Goal: Task Accomplishment & Management: Complete application form

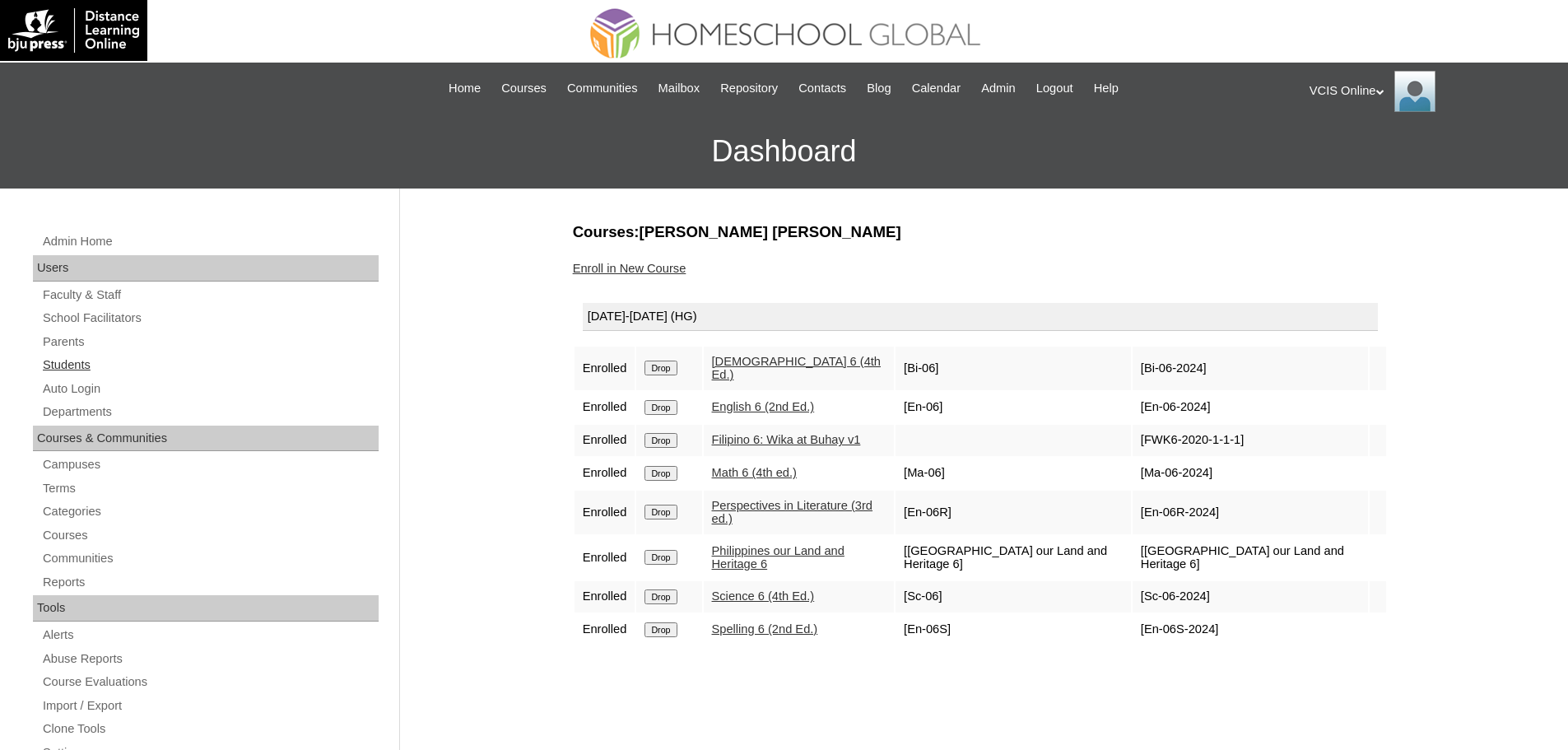
click at [52, 358] on link "Students" at bounding box center [210, 365] width 337 height 20
click at [47, 336] on link "Parents" at bounding box center [210, 342] width 337 height 20
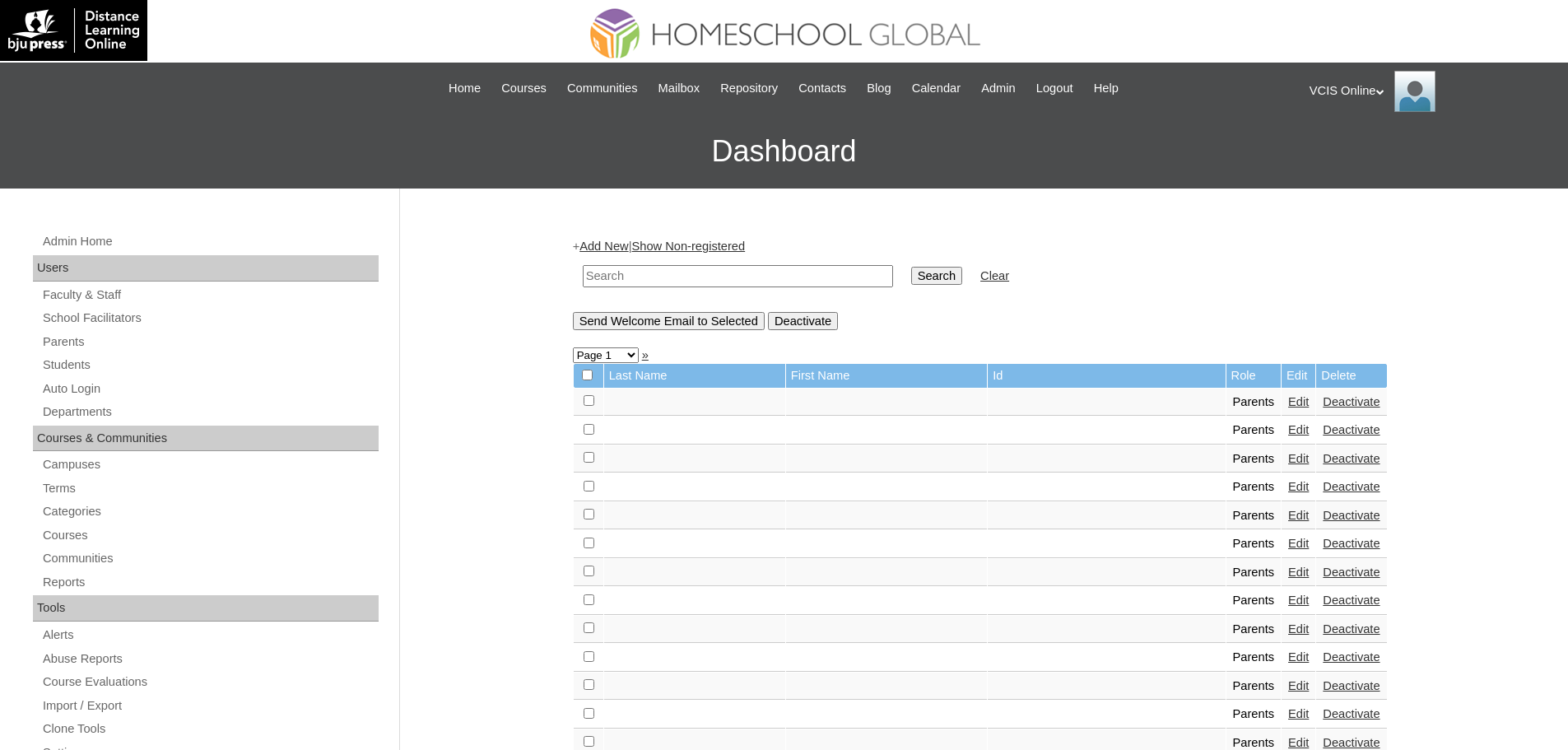
click at [619, 239] on link "Add New" at bounding box center [604, 246] width 49 height 13
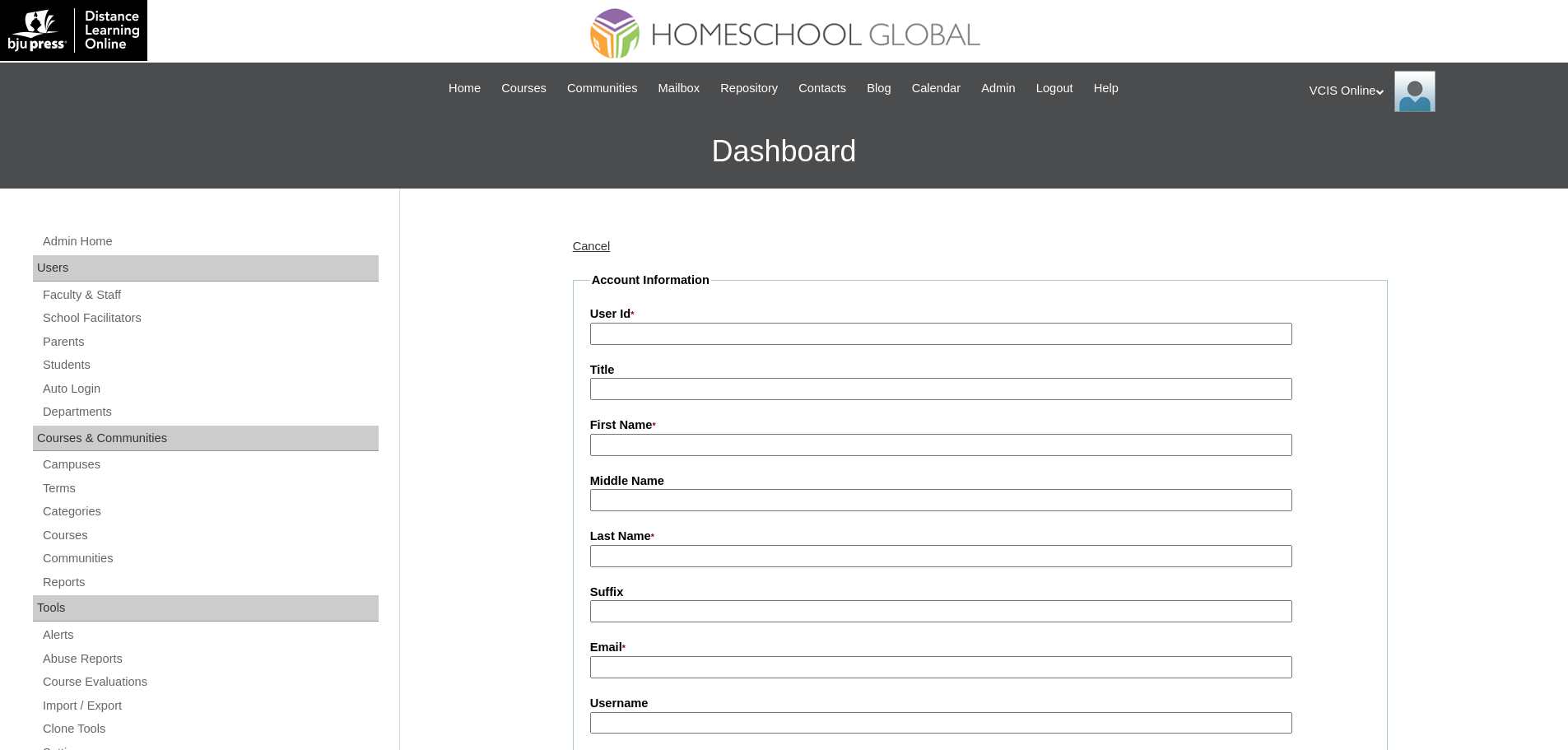
click at [768, 335] on input "User Id *" at bounding box center [941, 334] width 702 height 22
paste input "VCIS019-3A-PA2025"
type input "VCIS019-3A-PA2025"
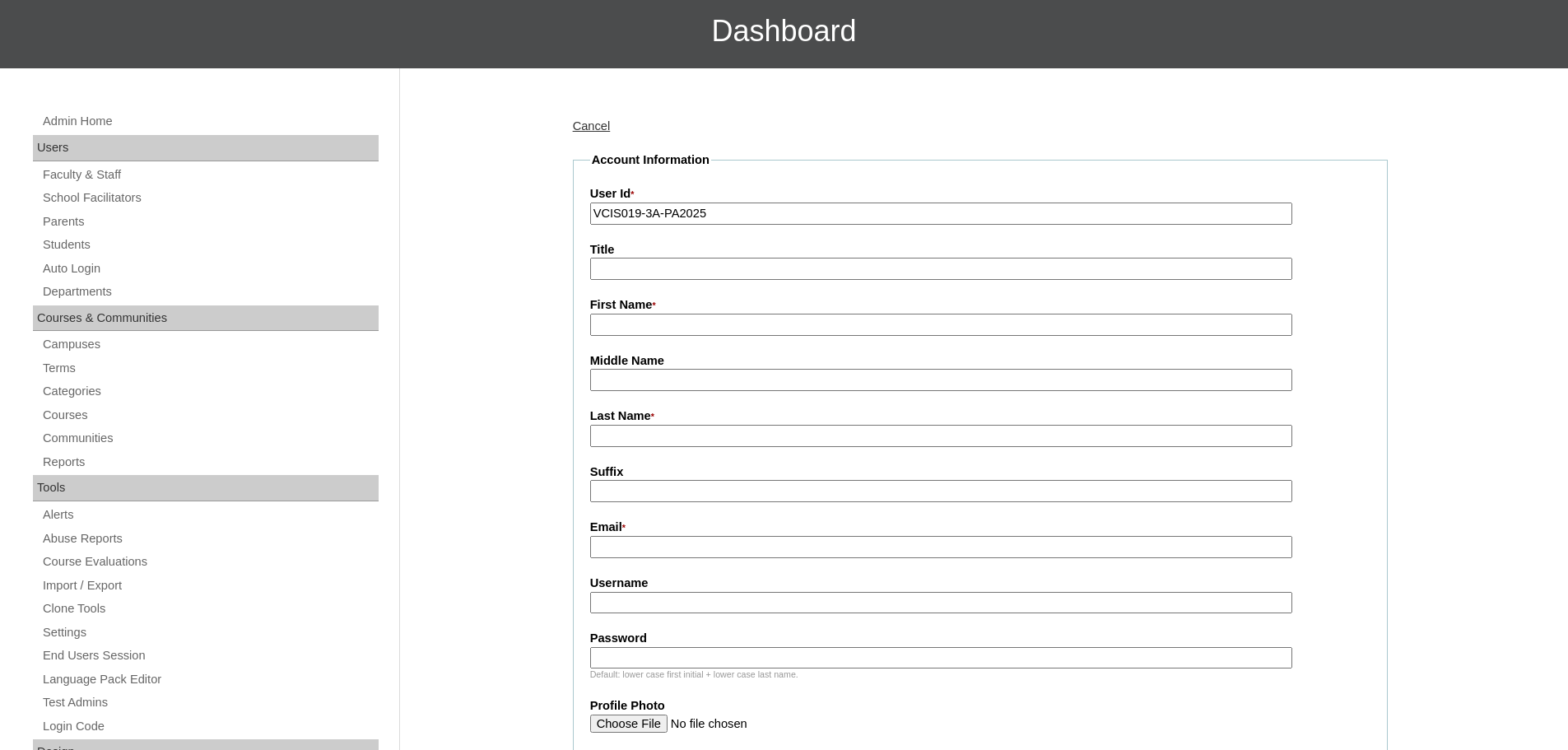
scroll to position [137, 0]
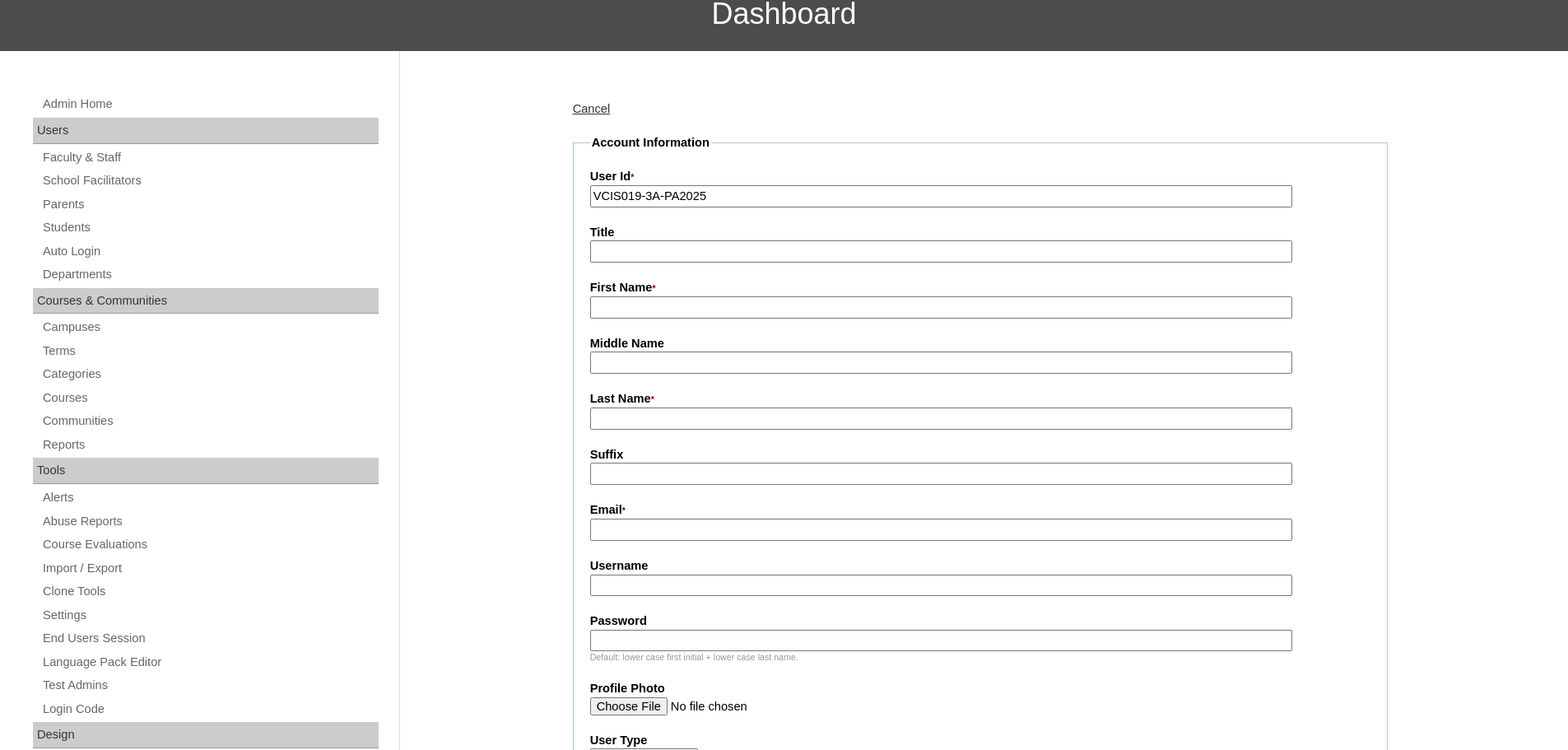
click at [621, 303] on input "First Name *" at bounding box center [941, 308] width 702 height 22
paste input "Angela Faye Fernandez"
click at [712, 304] on input "Angela Faye Fernandez" at bounding box center [941, 308] width 702 height 22
type input "Angela Faye"
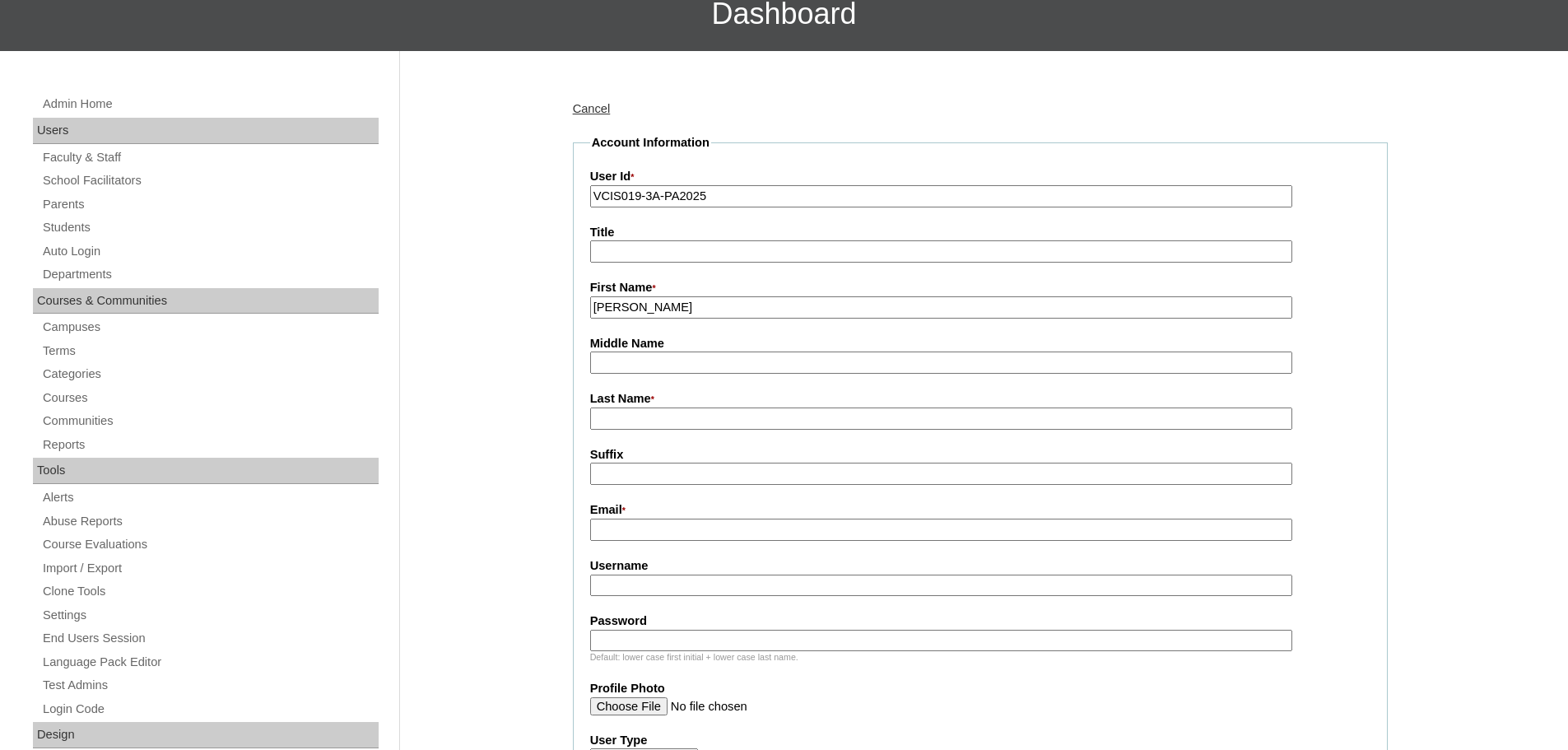
paste input "Fernandez"
type input "Fernandez"
click at [750, 544] on fieldset "Account Information User Id * VCIS019-3A-PA2025 Title First Name * Angela Faye …" at bounding box center [980, 657] width 815 height 1047
click at [762, 524] on input "Email *" at bounding box center [941, 529] width 702 height 22
paste input "fayex18@yahoo.com"
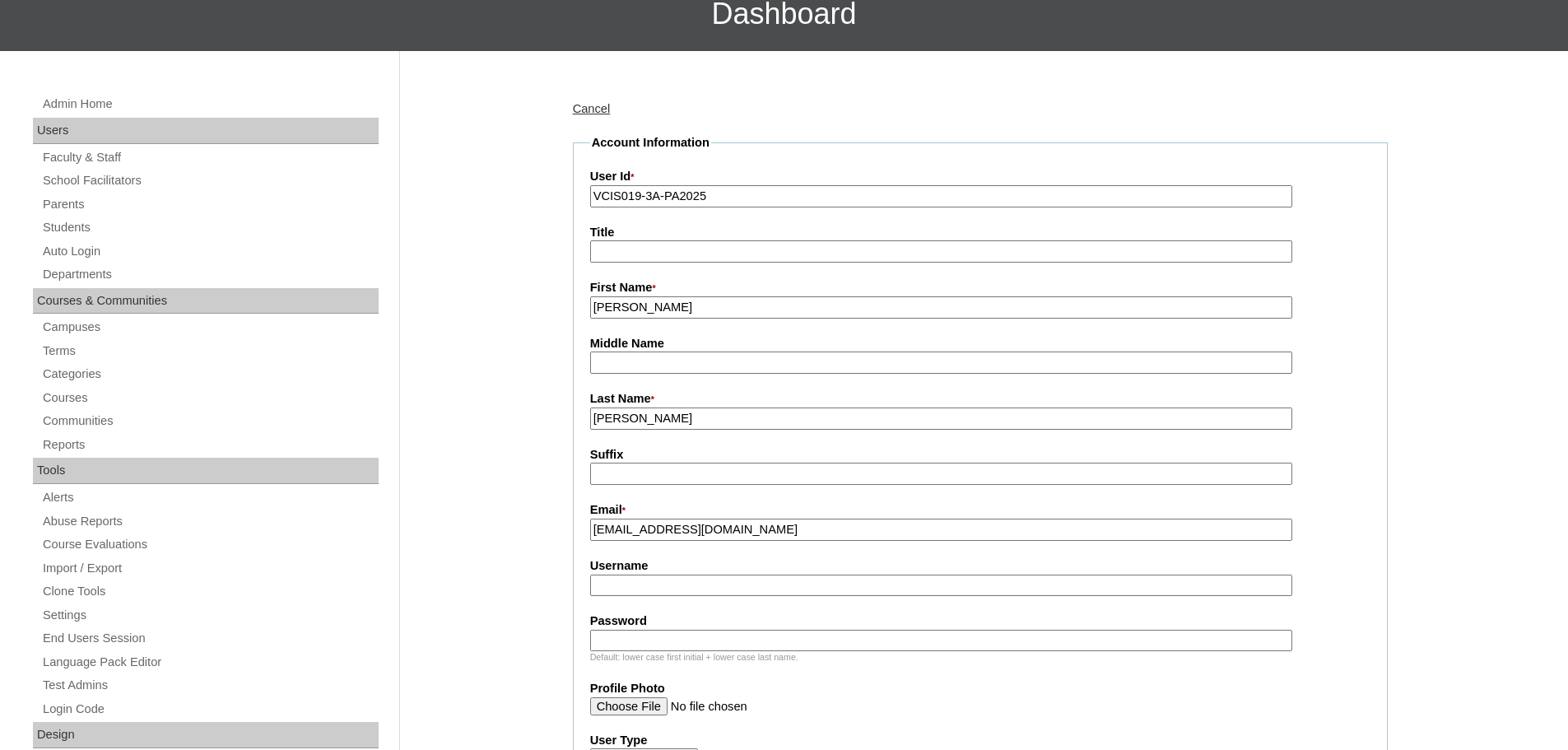
type input "fayex18@yahoo.com"
drag, startPoint x: 726, startPoint y: 582, endPoint x: 28, endPoint y: 523, distance: 700.5
click at [726, 582] on input "Username" at bounding box center [941, 586] width 702 height 22
paste input "afernandez2025"
type input "afernandez2025"
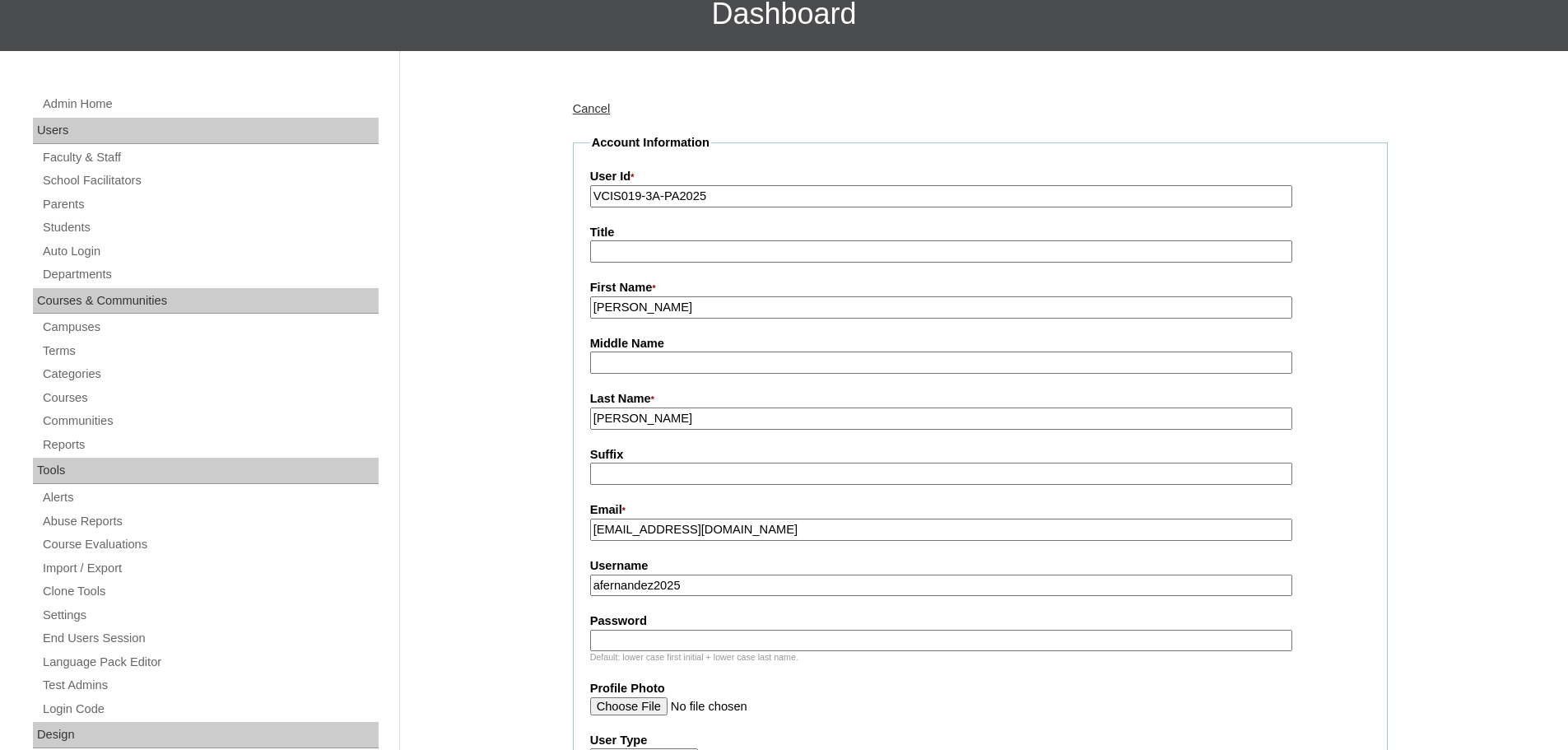
drag, startPoint x: 794, startPoint y: 629, endPoint x: 789, endPoint y: 643, distance: 14.9
click at [794, 629] on label "Password" at bounding box center [980, 620] width 781 height 18
click at [794, 629] on input "Password" at bounding box center [941, 640] width 702 height 22
paste input "MnvBgRe"
type input "MnvBgRe"
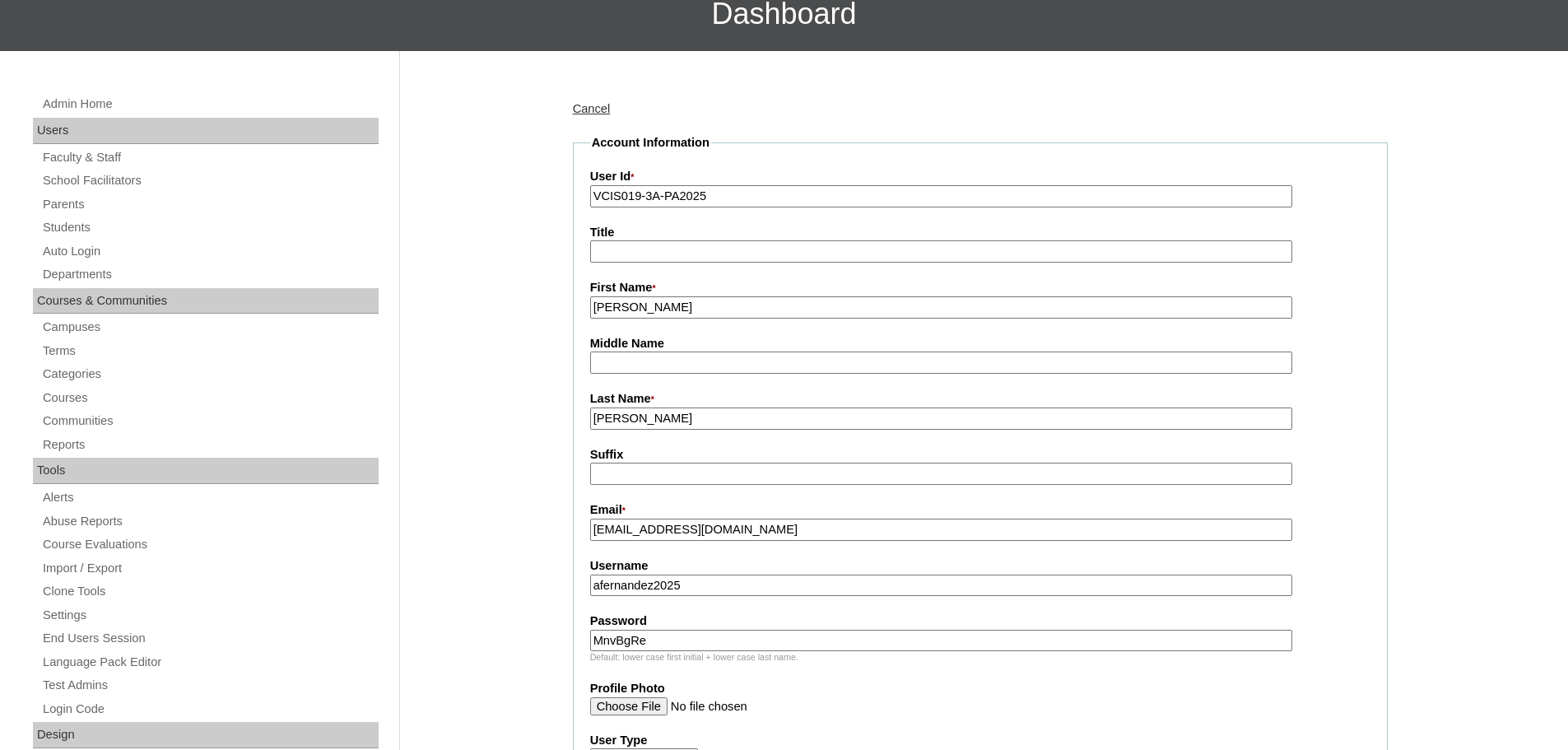
click at [766, 410] on input "Fernandez" at bounding box center [941, 418] width 702 height 22
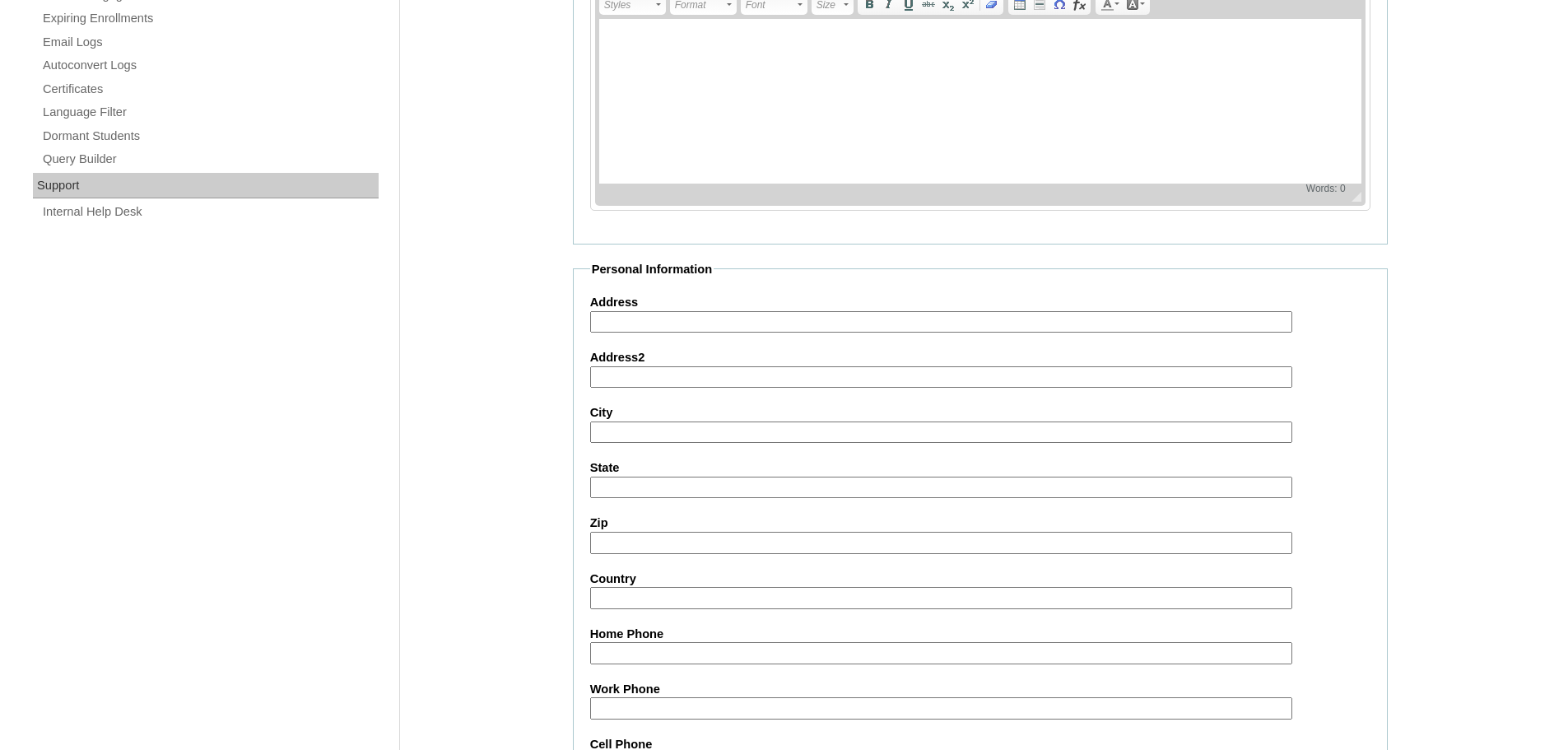
scroll to position [1152, 0]
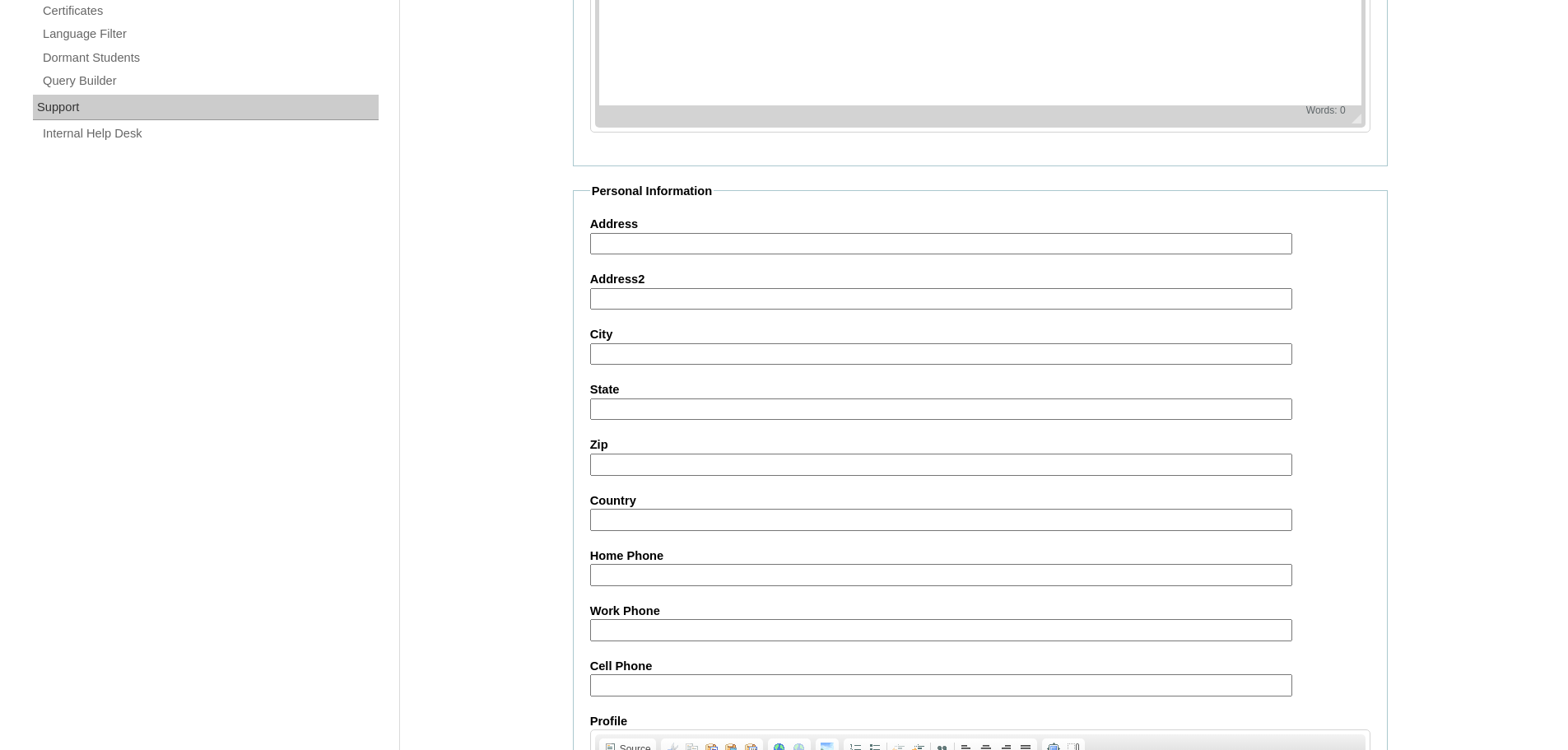
type input "Fernandez (2025)"
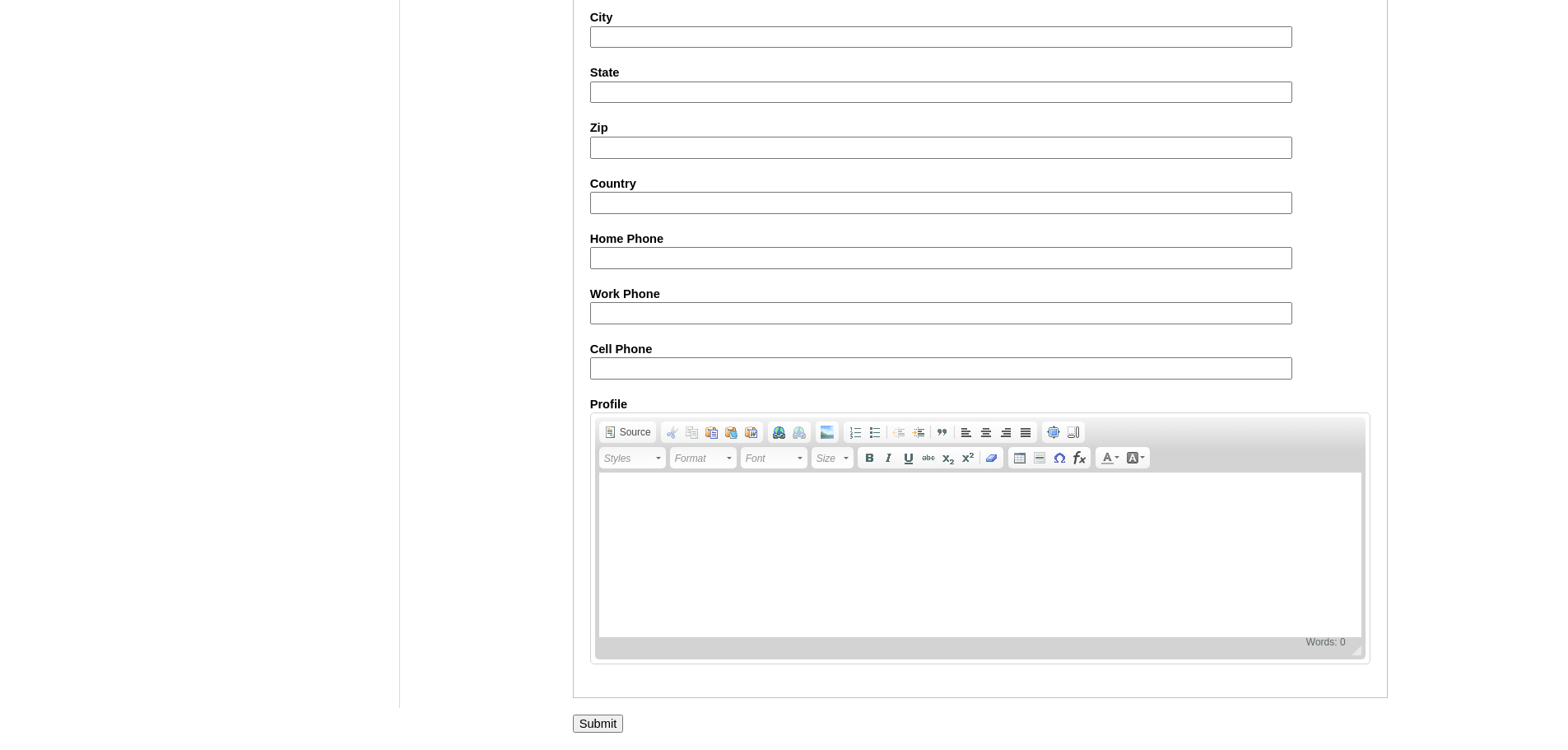
scroll to position [1474, 0]
click at [689, 351] on label "Cell Phone" at bounding box center [980, 349] width 781 height 18
click at [689, 357] on input "Cell Phone" at bounding box center [941, 368] width 702 height 22
paste input "63-9774852191, 63-9560120325"
type input "63-9774852191, 63-9560120325"
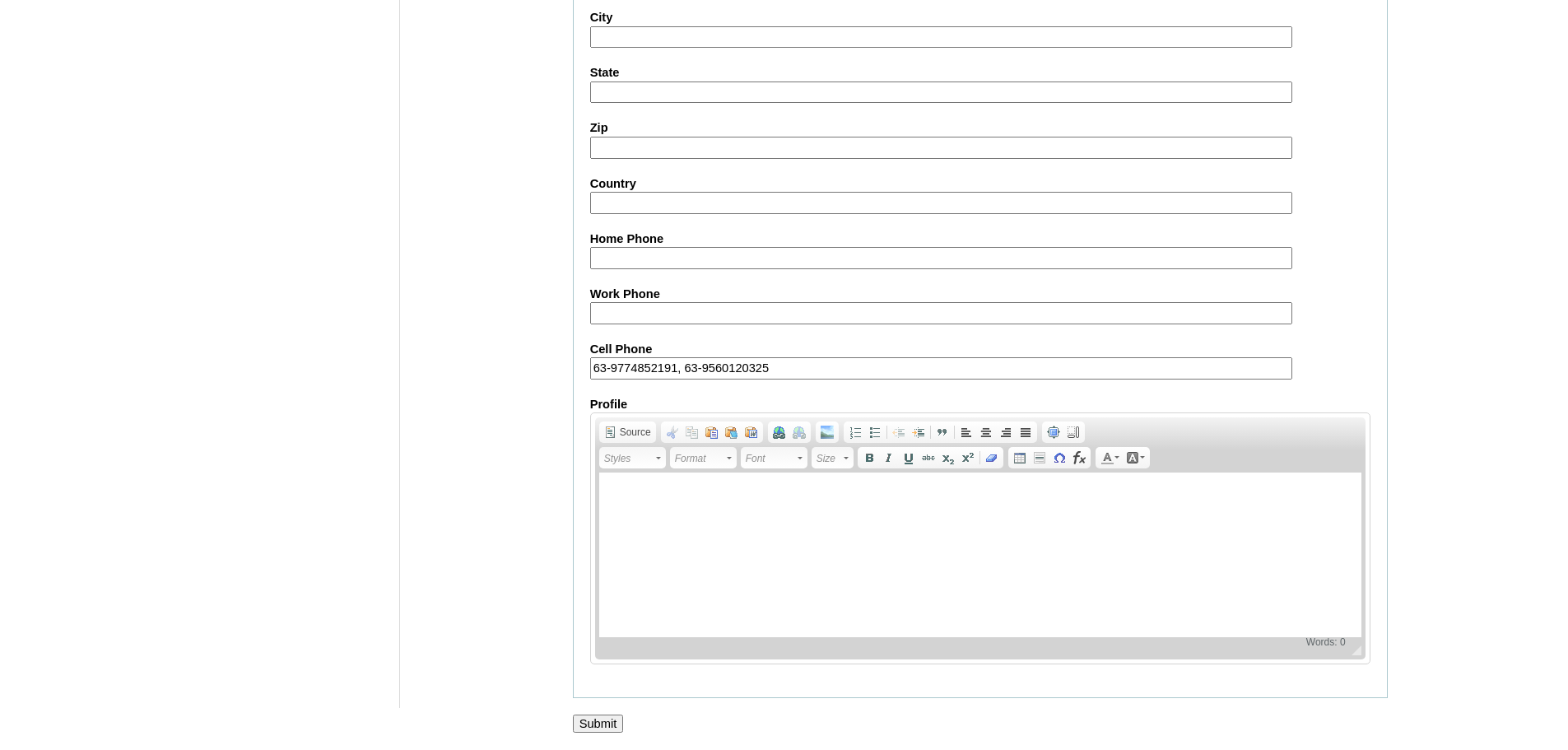
click at [597, 716] on input "Submit" at bounding box center [599, 723] width 51 height 18
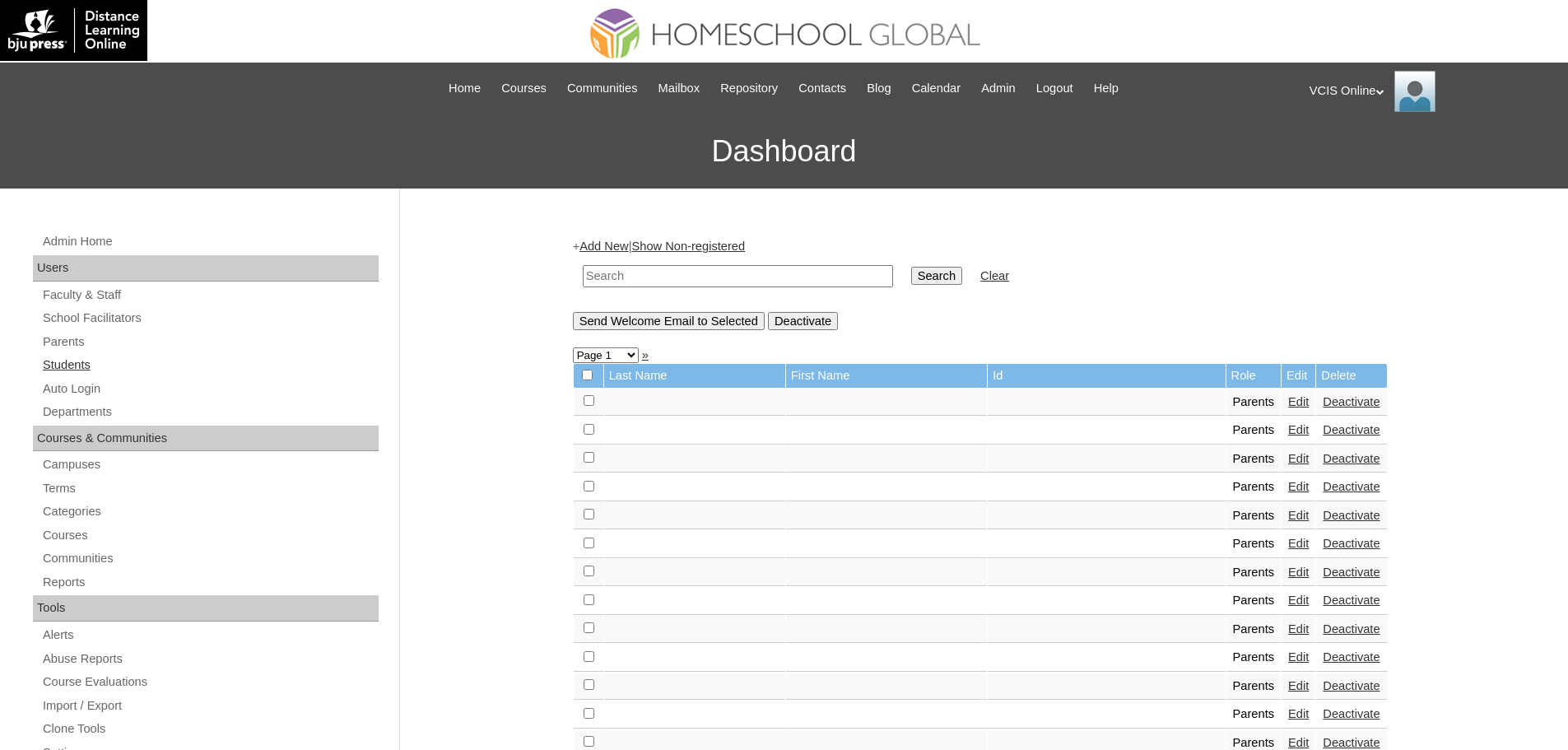
click at [67, 356] on link "Students" at bounding box center [210, 365] width 337 height 20
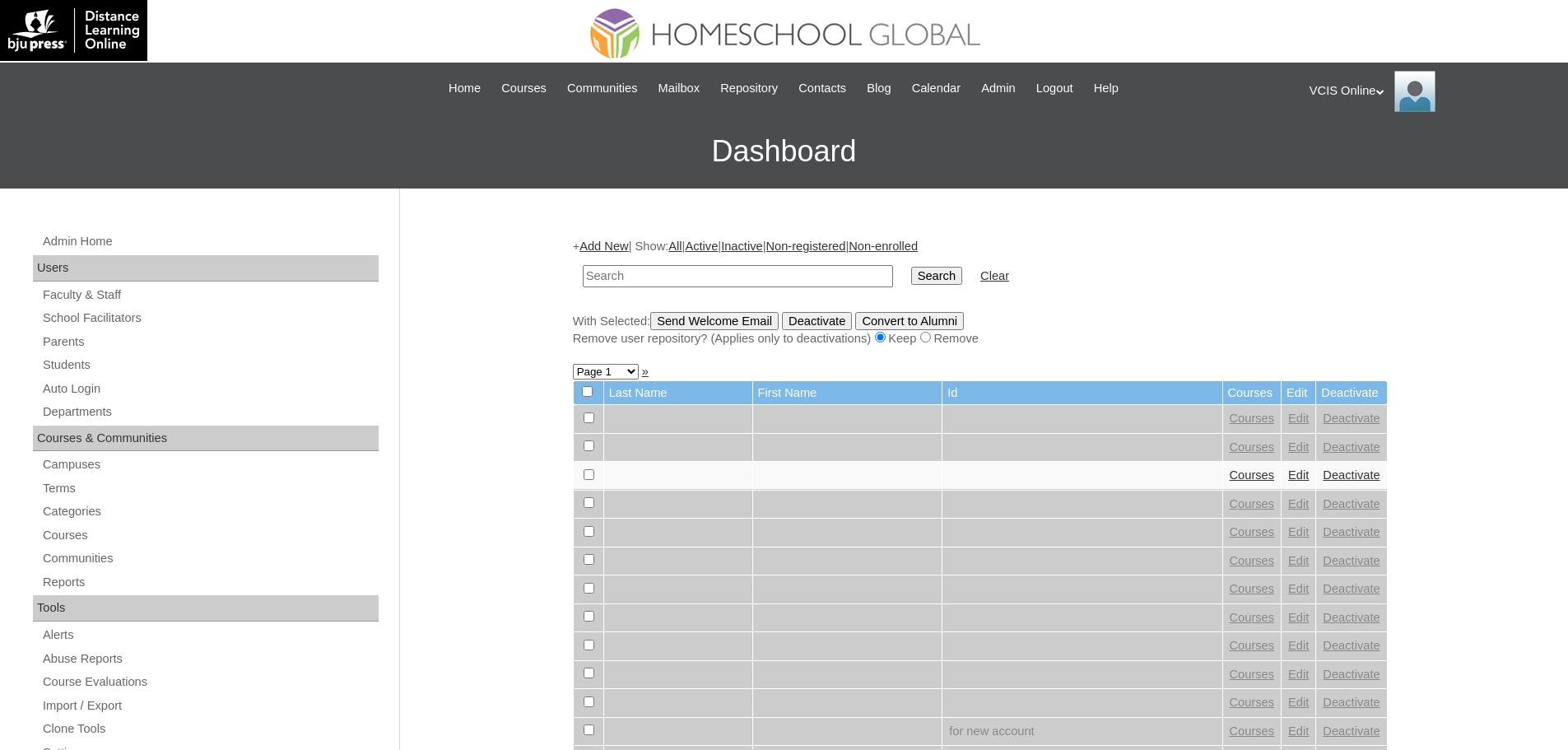
click at [607, 241] on link "Add New" at bounding box center [604, 246] width 49 height 13
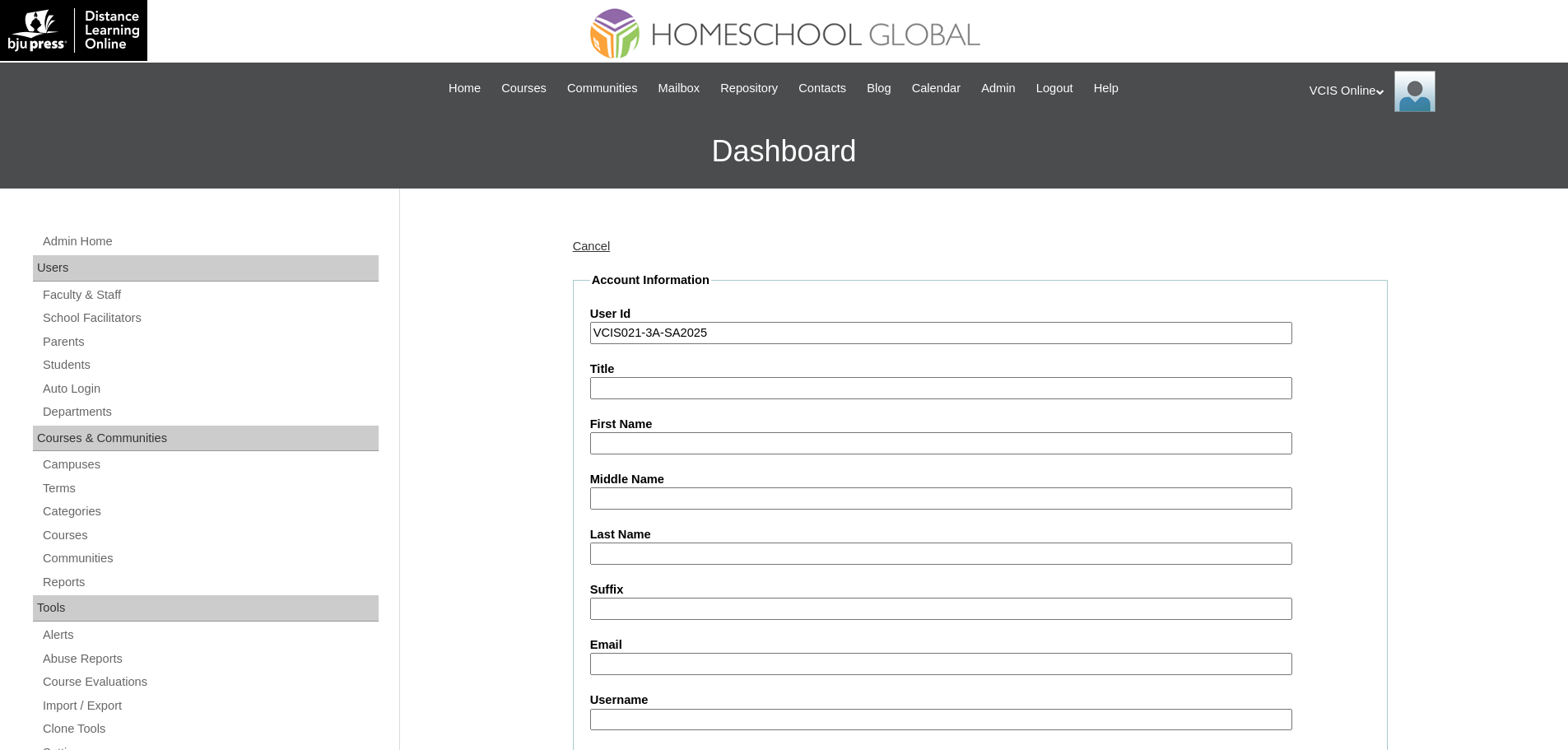
type input "VCIS021-3A-SA2025"
click at [649, 447] on input "First Name" at bounding box center [941, 443] width 702 height 22
paste input "Gilliana Faith Paquera Fernandez"
click at [676, 443] on input "Gilliana Faith Paquera Fernandez" at bounding box center [941, 443] width 702 height 22
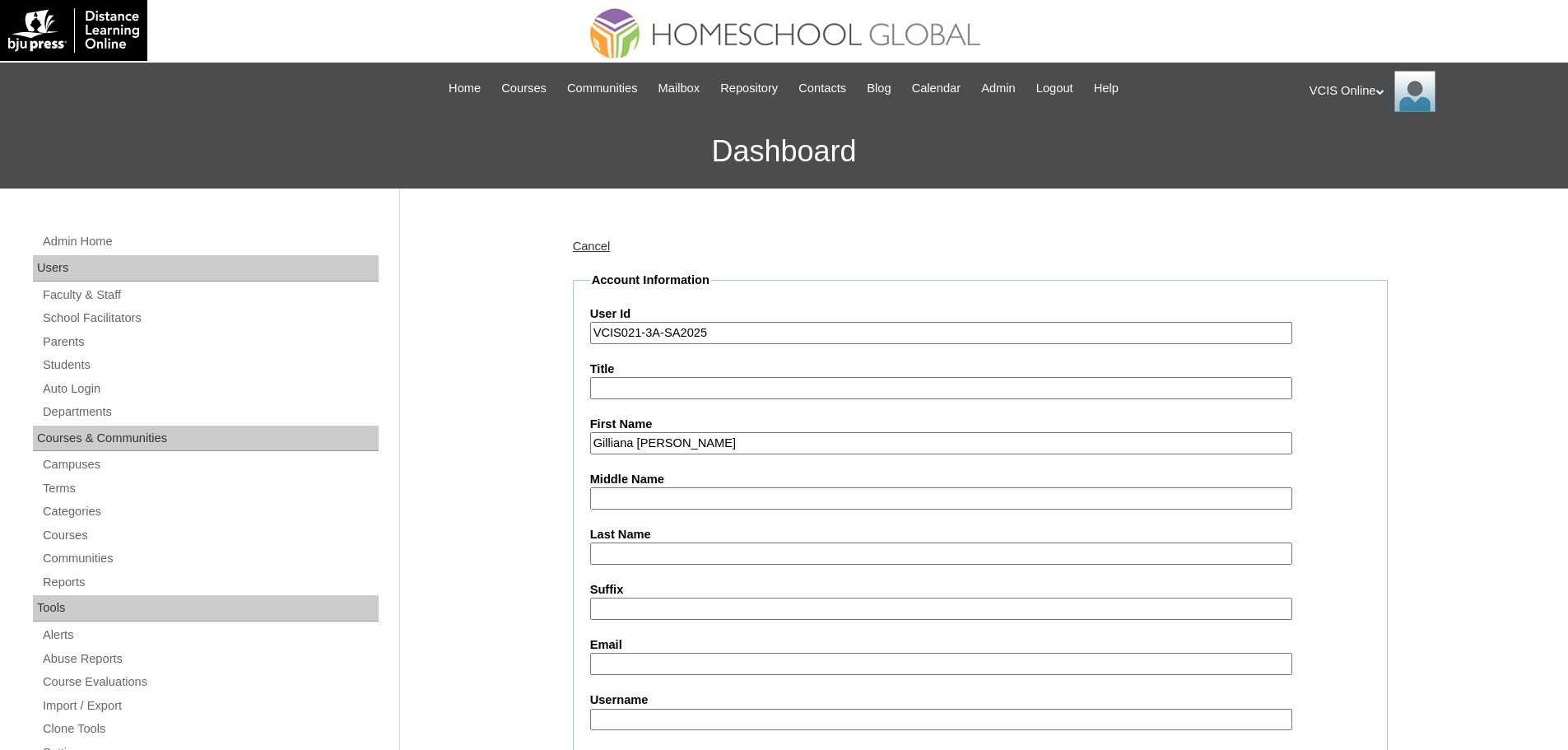
type input "Gilliana Faith Fernandez"
click at [630, 493] on input "Middle Name" at bounding box center [941, 498] width 702 height 22
paste input "Paquera"
type input "Paquera"
click at [668, 442] on input "Gilliana Faith Fernandez" at bounding box center [941, 443] width 702 height 22
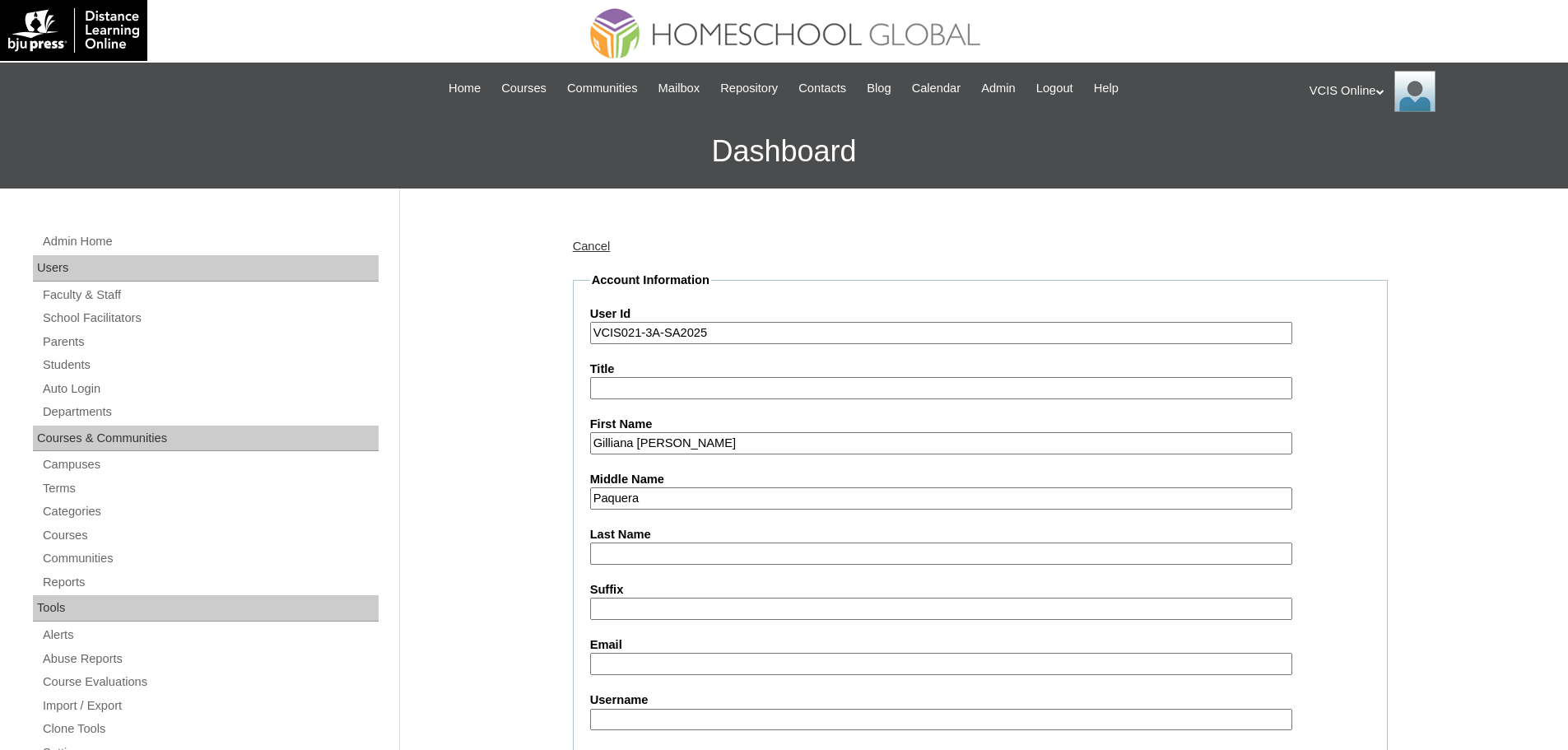
click at [668, 442] on input "Gilliana Faith Fernandez" at bounding box center [941, 443] width 702 height 22
type input "Gilliana Faith"
click at [682, 554] on input "Last Name" at bounding box center [941, 553] width 702 height 22
paste input "Fernandez"
type input "Fernandez"
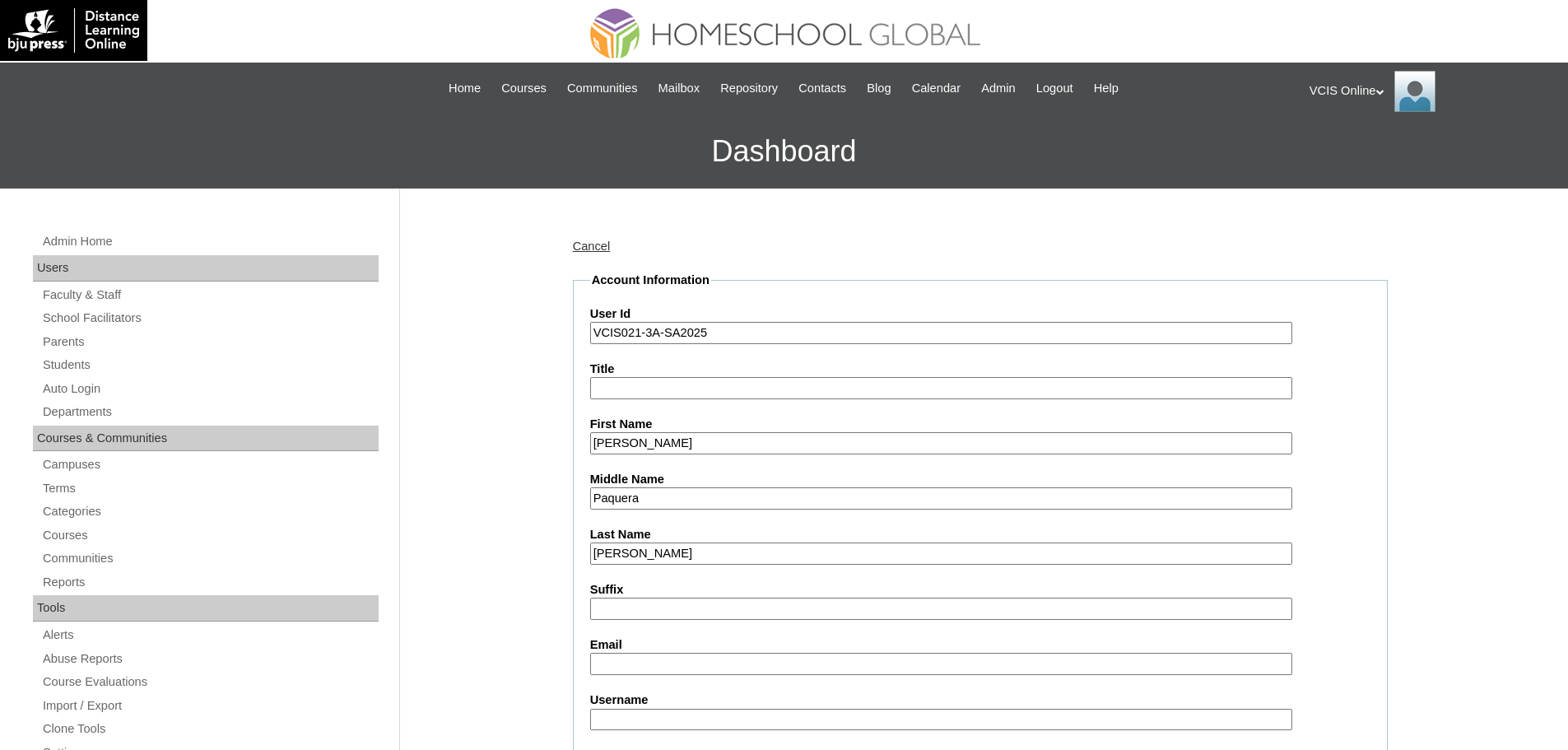
click at [633, 662] on input "Email" at bounding box center [941, 663] width 702 height 22
paste input "gffernandez.student@vcis.edu.ph"
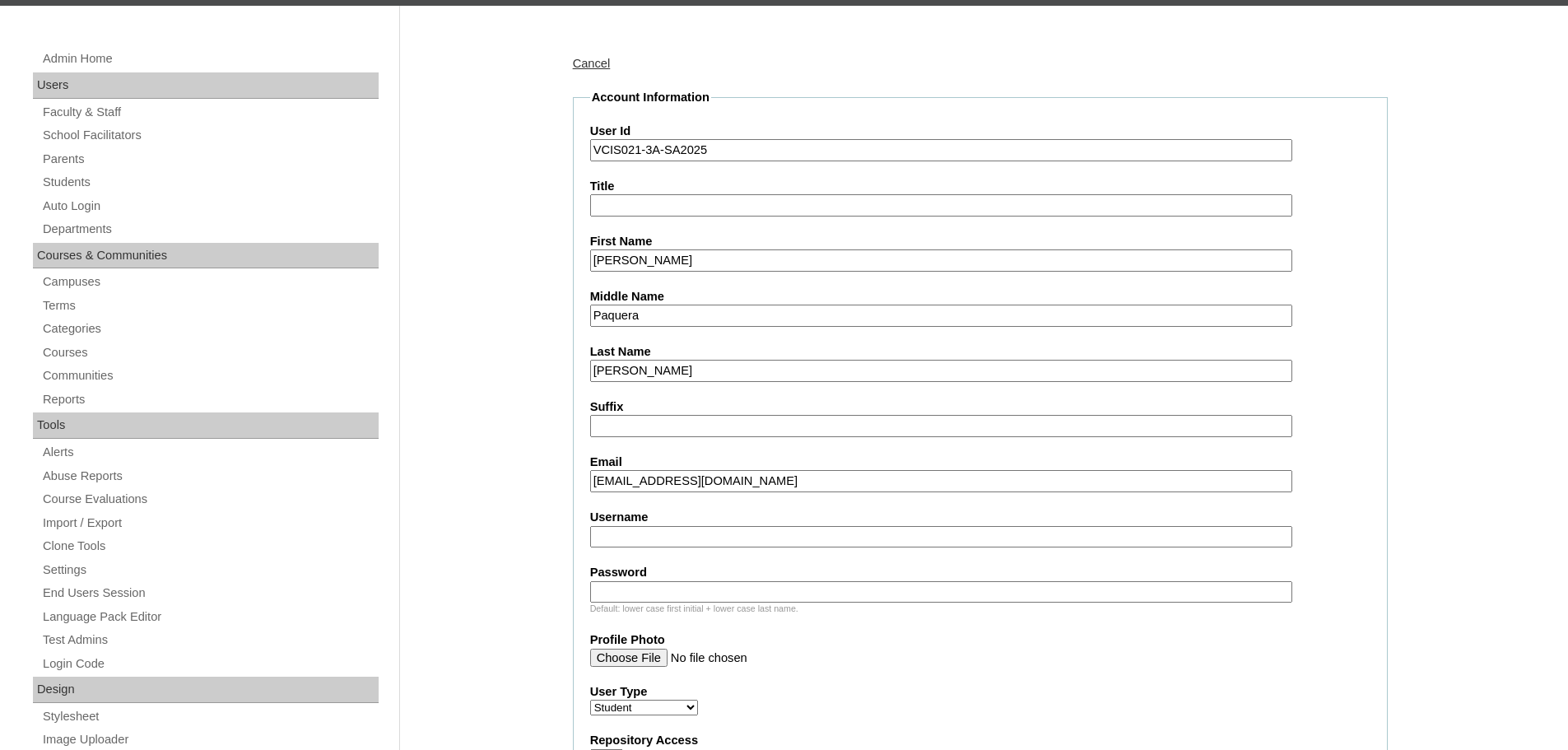
scroll to position [274, 0]
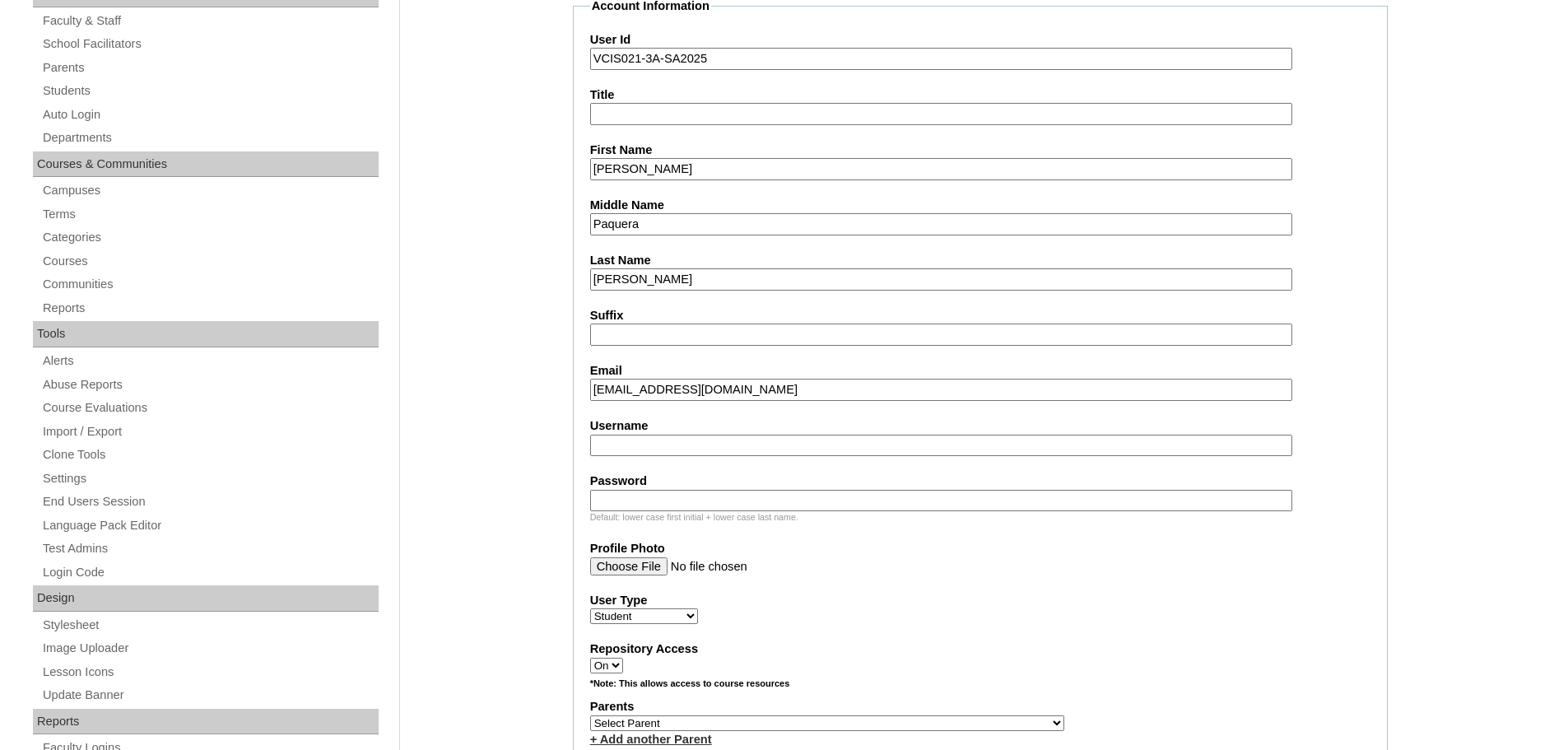
type input "gffernandez.student@vcis.edu.ph"
click at [656, 462] on fieldset "Account Information User Id VCIS021-3A-SA2025 Title First Name Gilliana Faith M…" at bounding box center [980, 662] width 815 height 1331
click at [654, 460] on fieldset "Account Information User Id VCIS021-3A-SA2025 Title First Name Gilliana Faith M…" at bounding box center [980, 662] width 815 height 1331
click at [645, 447] on input "Username" at bounding box center [941, 446] width 702 height 22
paste input "gilliana.fernandez2025"
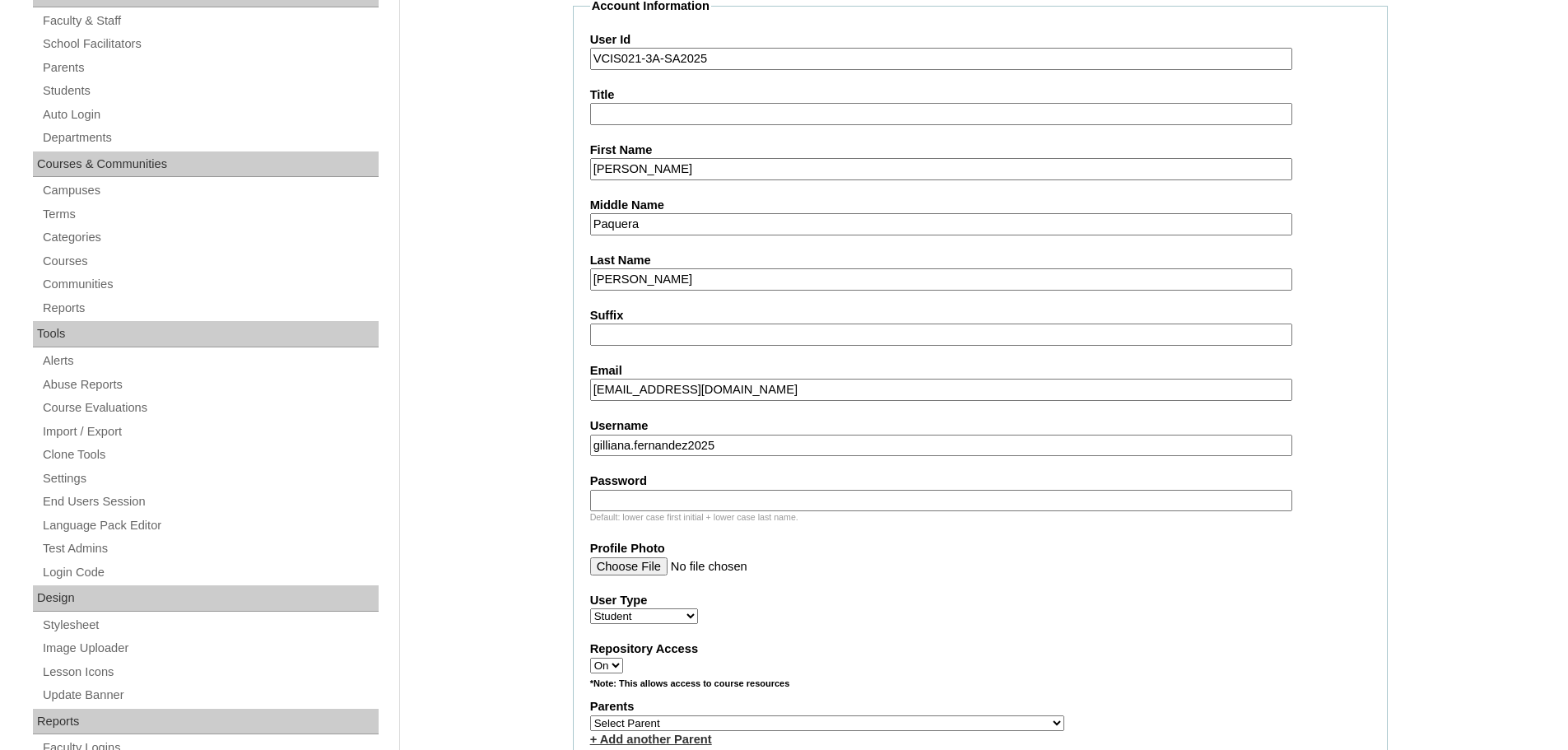
type input "gilliana.fernandez2025"
click at [640, 506] on input "Password" at bounding box center [941, 501] width 702 height 22
paste input "xyz123P"
type input "xyz123P"
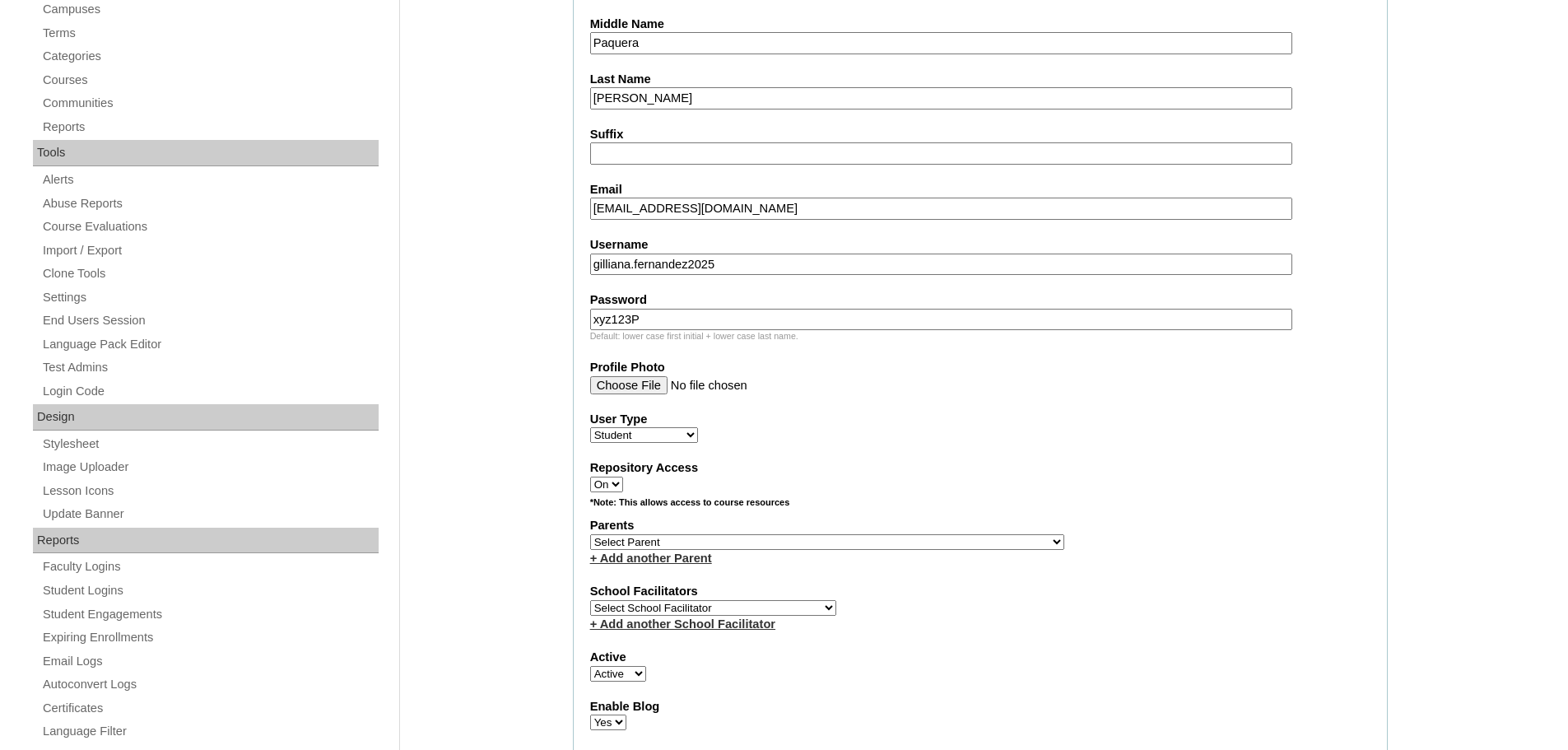
scroll to position [576, 0]
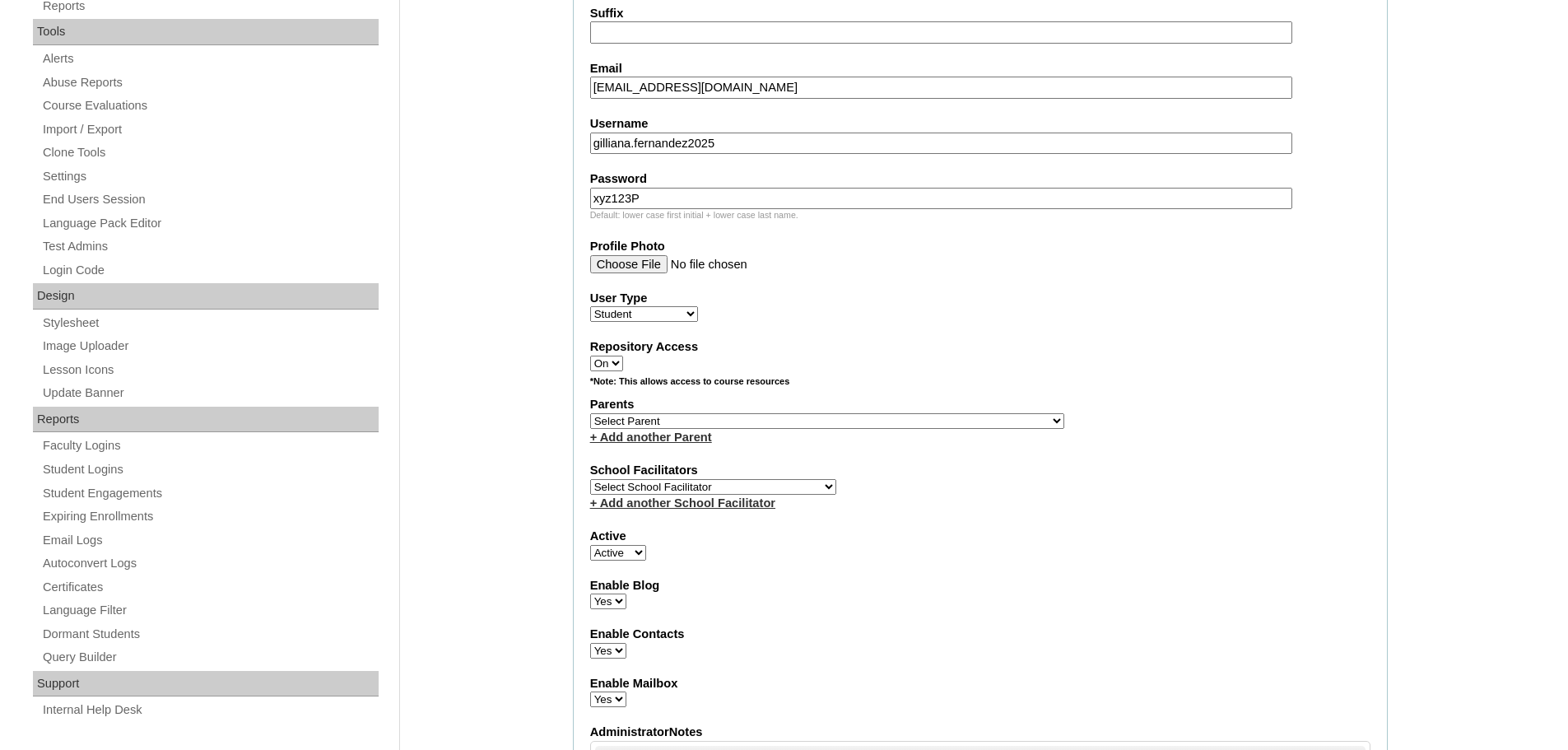
click at [728, 414] on select "Select Parent , , , , , , , , , , , , , , , , , , , , , , , , , , , , , , , , ,…" at bounding box center [827, 421] width 474 height 16
select select "43506"
click at [590, 413] on select "Select Parent , , , , , , , , , , , , , , , , , , , , , , , , , , , , , , , , ,…" at bounding box center [827, 421] width 474 height 16
click at [713, 481] on select "Select School Facilitator Norman Añain Ruffa Abadijas Mary Abella Gloryfe Abion…" at bounding box center [713, 486] width 246 height 16
select select "42226"
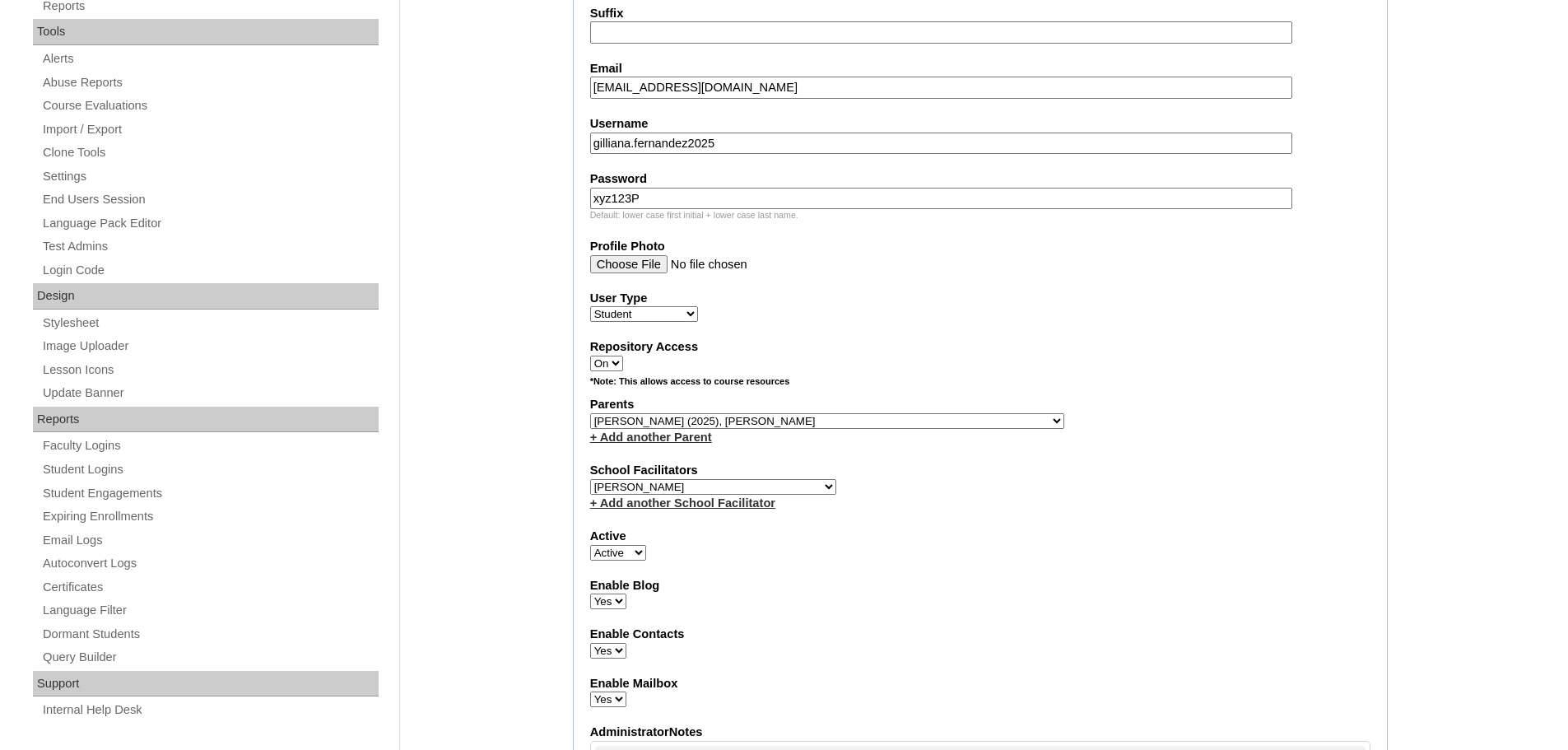
click at [590, 479] on select "Select School Facilitator Norman Añain Ruffa Abadijas Mary Abella Gloryfe Abion…" at bounding box center [713, 486] width 246 height 16
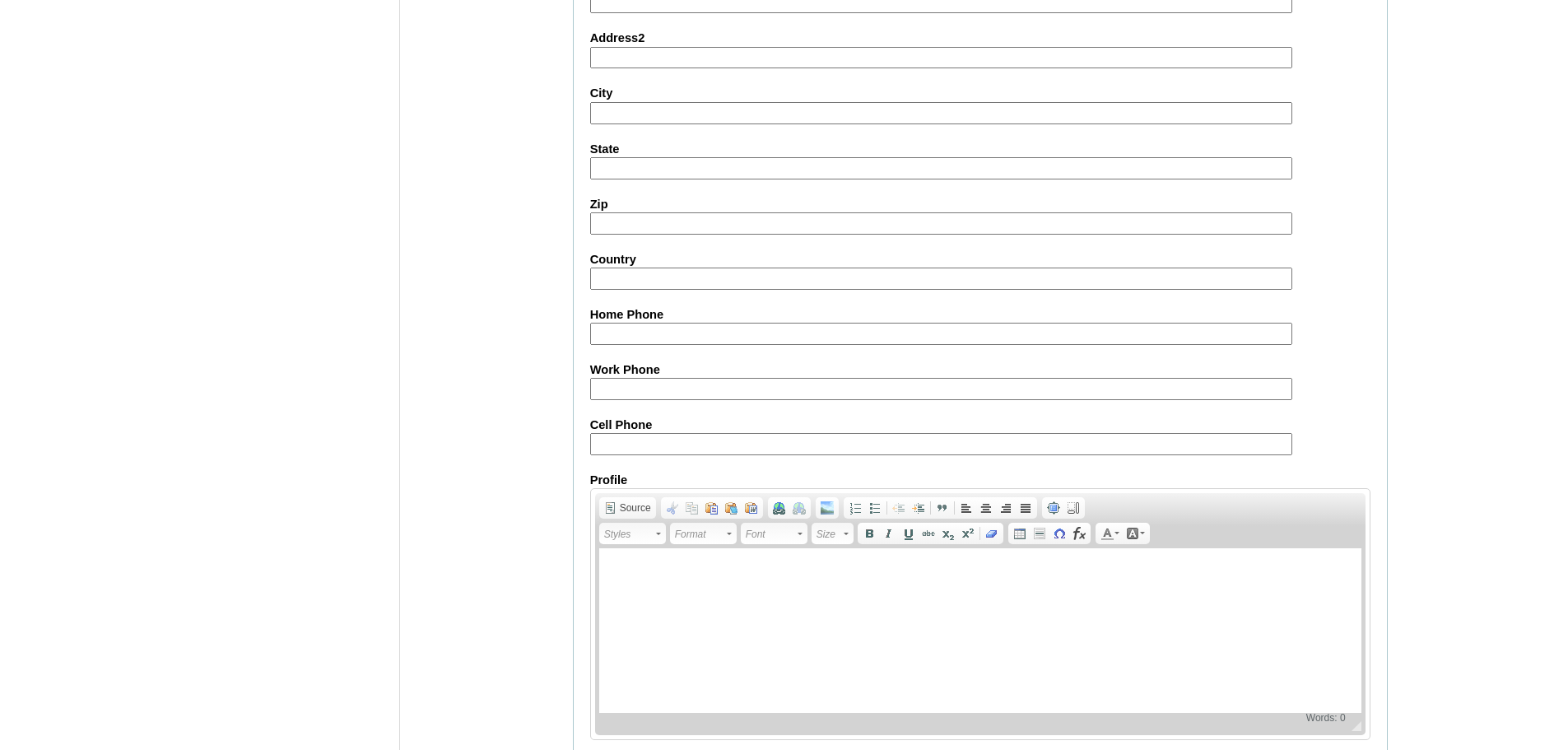
scroll to position [1754, 0]
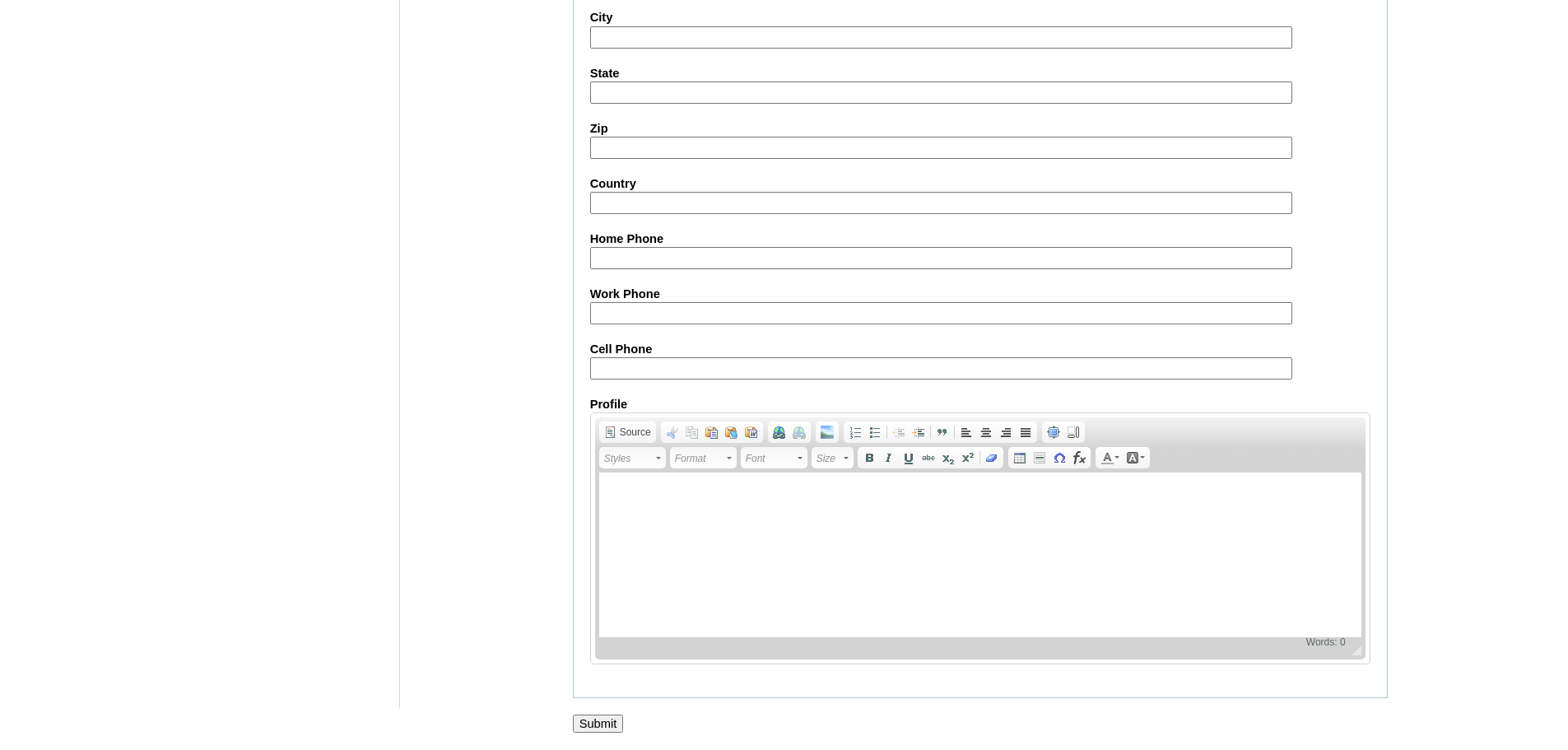
drag, startPoint x: 692, startPoint y: 373, endPoint x: 706, endPoint y: 367, distance: 15.2
click at [692, 373] on input "Cell Phone" at bounding box center [941, 368] width 702 height 22
click at [811, 376] on input "Cell Phone" at bounding box center [941, 368] width 702 height 22
paste input "63-9774852191, 63-9560120325"
type input "63-9774852191, 63-9560120325"
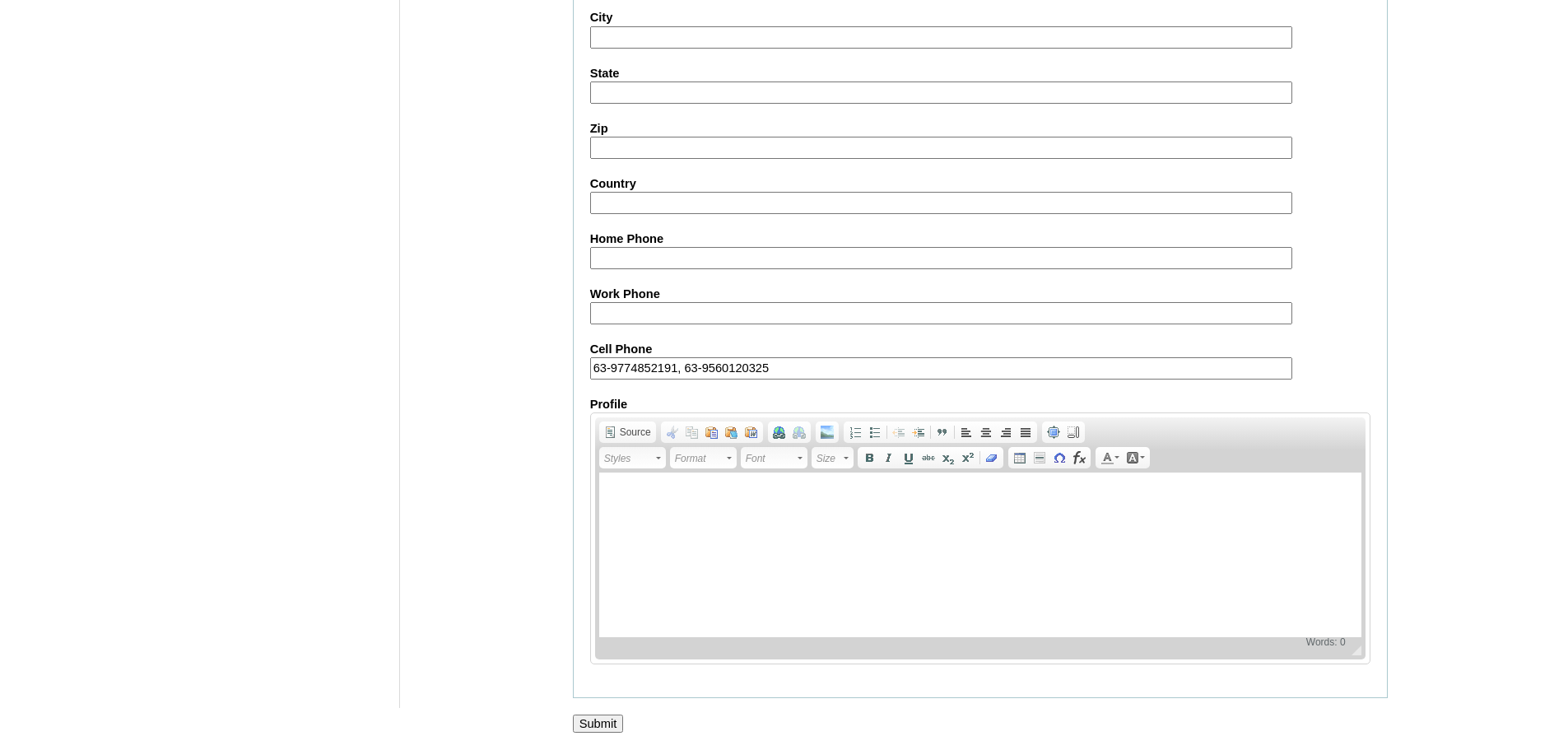
click at [612, 732] on input "Submit" at bounding box center [599, 723] width 51 height 18
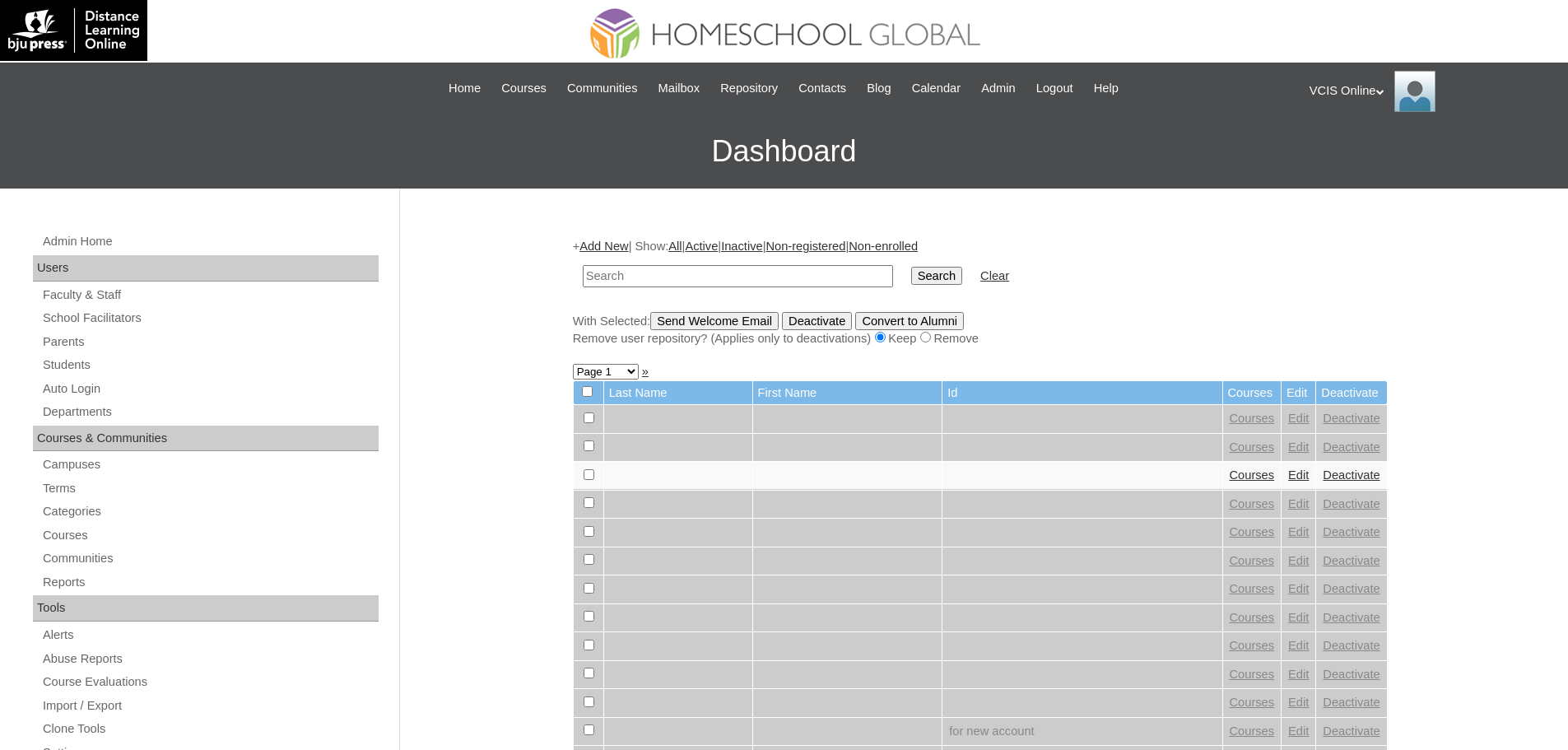
click at [683, 263] on td at bounding box center [738, 276] width 327 height 39
click at [672, 276] on input "text" at bounding box center [738, 276] width 310 height 22
paste input "VCIS021-3A-SA2025"
type input "VCIS021-3A-SA2025"
click at [903, 265] on td "Search" at bounding box center [937, 276] width 67 height 39
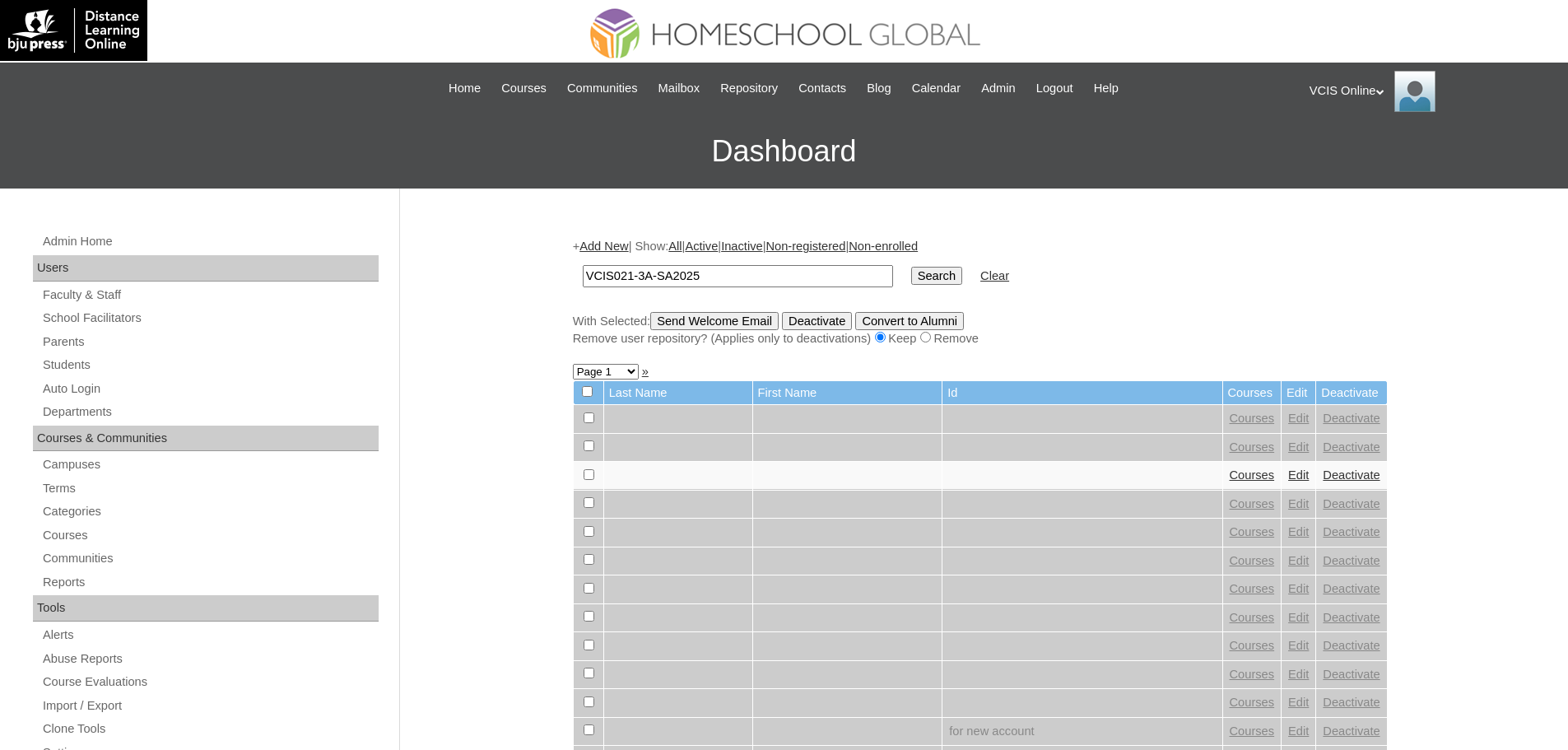
click at [911, 270] on input "Search" at bounding box center [937, 275] width 51 height 18
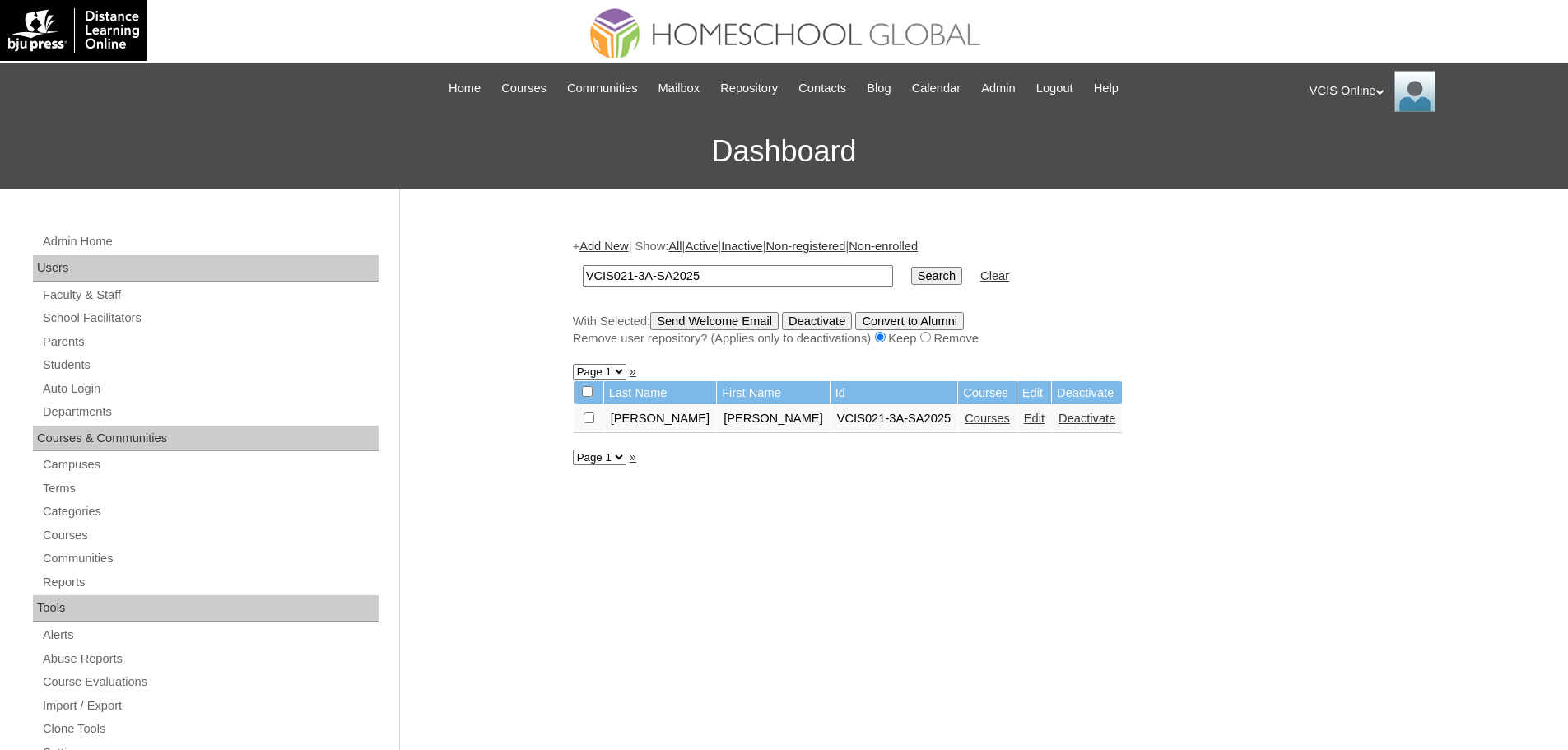
drag, startPoint x: 927, startPoint y: 415, endPoint x: 917, endPoint y: 420, distance: 11.2
click at [964, 415] on link "Courses" at bounding box center [987, 418] width 46 height 13
click at [629, 278] on input "VCIS021-3A-SA2025" at bounding box center [738, 276] width 310 height 22
type input "VCIS020-3A-SA2025"
click at [911, 266] on input "Search" at bounding box center [937, 275] width 51 height 18
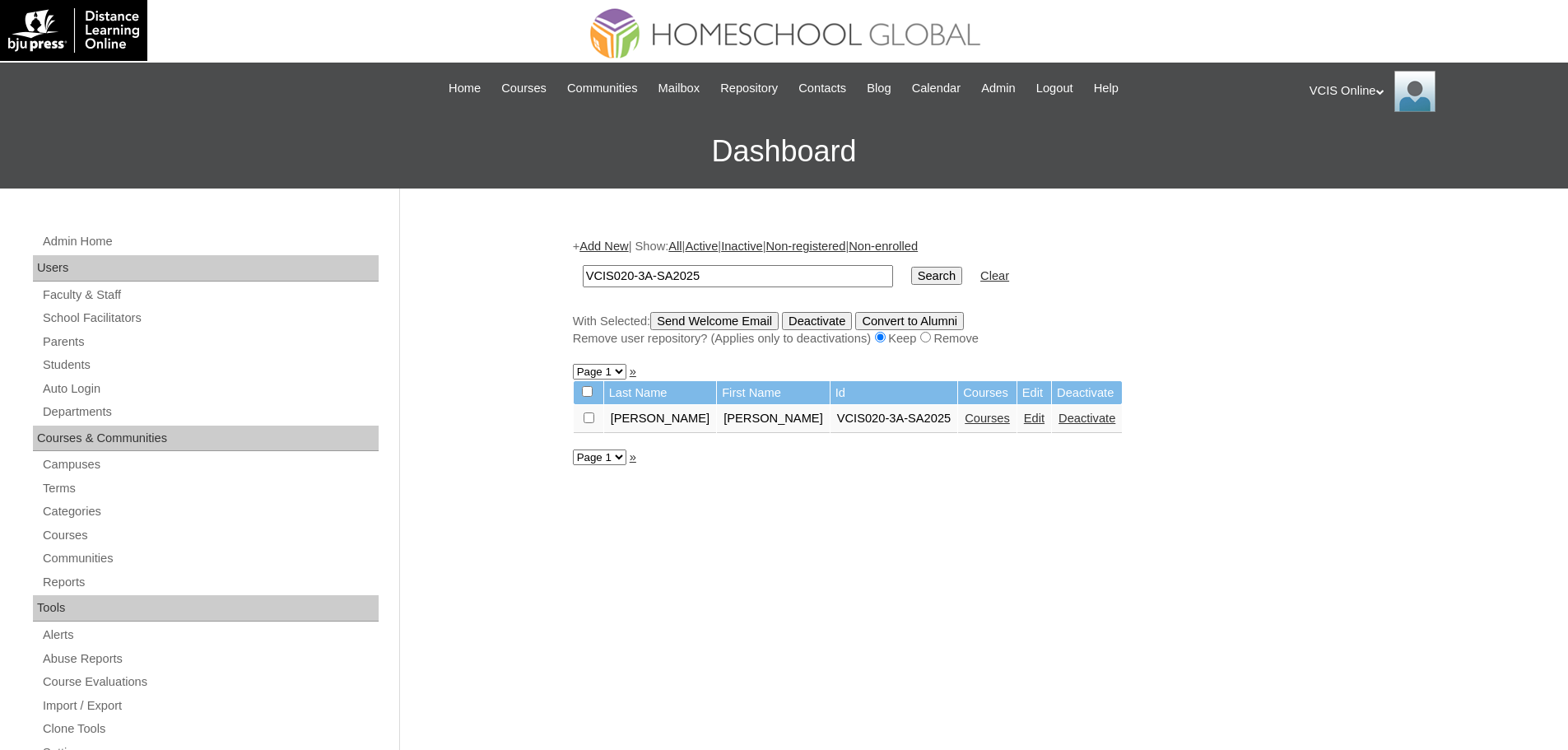
click at [972, 417] on link "Courses" at bounding box center [987, 418] width 46 height 13
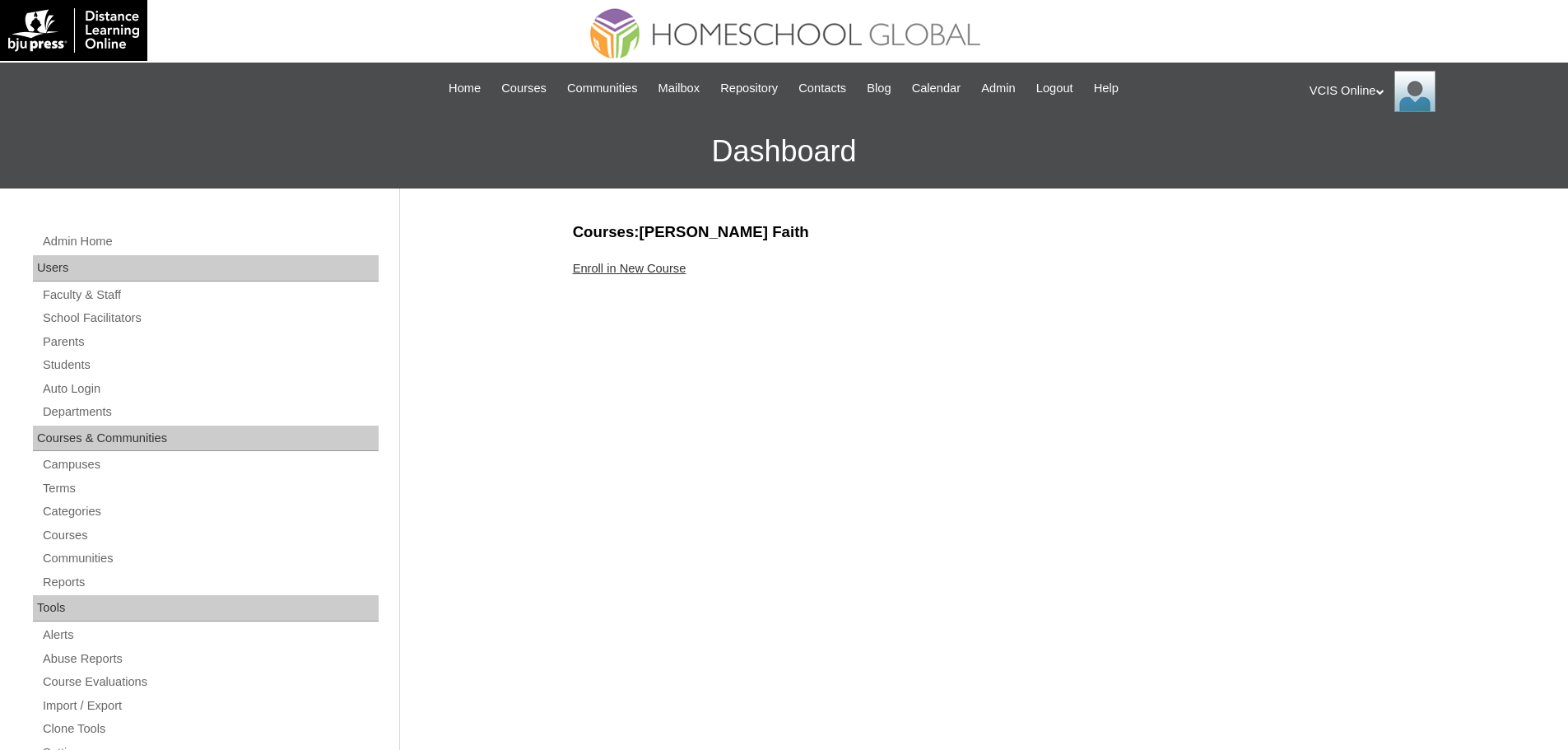
click at [630, 262] on link "Enroll in New Course" at bounding box center [630, 269] width 114 height 13
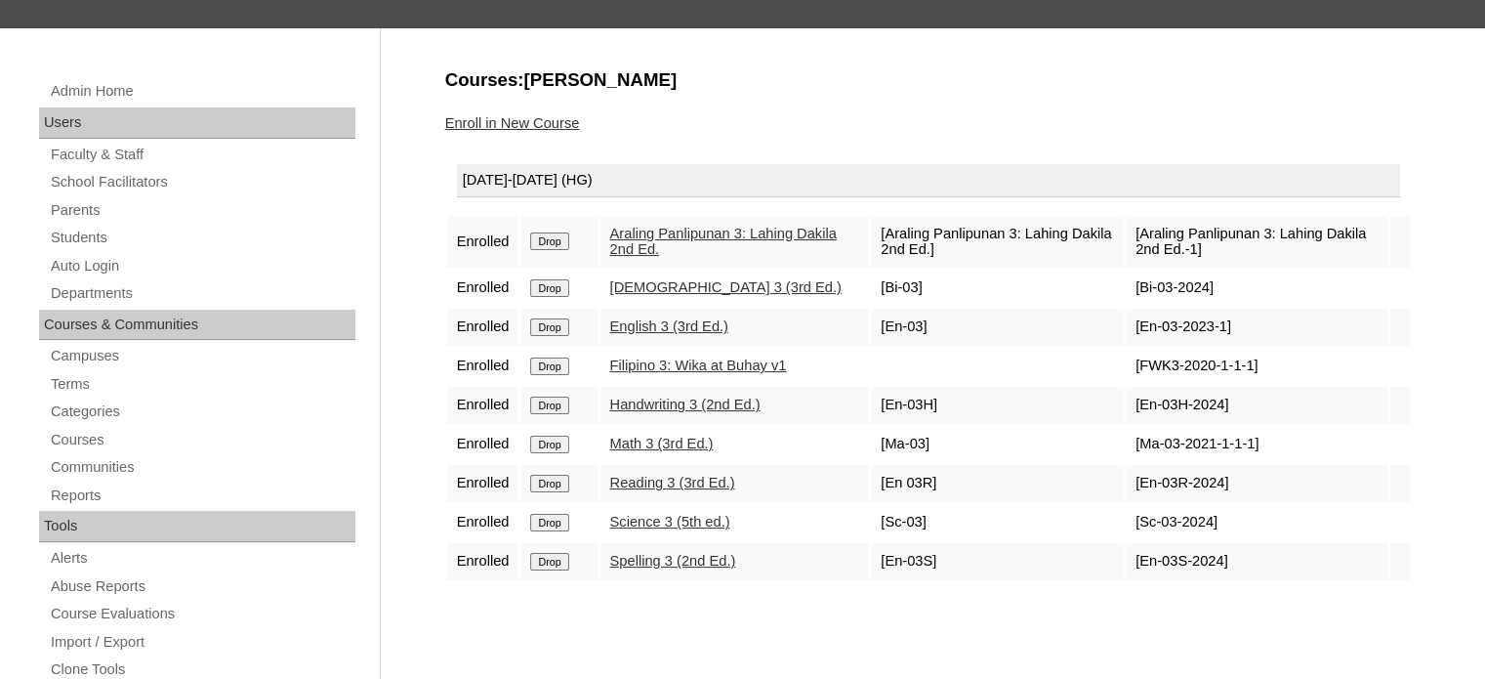
scroll to position [228, 0]
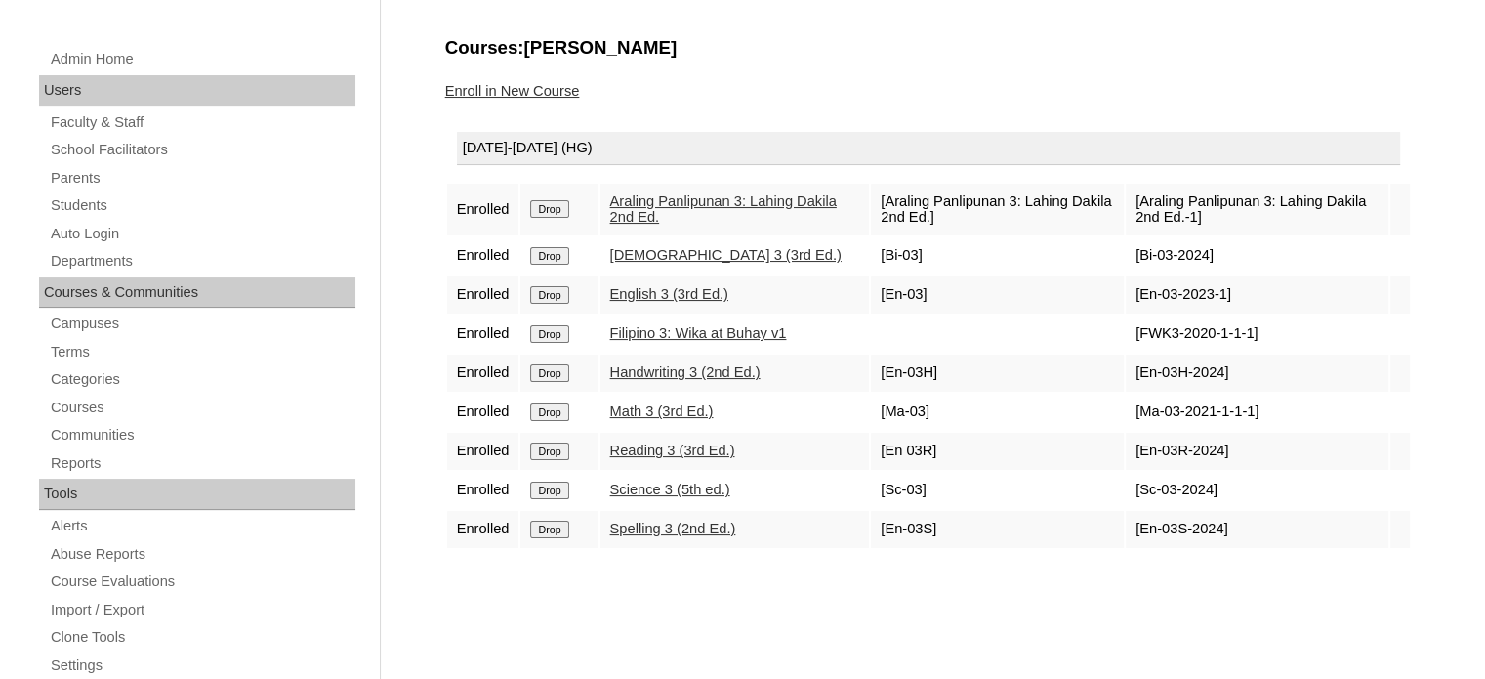
drag, startPoint x: 1181, startPoint y: 209, endPoint x: 1134, endPoint y: 183, distance: 53.8
click at [1134, 184] on td "[Araling Panlipunan 3: Lahing Dakila 2nd Ed.-1]" at bounding box center [1257, 210] width 263 height 52
click at [1130, 195] on td "[Araling Panlipunan 3: Lahing Dakila 2nd Ed.-1]" at bounding box center [1257, 210] width 263 height 52
drag, startPoint x: 1138, startPoint y: 201, endPoint x: 1186, endPoint y: 219, distance: 51.9
click at [1186, 219] on td "[Araling Panlipunan 3: Lahing Dakila 2nd Ed.-1]" at bounding box center [1257, 210] width 263 height 52
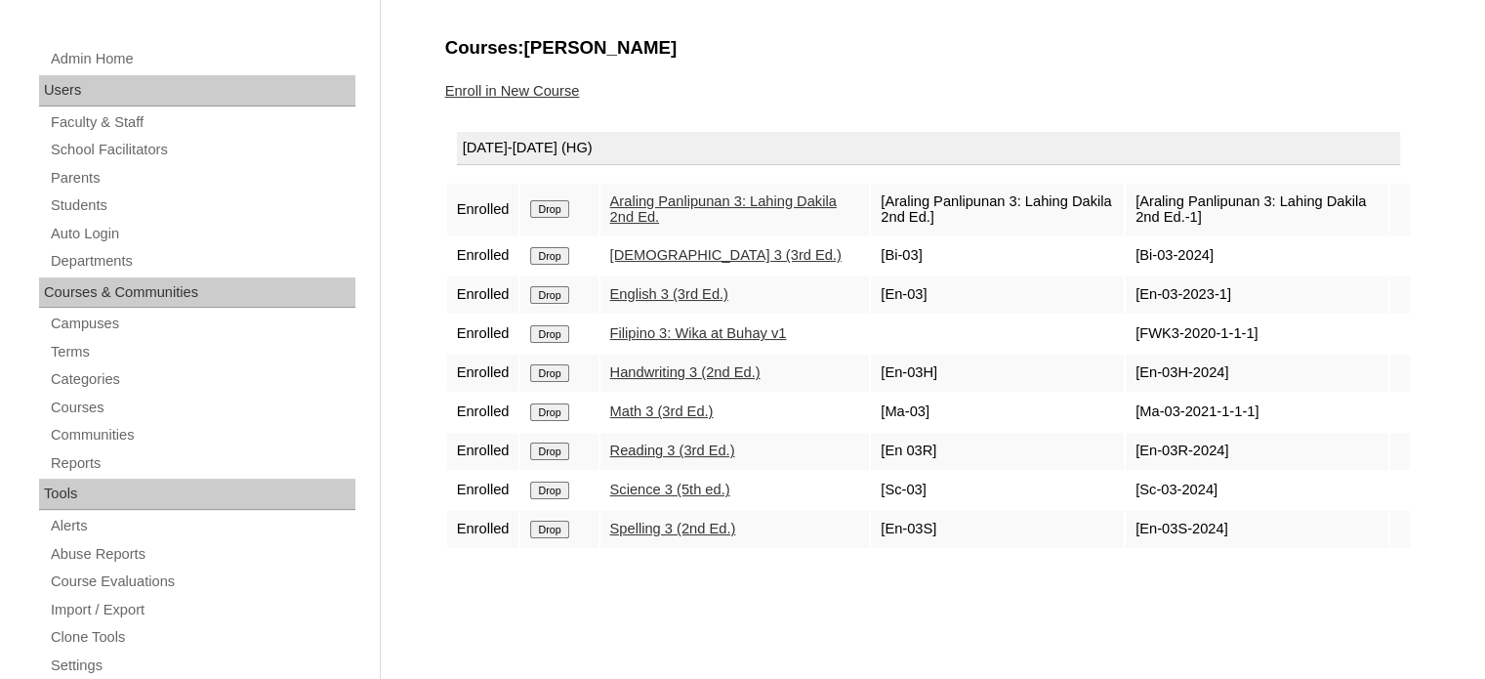
copy td "Araling Panlipunan 3: Lahing Dakila 2nd Ed.-1"
drag, startPoint x: 1203, startPoint y: 239, endPoint x: 1136, endPoint y: 255, distance: 69.2
click at [1136, 255] on td "[Bi-03-2024]" at bounding box center [1257, 255] width 263 height 37
copy td "Bi-03-2024]"
drag, startPoint x: 1214, startPoint y: 294, endPoint x: 1129, endPoint y: 304, distance: 85.5
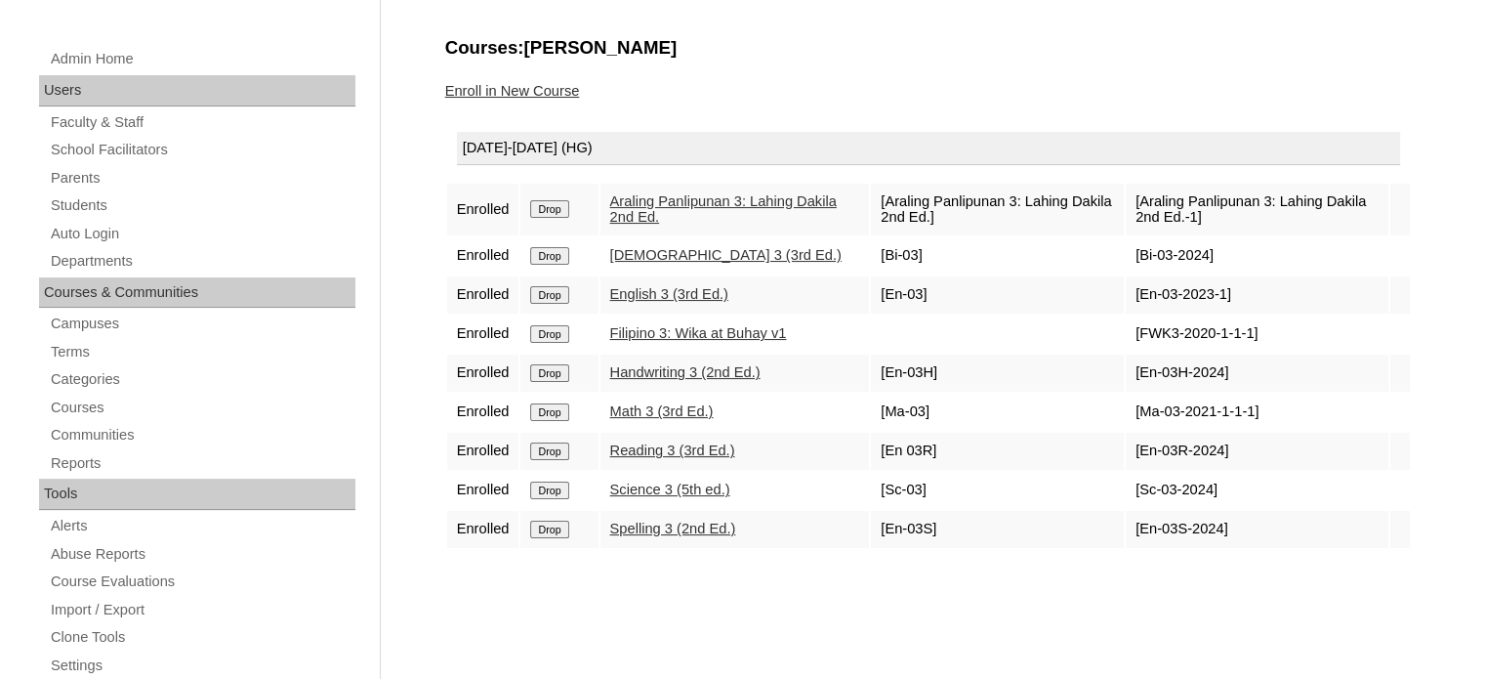
click at [1129, 304] on td "[En-03-2023-1]" at bounding box center [1257, 294] width 263 height 37
click at [1130, 290] on td "[En-03-2023-1]" at bounding box center [1257, 294] width 263 height 37
copy td "En-03-2023-1"
drag, startPoint x: 1240, startPoint y: 333, endPoint x: 1135, endPoint y: 335, distance: 105.5
click at [1135, 335] on td "[FWK3-2020-1-1-1]" at bounding box center [1257, 333] width 263 height 37
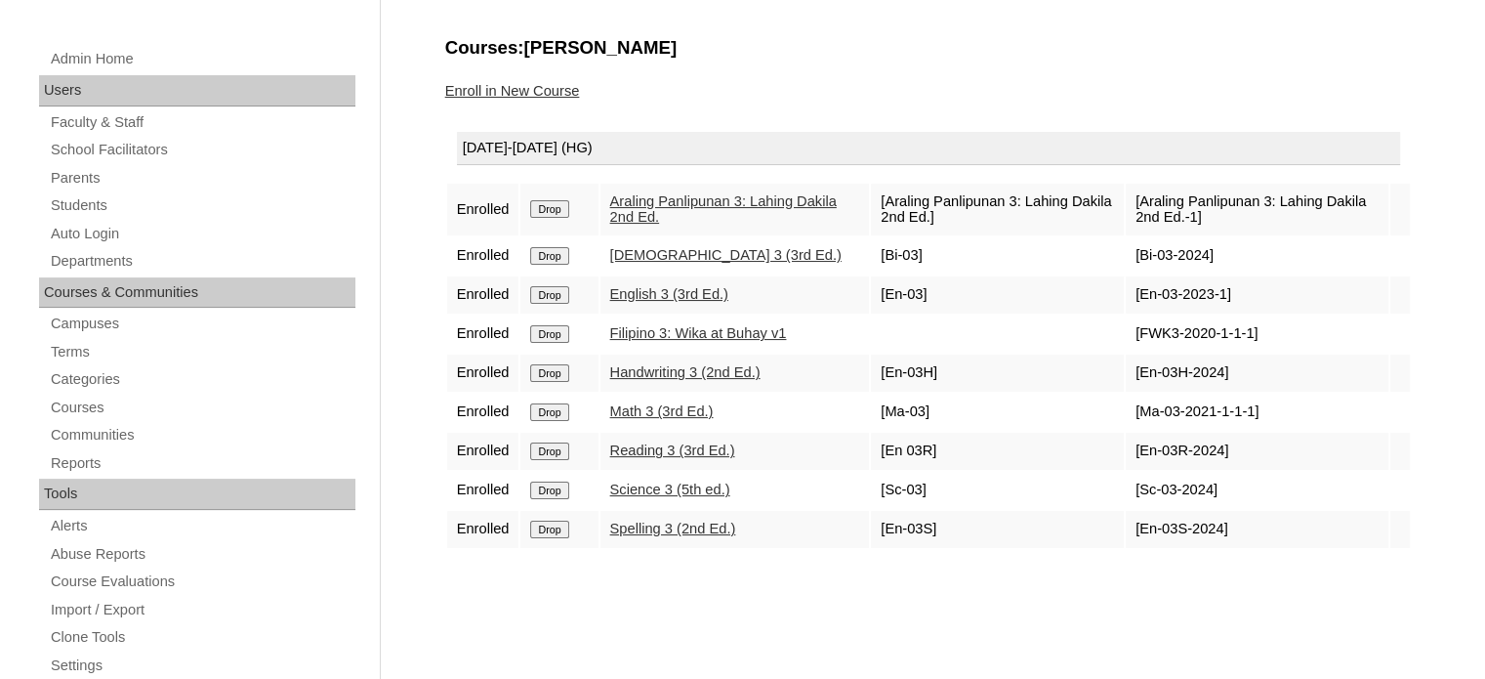
copy td "FWK3-2020-1-1-1"
drag, startPoint x: 1213, startPoint y: 364, endPoint x: 1129, endPoint y: 386, distance: 86.7
click at [1129, 386] on td "[En-03H-2024]" at bounding box center [1257, 372] width 263 height 37
copy td "En-03H-2024"
drag, startPoint x: 1238, startPoint y: 403, endPoint x: 1135, endPoint y: 419, distance: 104.7
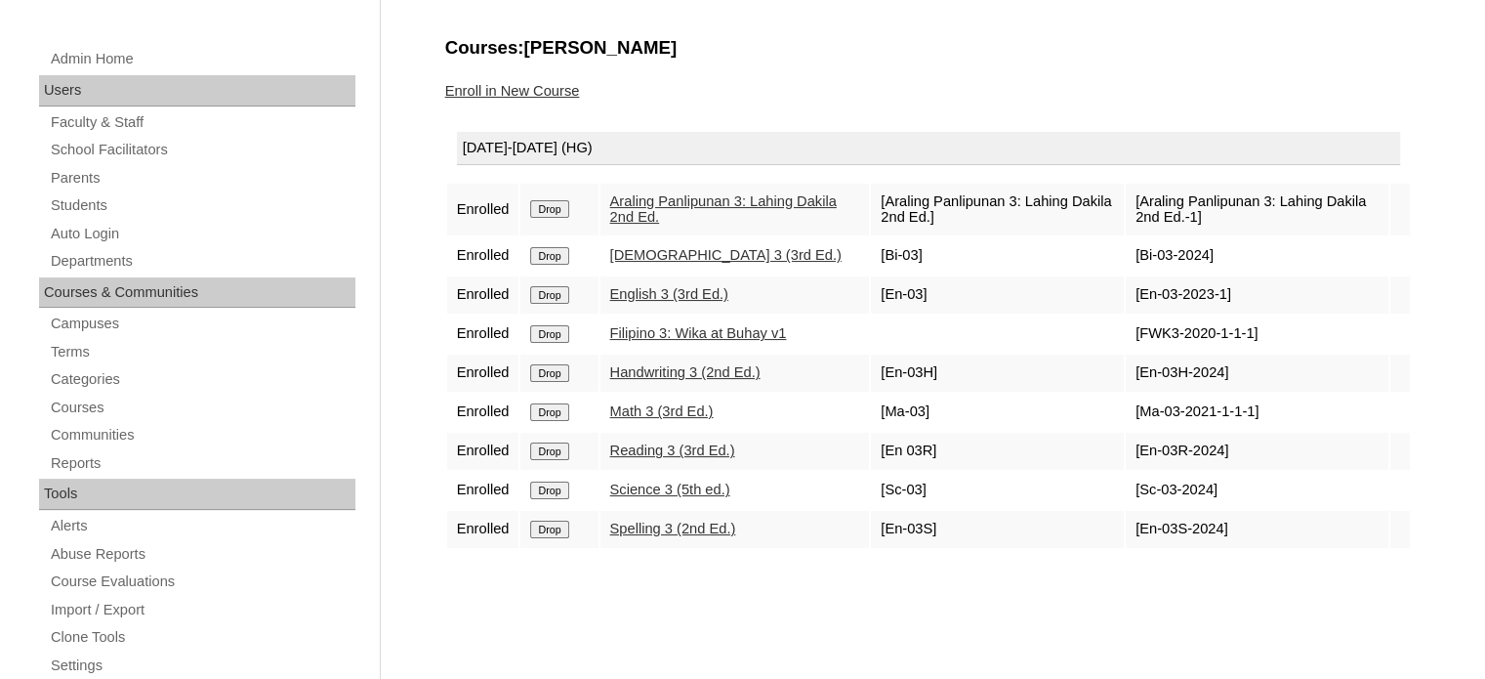
click at [1135, 419] on td "[Ma-03-2021-1-1-1]" at bounding box center [1257, 412] width 263 height 37
copy td "Ma-03-2021-1-1-"
drag, startPoint x: 1211, startPoint y: 453, endPoint x: 1133, endPoint y: 452, distance: 78.1
click at [1133, 452] on td "[En-03R-2024]" at bounding box center [1257, 451] width 263 height 37
copy td "En-03R-2024"
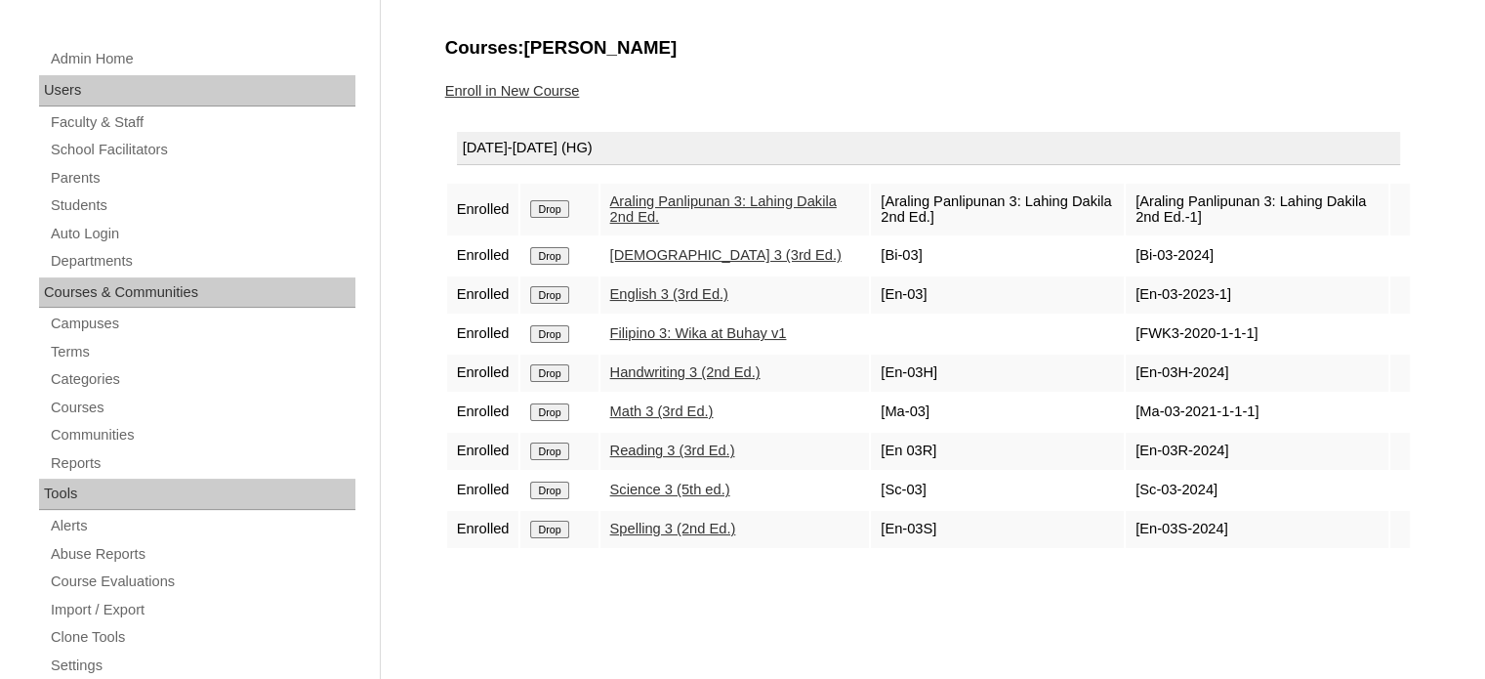
drag, startPoint x: 1203, startPoint y: 478, endPoint x: 1131, endPoint y: 488, distance: 72.9
click at [1135, 488] on td "[Sc-03-2024]" at bounding box center [1257, 490] width 263 height 37
copy td "Sc-03-2024"
drag, startPoint x: 1207, startPoint y: 526, endPoint x: 1161, endPoint y: 511, distance: 48.5
click at [1149, 521] on td "[En-03S-2024]" at bounding box center [1257, 529] width 263 height 37
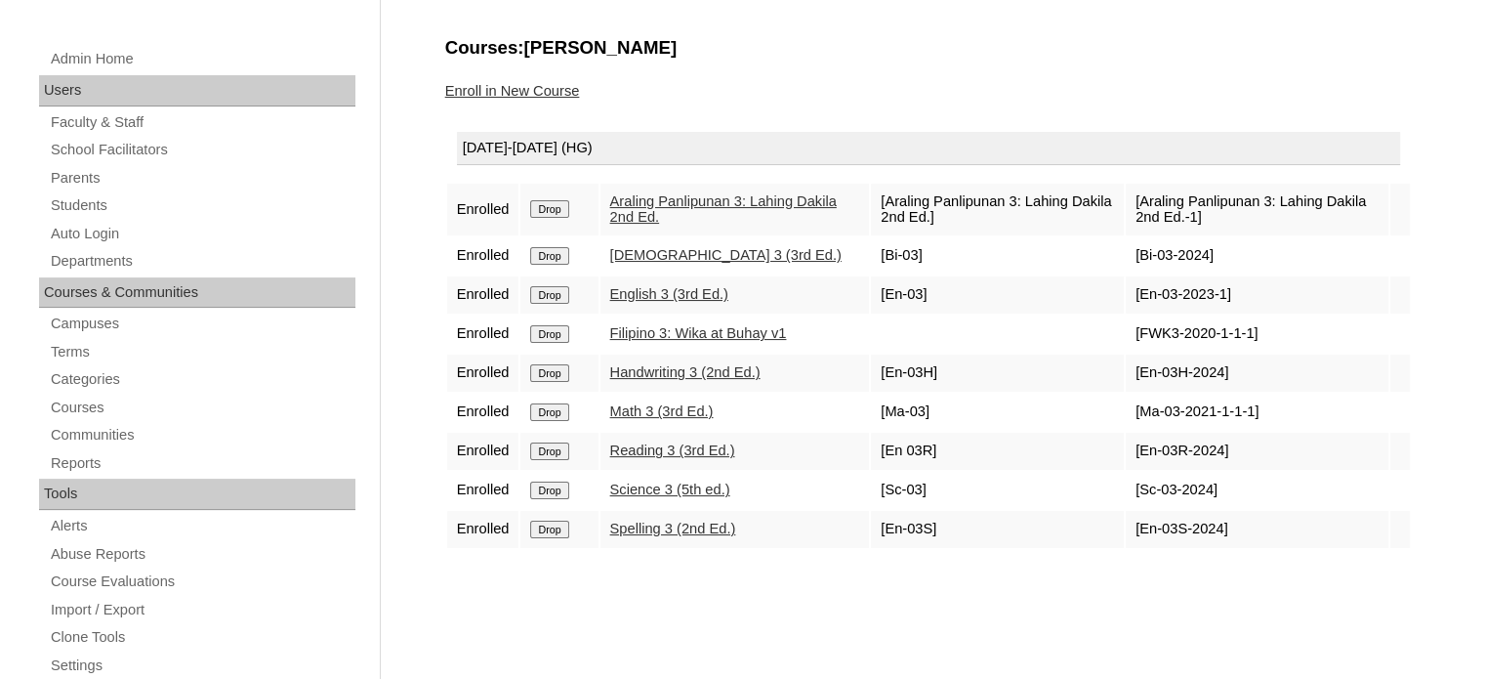
drag, startPoint x: 1205, startPoint y: 523, endPoint x: 1247, endPoint y: 538, distance: 44.5
click at [1138, 523] on td "[En-03S-2024]" at bounding box center [1257, 529] width 263 height 37
copy td "n-03S-2024"
drag, startPoint x: 1239, startPoint y: 331, endPoint x: 1141, endPoint y: 327, distance: 98.7
click at [1141, 327] on td "[FWK3-2020-1-1-1]" at bounding box center [1257, 333] width 263 height 37
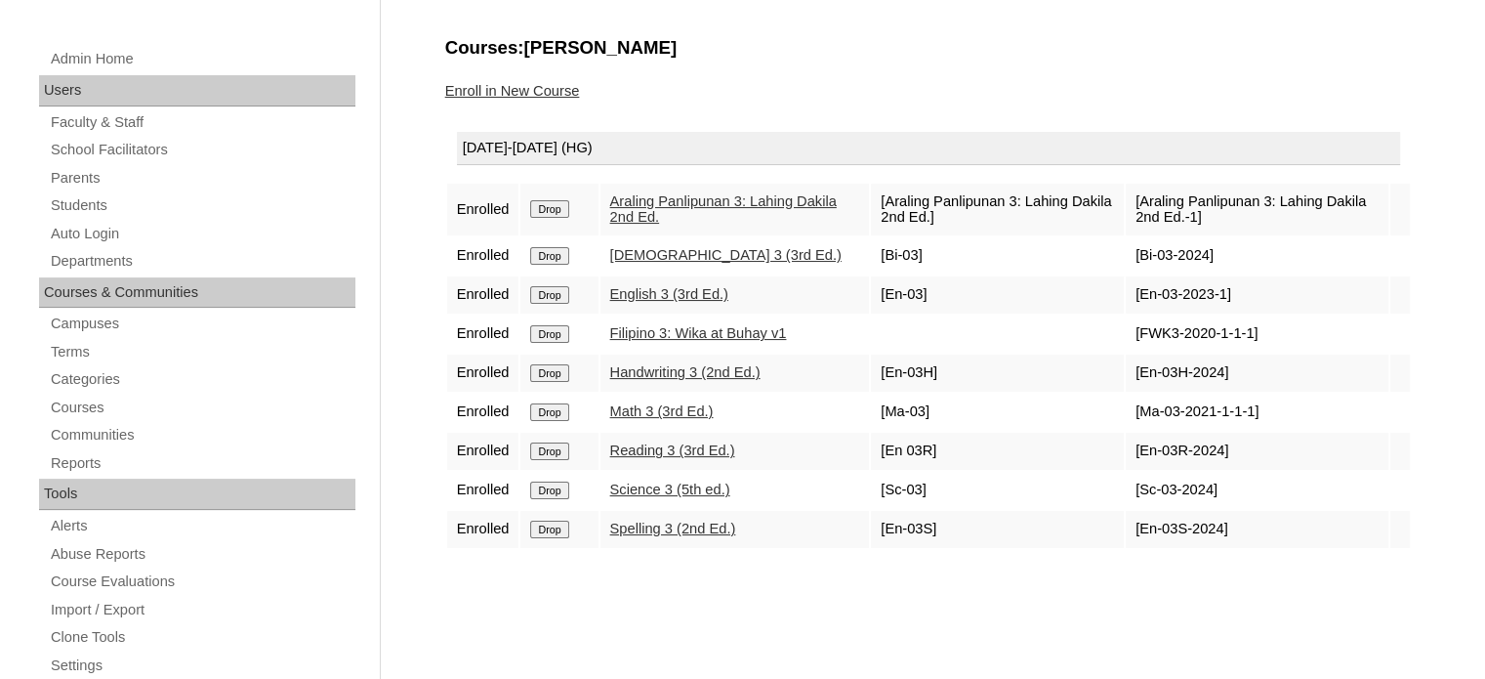
copy td "FWK3-2020-1-1-1"
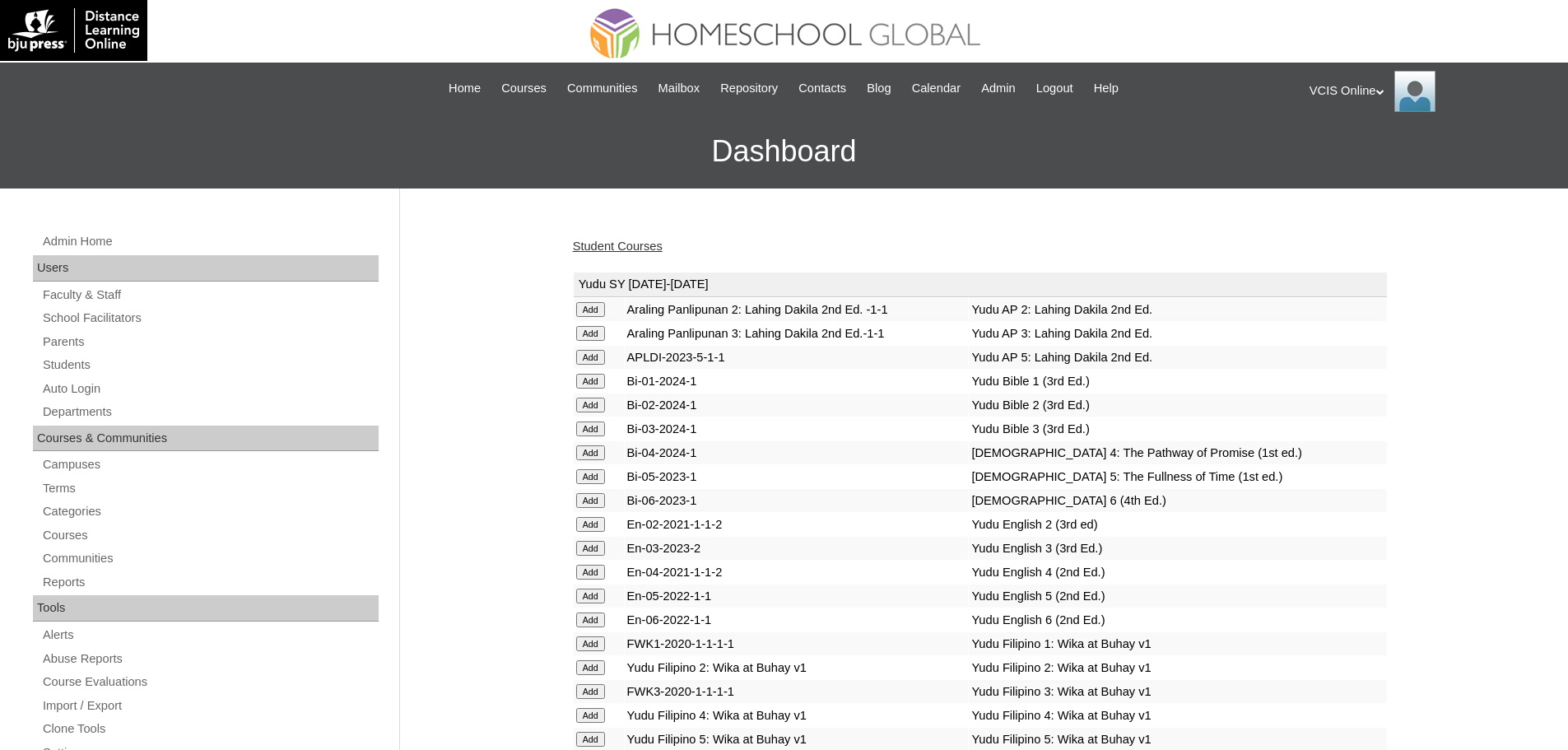
scroll to position [3492, 0]
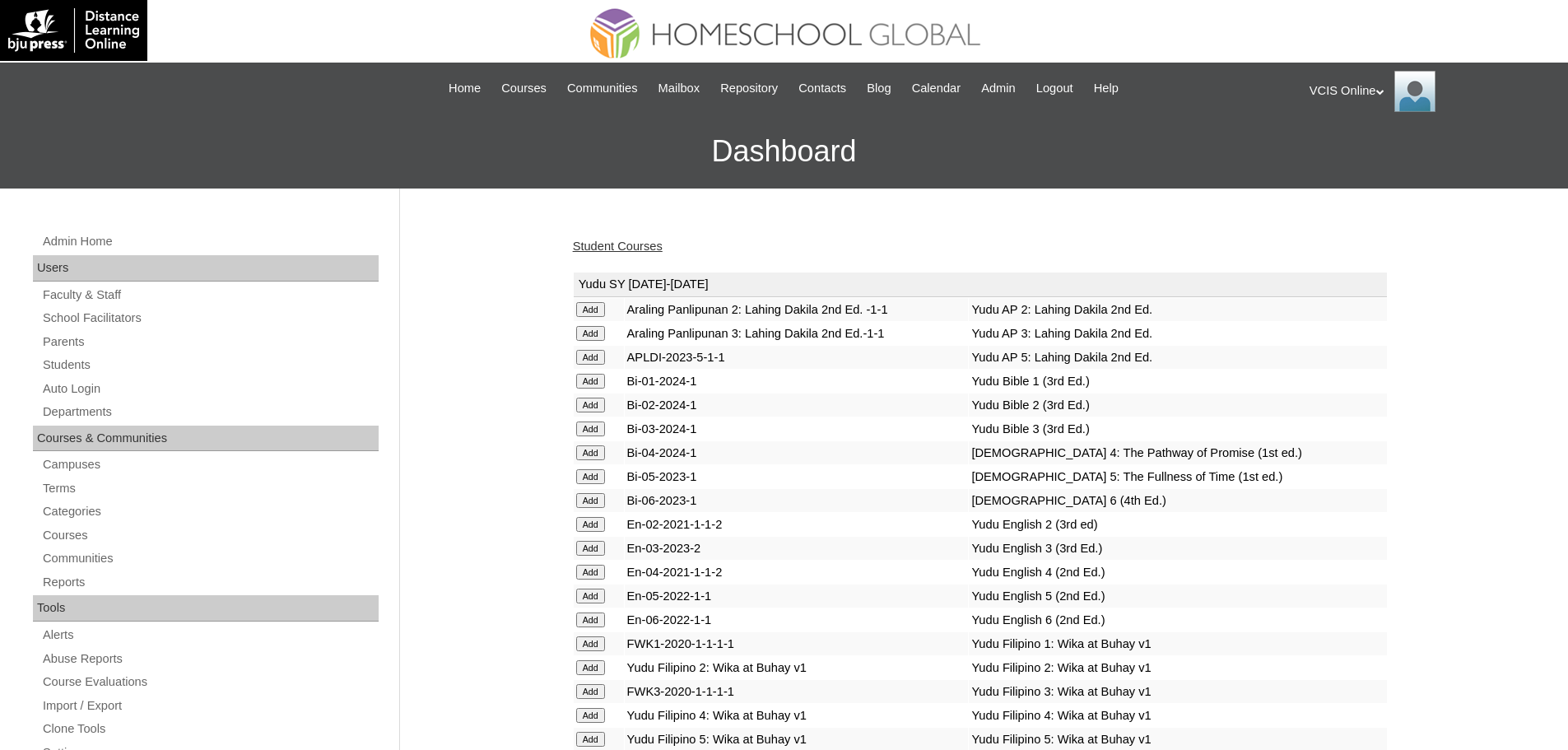
click at [459, 129] on h3 "Dashboard" at bounding box center [784, 152] width 1552 height 74
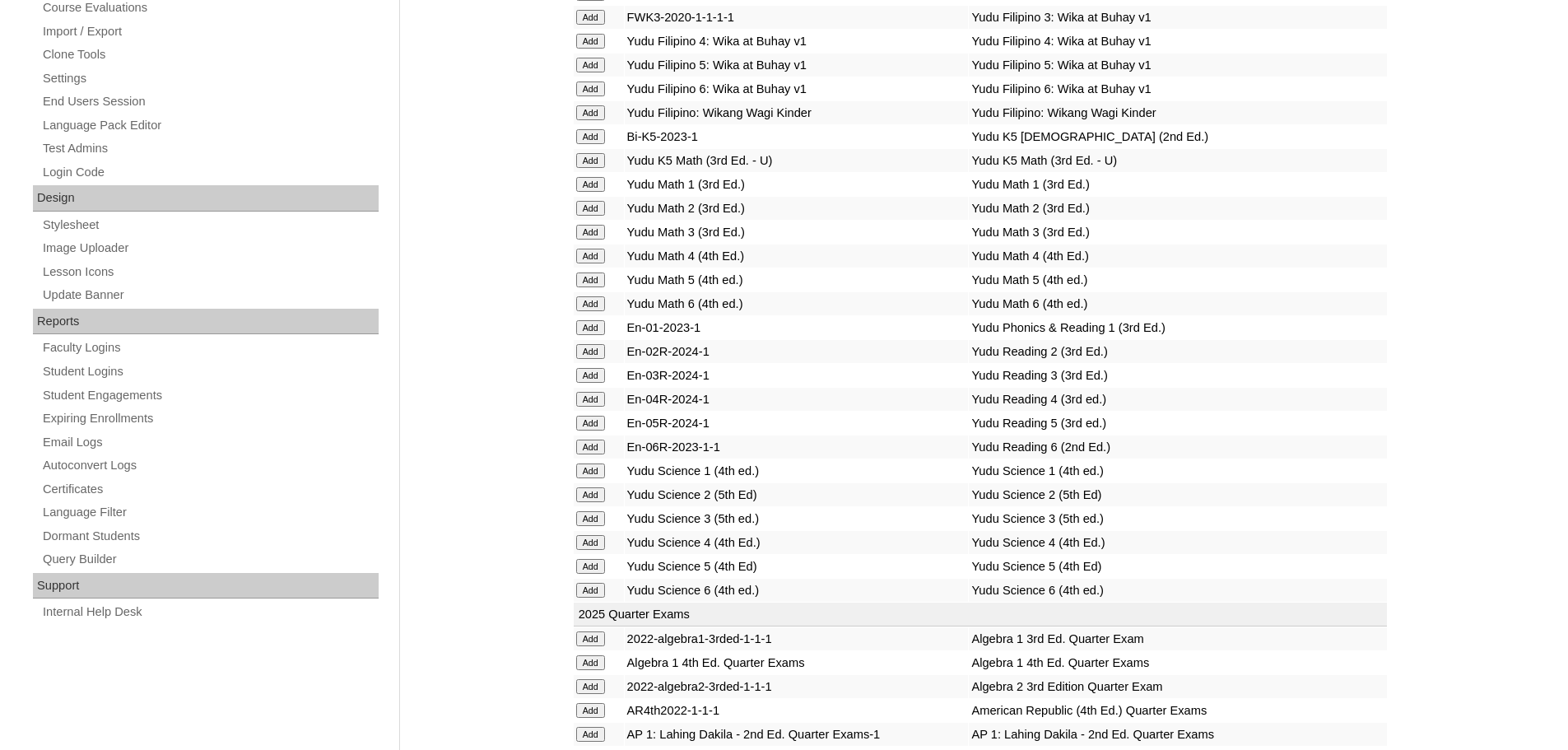
scroll to position [6141, 0]
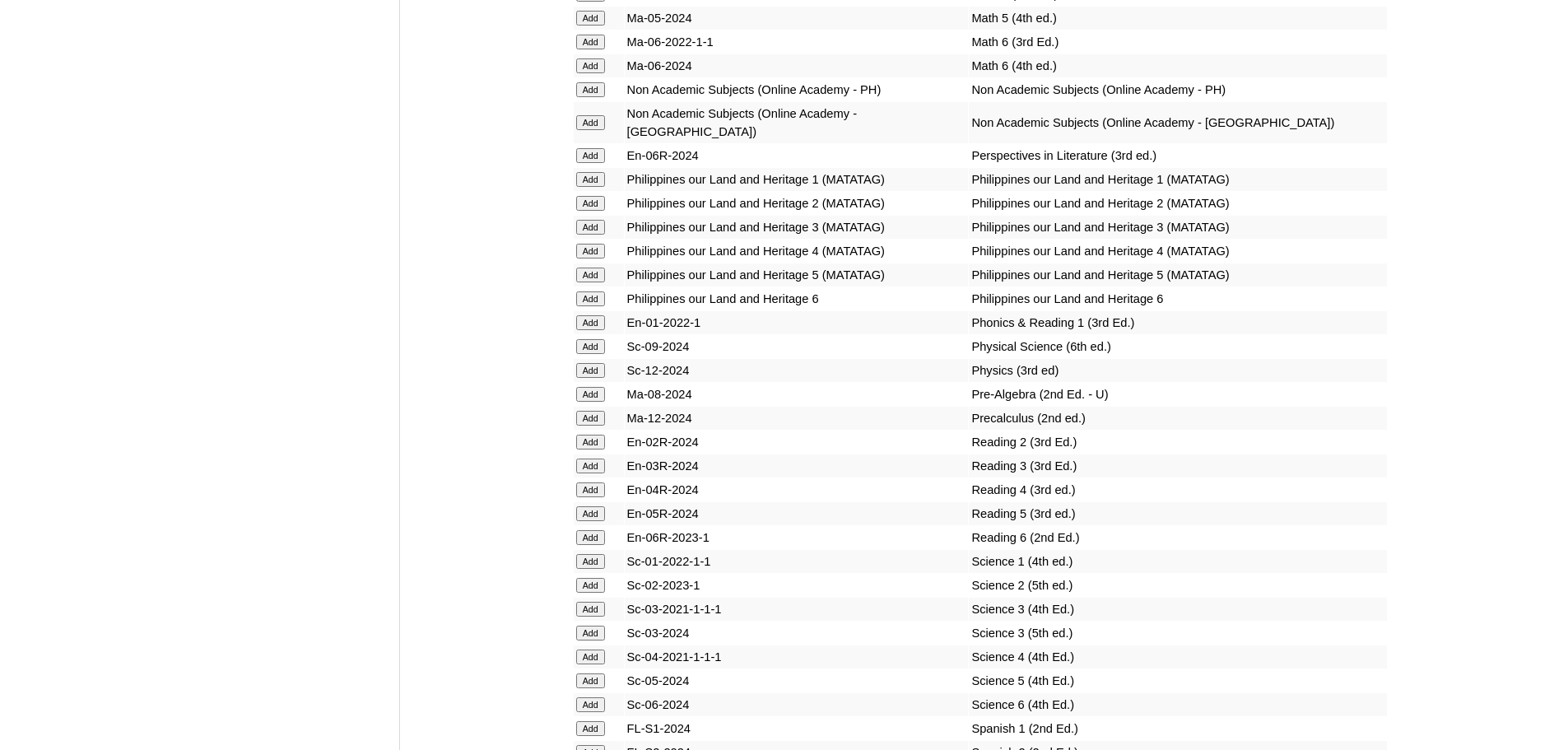
drag, startPoint x: 276, startPoint y: 479, endPoint x: 289, endPoint y: 475, distance: 13.6
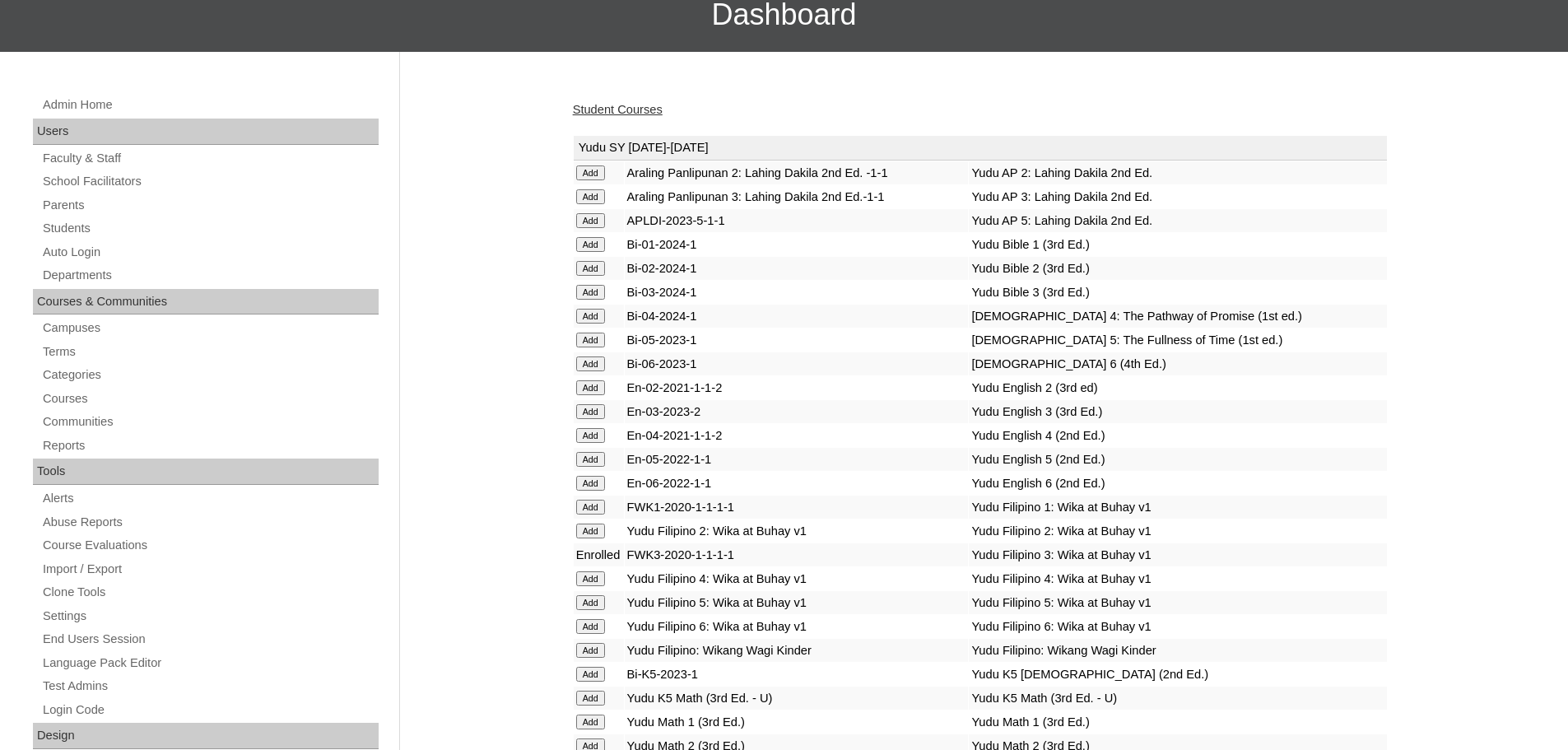
scroll to position [137, 0]
drag, startPoint x: 738, startPoint y: 542, endPoint x: 630, endPoint y: 562, distance: 109.8
click at [630, 562] on td "FWK3-2020-1-1-1-1" at bounding box center [797, 553] width 344 height 23
copy td "FWK3-2020-1-1-1-1"
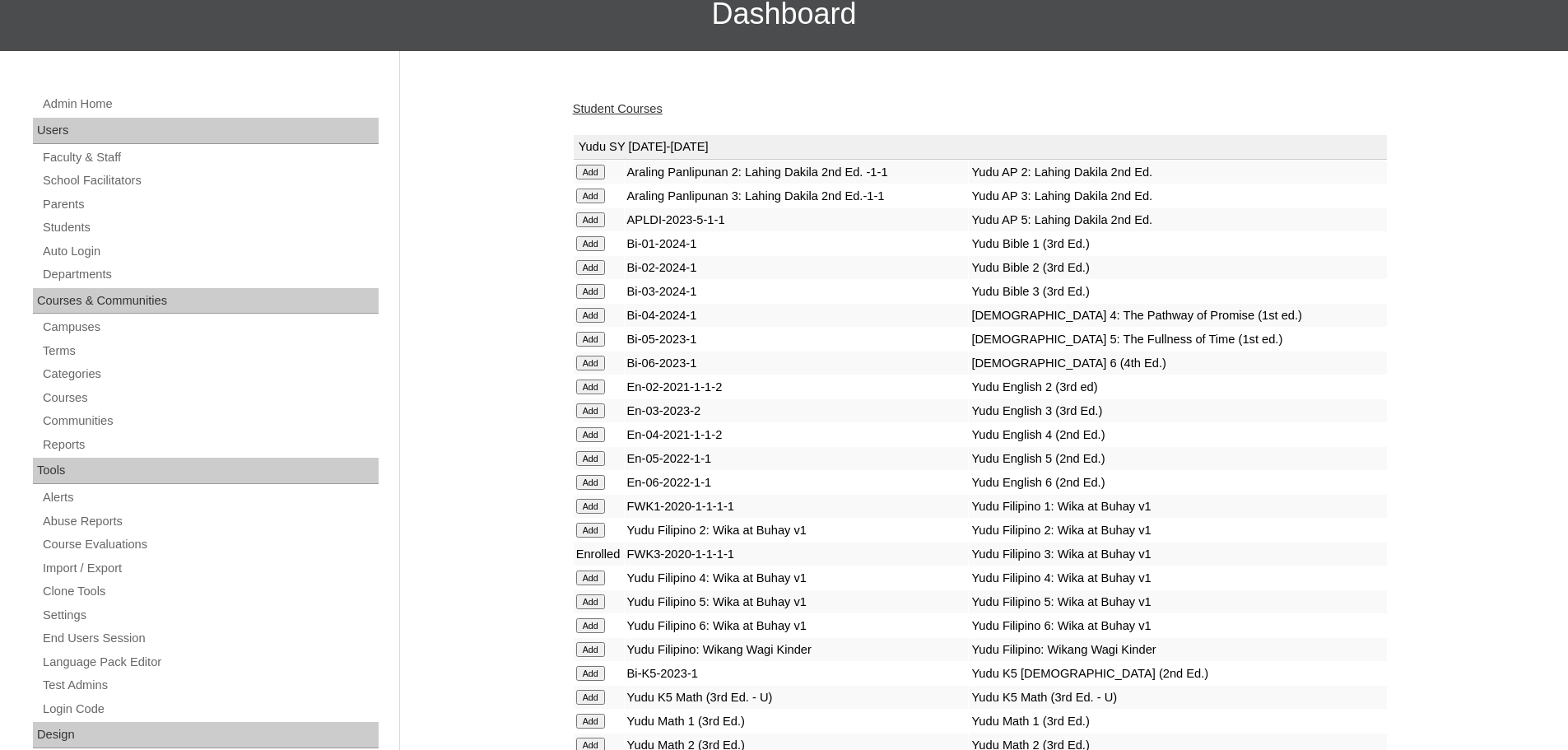
scroll to position [4733, 0]
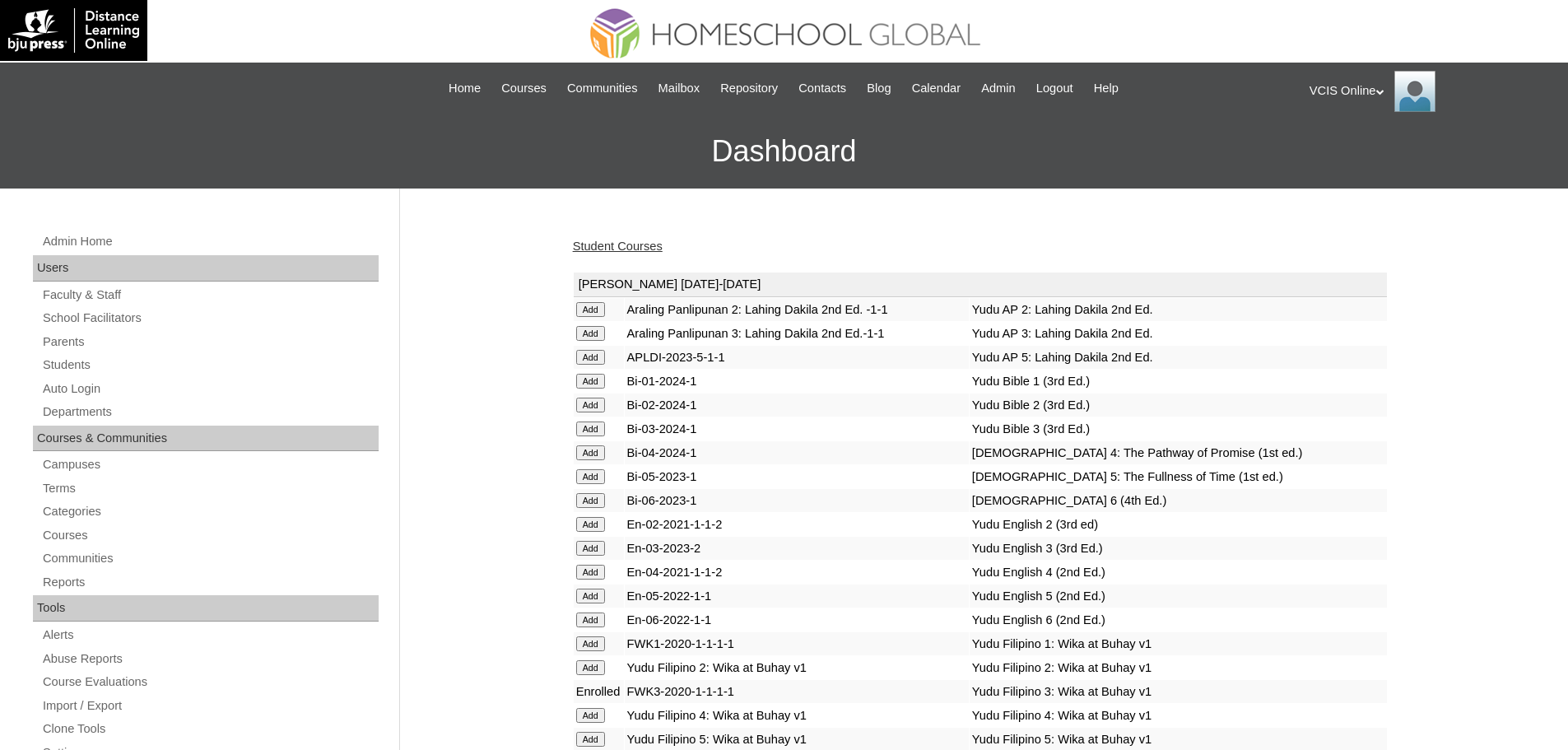
click at [636, 246] on link "Student Courses" at bounding box center [618, 246] width 89 height 13
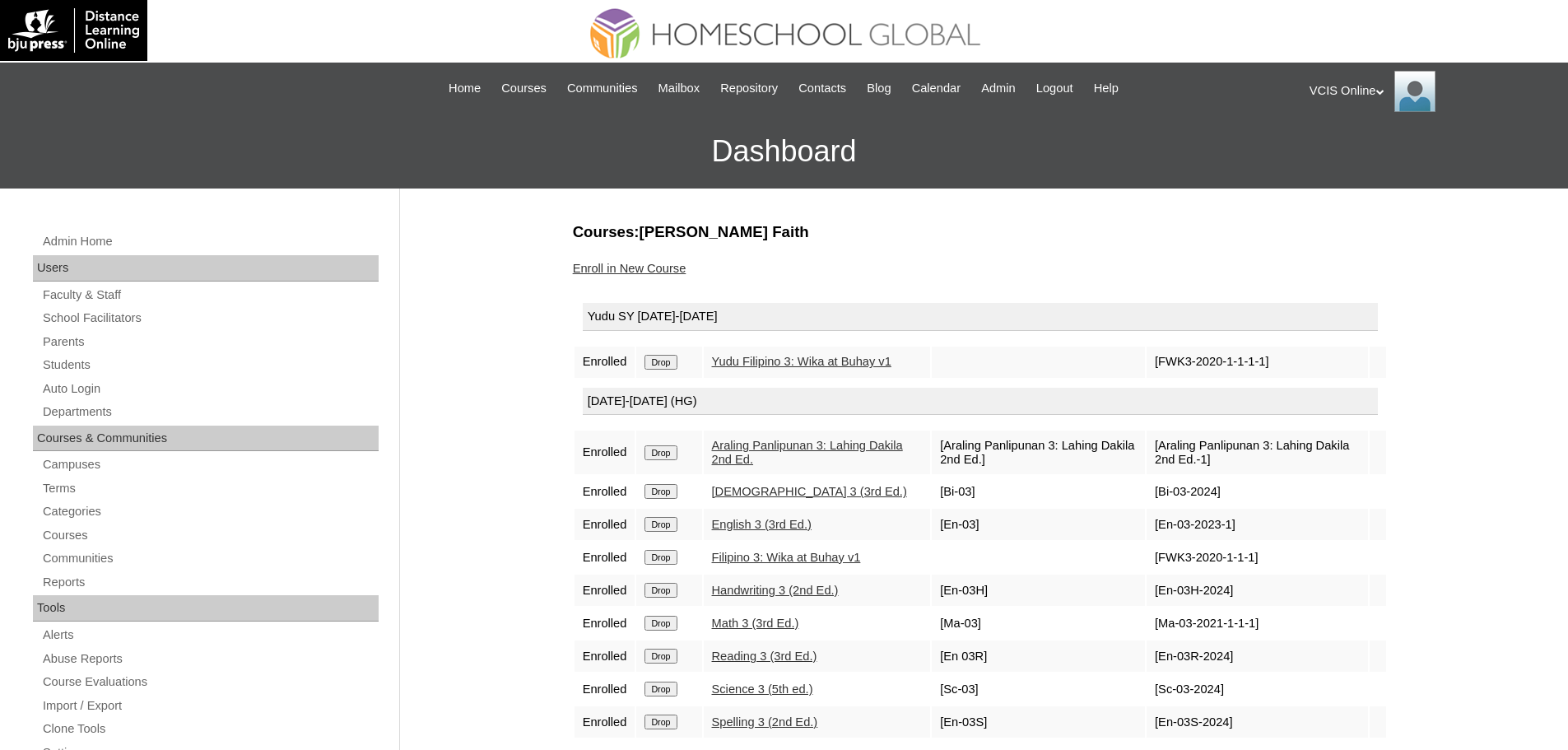
click at [653, 356] on input "Drop" at bounding box center [661, 362] width 32 height 15
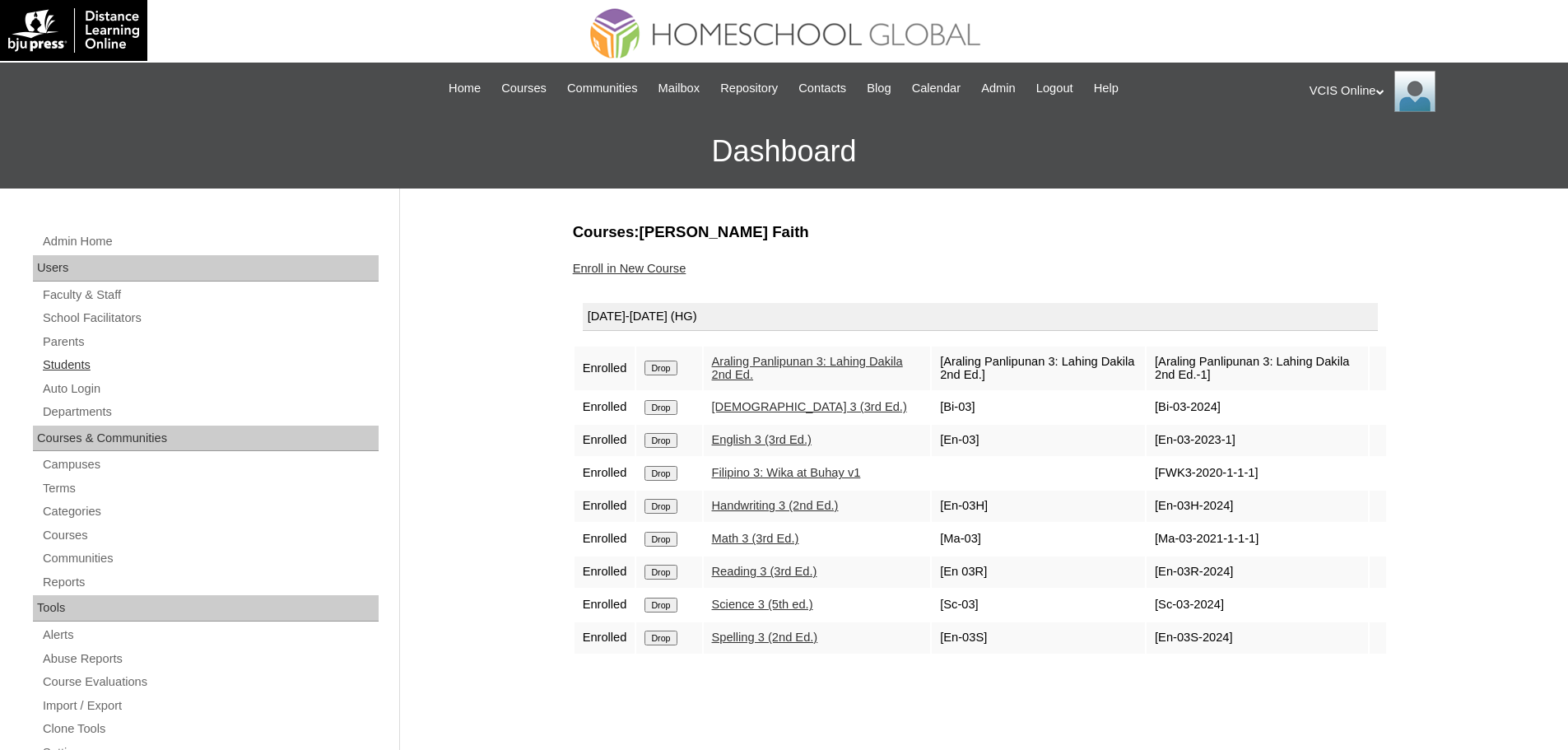
click at [62, 363] on link "Students" at bounding box center [210, 365] width 337 height 20
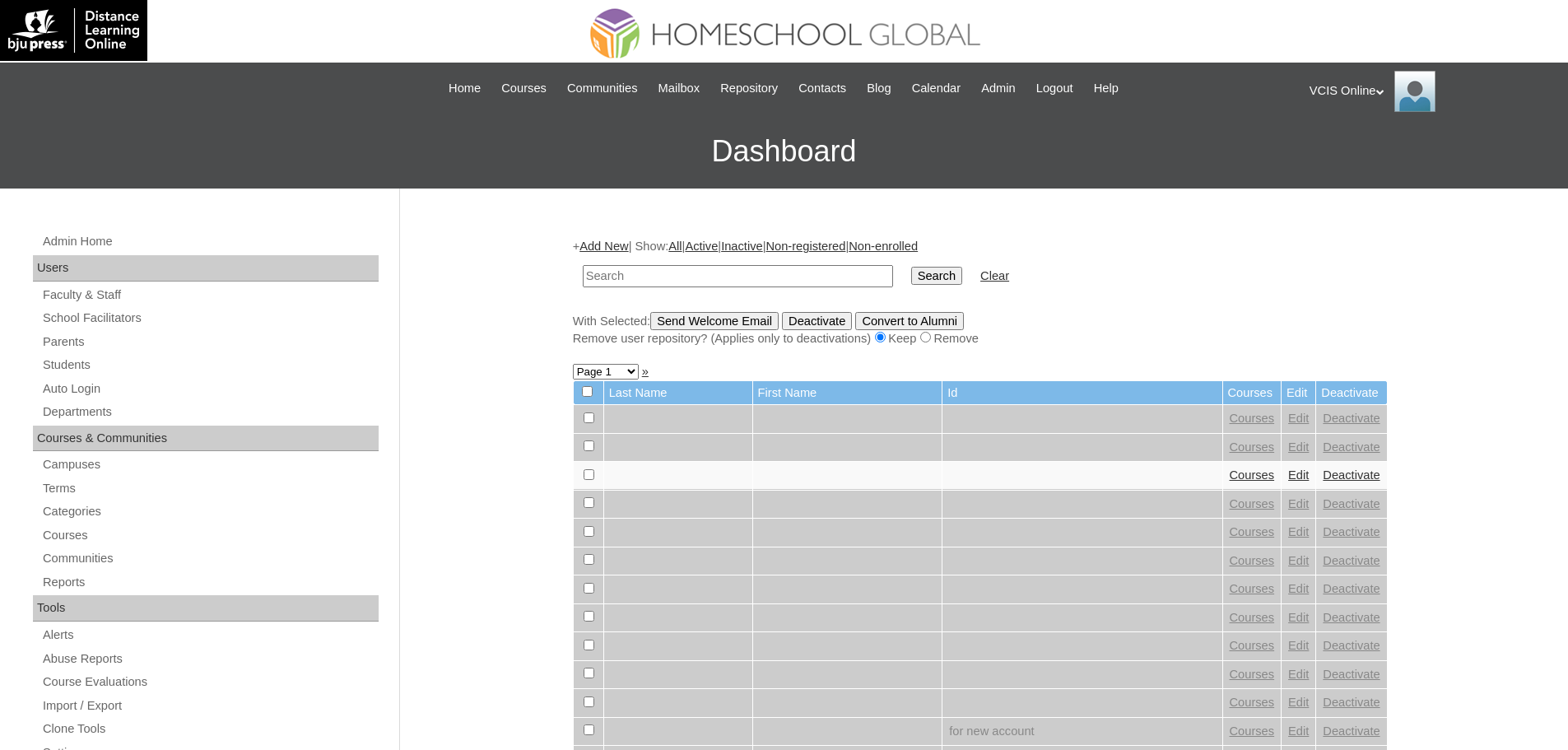
click at [599, 251] on link "Add New" at bounding box center [604, 246] width 49 height 13
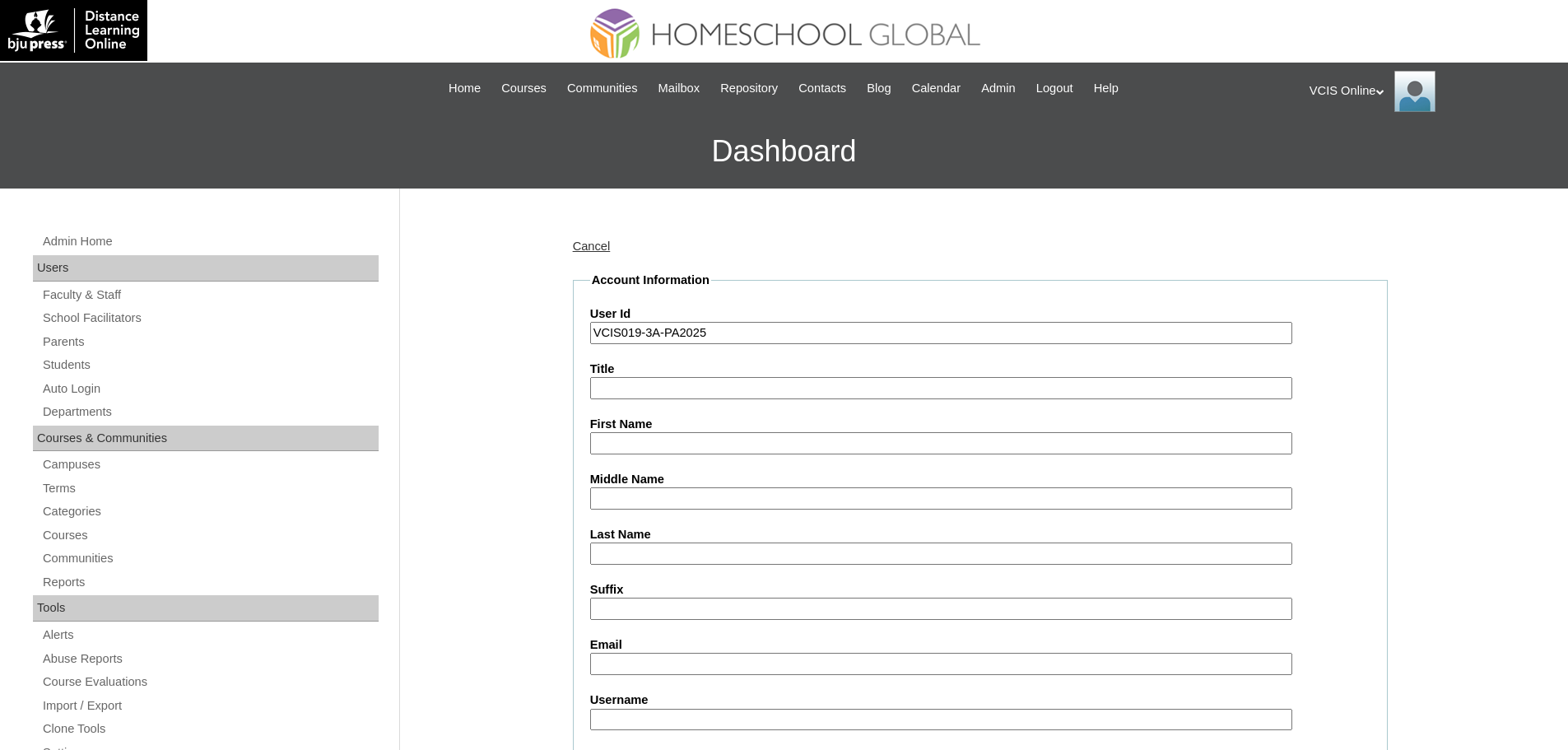
type input "VCIS019-3A-PA2025"
click at [635, 447] on input "First Name" at bounding box center [941, 443] width 702 height 22
paste input "Gian Gabriel Paquera Fernandez"
click at [658, 439] on input "Gian Gabriel Paquera Fernandez" at bounding box center [941, 443] width 702 height 22
type input "Gian Gabriel"
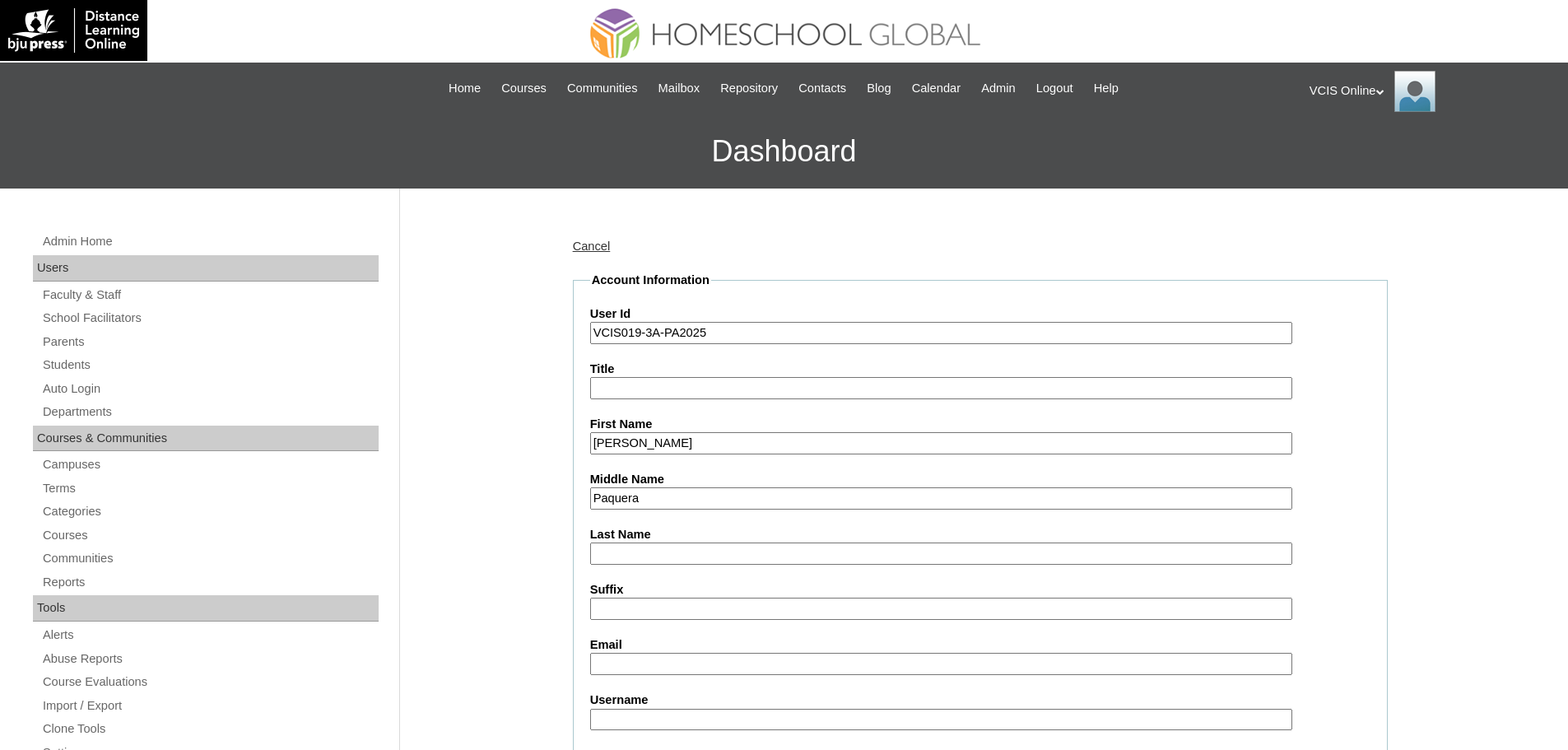
type input "Paquera"
type input "D"
type input "Fernandez"
paste input "ggfernandez.student@vcis.edu.ph"
type input "ggfernandez.student@vcis.edu.ph"
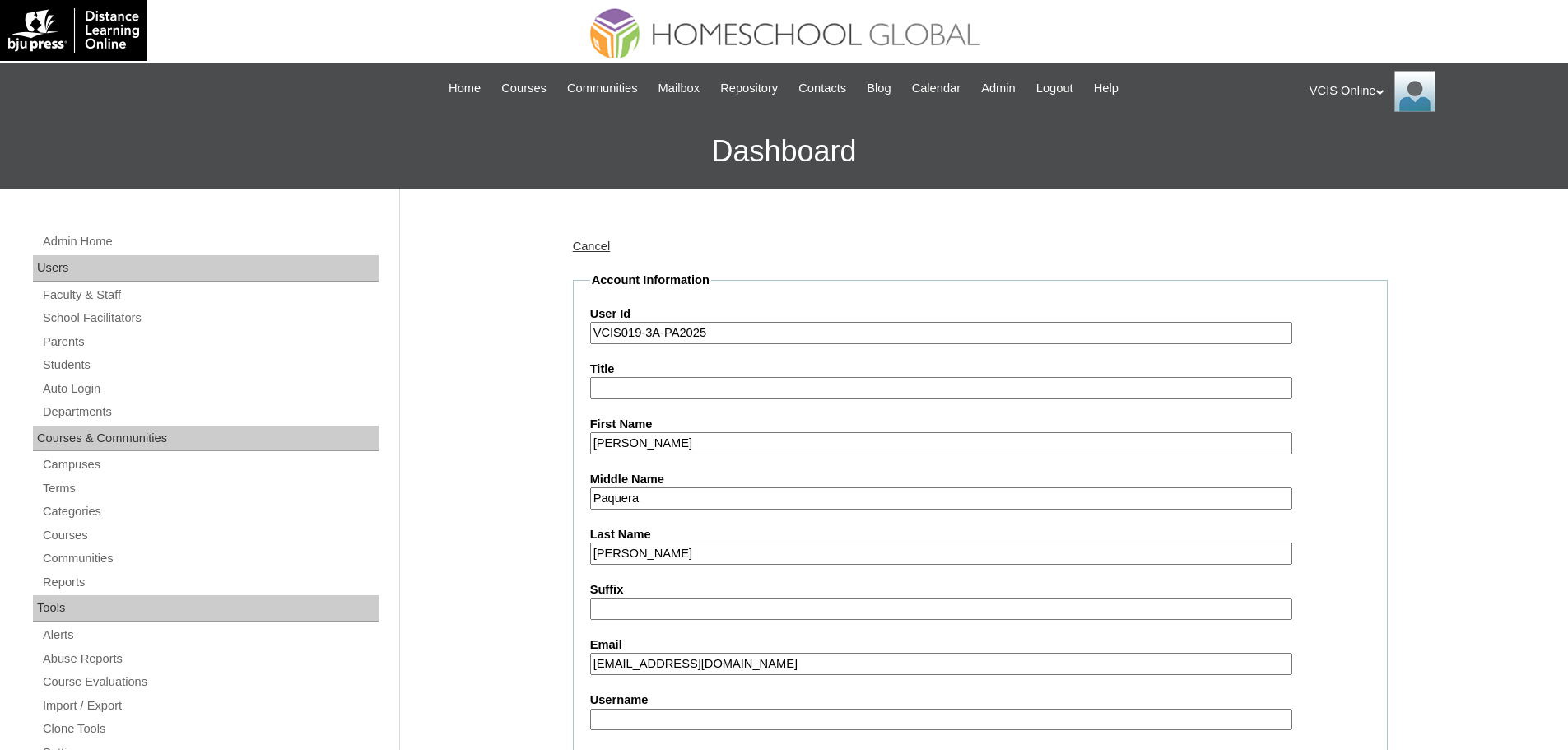
paste input "gian.fernandez2025"
type input "gian.fernandez2025"
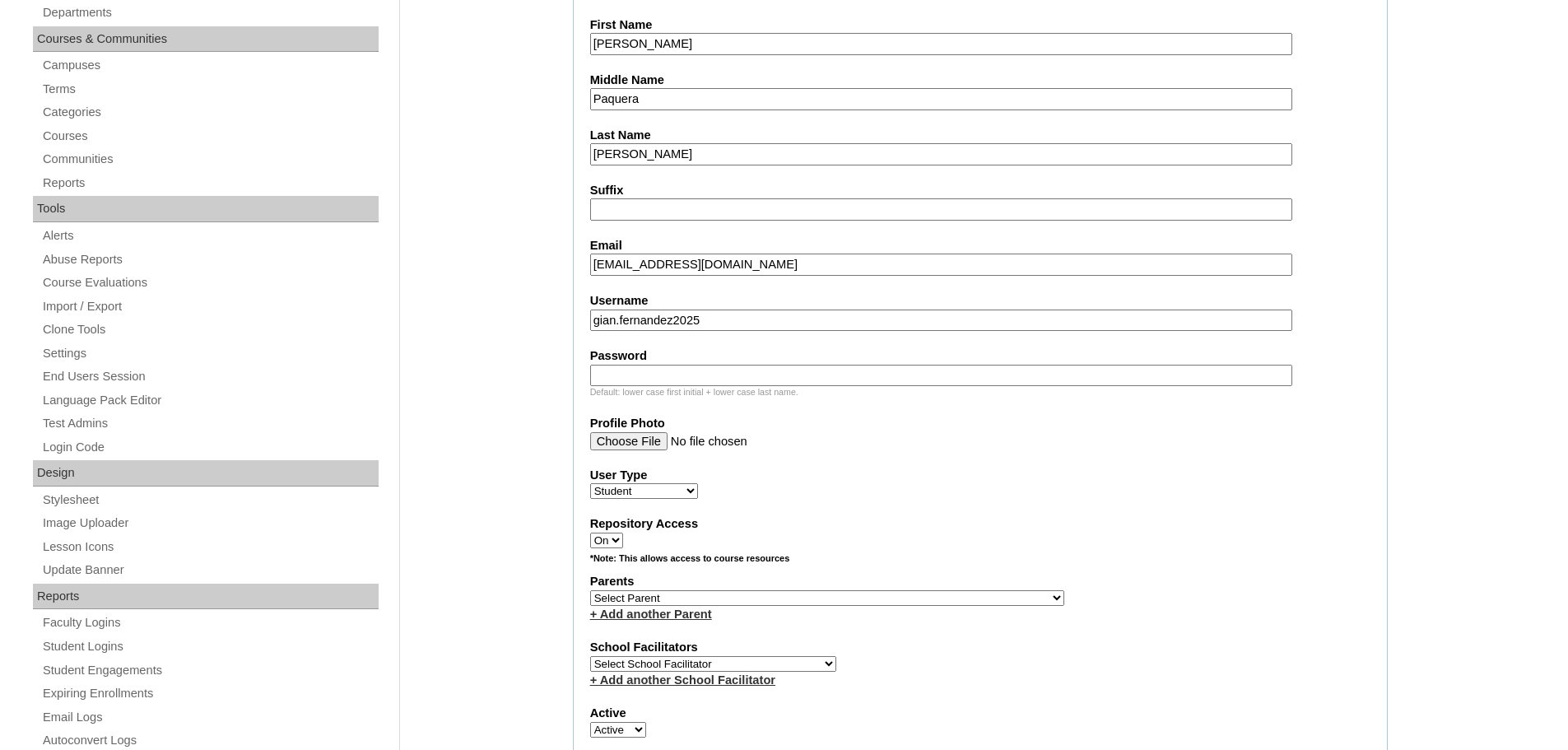
paste input "ecTtxv"
type input "ecTtxv"
select select "43506"
select select "42230"
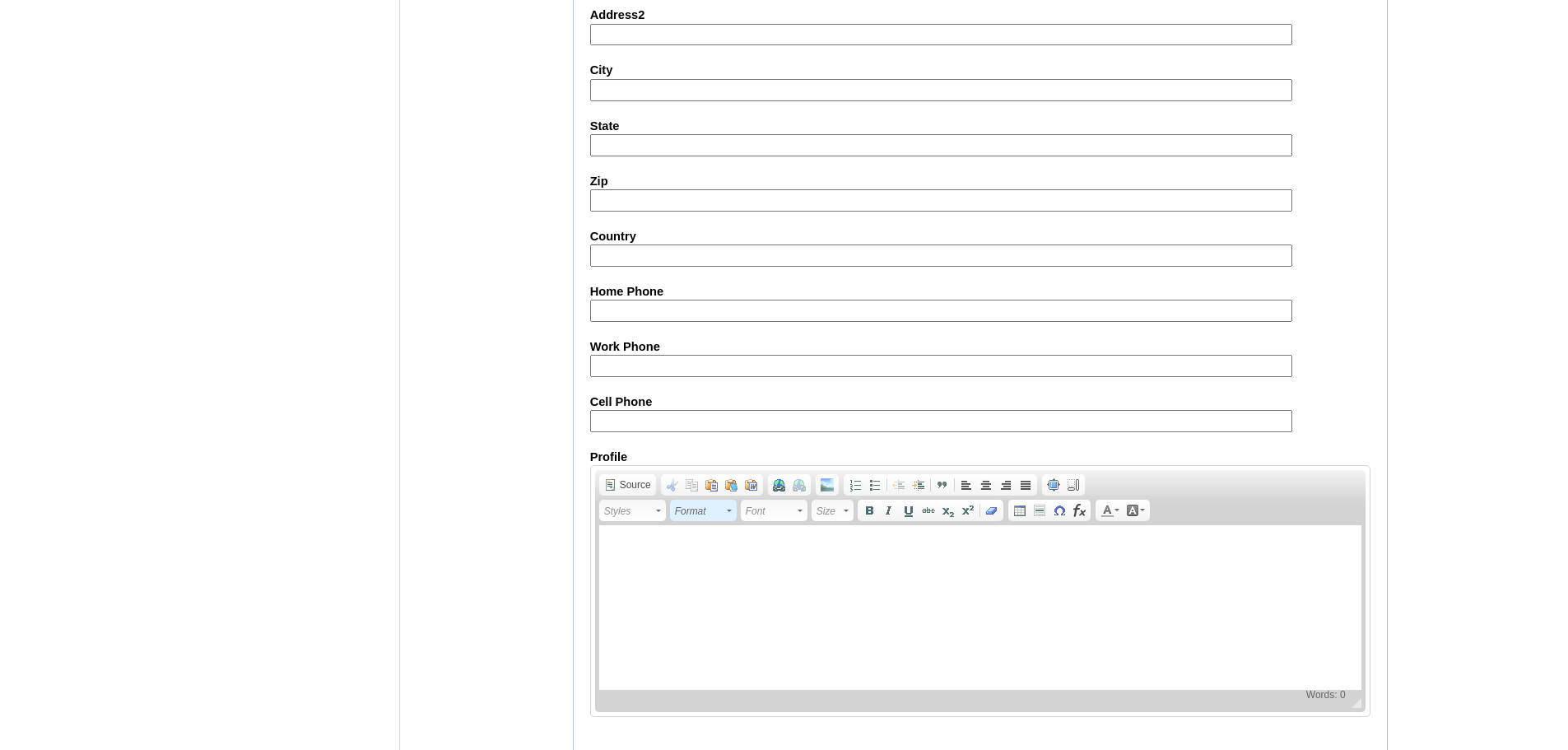
scroll to position [1754, 0]
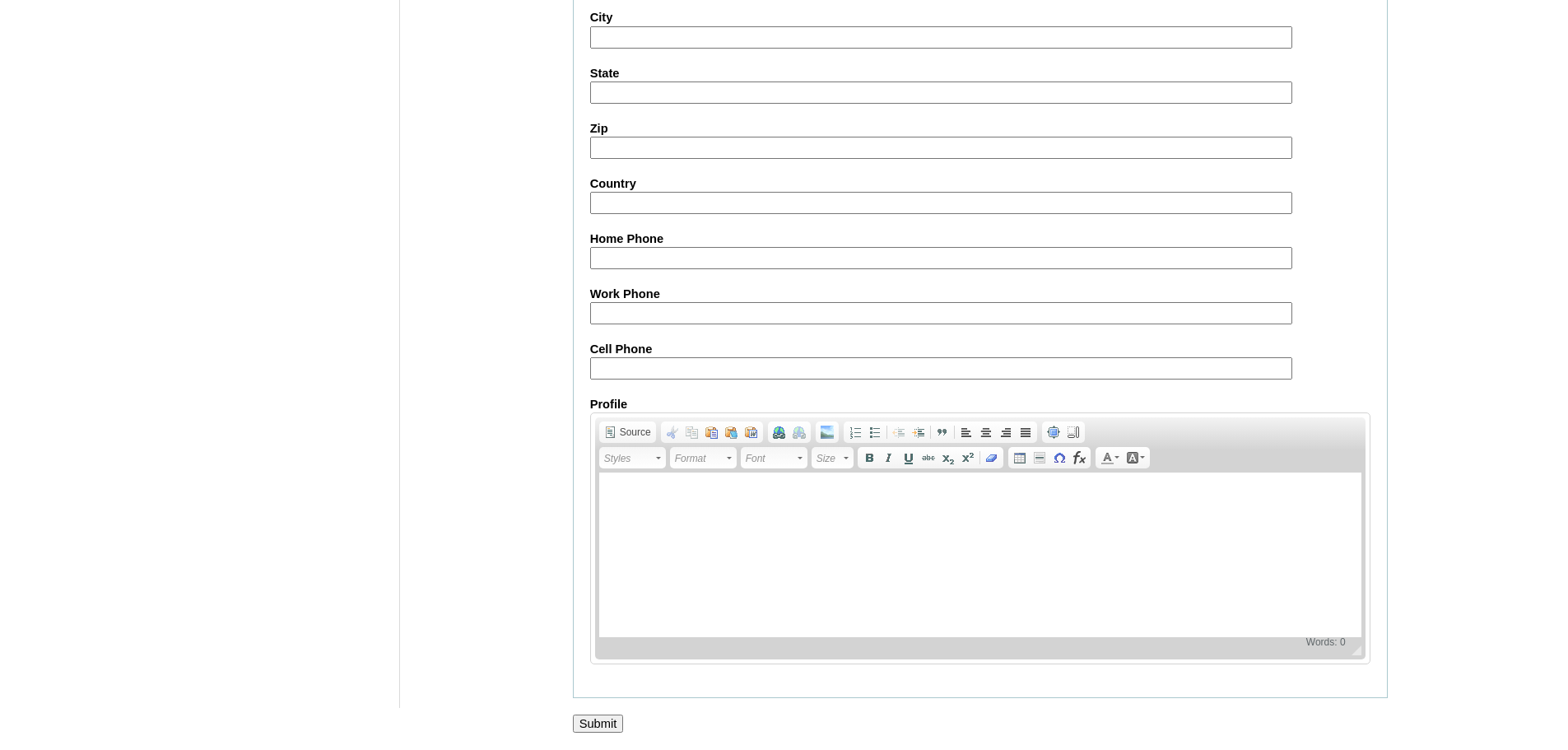
click at [647, 372] on input "Cell Phone" at bounding box center [941, 368] width 702 height 22
paste input "63-9774852191, 63-9560120325"
type input "63-9774852191, 63-9560120325"
click at [611, 717] on input "Submit" at bounding box center [599, 723] width 51 height 18
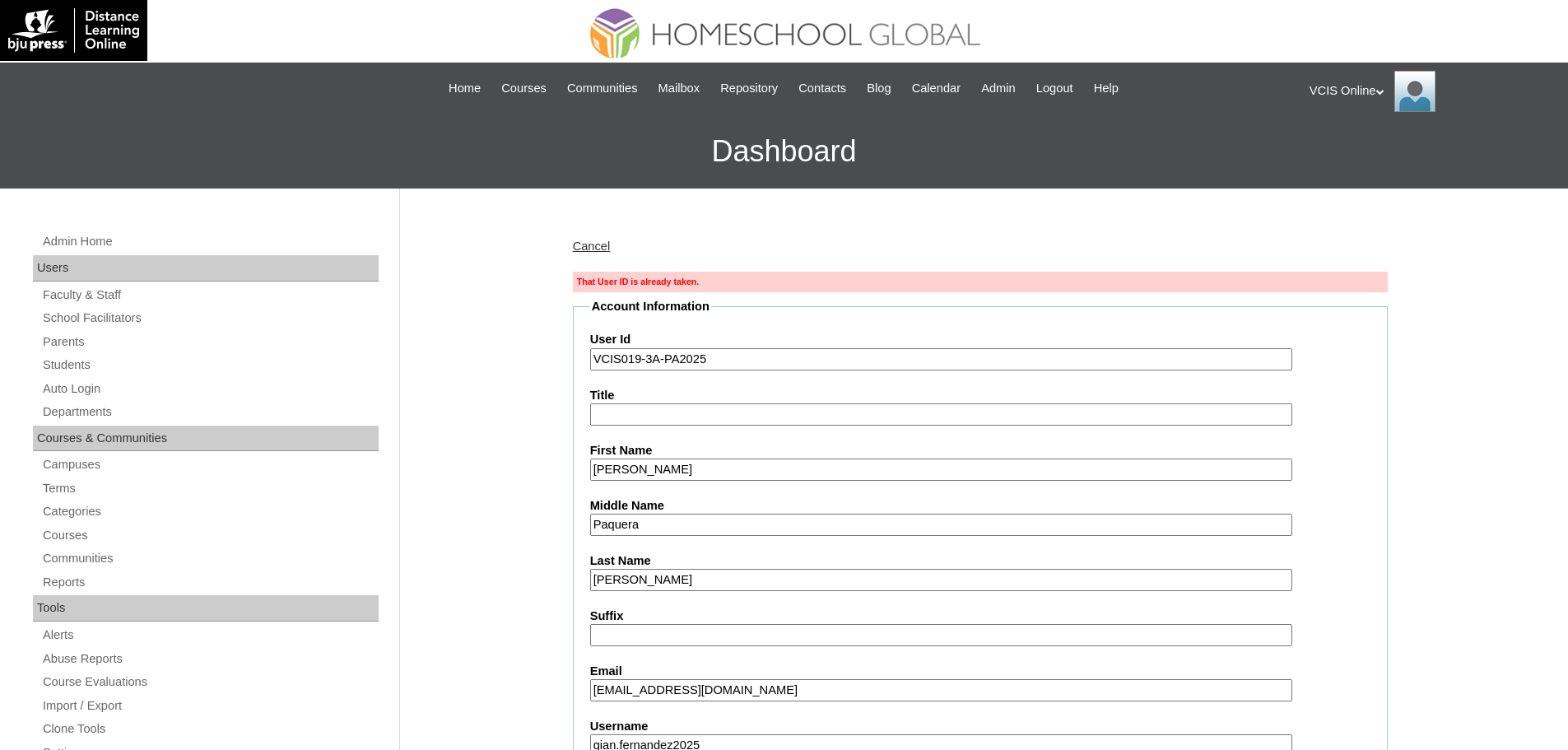
click at [724, 362] on input "VCIS019-3A-PA2025" at bounding box center [941, 359] width 702 height 22
paste input "21-5C-S"
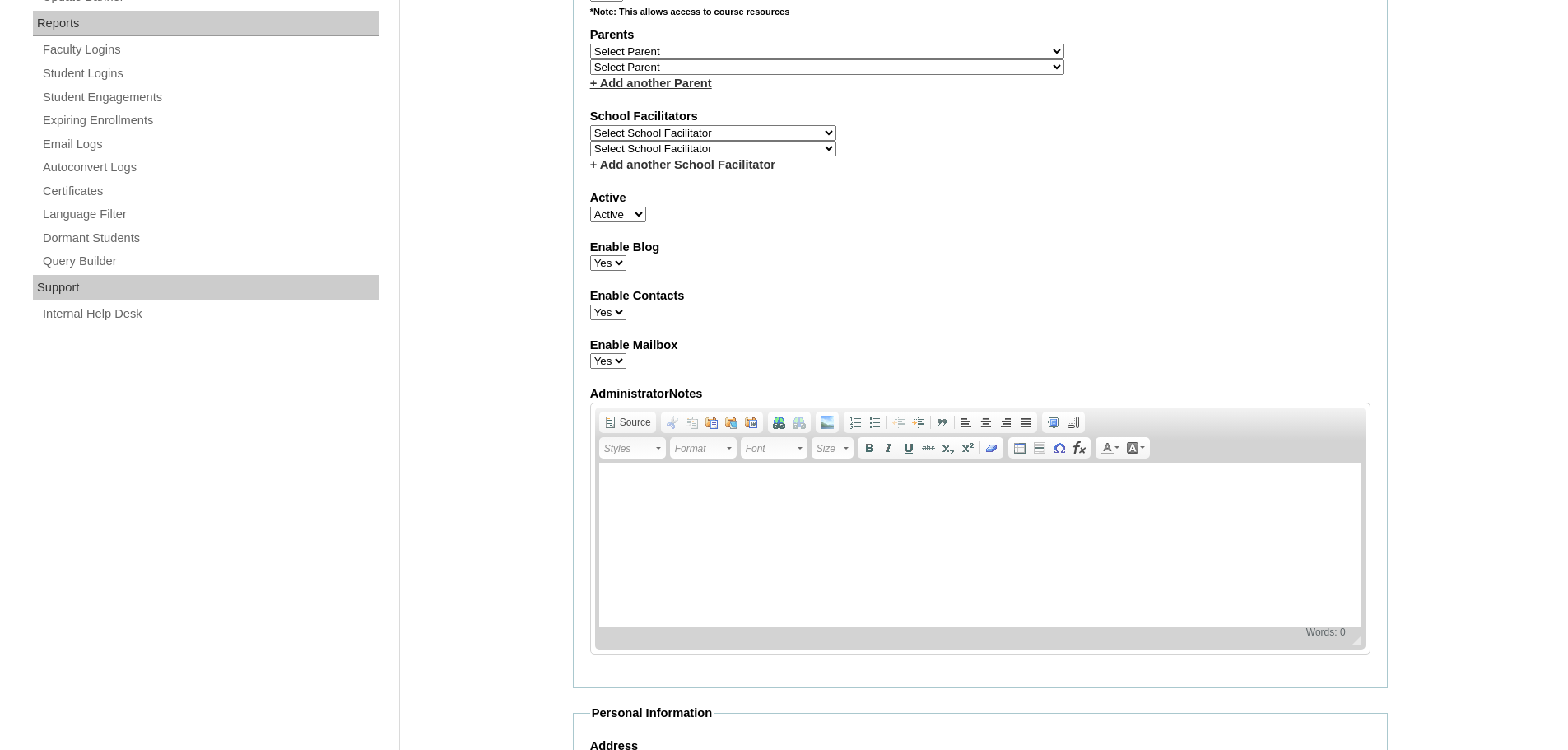
scroll to position [1812, 0]
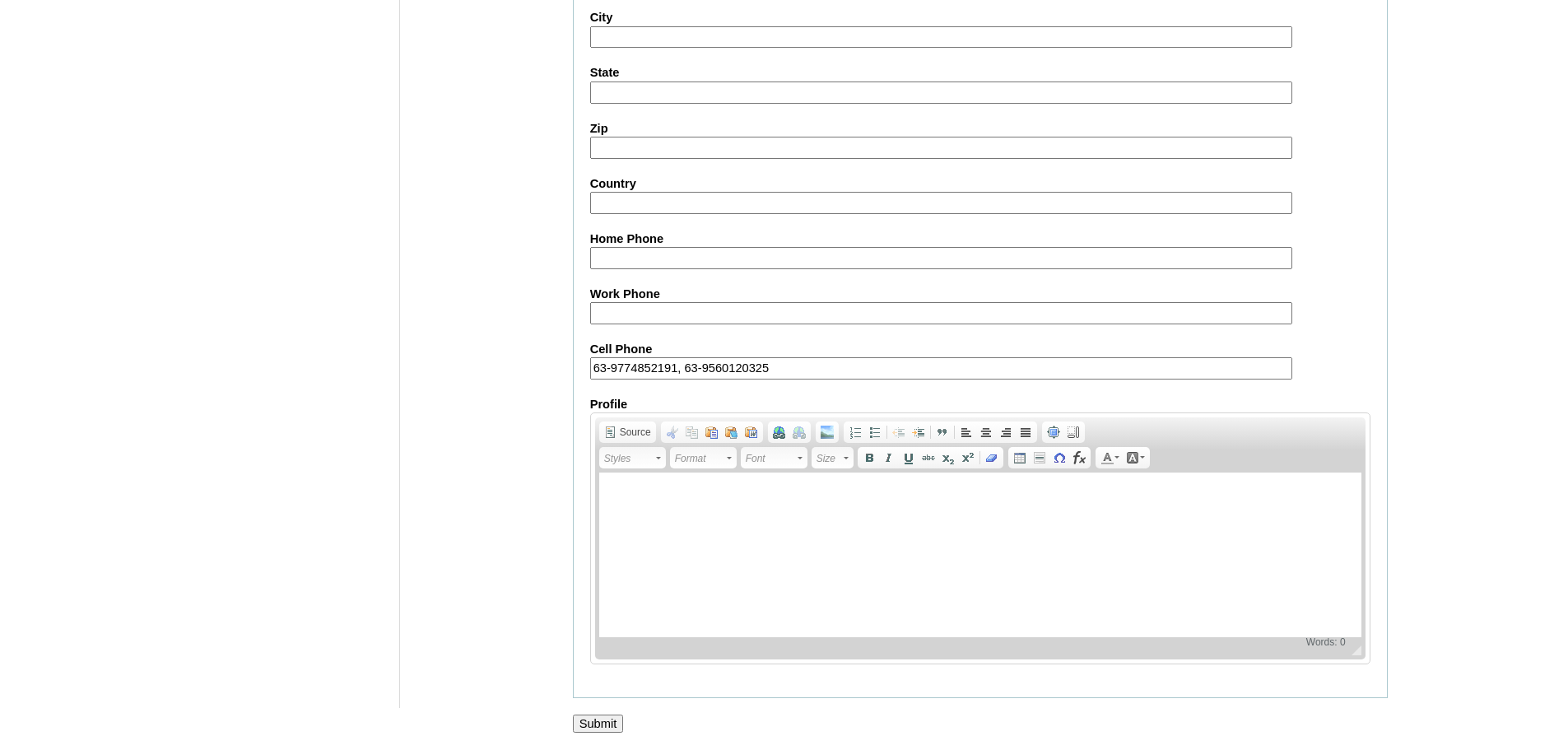
type input "VCIS021-5C-SA2025"
click at [580, 715] on input "Submit" at bounding box center [599, 723] width 51 height 18
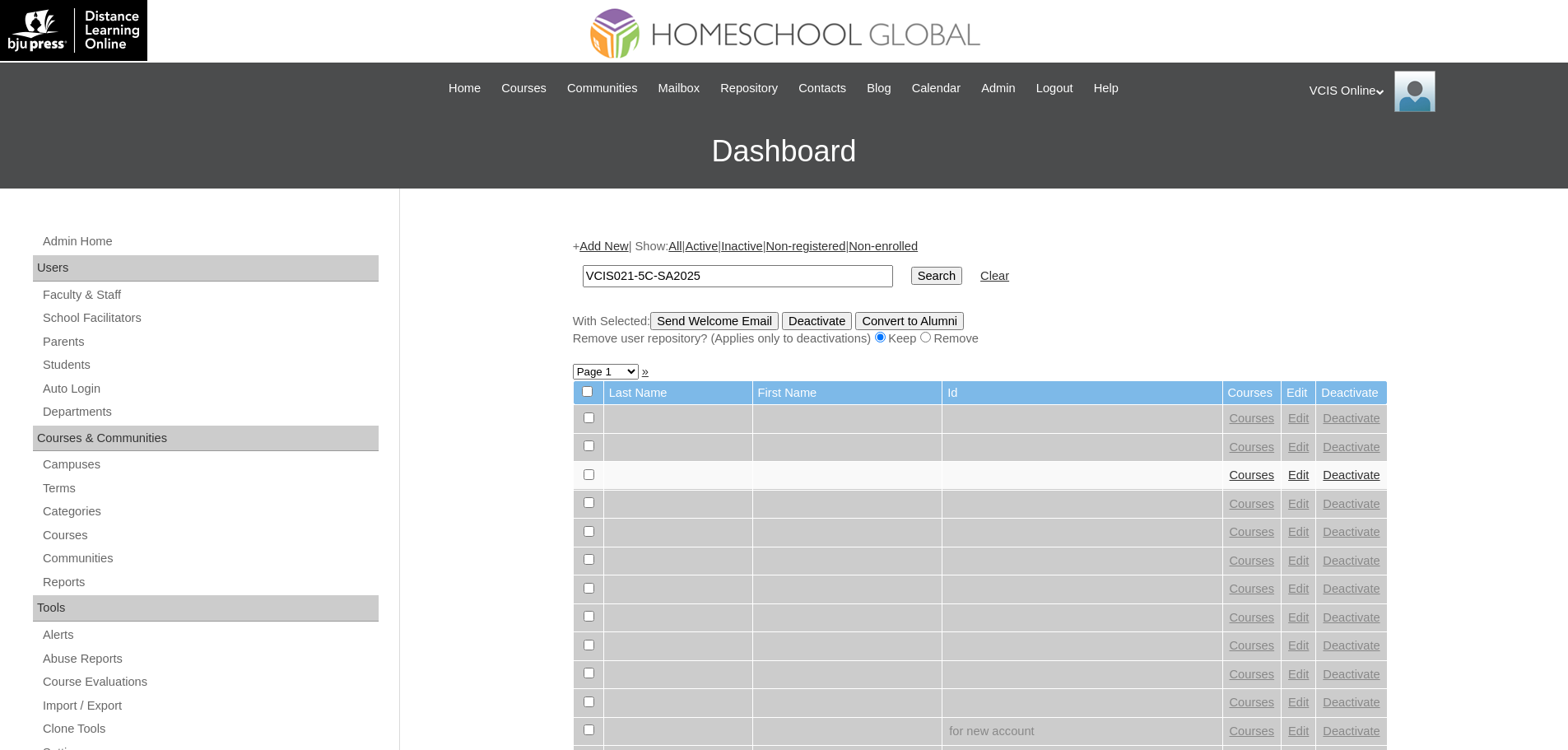
type input "VCIS021-5C-SA2025"
click at [911, 278] on input "Search" at bounding box center [937, 275] width 51 height 18
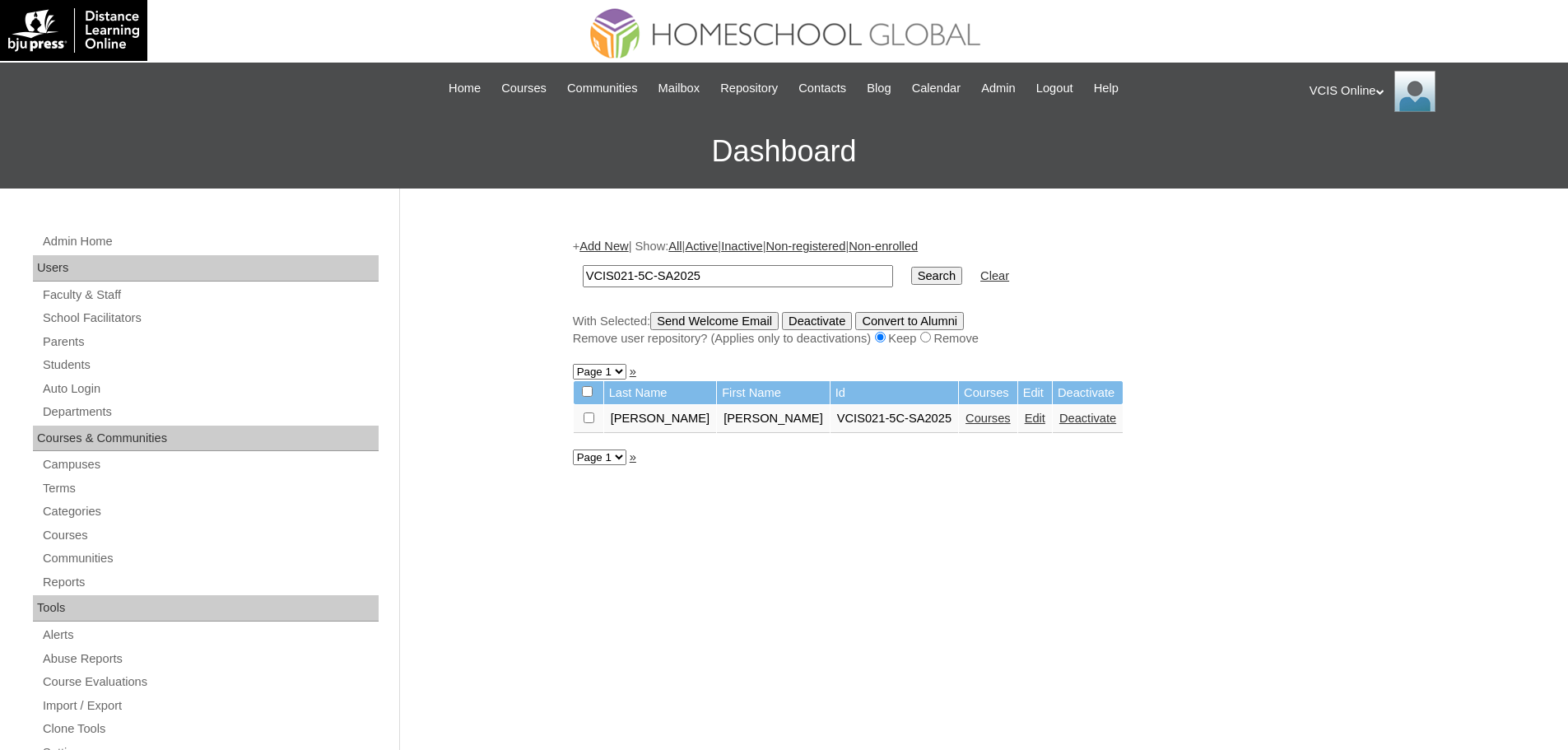
click at [965, 413] on link "Courses" at bounding box center [988, 418] width 46 height 13
click at [630, 271] on input "VCIS021-5C-SA2025" at bounding box center [738, 276] width 310 height 22
type input "VCIS020-5C-SA2025"
click at [911, 266] on input "Search" at bounding box center [937, 275] width 51 height 18
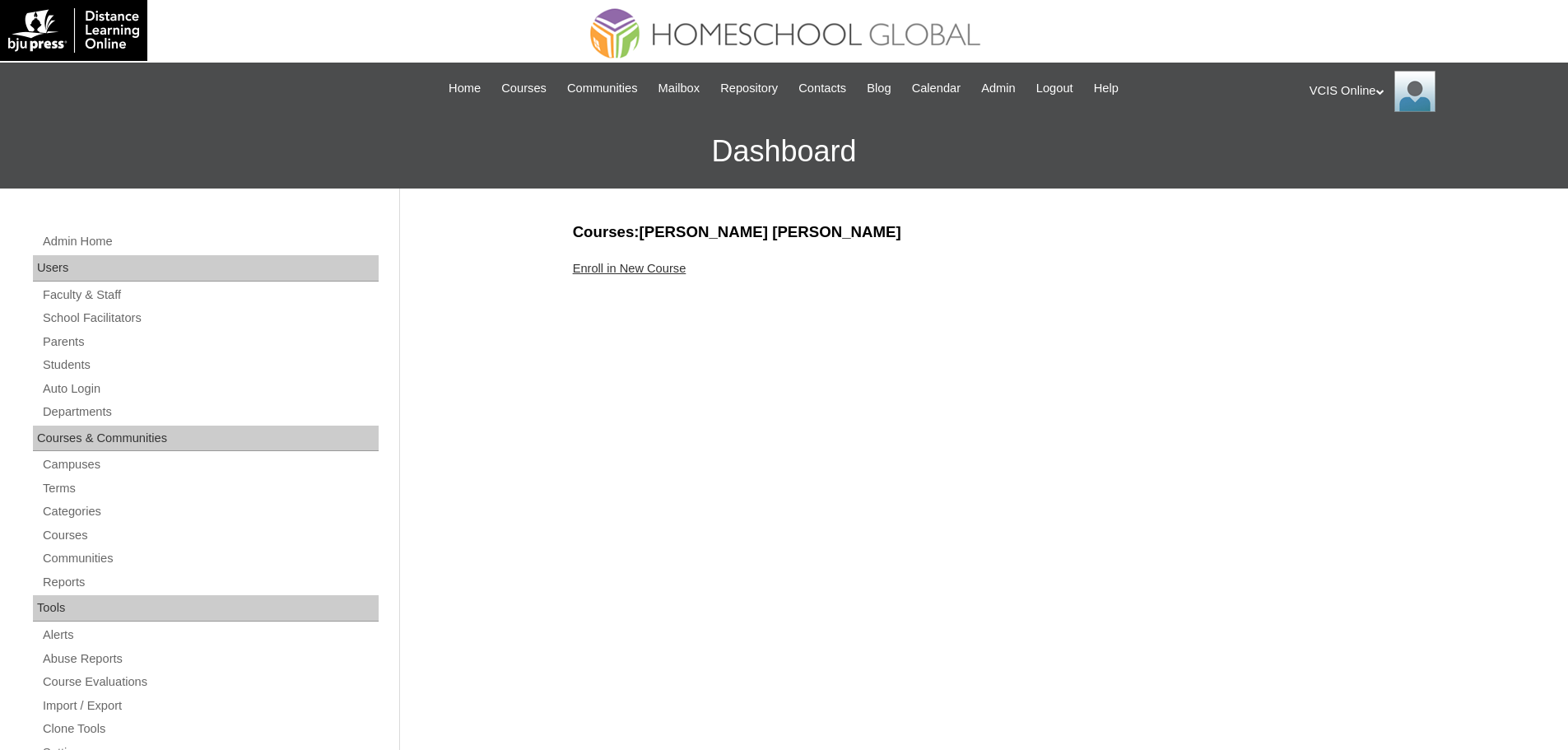
click at [627, 262] on link "Enroll in New Course" at bounding box center [630, 269] width 114 height 13
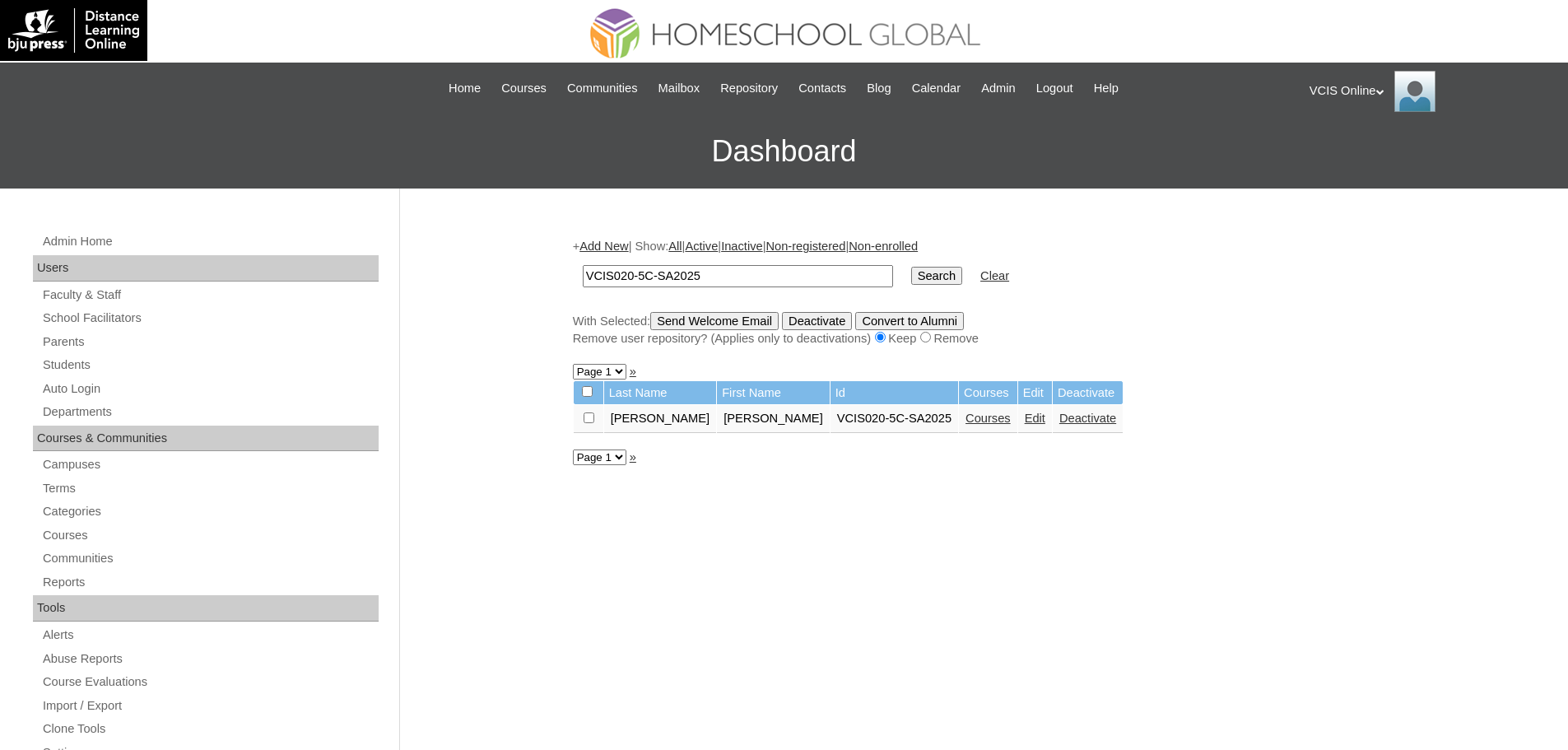
drag, startPoint x: 942, startPoint y: 416, endPoint x: 923, endPoint y: 404, distance: 22.5
click at [965, 416] on link "Courses" at bounding box center [988, 418] width 46 height 13
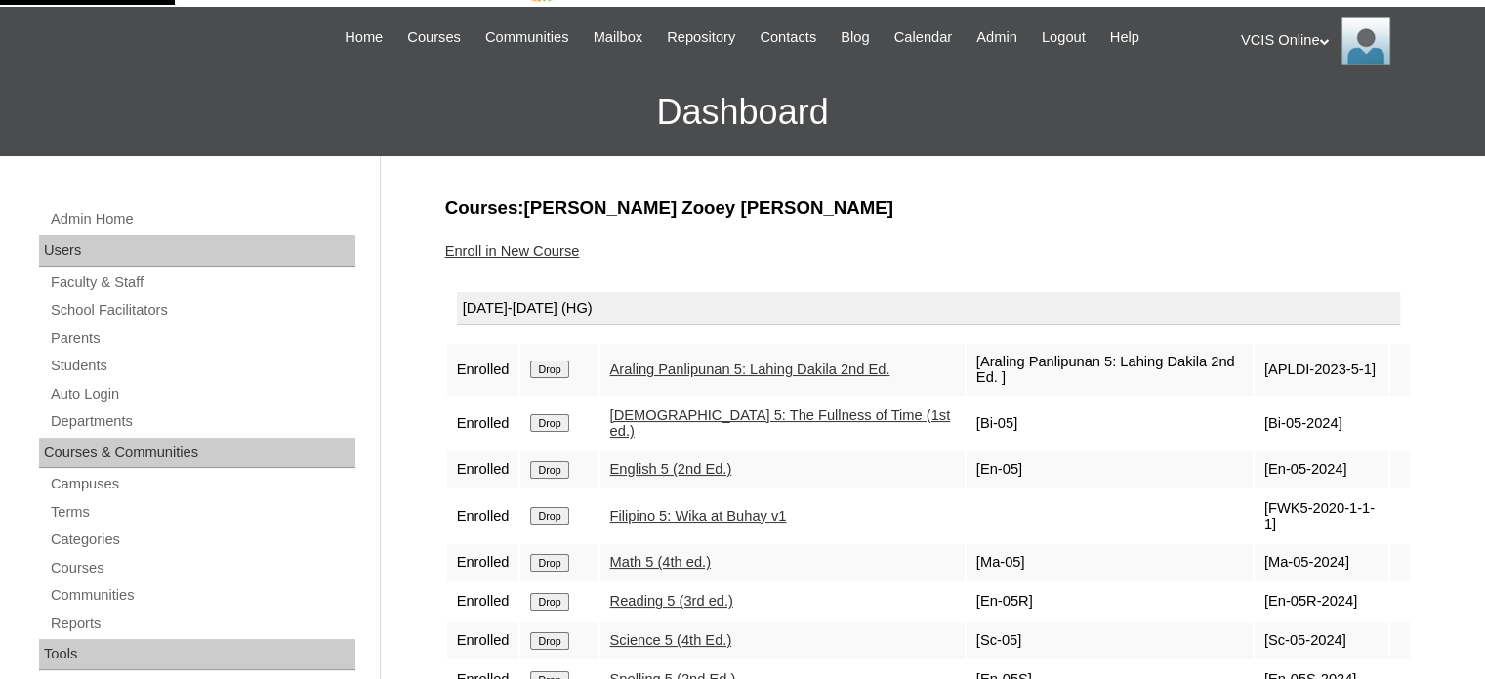
scroll to position [162, 0]
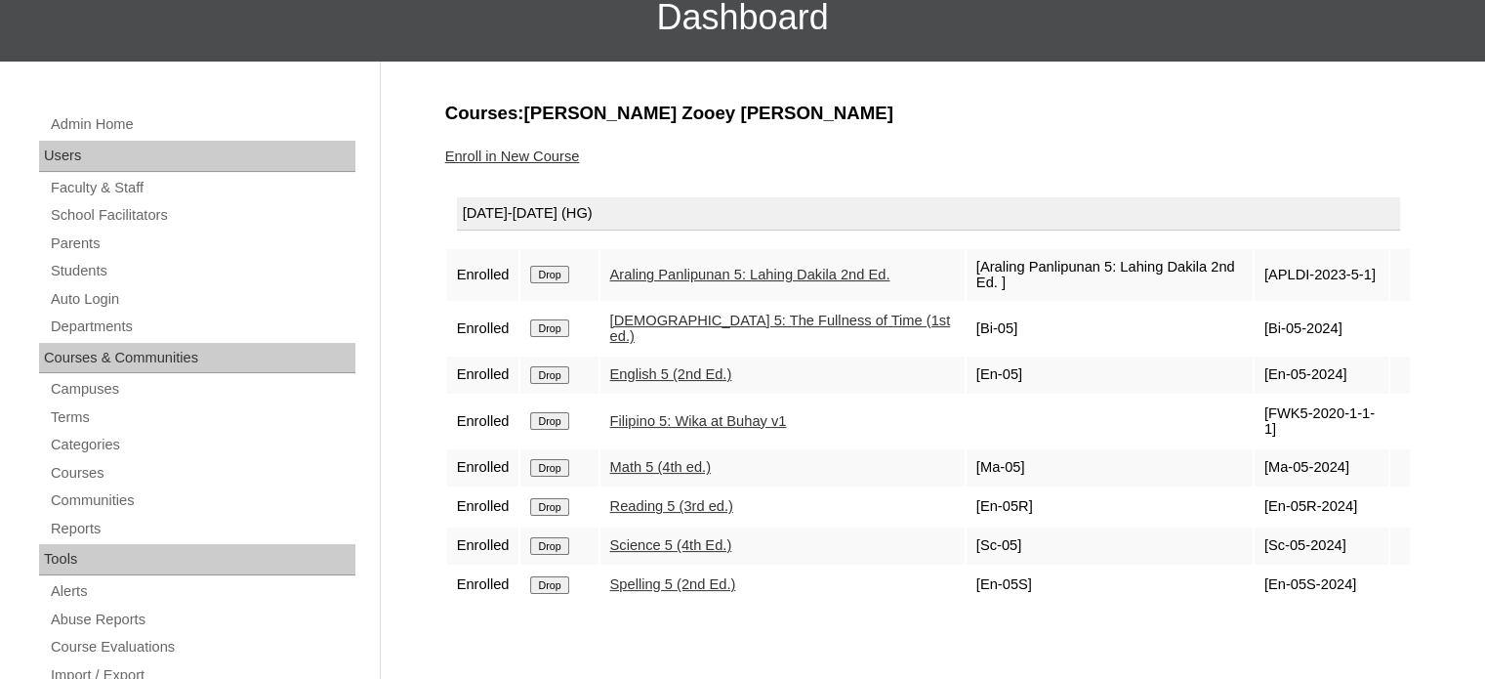
drag, startPoint x: 1310, startPoint y: 259, endPoint x: 1218, endPoint y: 269, distance: 93.3
click at [1255, 269] on td "[APLDI-2023-5-1]" at bounding box center [1322, 275] width 134 height 52
copy td "APLDI-2023-5-1"
drag, startPoint x: 1285, startPoint y: 300, endPoint x: 1215, endPoint y: 300, distance: 70.3
click at [1255, 303] on td "[Bi-05-2024]" at bounding box center [1322, 329] width 134 height 52
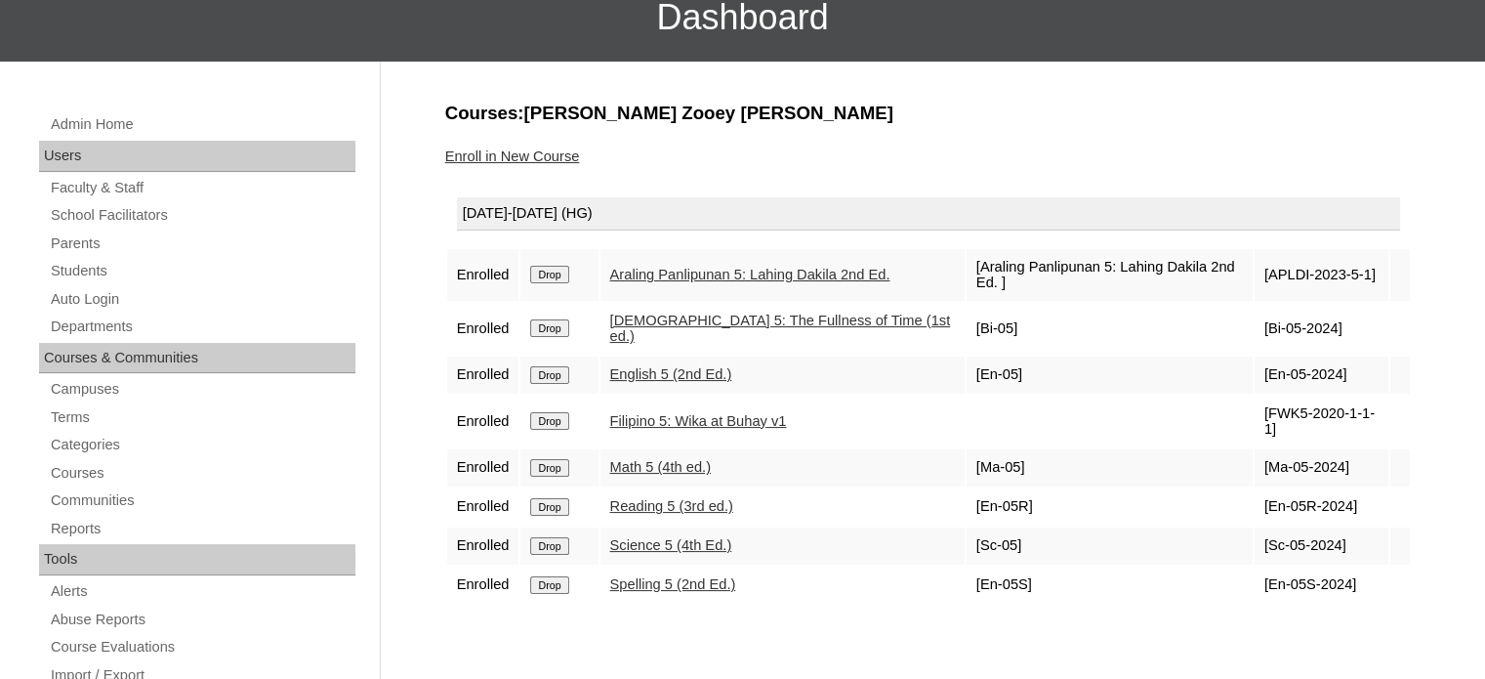
copy td "Bi-05-2024]"
drag, startPoint x: 1292, startPoint y: 341, endPoint x: 1214, endPoint y: 351, distance: 78.7
click at [1255, 356] on td "[En-05-2024]" at bounding box center [1322, 374] width 134 height 37
copy td "En-05-2024]"
drag, startPoint x: 1266, startPoint y: 386, endPoint x: 1213, endPoint y: 381, distance: 53.0
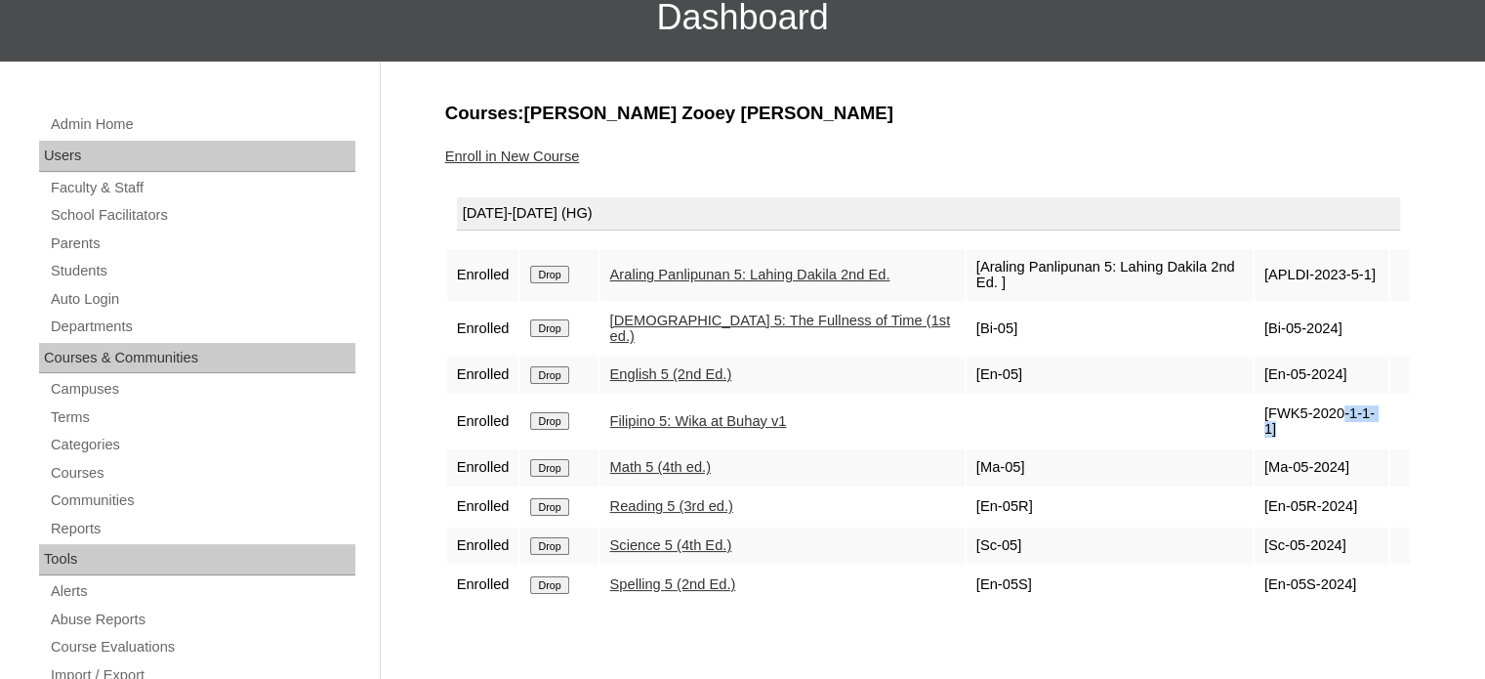
click at [1213, 395] on tr "Enrolled Drop Filipino 5: Wika at Buhay v1 [FWK5-2020-1-1-1]" at bounding box center [928, 421] width 963 height 52
copy tr "FWK5-2020-1-1-1]"
drag, startPoint x: 1292, startPoint y: 425, endPoint x: 1223, endPoint y: 413, distance: 70.3
click at [1255, 449] on td "[Ma-05-2024]" at bounding box center [1322, 467] width 134 height 37
copy td "Ma-05-2024"
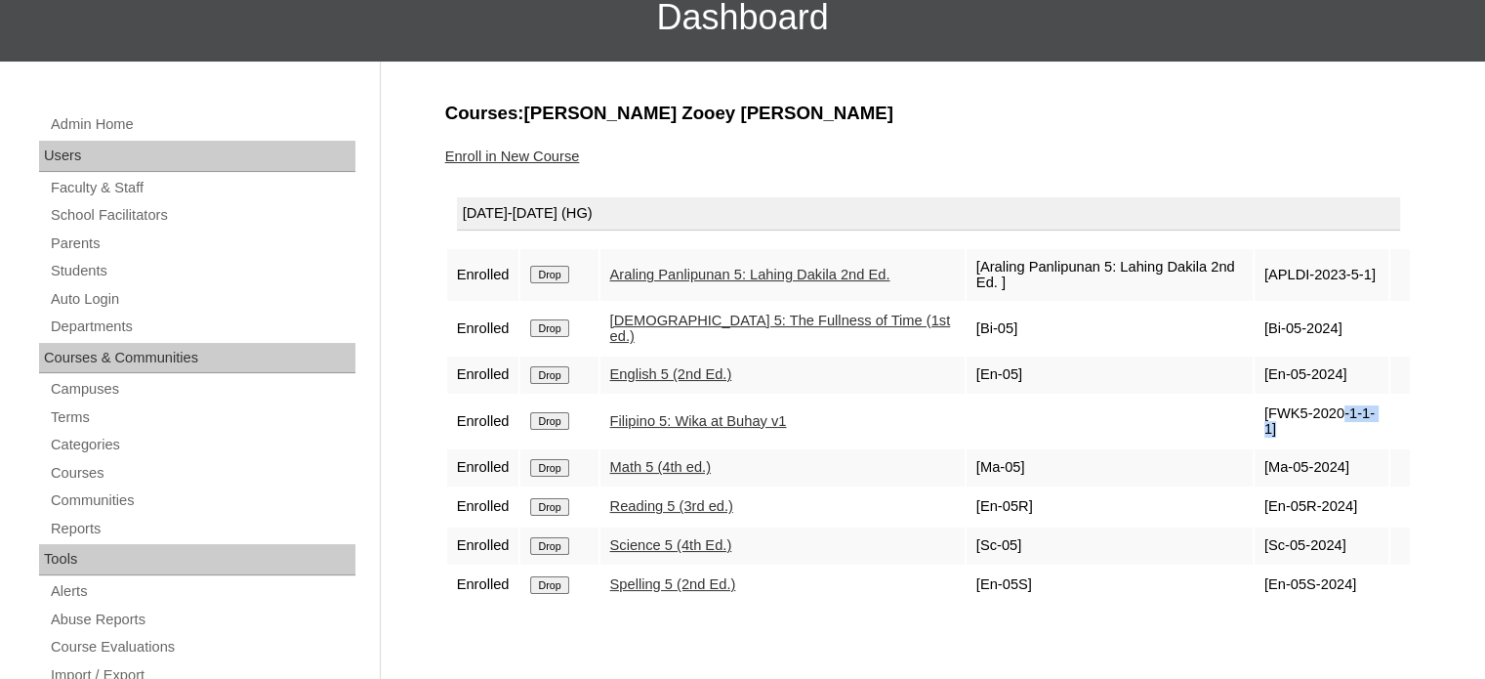
drag, startPoint x: 1299, startPoint y: 451, endPoint x: 1212, endPoint y: 463, distance: 87.7
click at [1255, 488] on td "[En-05R-2024]" at bounding box center [1322, 506] width 134 height 37
copy td "n-05R-2024]"
drag, startPoint x: 1286, startPoint y: 499, endPoint x: 1469, endPoint y: 516, distance: 183.4
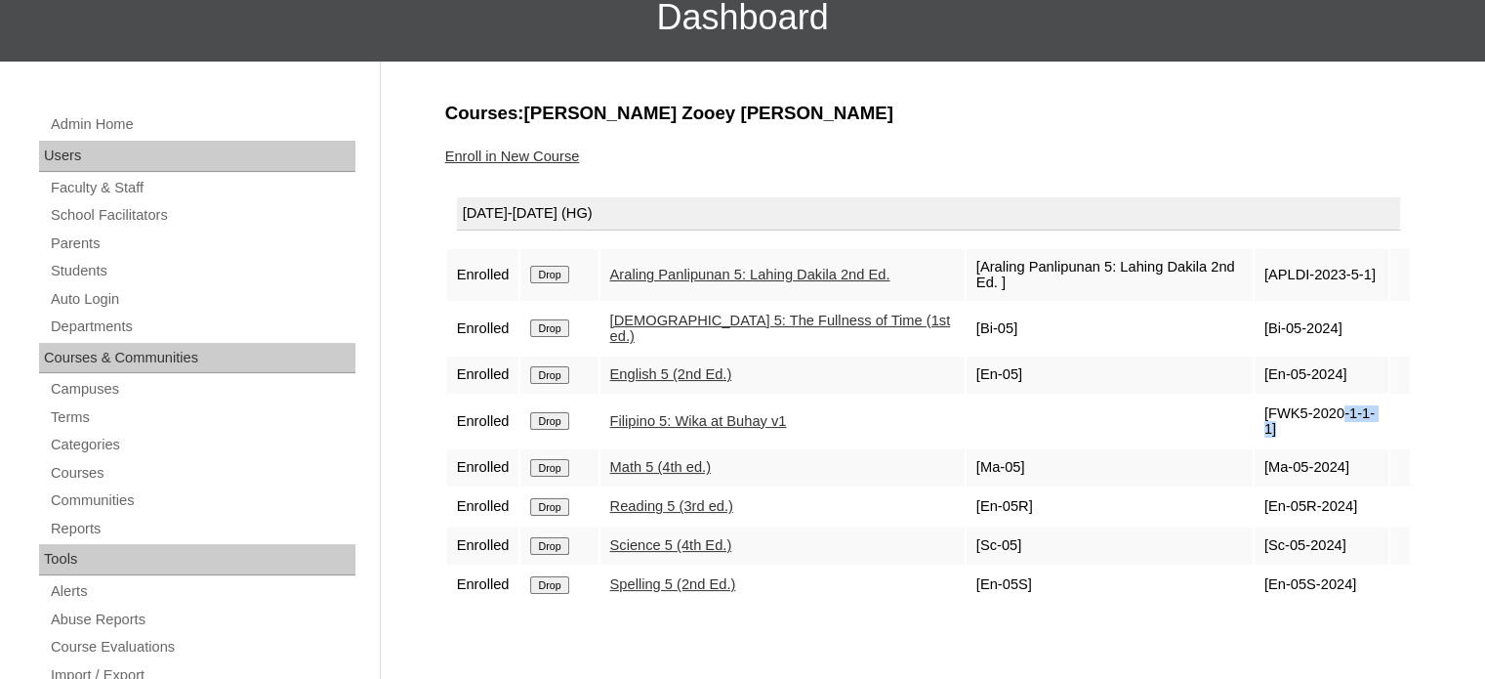
click at [1255, 527] on td "[Sc-05-2024]" at bounding box center [1322, 545] width 134 height 37
copy td "Sc-05-2024"
drag, startPoint x: 1292, startPoint y: 533, endPoint x: 1290, endPoint y: 515, distance: 18.7
click at [1255, 566] on td "[En-05S-2024]" at bounding box center [1322, 584] width 134 height 37
copy td "En-05S-2024"
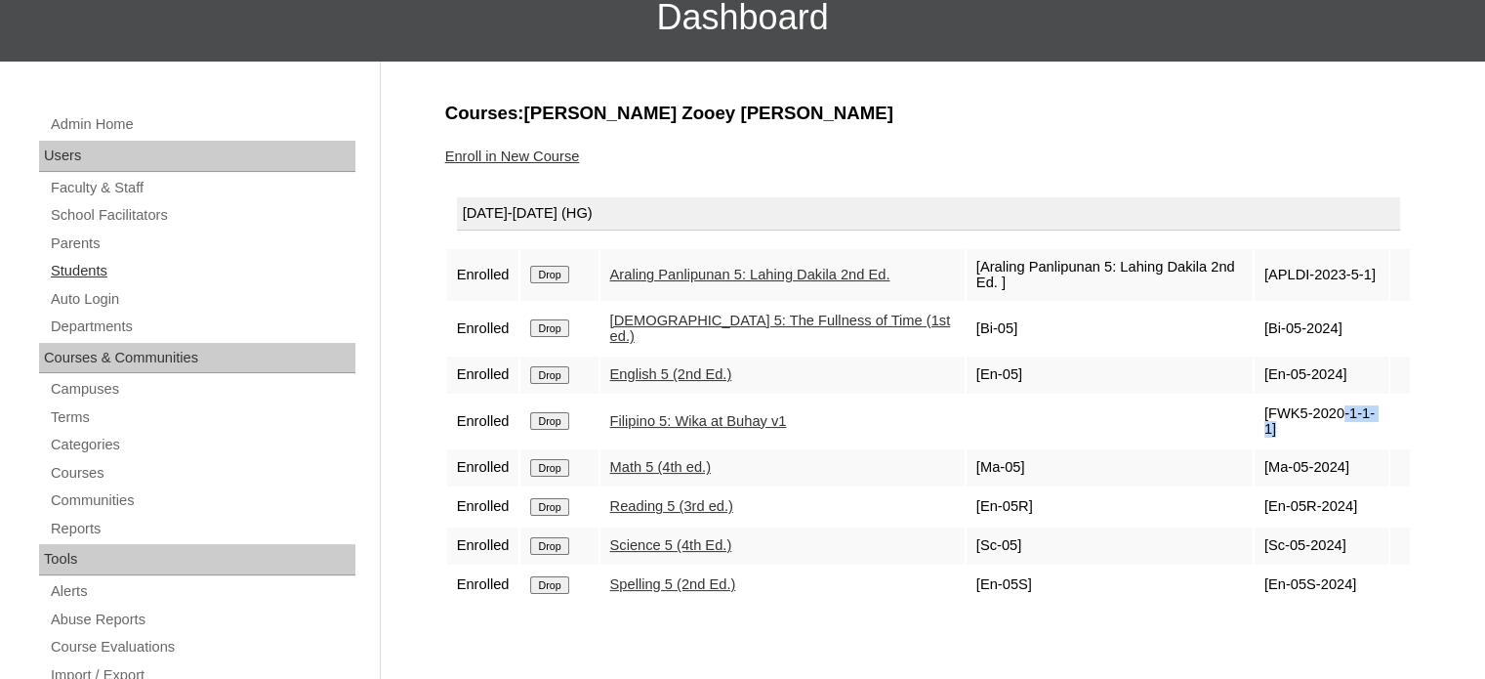
click at [94, 264] on link "Students" at bounding box center [202, 271] width 307 height 24
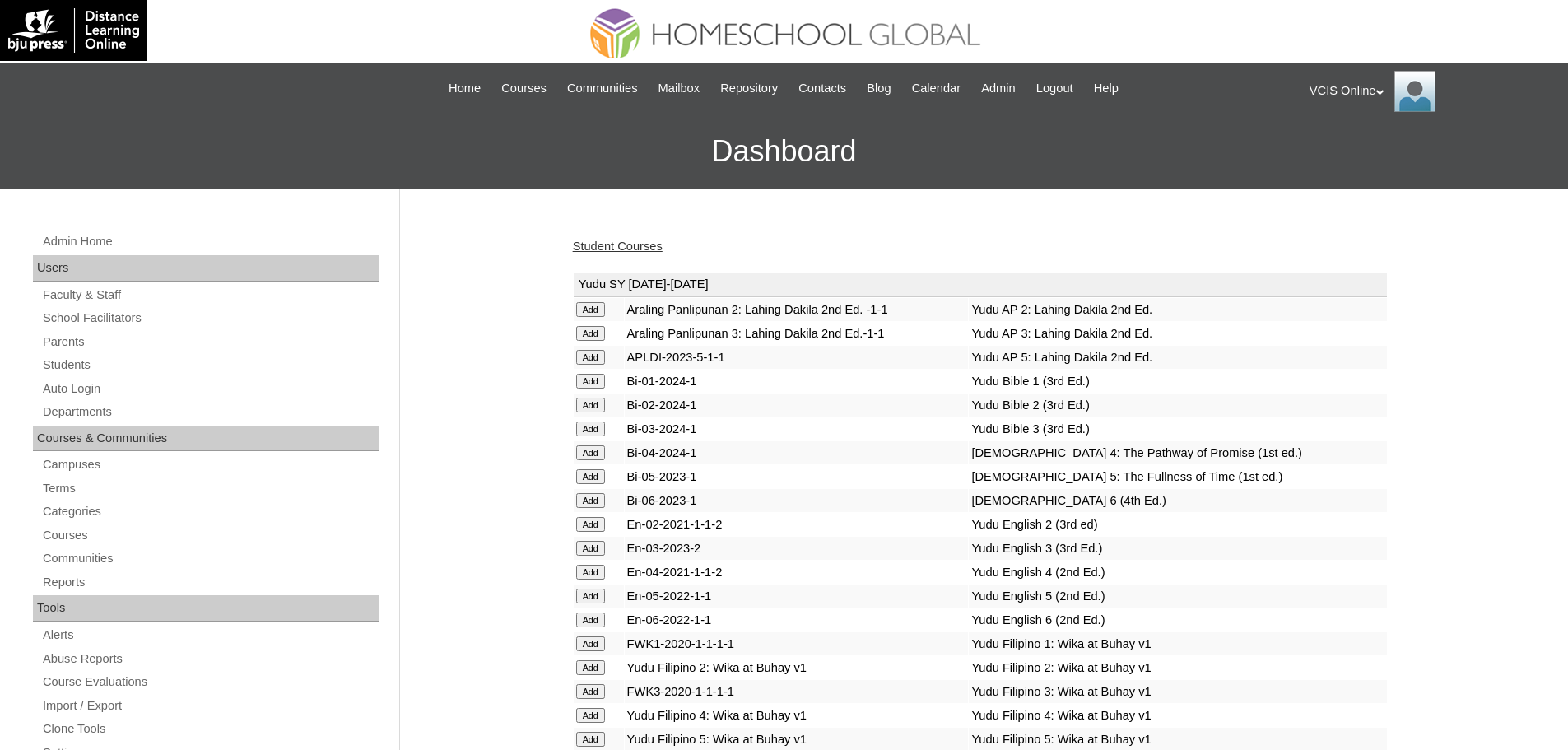
scroll to position [3540, 0]
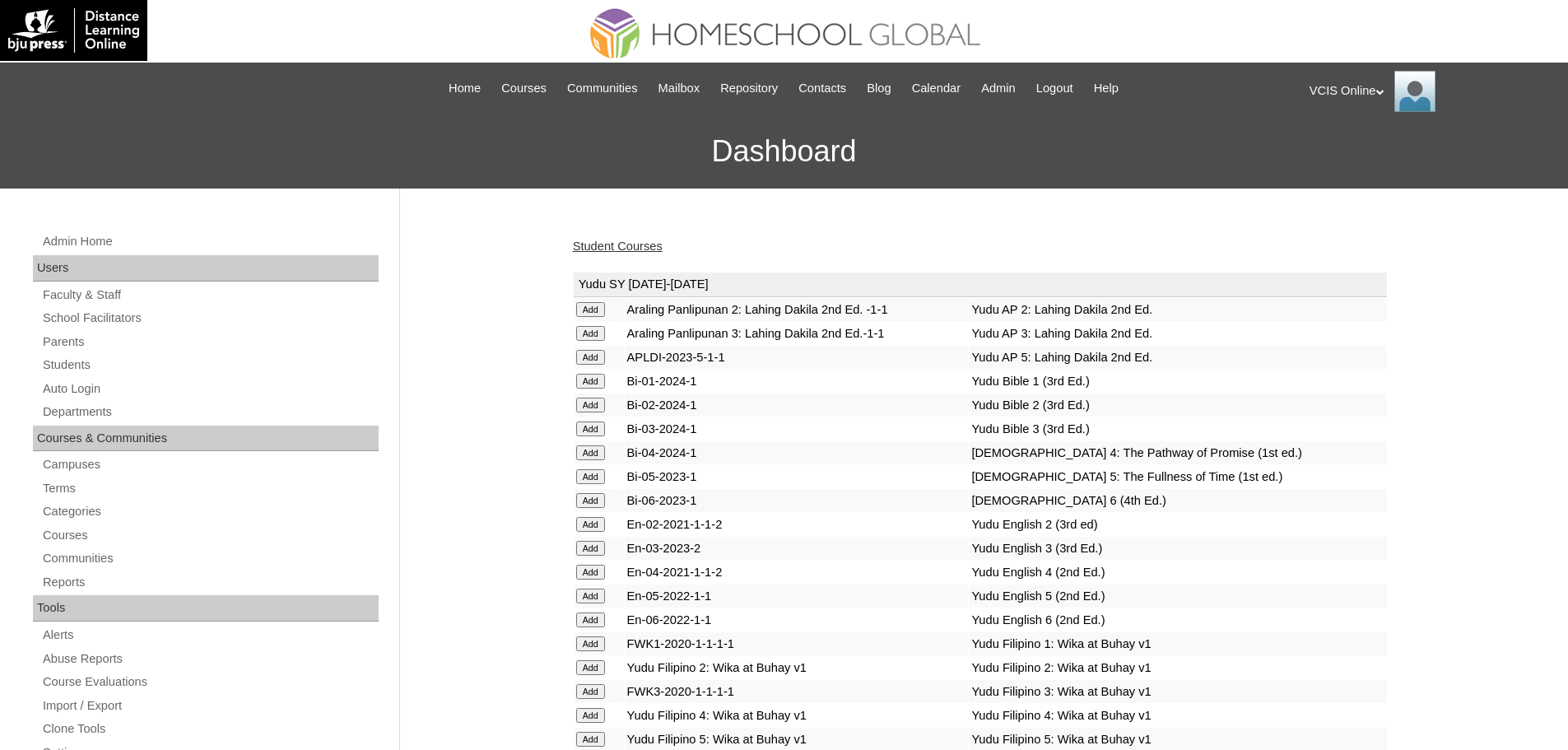
scroll to position [3946, 0]
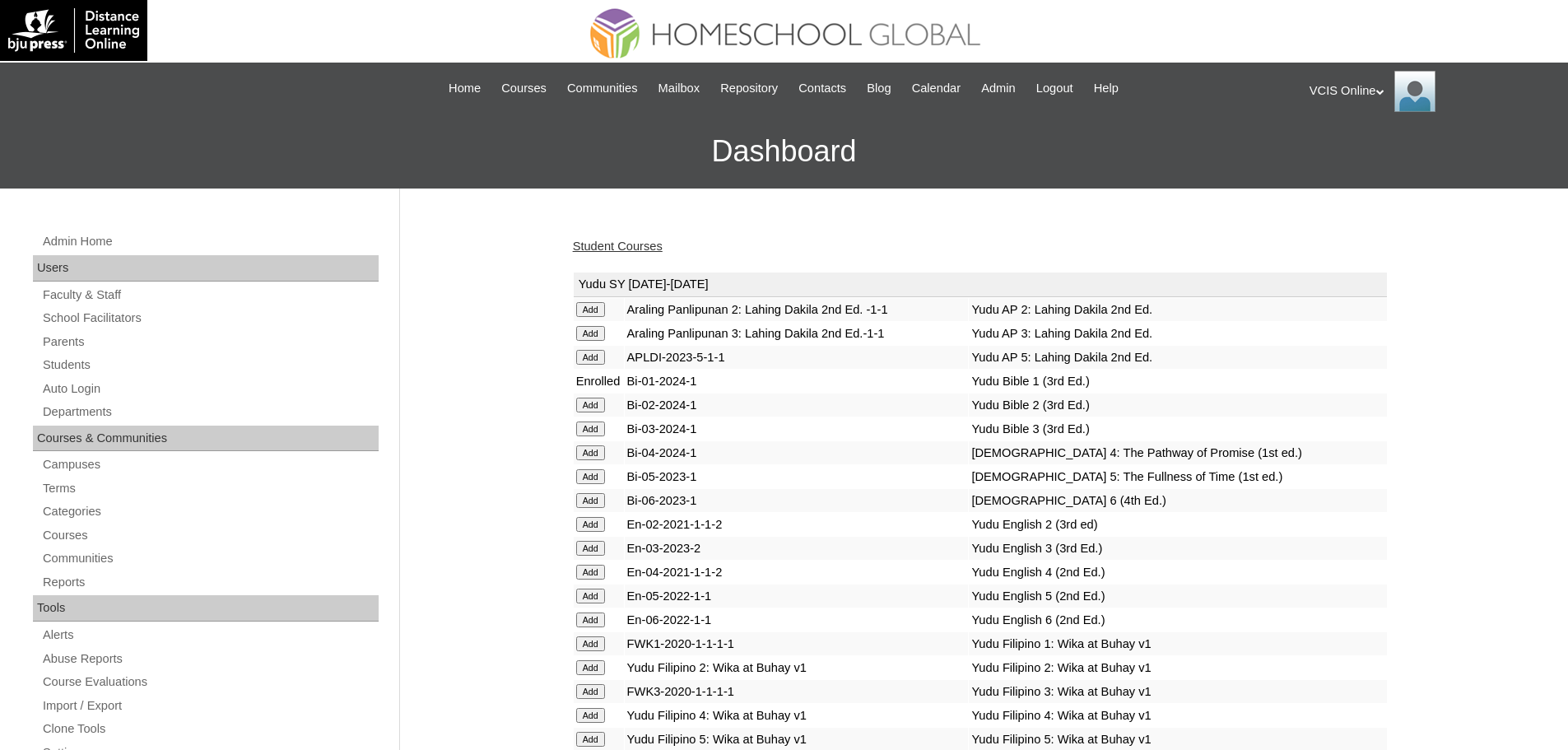
scroll to position [4781, 0]
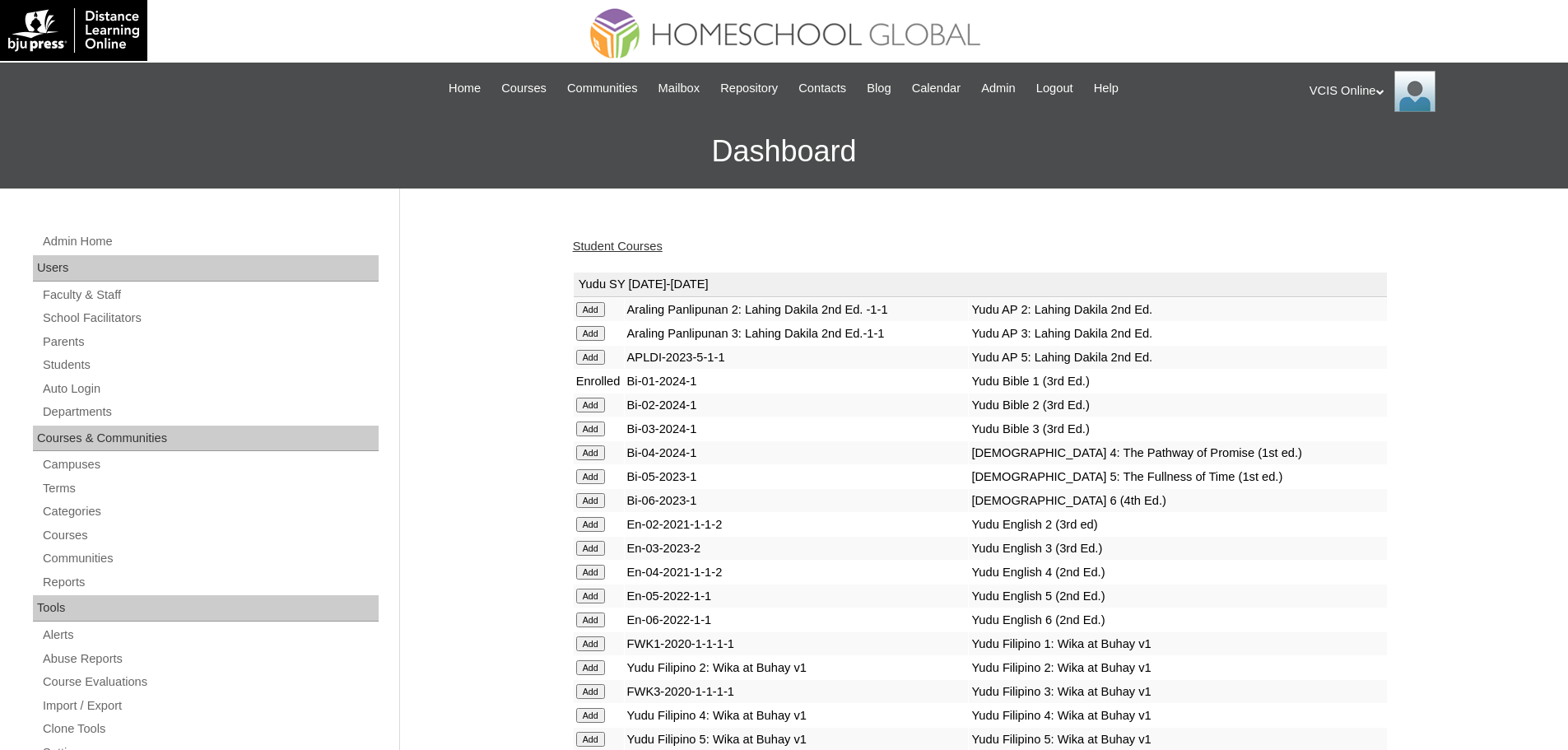
click at [1238, 139] on h3 "Dashboard" at bounding box center [784, 152] width 1552 height 74
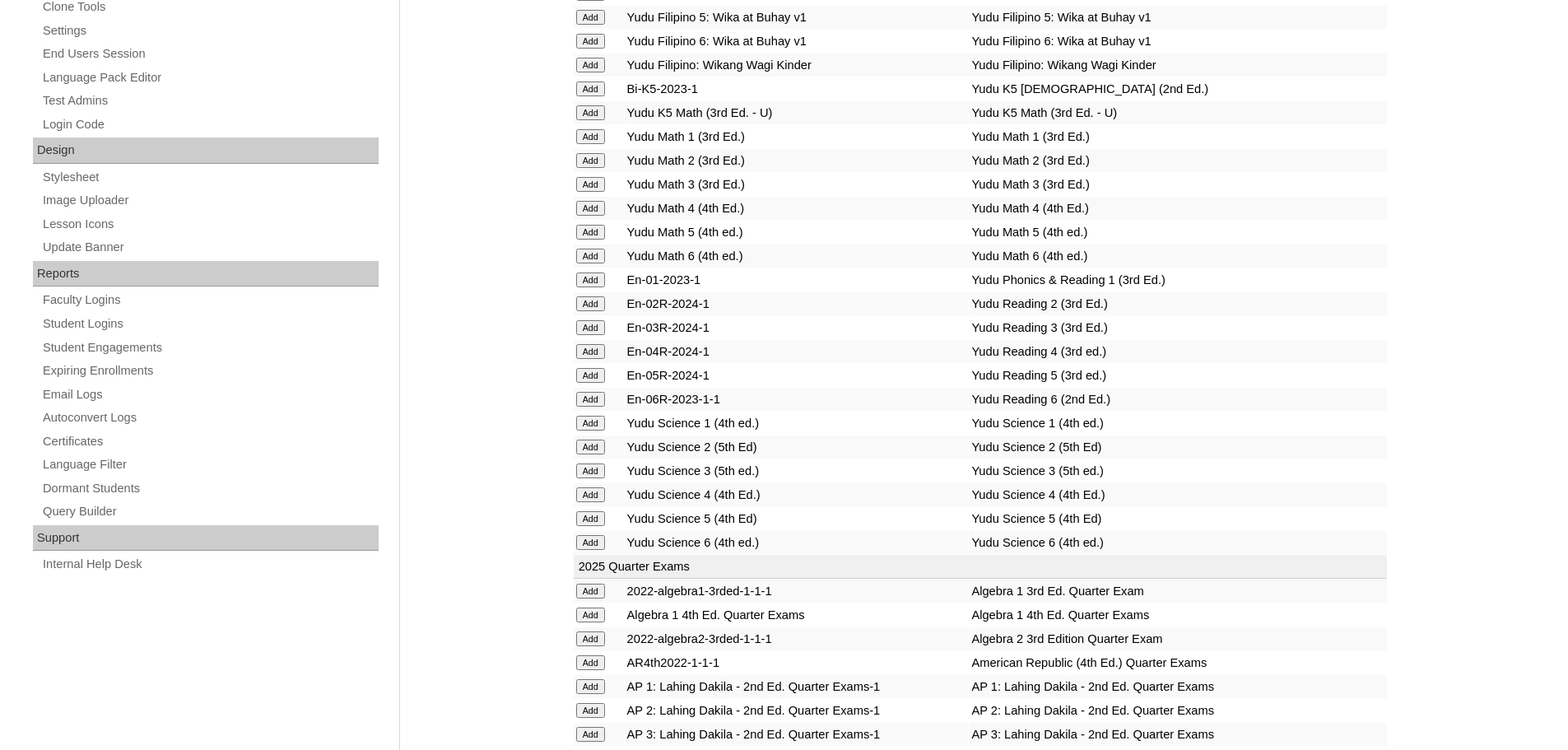
scroll to position [6189, 0]
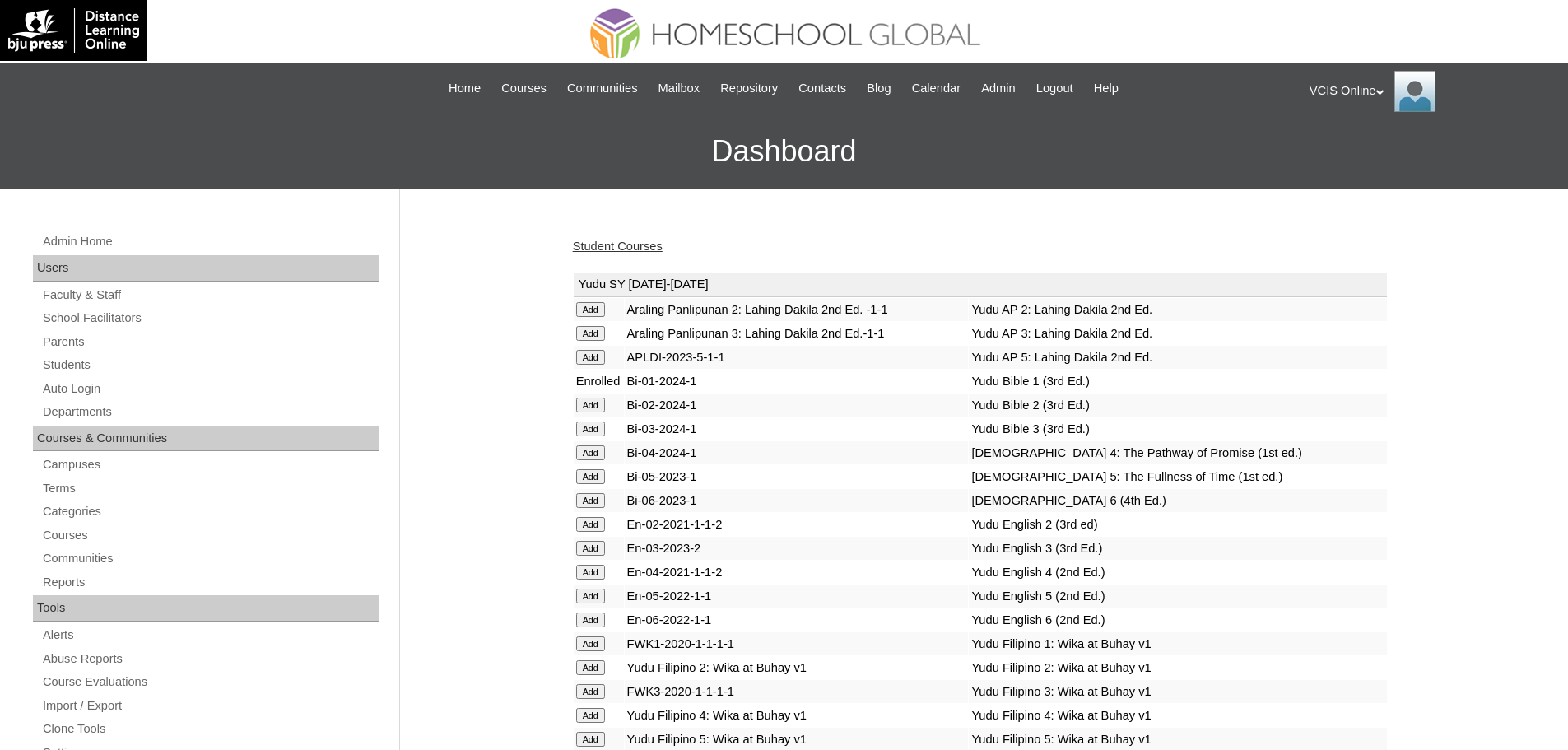
click at [650, 242] on link "Student Courses" at bounding box center [618, 246] width 89 height 13
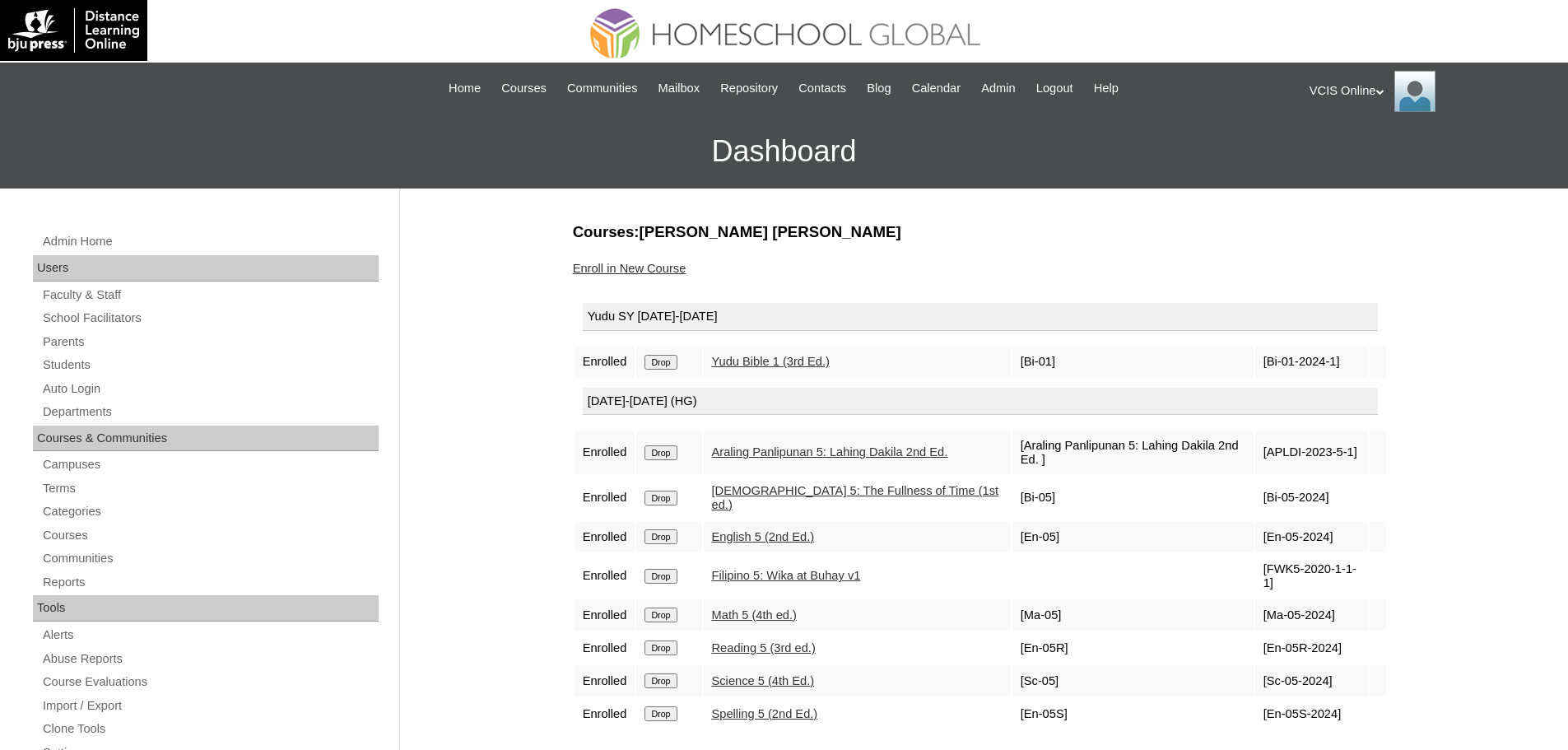
click at [663, 356] on input "Drop" at bounding box center [661, 362] width 32 height 15
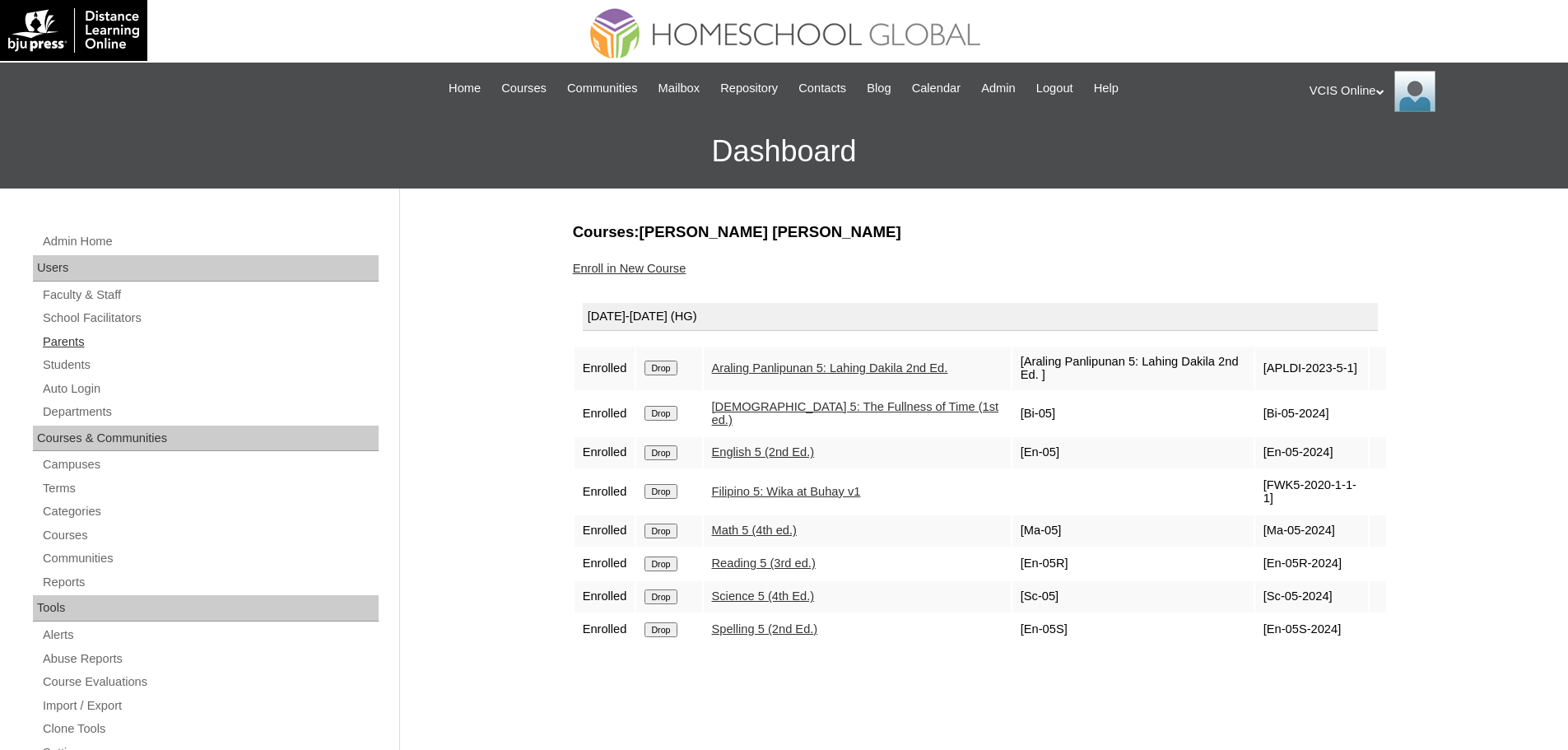
click at [72, 346] on link "Parents" at bounding box center [210, 342] width 337 height 20
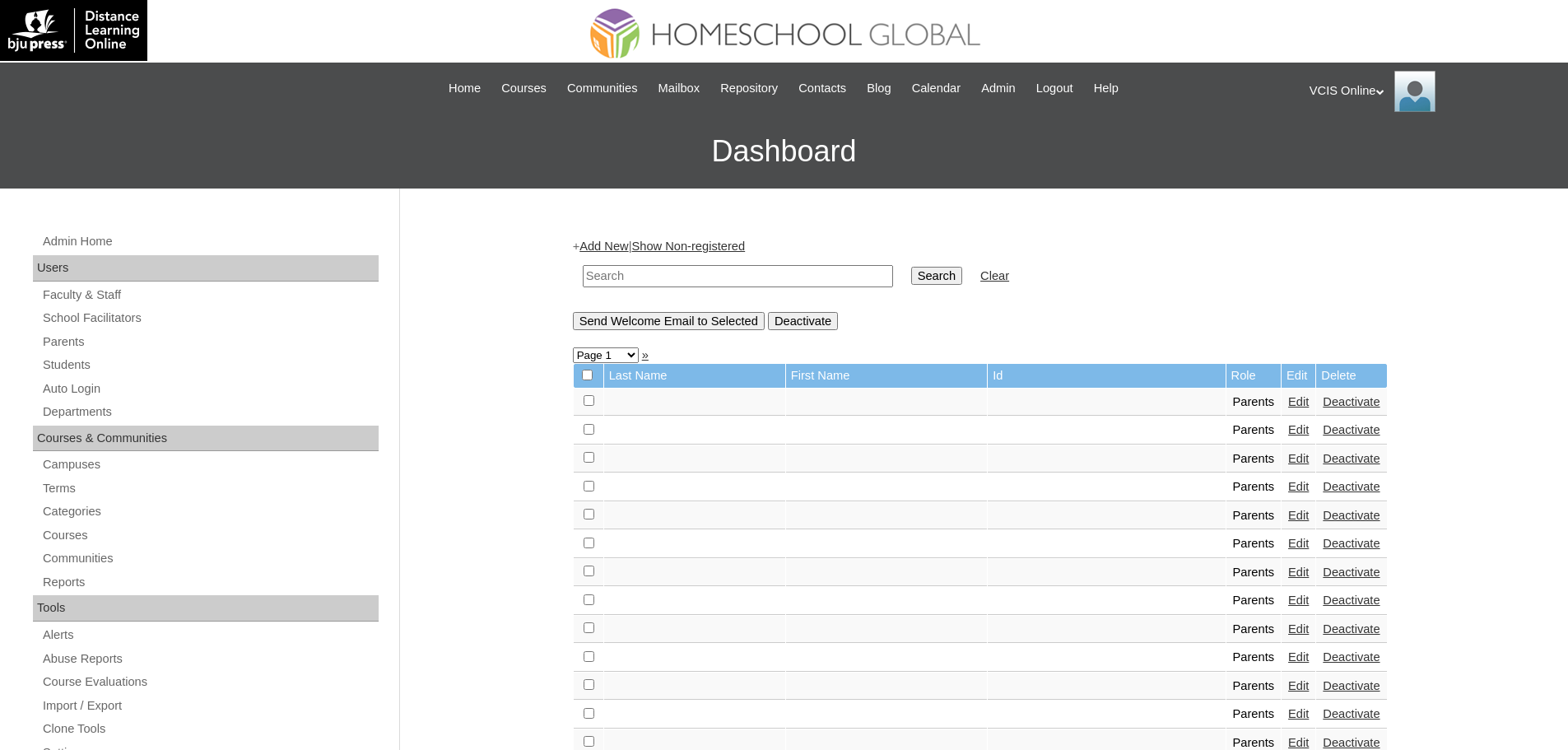
click at [601, 248] on link "Add New" at bounding box center [604, 246] width 49 height 13
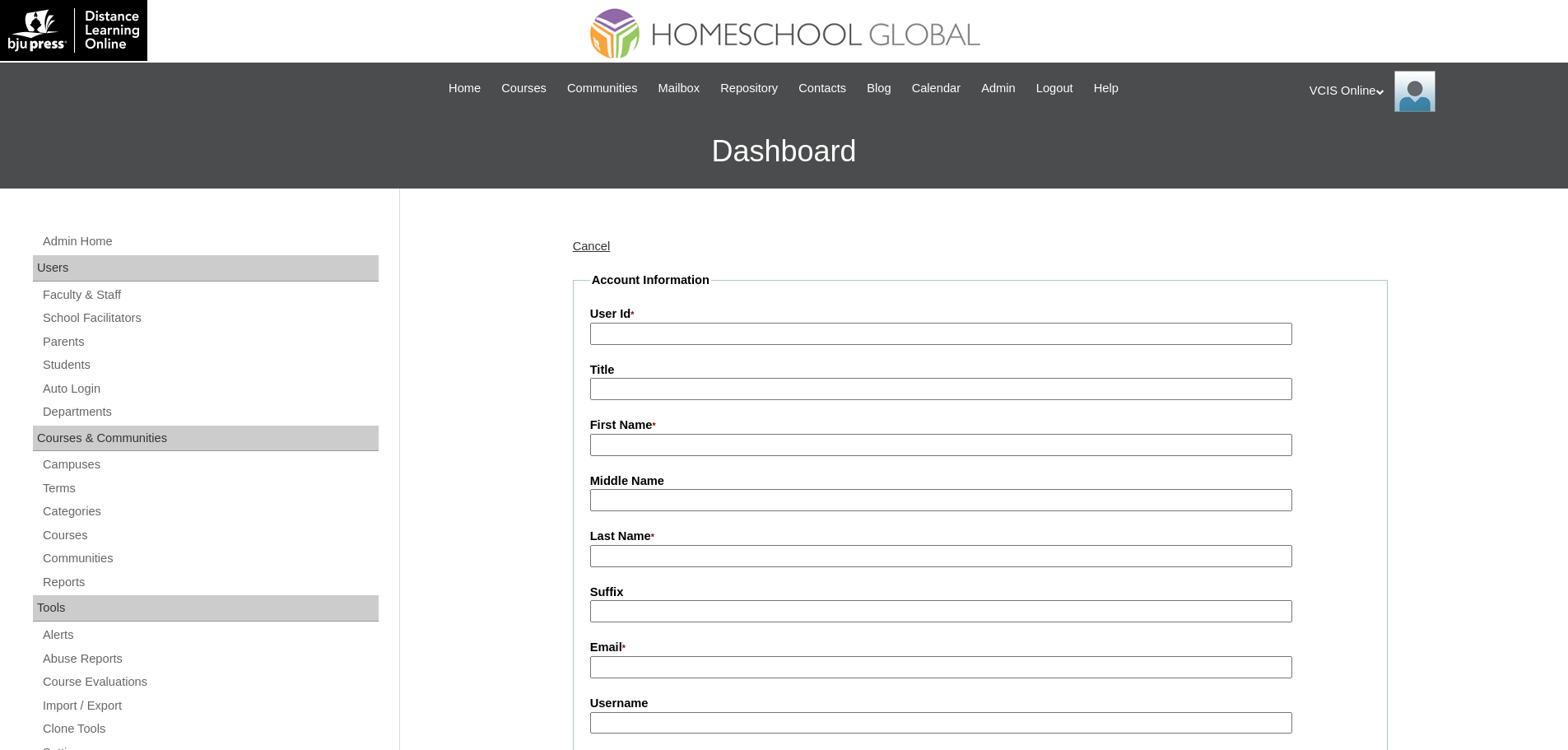
click at [722, 343] on input "User Id *" at bounding box center [941, 334] width 702 height 22
click at [711, 319] on label "User Id *" at bounding box center [980, 313] width 781 height 18
click at [711, 323] on input "User Id *" at bounding box center [941, 334] width 702 height 22
paste input "VCIS014-4C-PA2025"
type input "VCIS014-4C-PA2025"
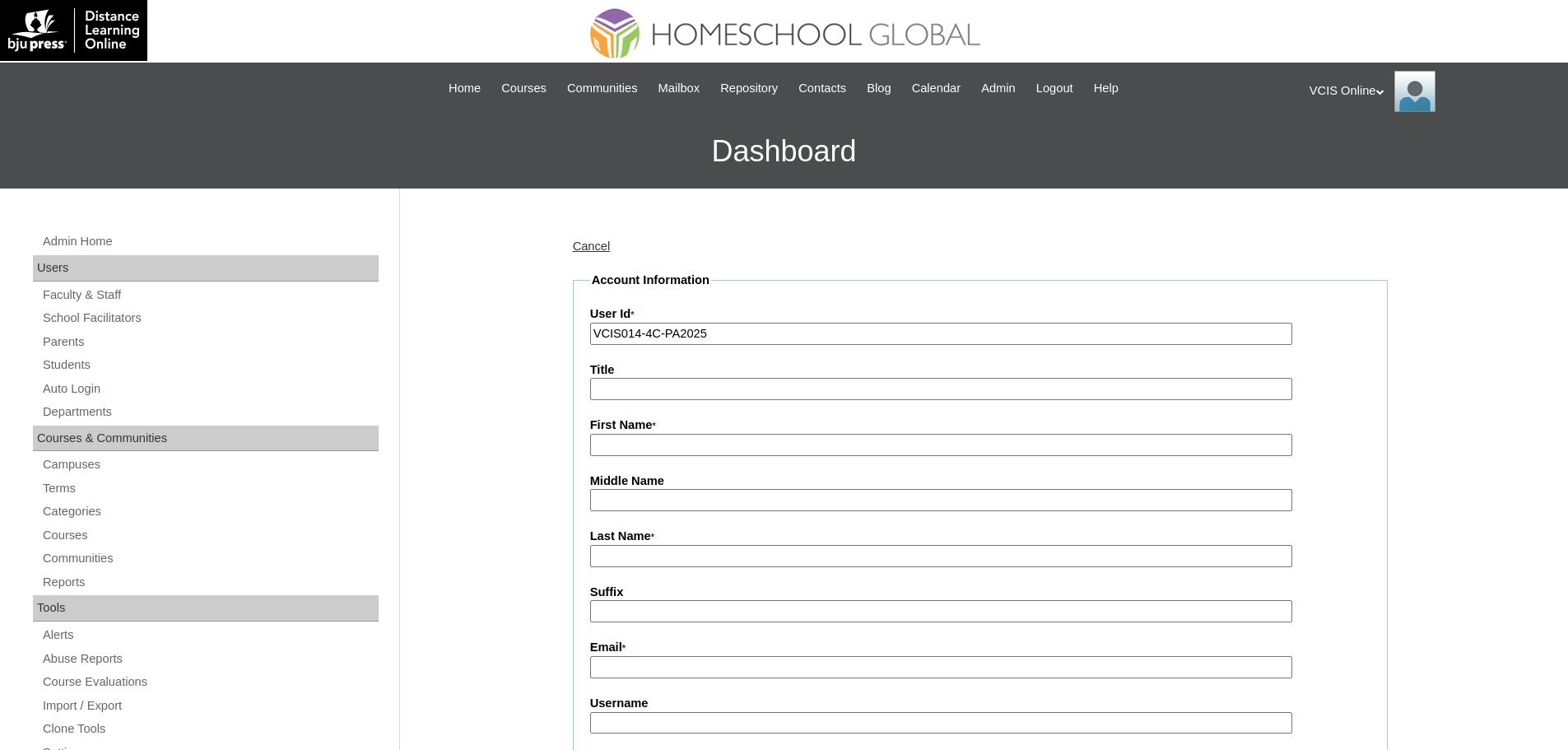
click at [691, 438] on input "First Name *" at bounding box center [941, 445] width 702 height 22
paste input "Mary Joy Dimaranan"
click at [657, 435] on label "First Name *" at bounding box center [980, 425] width 781 height 18
click at [657, 435] on input "Mary Joy Dimaranan" at bounding box center [941, 445] width 702 height 22
click at [655, 440] on input "Mary Joy Dimaranan" at bounding box center [941, 445] width 702 height 22
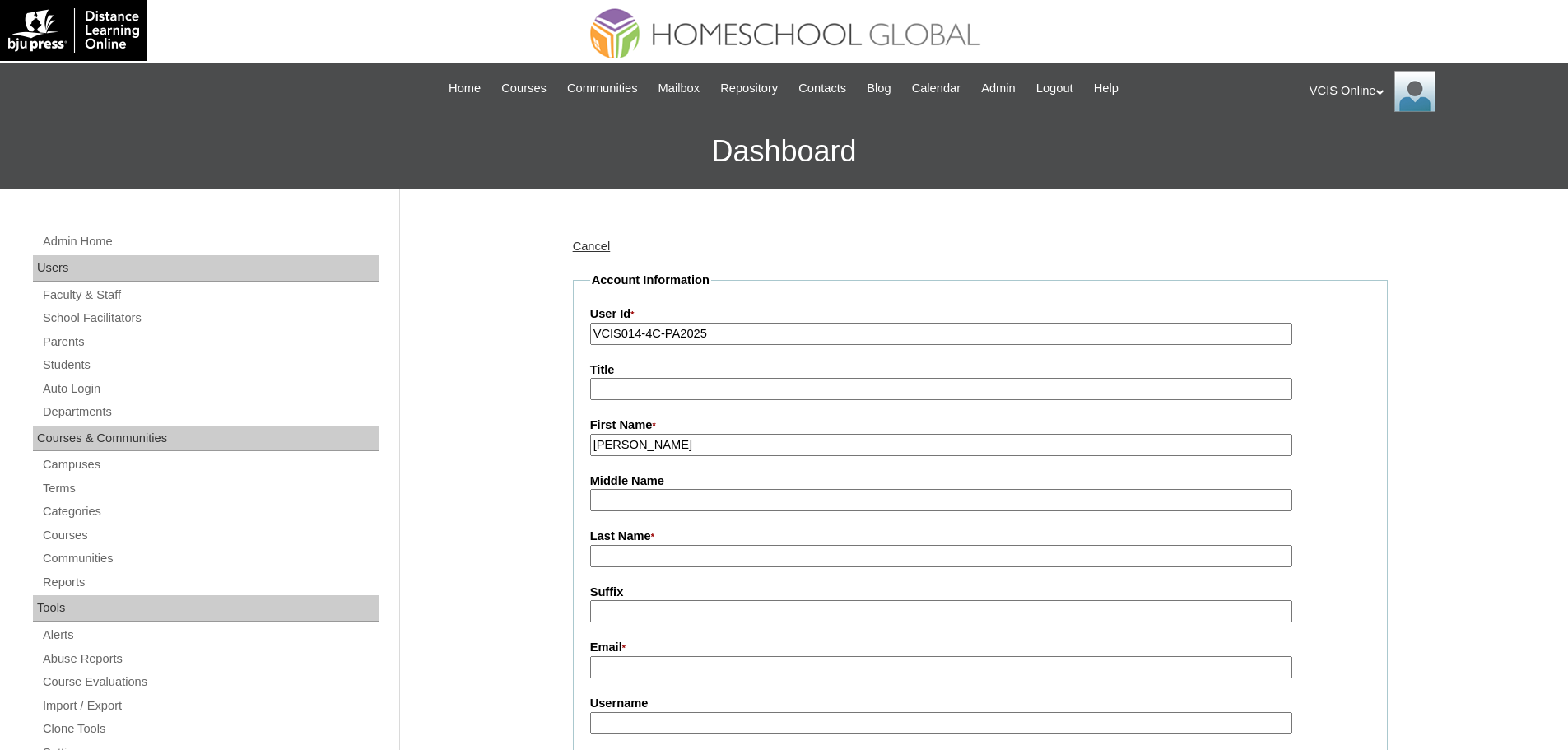
click at [655, 440] on input "Mary Joy Dimaranan" at bounding box center [941, 445] width 702 height 22
type input "[PERSON_NAME]"
click at [652, 561] on input "Last Name *" at bounding box center [941, 555] width 702 height 22
paste input "Dimaranan"
type input "Dimaranan"
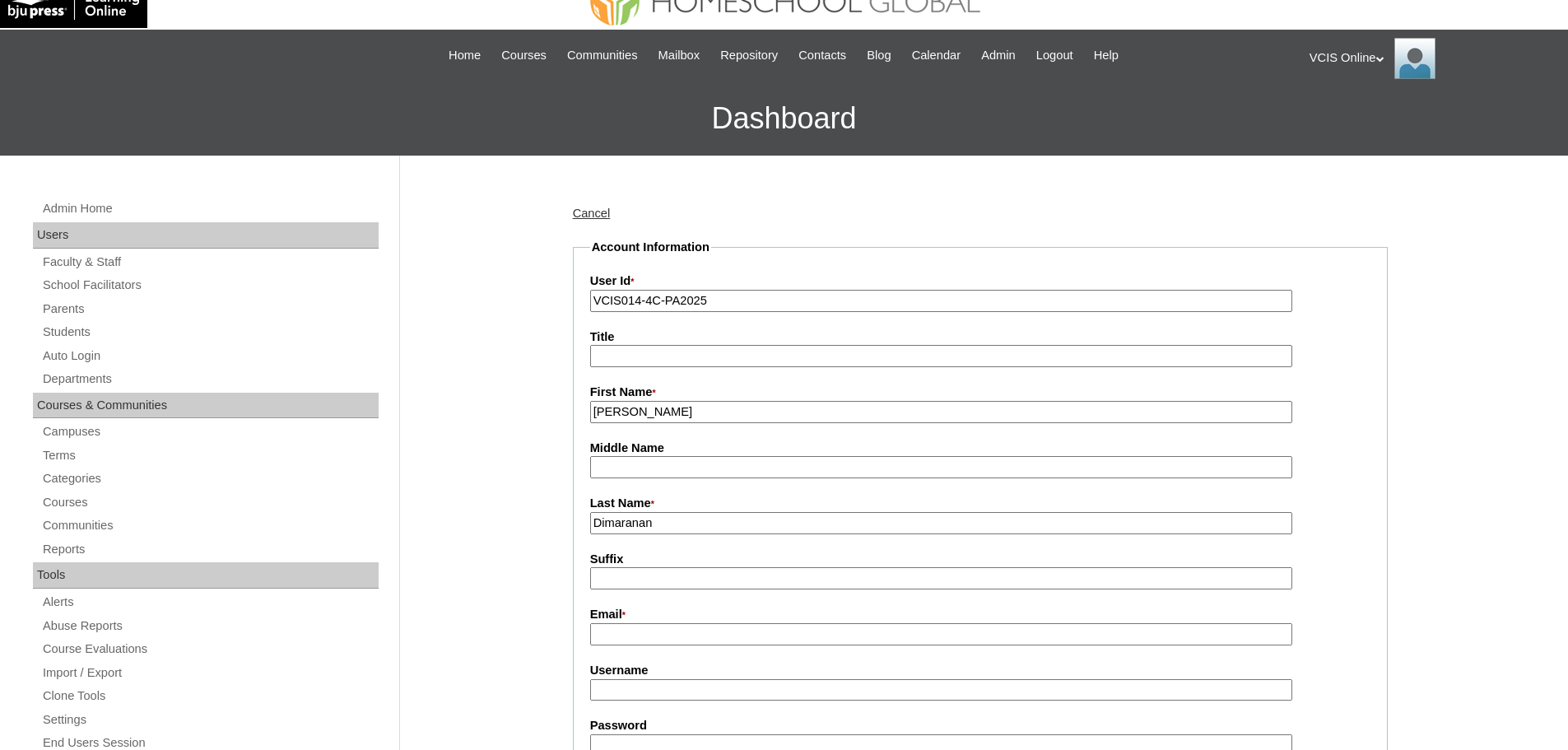
scroll to position [137, 0]
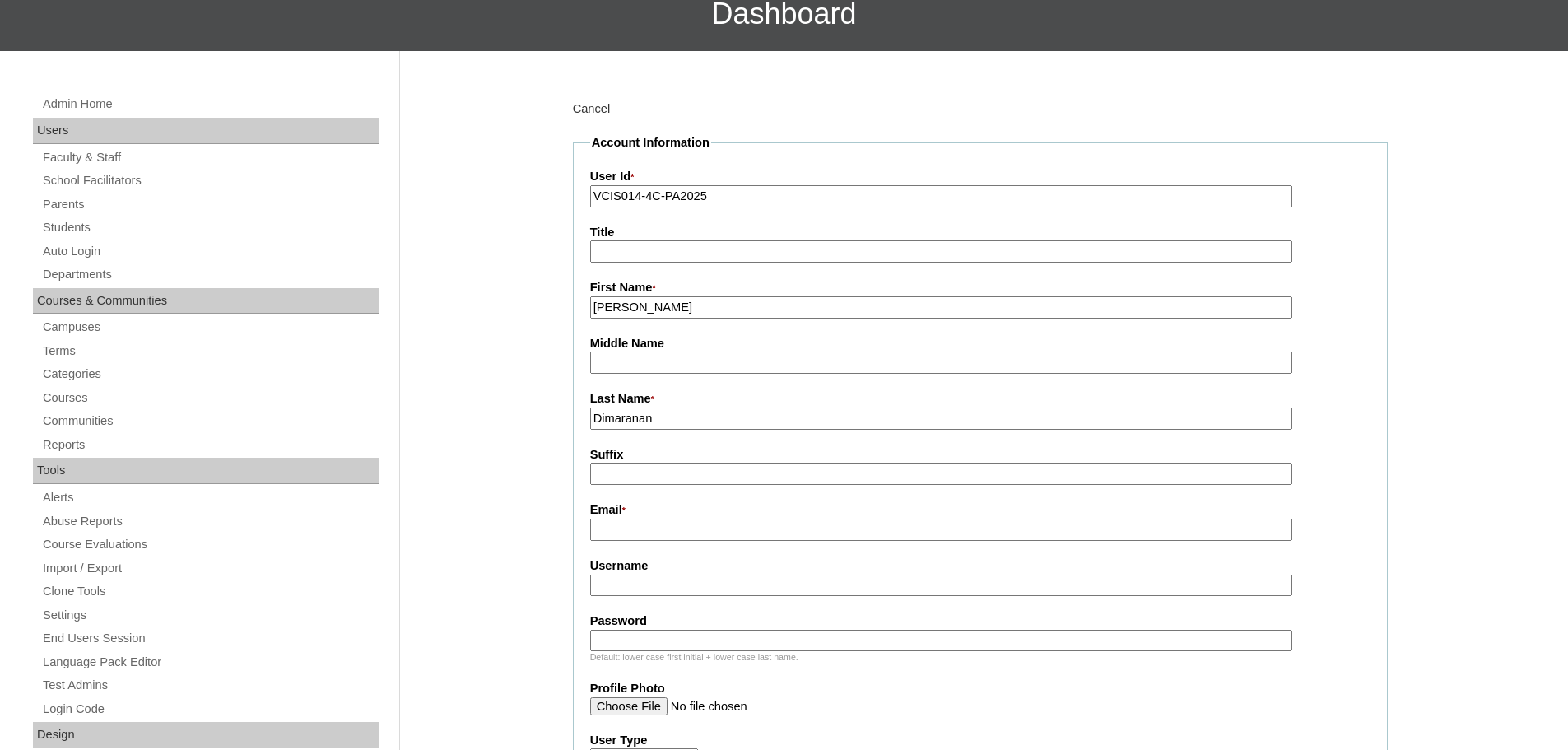
click at [665, 523] on input "Email *" at bounding box center [941, 529] width 702 height 22
paste input "mjqdimaranan@gmail.com"
type input "mjqdimaranan@gmail.com"
click at [636, 603] on fieldset "Account Information User Id * VCIS014-4C-PA2025 Title First Name * Mary Joy Mid…" at bounding box center [980, 657] width 815 height 1047
click at [650, 593] on input "Username" at bounding box center [941, 586] width 702 height 22
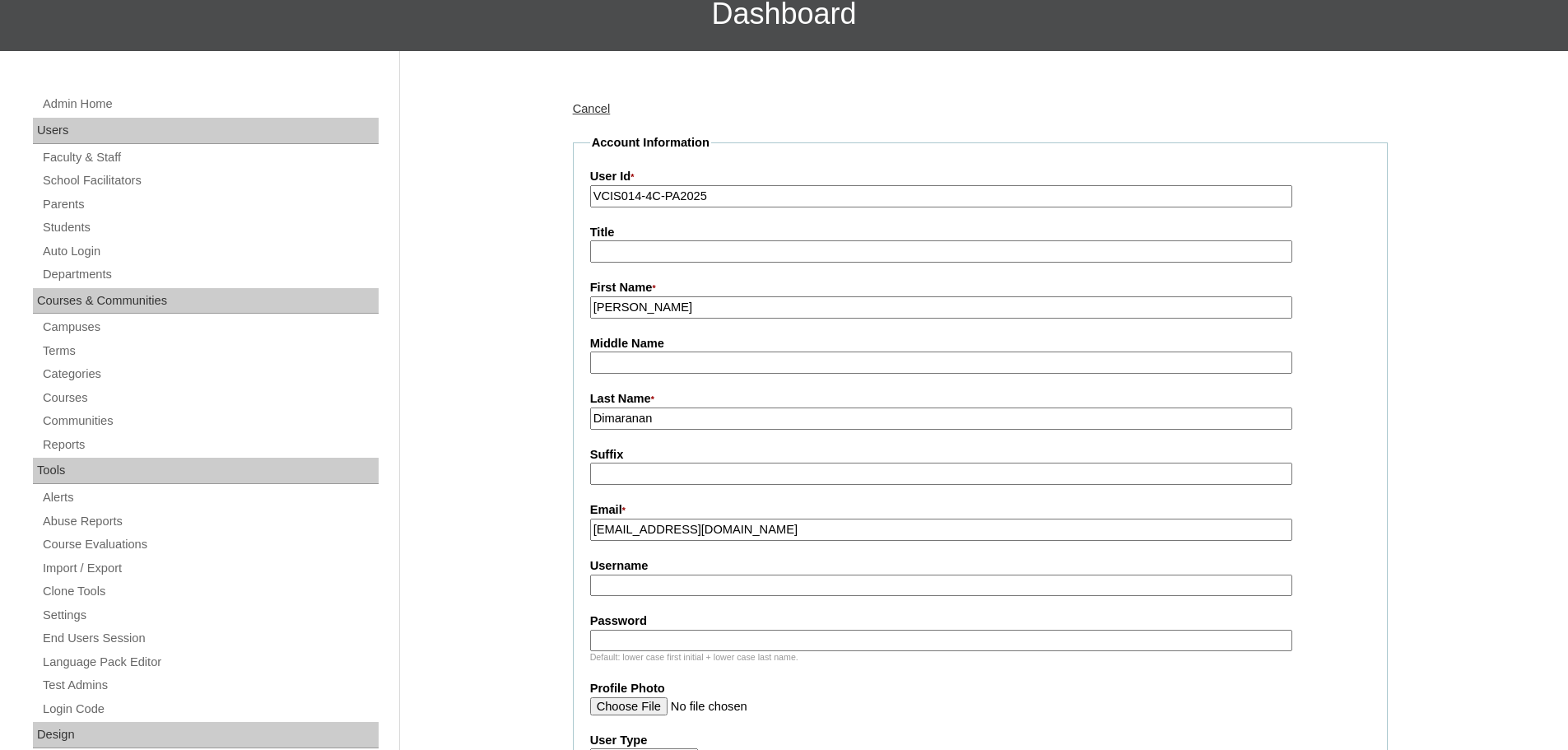
paste input "mjdimaranan"
type input "mjdimaranan"
click at [651, 646] on input "Password" at bounding box center [941, 640] width 702 height 22
paste input "iuaNcu1"
type input "iuaNcu1"
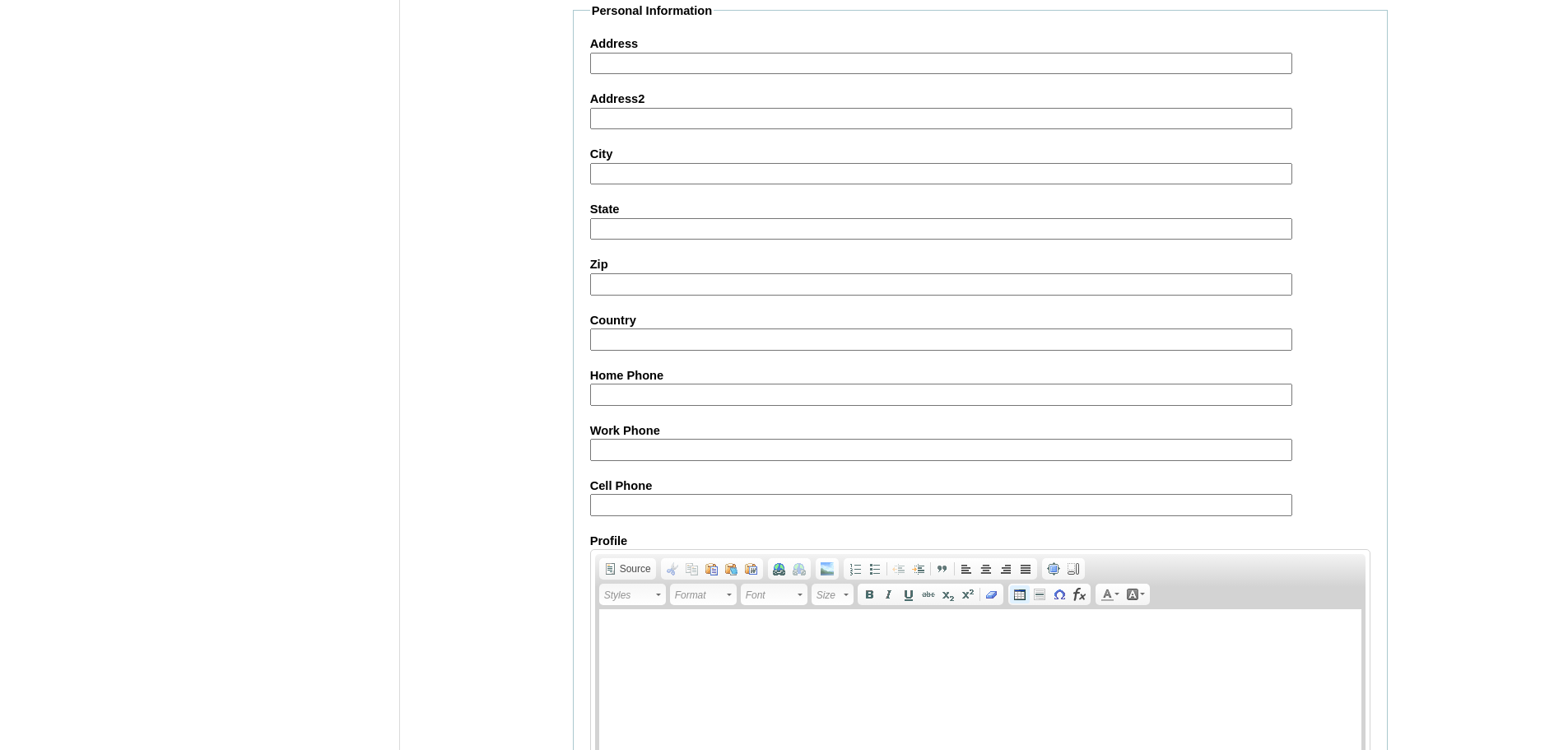
scroll to position [1426, 0]
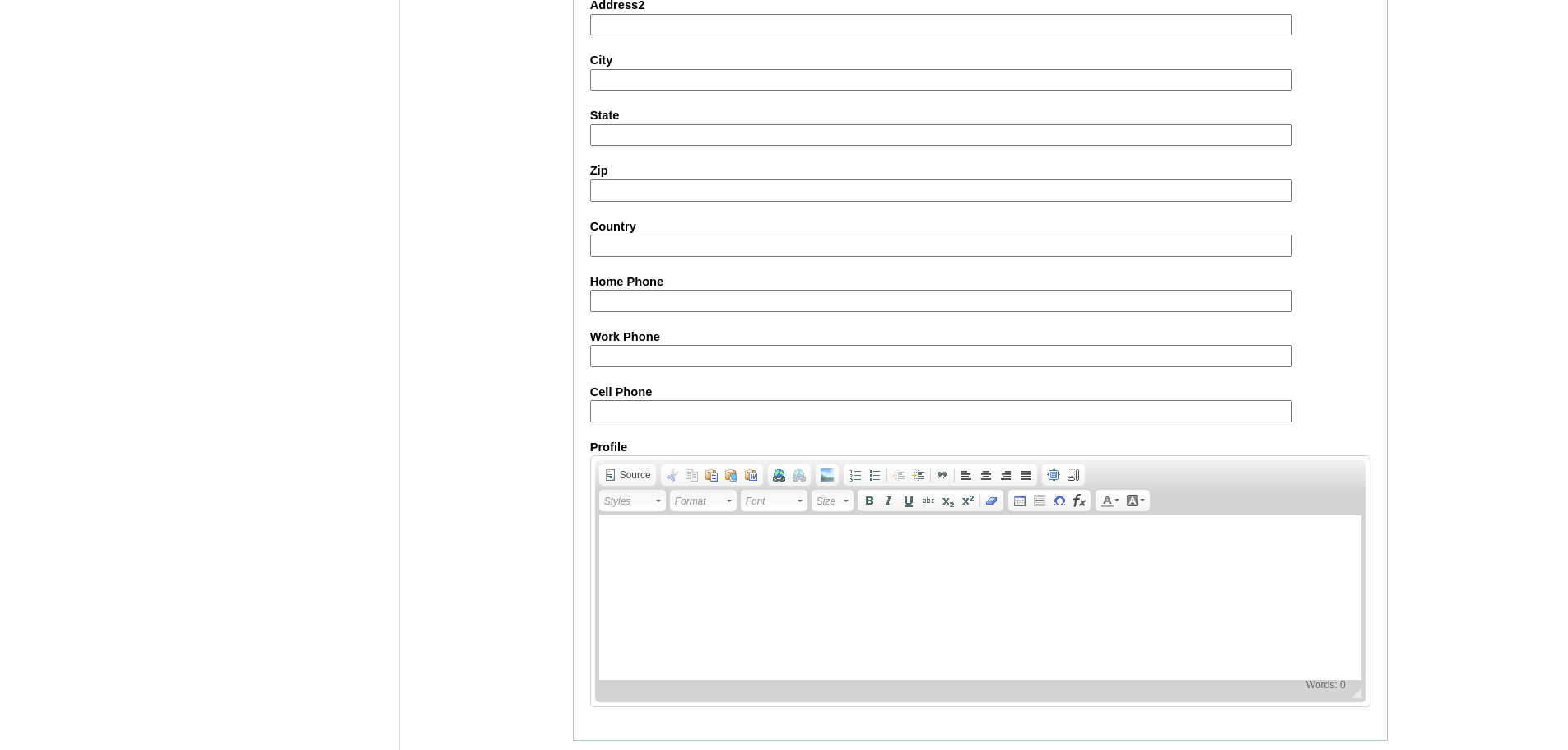
click at [674, 418] on input "Cell Phone" at bounding box center [941, 411] width 702 height 22
paste input "63-9991898905, 63-9178345835"
type input "63-9991898905, 63-9178345835"
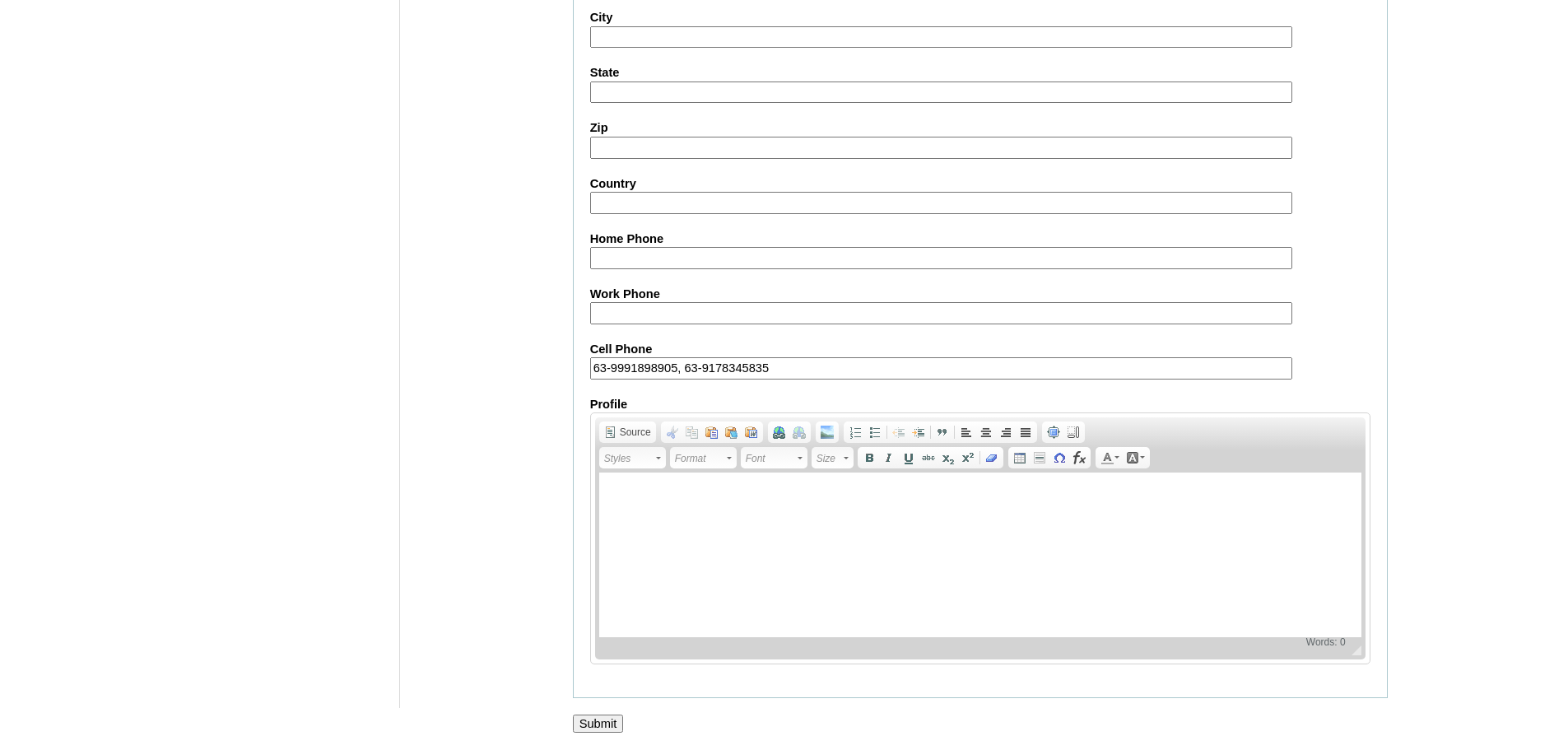
click at [604, 728] on input "Submit" at bounding box center [599, 723] width 51 height 18
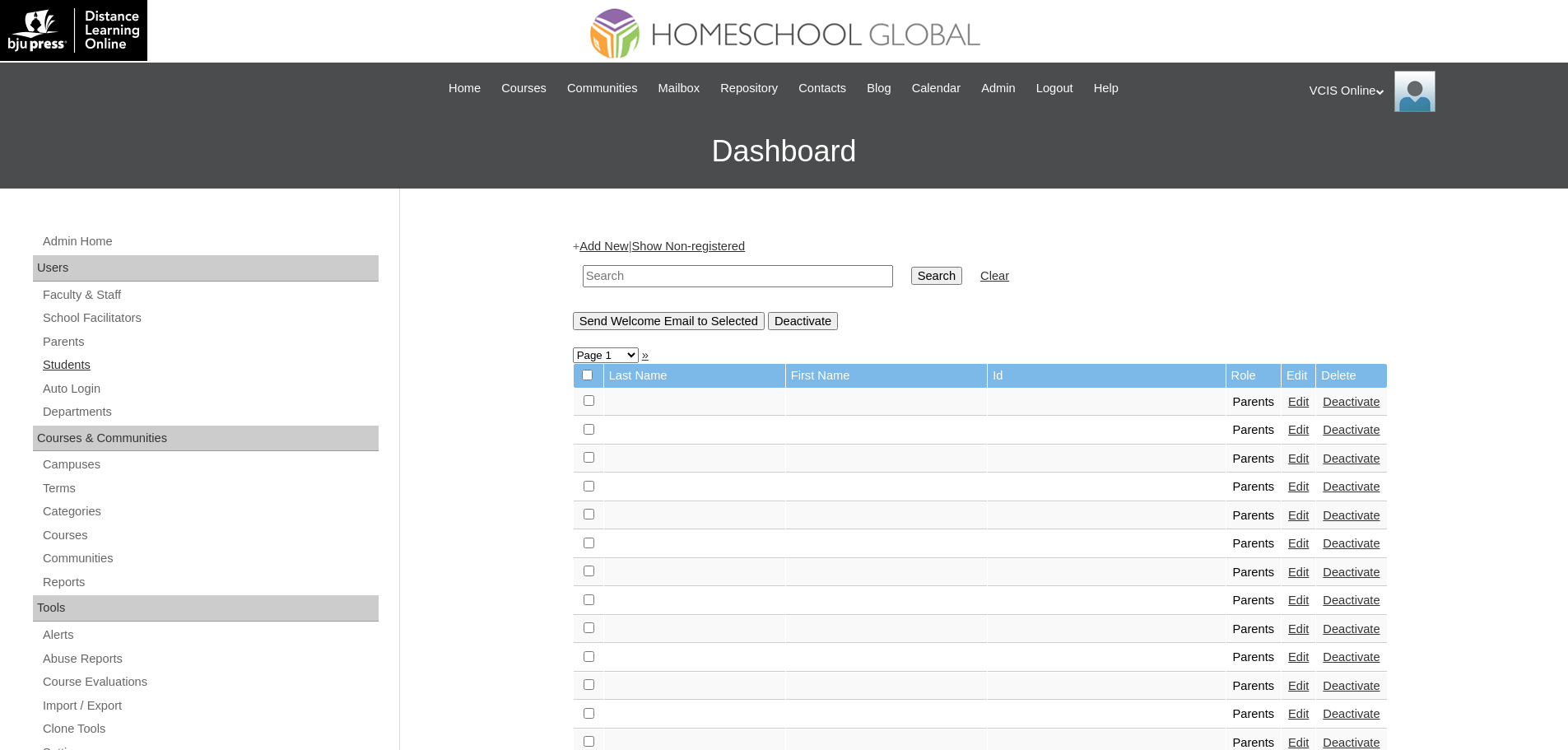
click at [52, 365] on link "Students" at bounding box center [210, 365] width 337 height 20
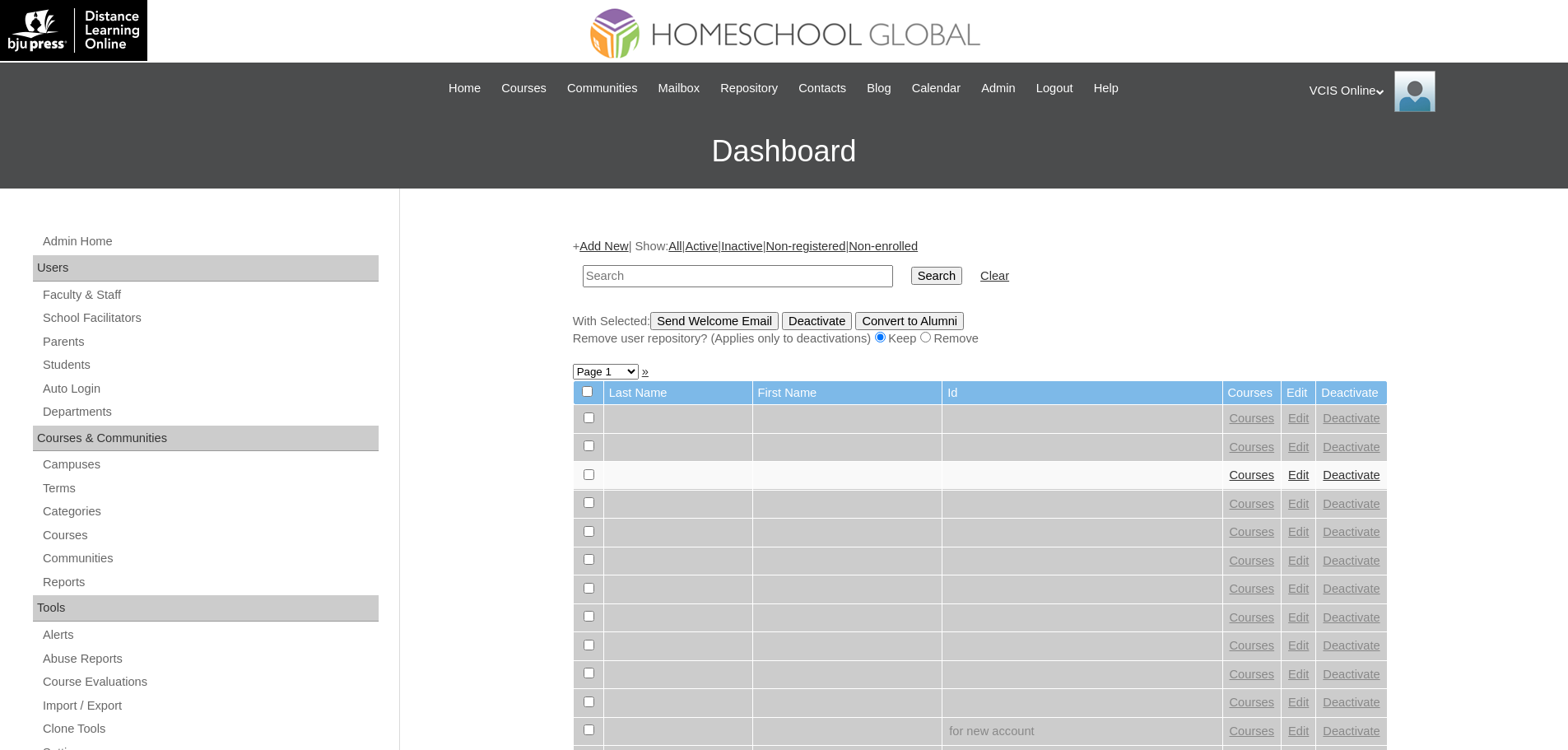
click at [606, 287] on input "text" at bounding box center [738, 276] width 310 height 22
paste input "VCIS014-4C-PA2025"
click at [911, 266] on input "Search" at bounding box center [937, 275] width 51 height 18
type input "VCIS014-4C-PA2025"
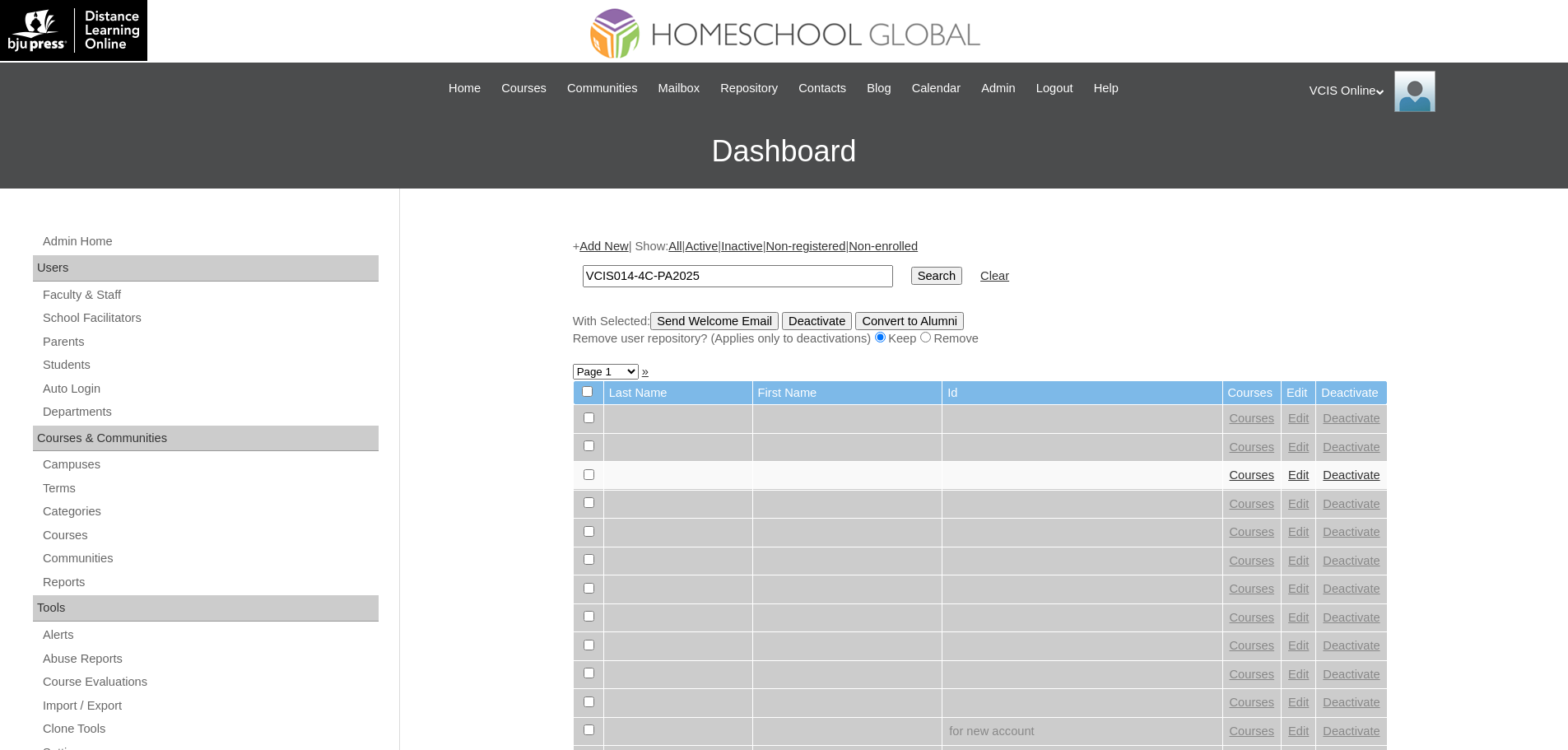
click at [911, 266] on input "Search" at bounding box center [937, 275] width 51 height 18
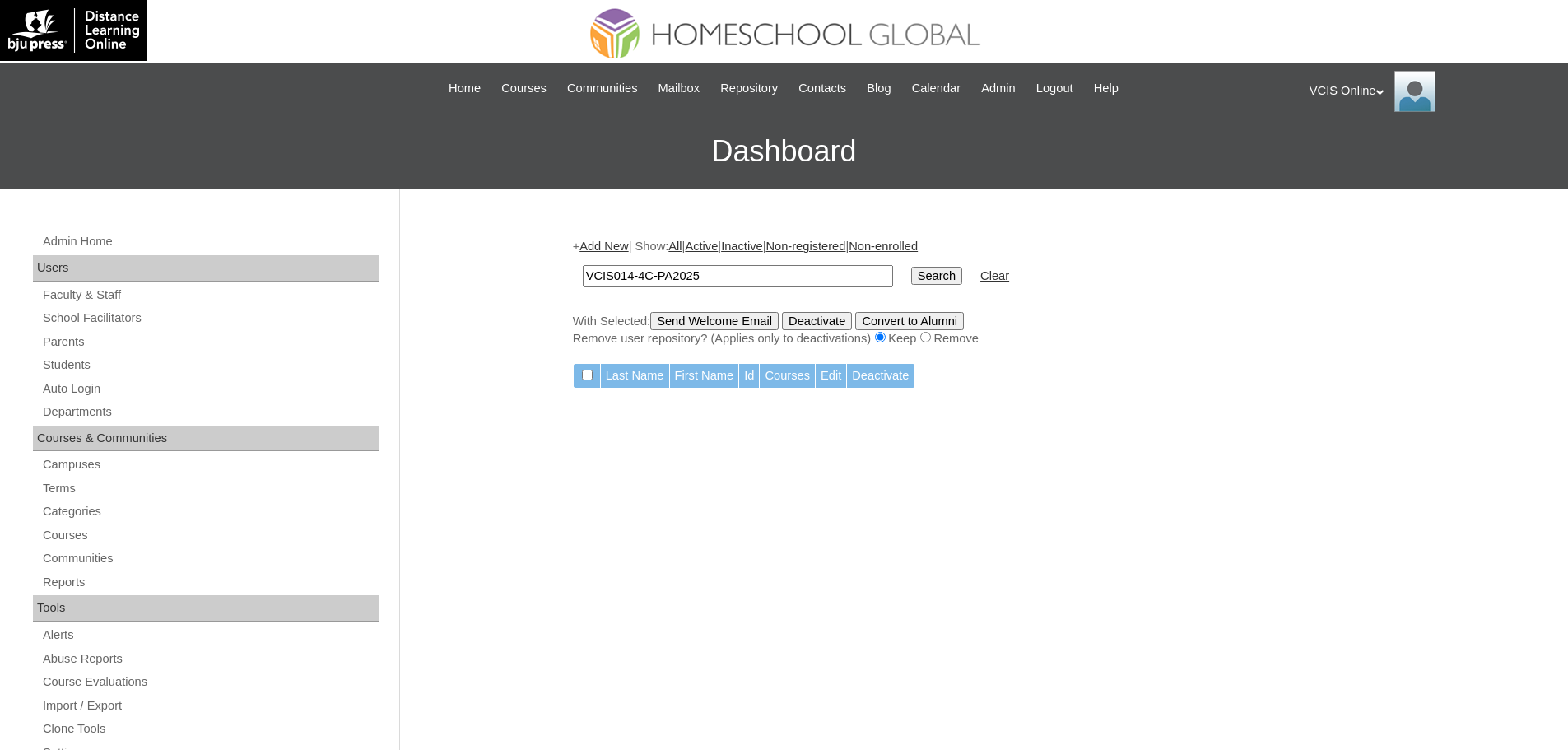
drag, startPoint x: 746, startPoint y: 276, endPoint x: 736, endPoint y: 287, distance: 14.9
click at [746, 276] on input "VCIS014-4C-PA2025" at bounding box center [738, 276] width 310 height 22
click at [911, 266] on input "Search" at bounding box center [937, 275] width 51 height 18
click at [92, 332] on link "Parents" at bounding box center [210, 342] width 337 height 20
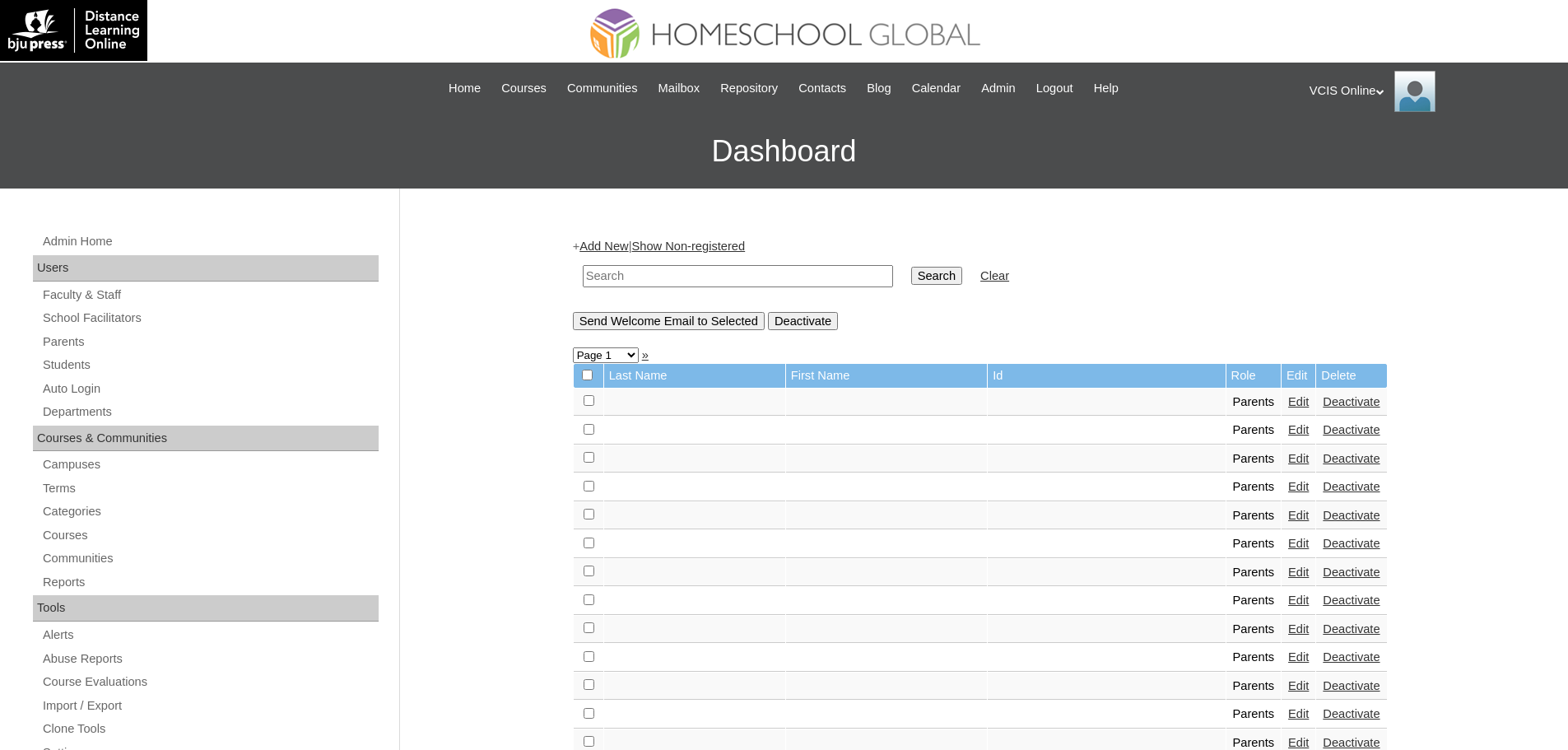
drag, startPoint x: 0, startPoint y: 0, endPoint x: 721, endPoint y: 268, distance: 769.2
click at [721, 268] on input "text" at bounding box center [738, 276] width 310 height 22
paste input "VCIS014-4C-PA2025"
type input "VCIS014-4C-PA2025"
click at [911, 266] on input "Search" at bounding box center [937, 275] width 51 height 18
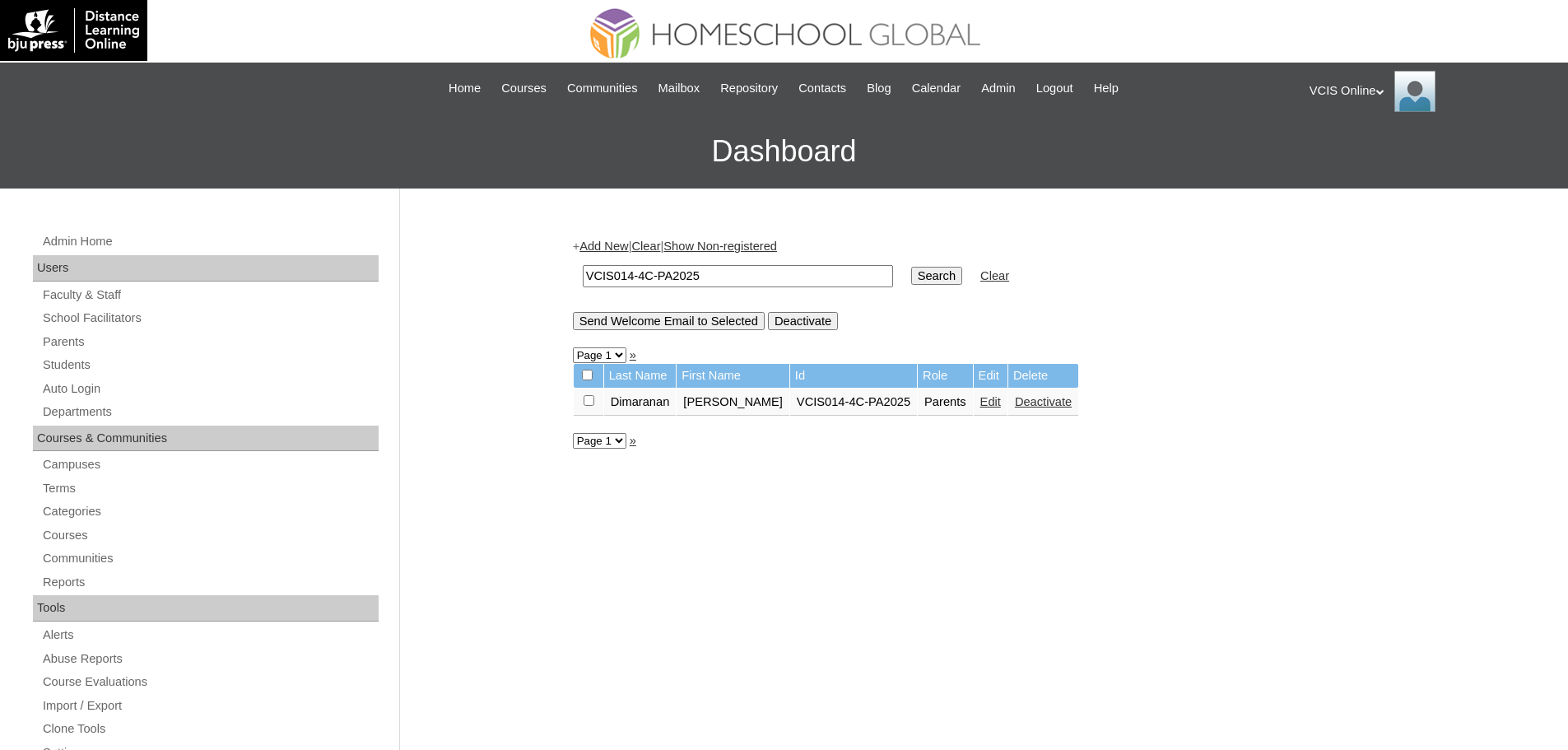
click at [980, 403] on link "Edit" at bounding box center [991, 402] width 20 height 13
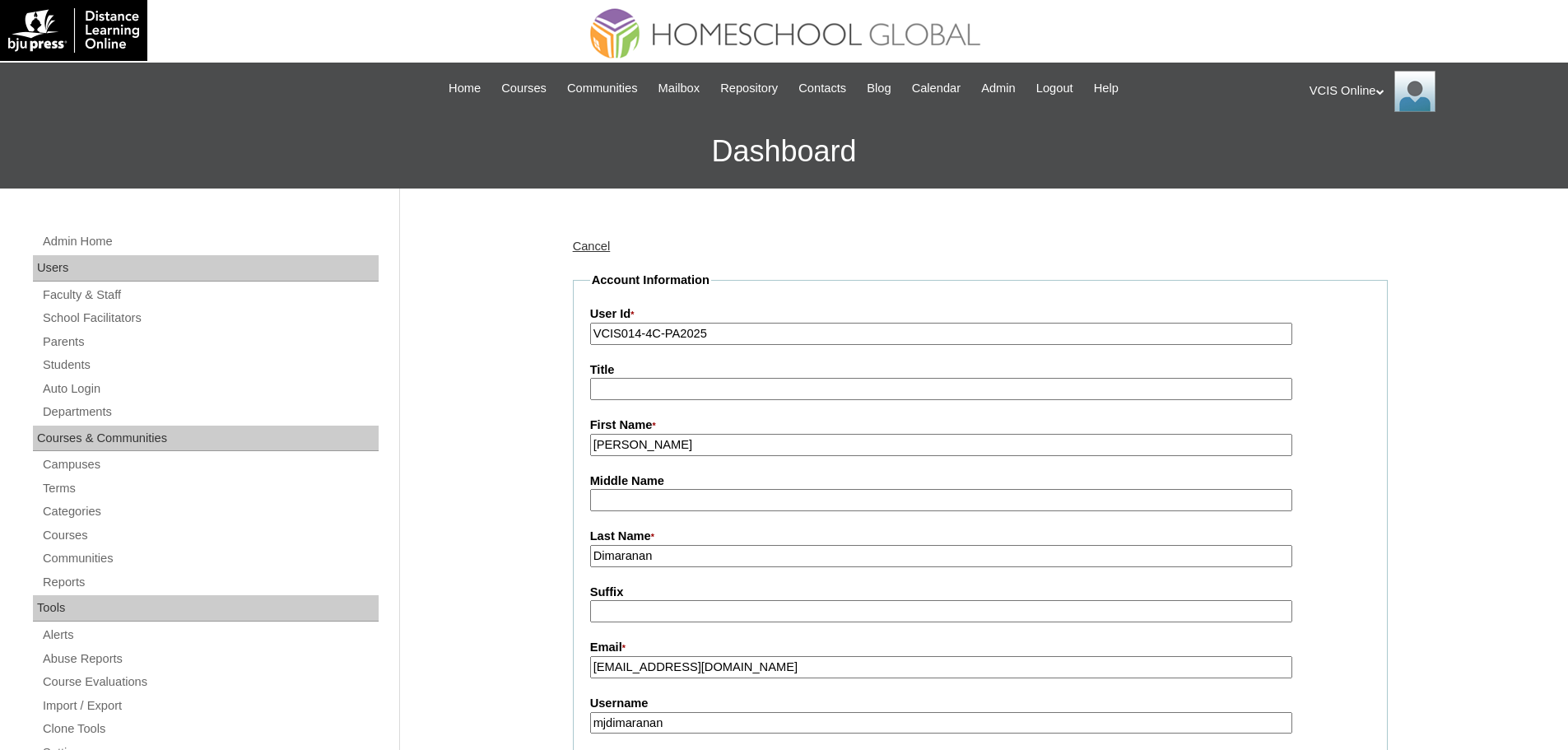
click at [702, 545] on label "Last Name *" at bounding box center [980, 536] width 781 height 18
click at [702, 546] on input "Dimaranan" at bounding box center [941, 555] width 702 height 22
click at [698, 560] on input "Dimaranan" at bounding box center [941, 555] width 702 height 22
type input "Dimaranan (2025)"
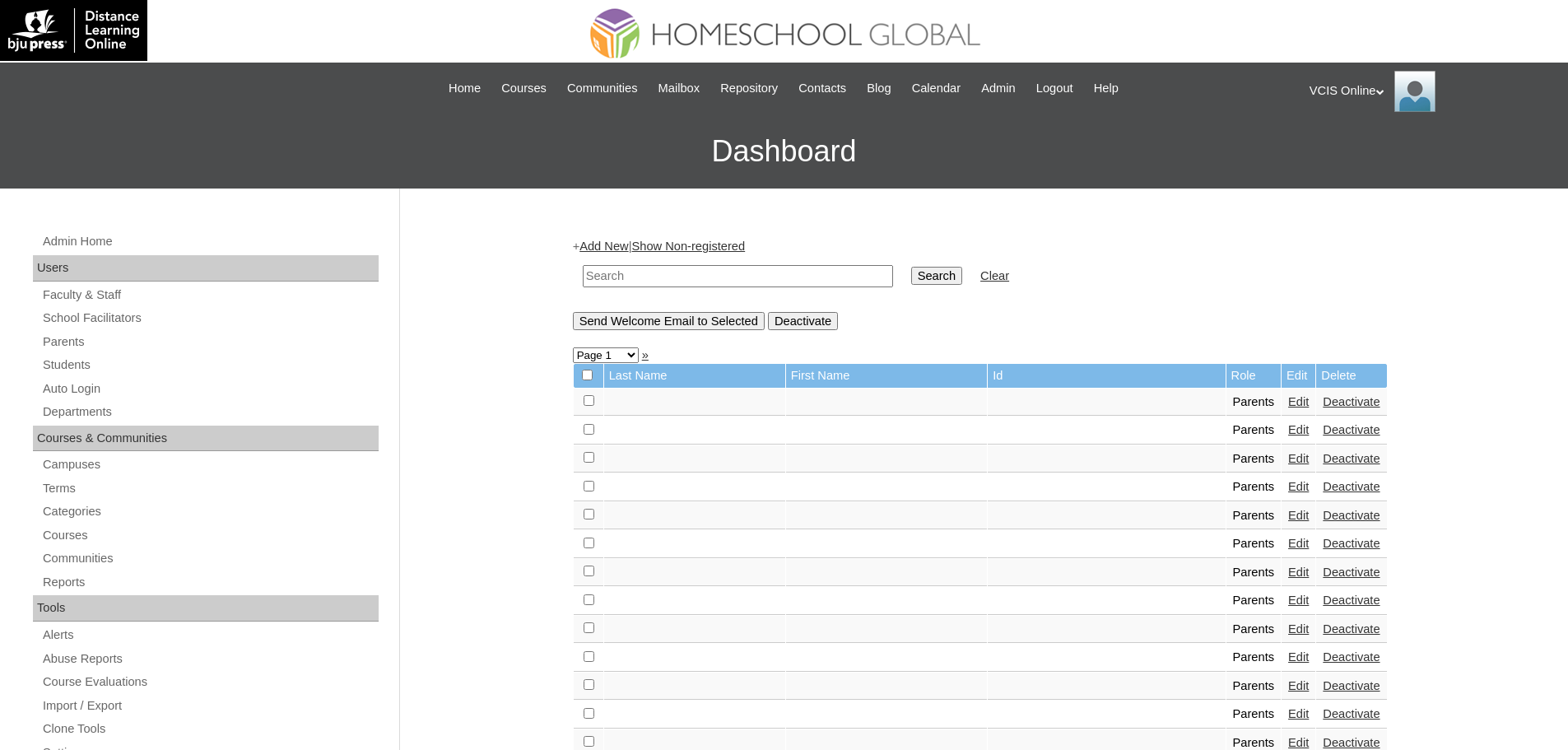
click at [743, 288] on td at bounding box center [738, 276] width 327 height 39
click at [722, 276] on input "text" at bounding box center [738, 276] width 310 height 22
paste input "VCIS014-4C-PA2025"
type input "VCIS014-4C-PA2025"
click at [911, 266] on input "Search" at bounding box center [937, 275] width 51 height 18
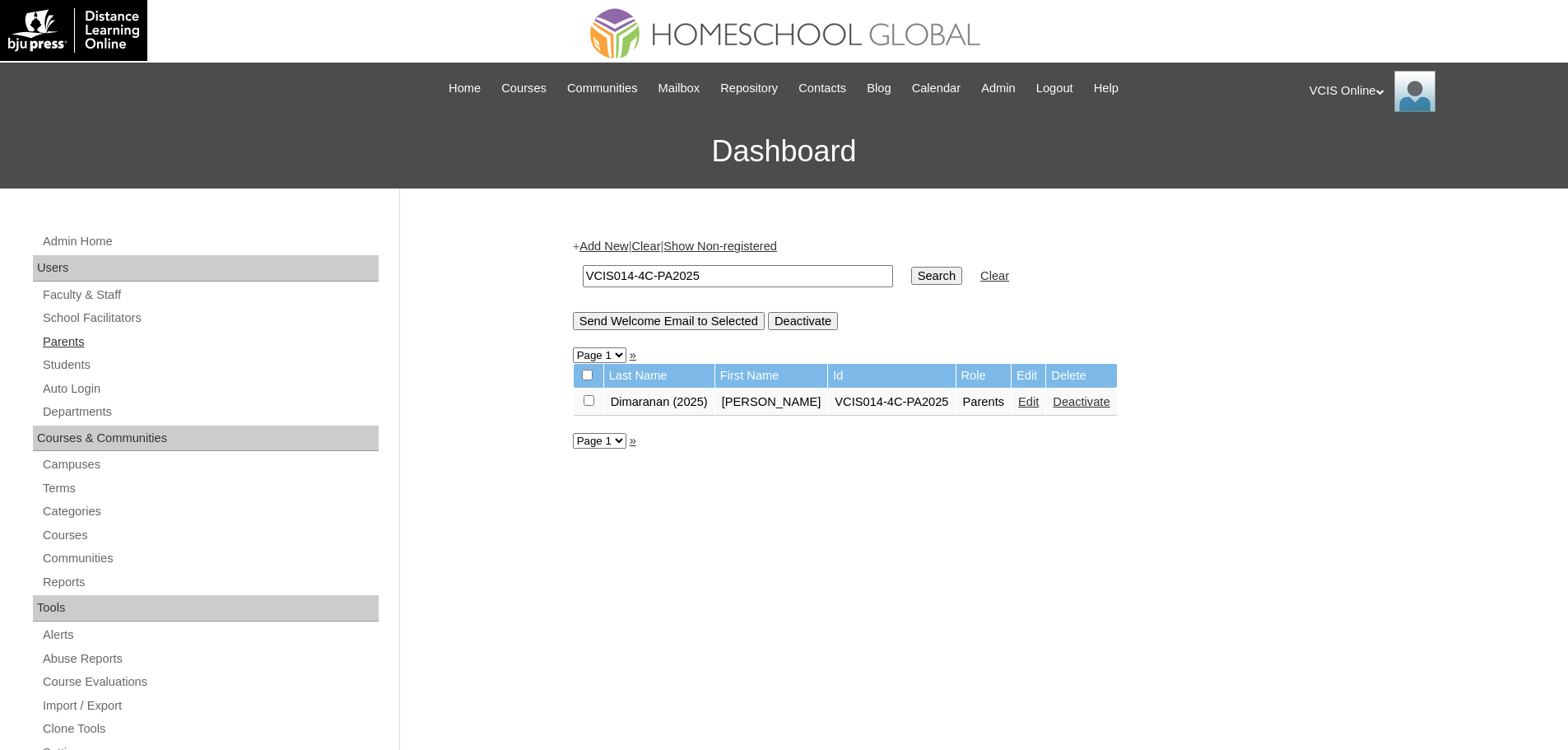
click at [95, 351] on link "Parents" at bounding box center [210, 342] width 337 height 20
click at [69, 362] on link "Students" at bounding box center [210, 365] width 337 height 20
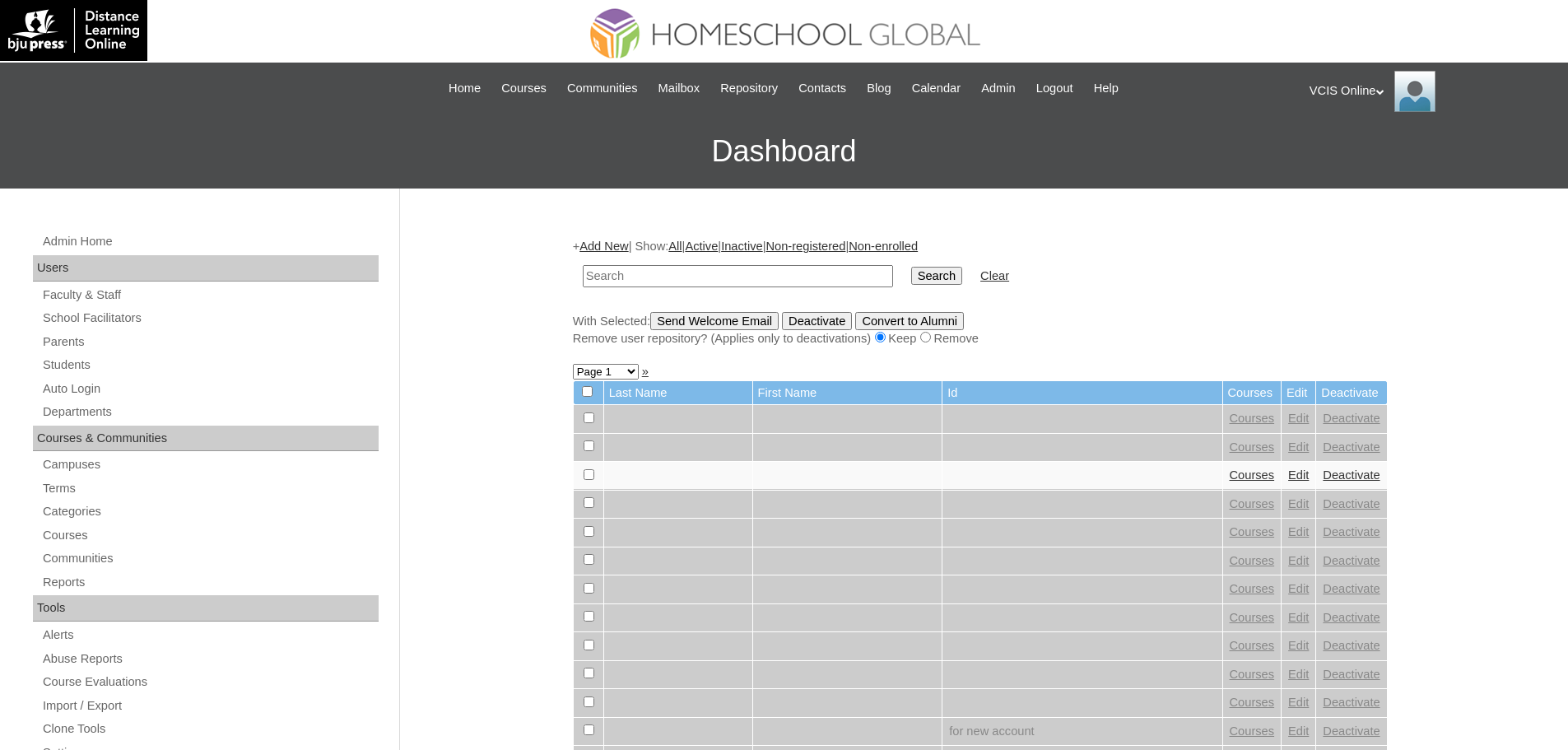
click at [69, 362] on link "Students" at bounding box center [210, 365] width 337 height 20
click at [609, 242] on link "Add New" at bounding box center [604, 246] width 49 height 13
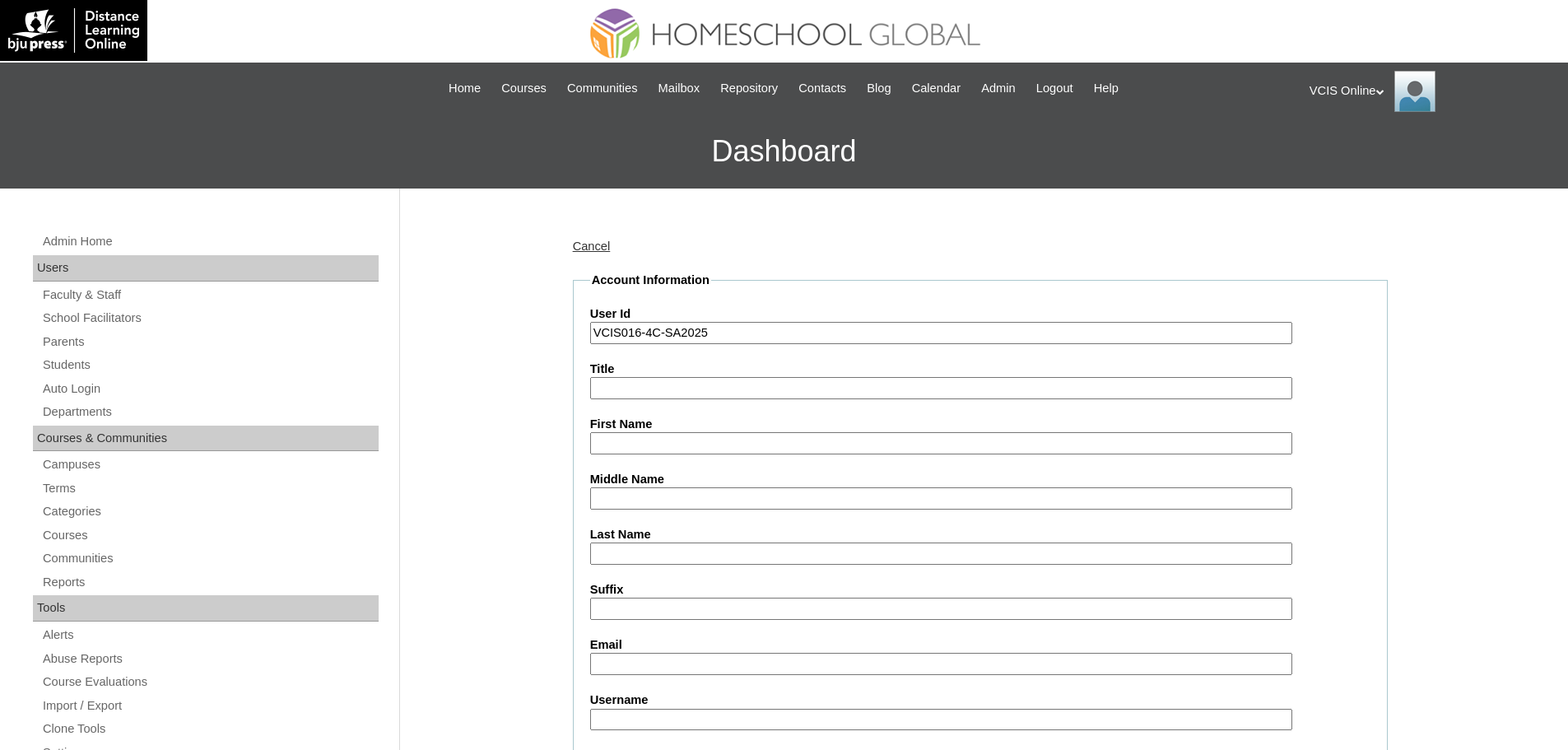
type input "VCIS016-4C-SA2025"
click at [633, 442] on input "First Name" at bounding box center [941, 443] width 702 height 22
paste input "Datu [PERSON_NAME]"
click at [666, 439] on input "Datu [PERSON_NAME]" at bounding box center [941, 443] width 702 height 22
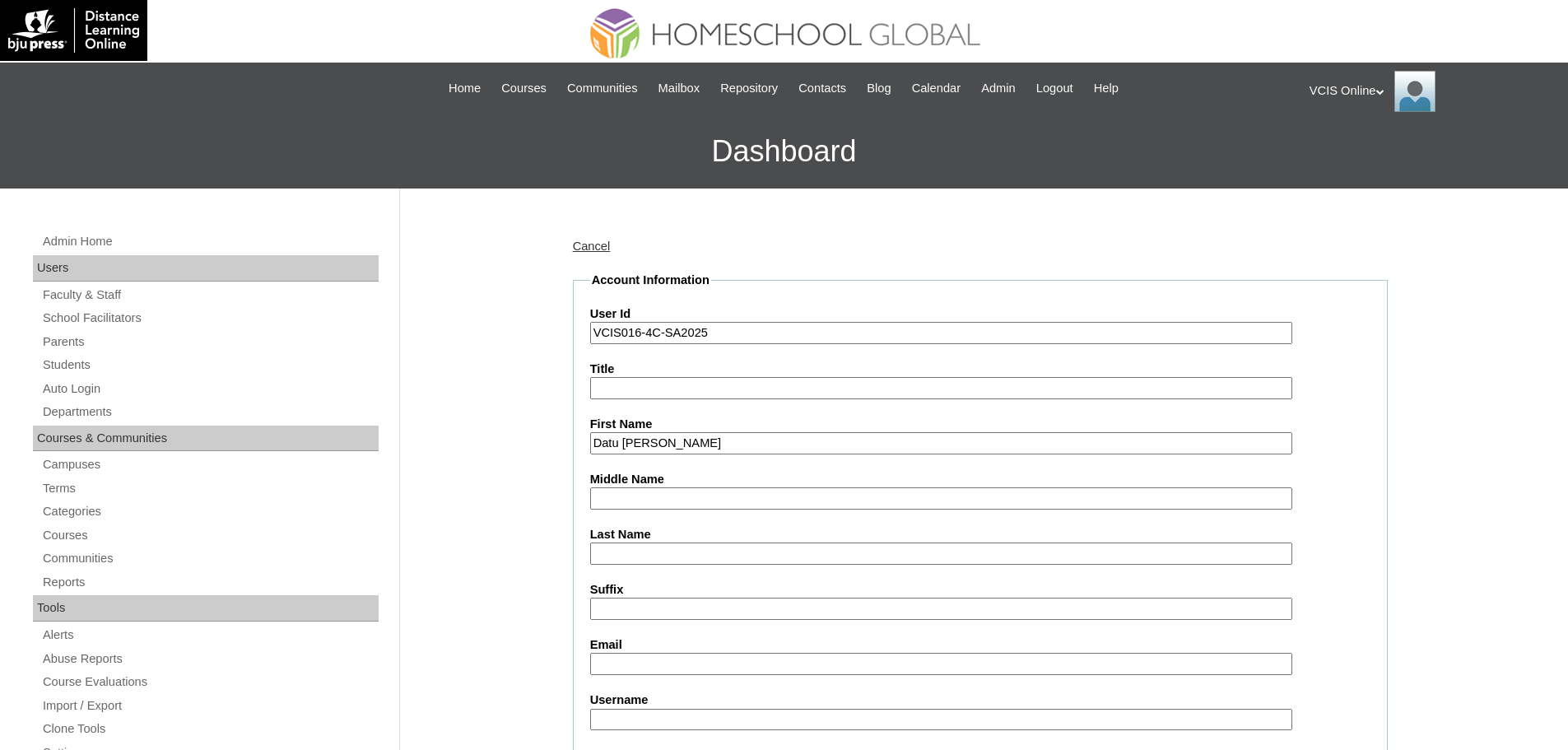
click at [733, 440] on input "Datu [PERSON_NAME]" at bounding box center [941, 443] width 702 height 22
type input "Datu"
paste input "[PERSON_NAME]"
type input "Dimaranan"
paste input "[PERSON_NAME]"
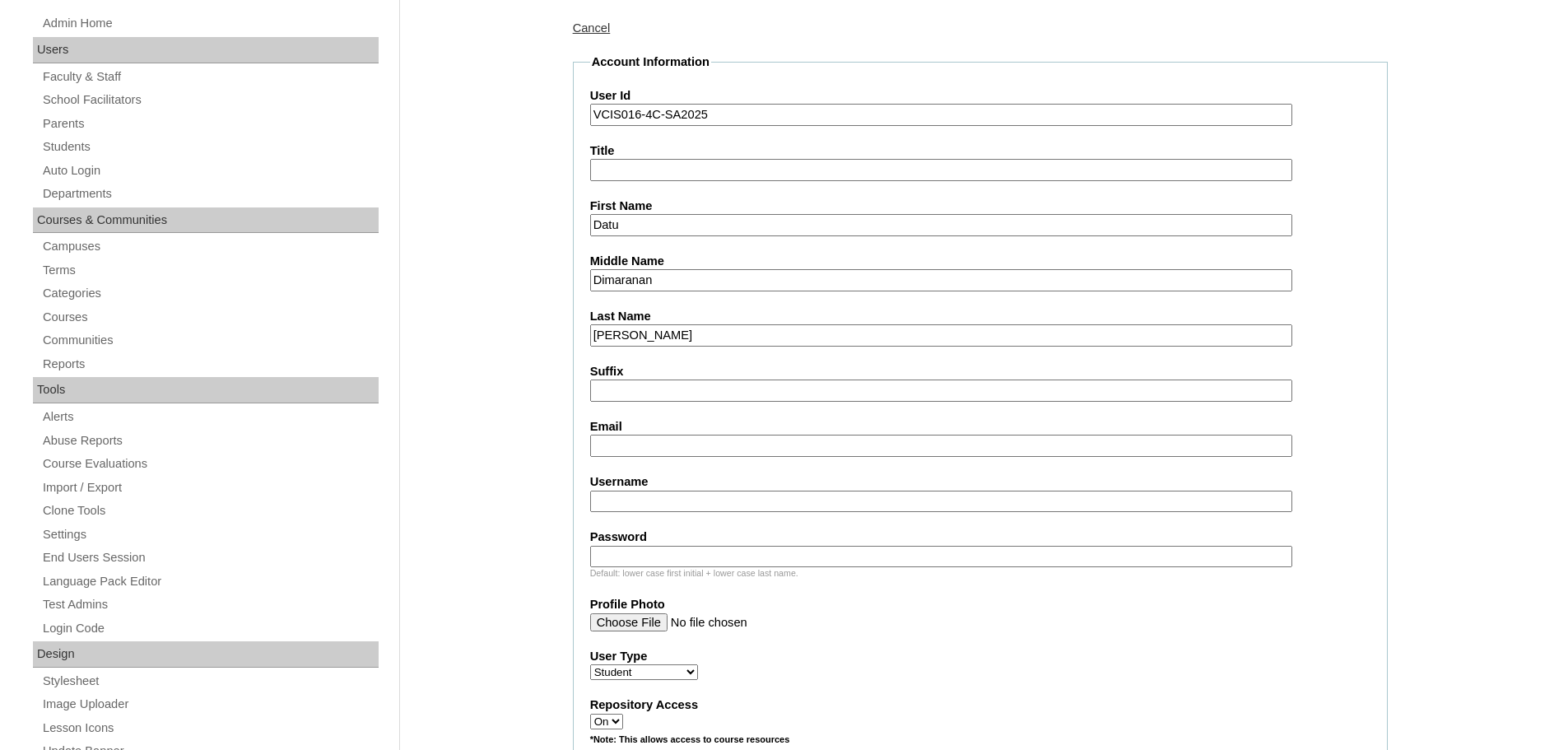
scroll to position [220, 0]
type input "[PERSON_NAME]"
click at [678, 435] on input "Email" at bounding box center [941, 444] width 702 height 22
paste input "[EMAIL_ADDRESS][DOMAIN_NAME]"
type input "[EMAIL_ADDRESS][DOMAIN_NAME]"
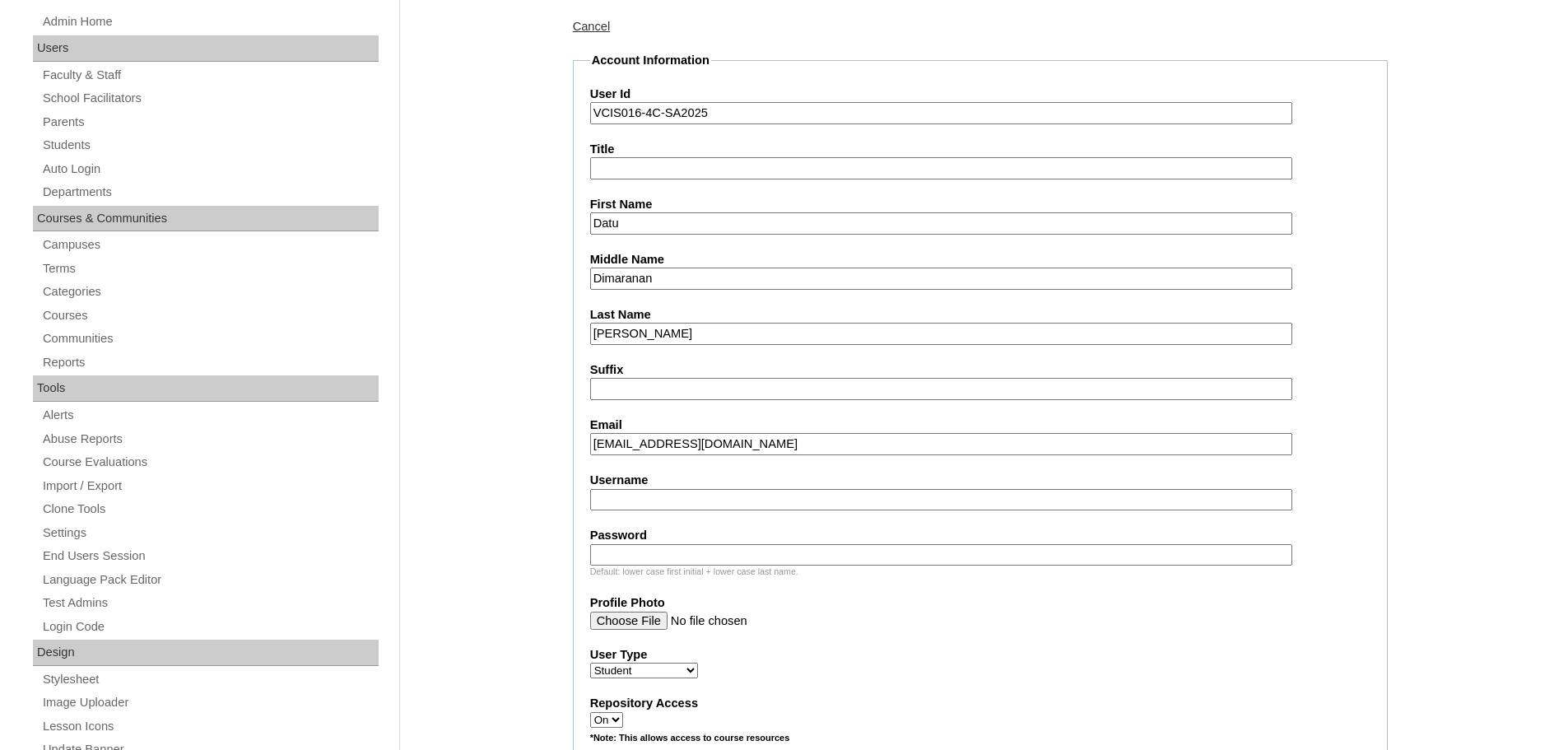
click at [636, 506] on input "Username" at bounding box center [941, 500] width 702 height 22
paste input "datu.carlos2025"
type input "datu.carlos2025"
click at [650, 554] on input "Password" at bounding box center [941, 554] width 702 height 22
paste input "hNmeR2"
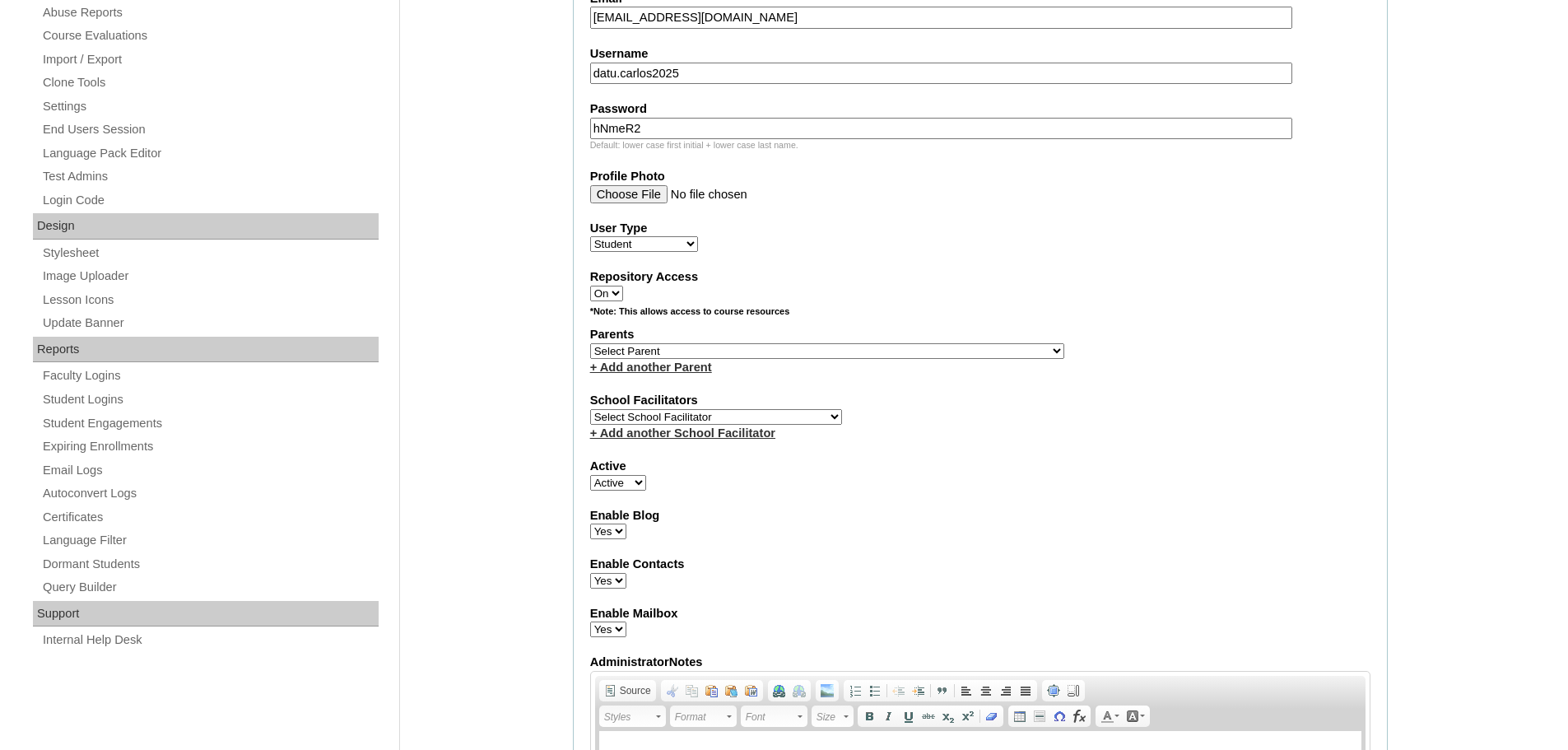
scroll to position [768, 0]
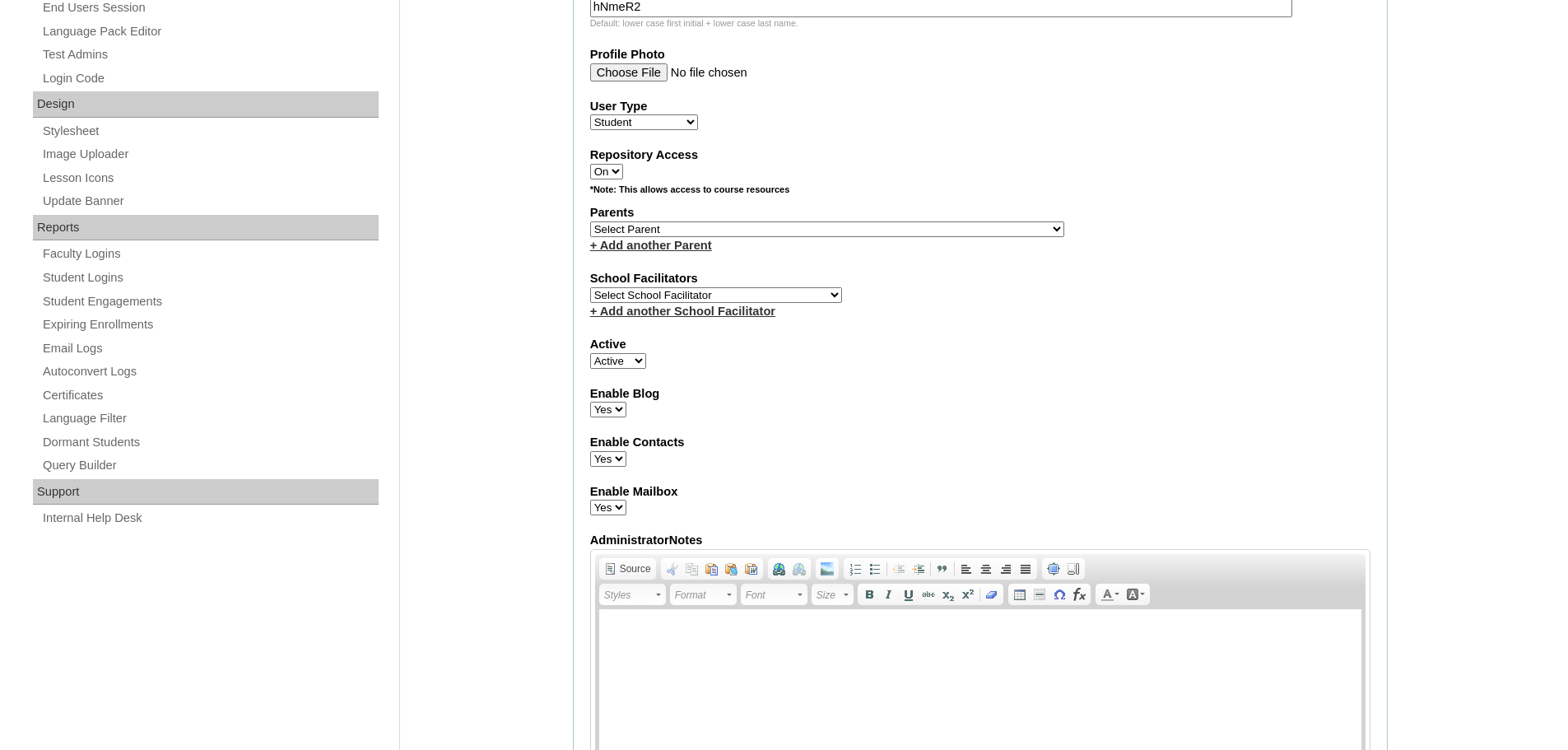
type input "hNmeR2"
click at [698, 224] on select "Select Parent , , , , , , , , , , , , , , , , , , , , , , , , , , , , , , , , ,…" at bounding box center [827, 229] width 474 height 16
select select "43512"
click at [590, 222] on select "Select Parent , , , , , , , , , , , , , , , , , , , , , , , , , , , , , , , , ,…" at bounding box center [827, 229] width 474 height 16
click at [690, 292] on select "Select School Facilitator [PERSON_NAME] [PERSON_NAME] Gloryfe [PERSON_NAME] [PE…" at bounding box center [716, 295] width 252 height 16
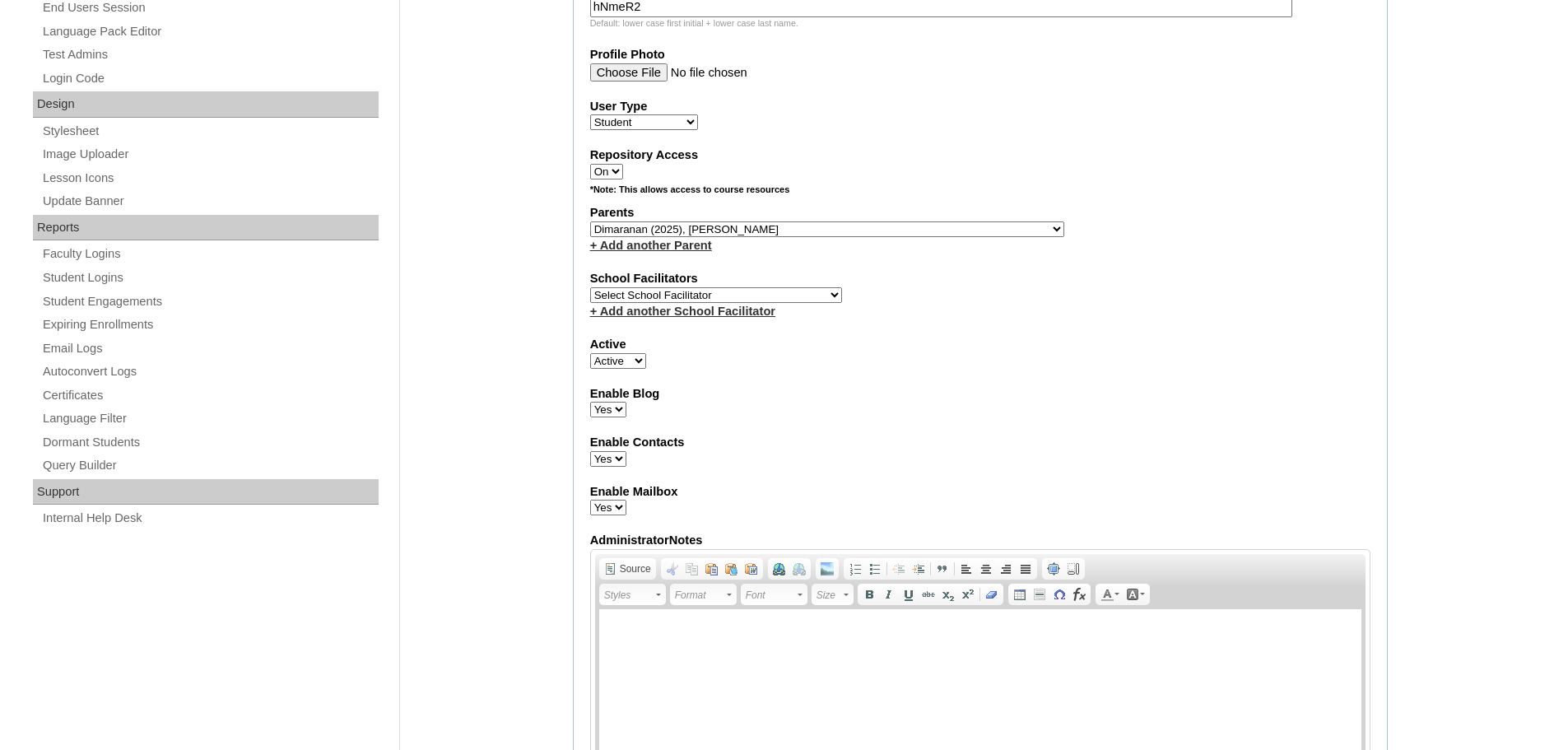
select select "28800"
click at [590, 287] on select "Select School Facilitator [PERSON_NAME] [PERSON_NAME] Gloryfe [PERSON_NAME] [PE…" at bounding box center [716, 295] width 252 height 16
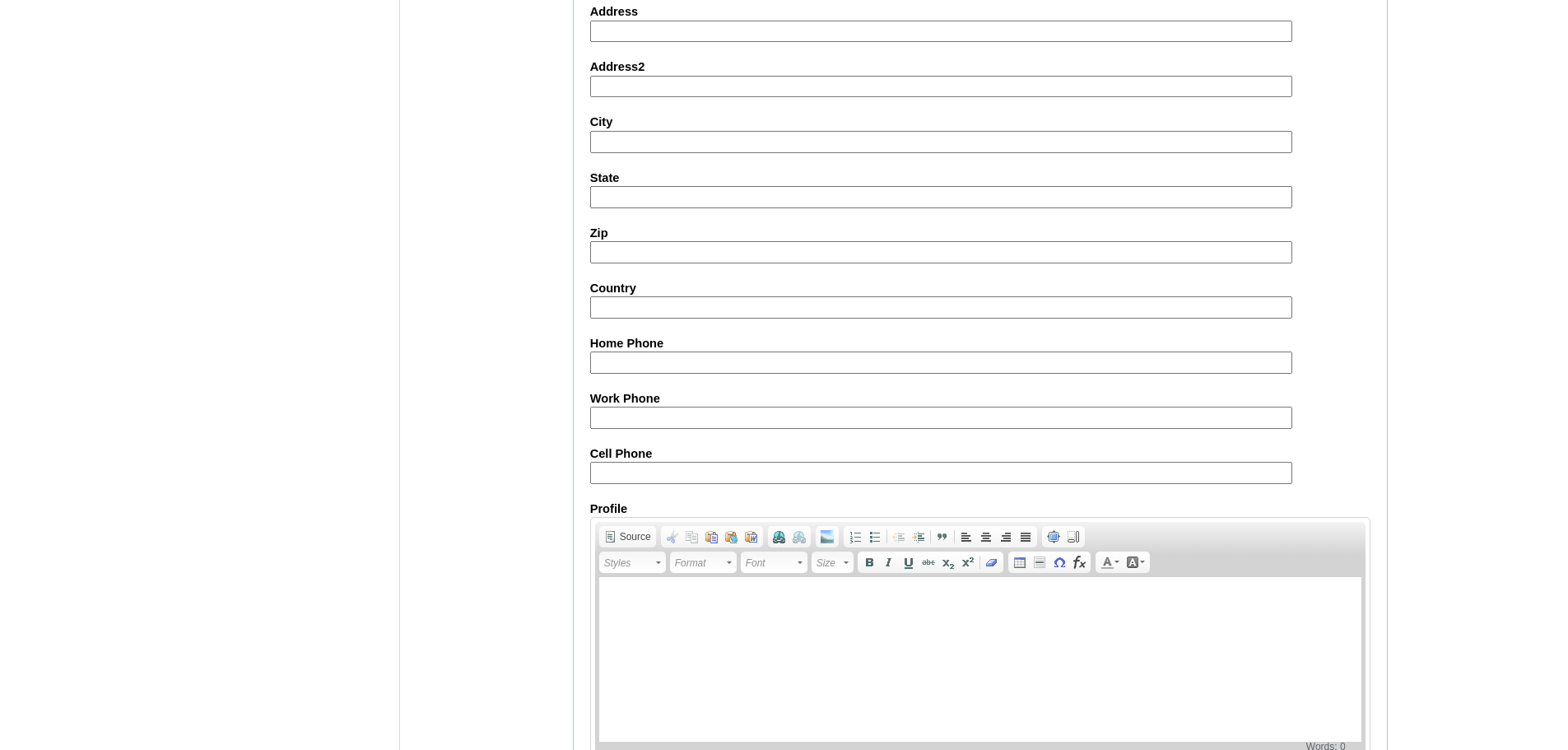
scroll to position [1701, 0]
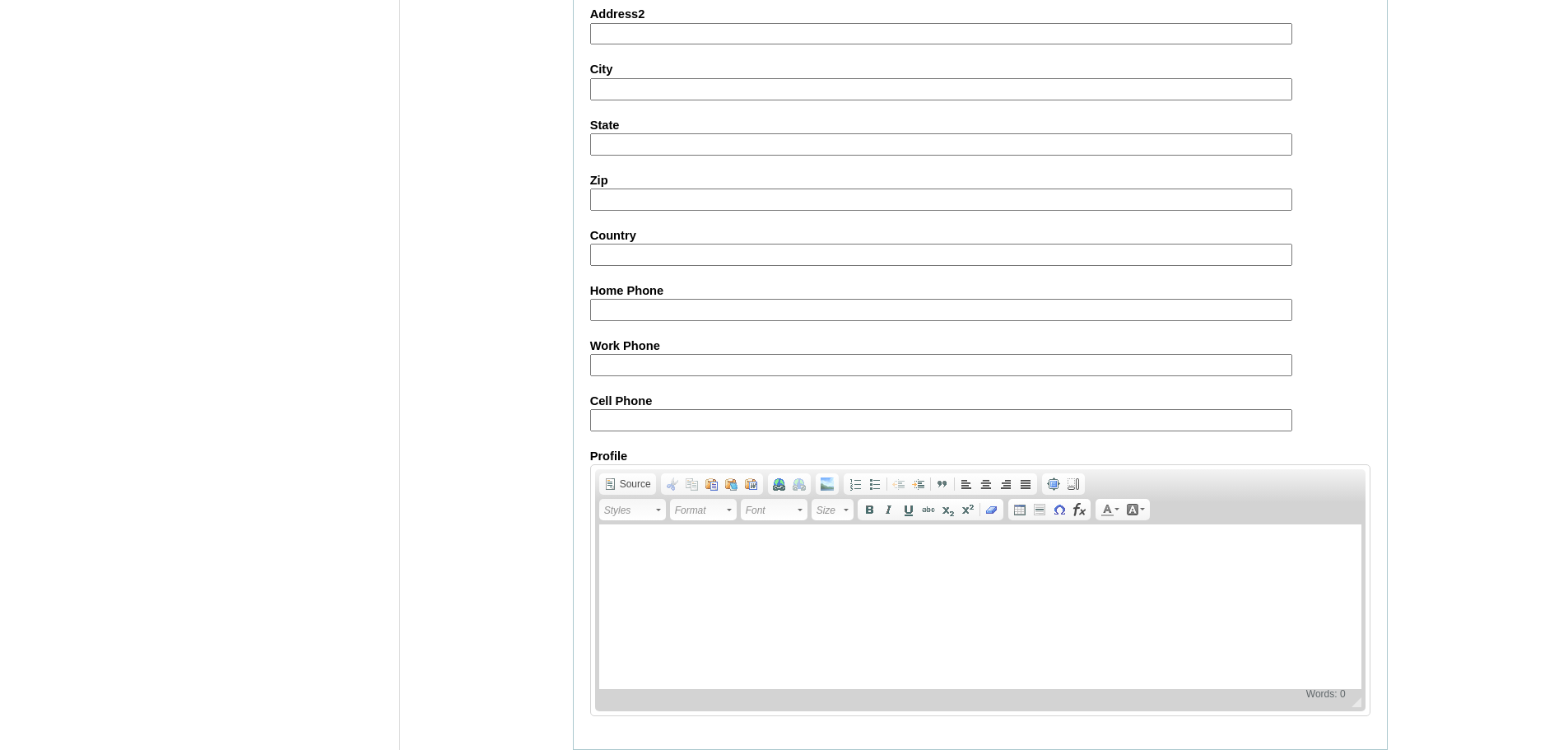
click at [684, 430] on input "Cell Phone" at bounding box center [941, 420] width 702 height 22
click at [732, 426] on input "Cell Phone" at bounding box center [941, 420] width 702 height 22
paste input "63-9991898905, 63-9178345835"
type input "63-9991898905, 63-9178345835"
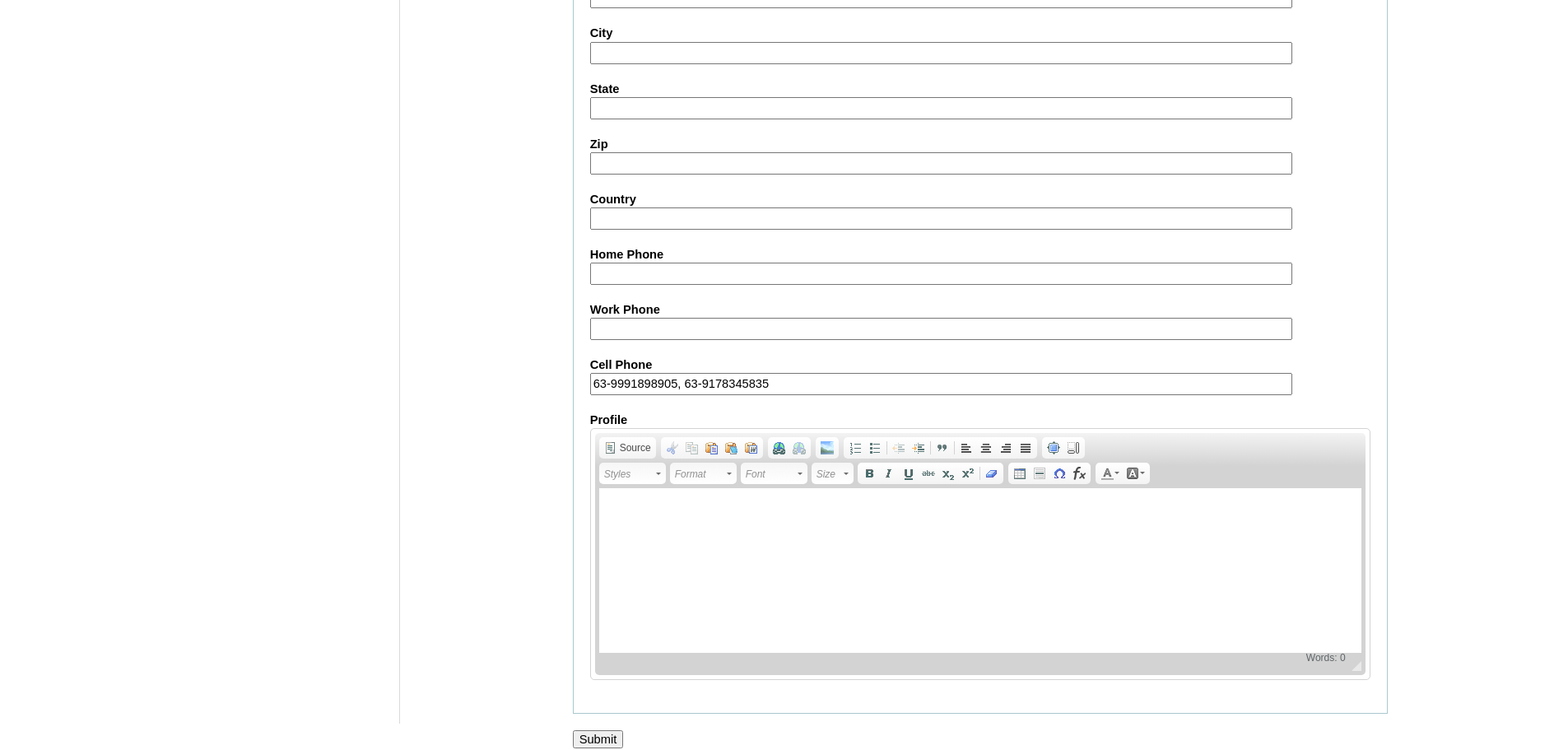
scroll to position [1754, 0]
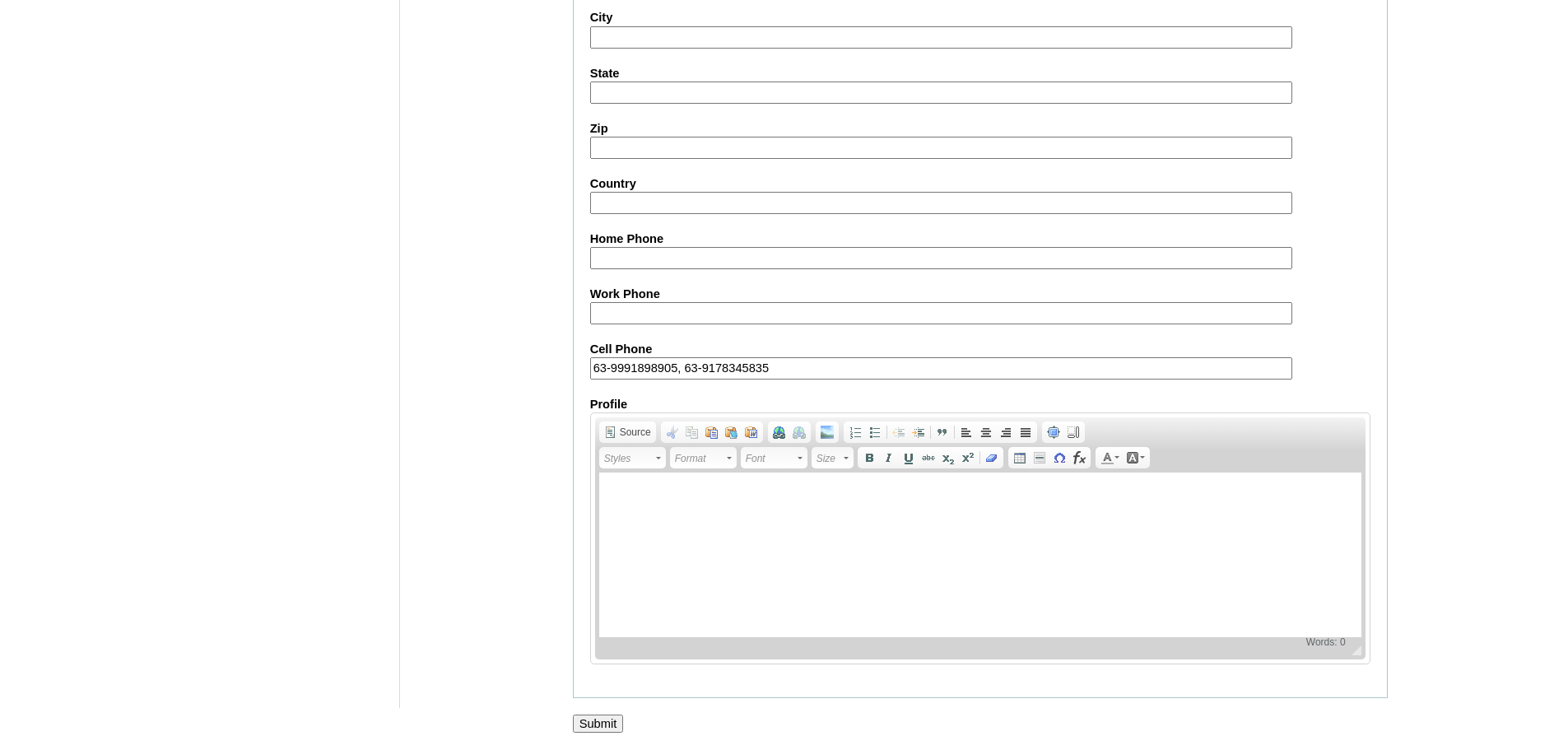
click at [602, 720] on input "Submit" at bounding box center [599, 723] width 51 height 18
click at [600, 721] on input "Submit" at bounding box center [599, 723] width 51 height 18
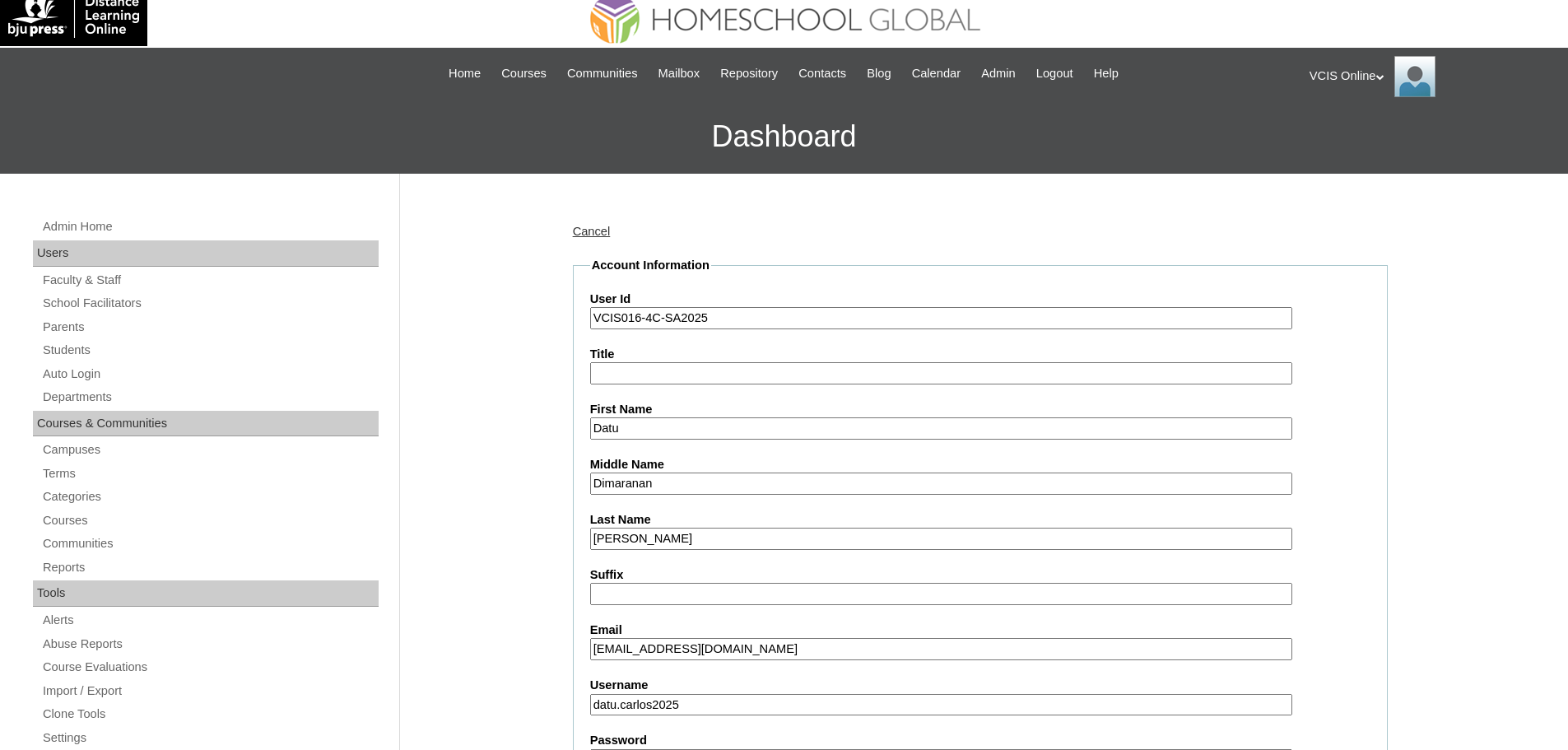
scroll to position [0, 0]
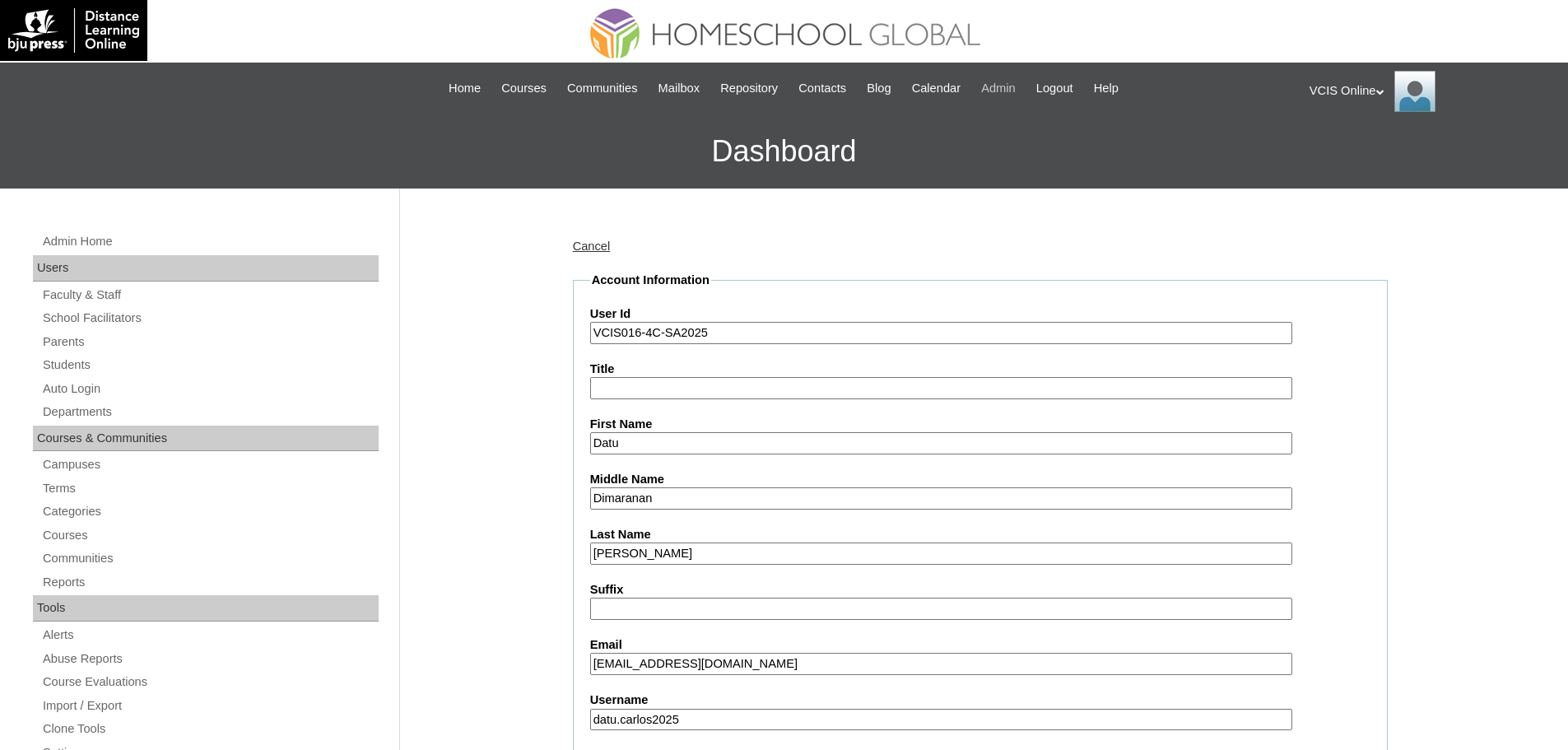
click at [1010, 91] on span "Admin" at bounding box center [998, 88] width 35 height 19
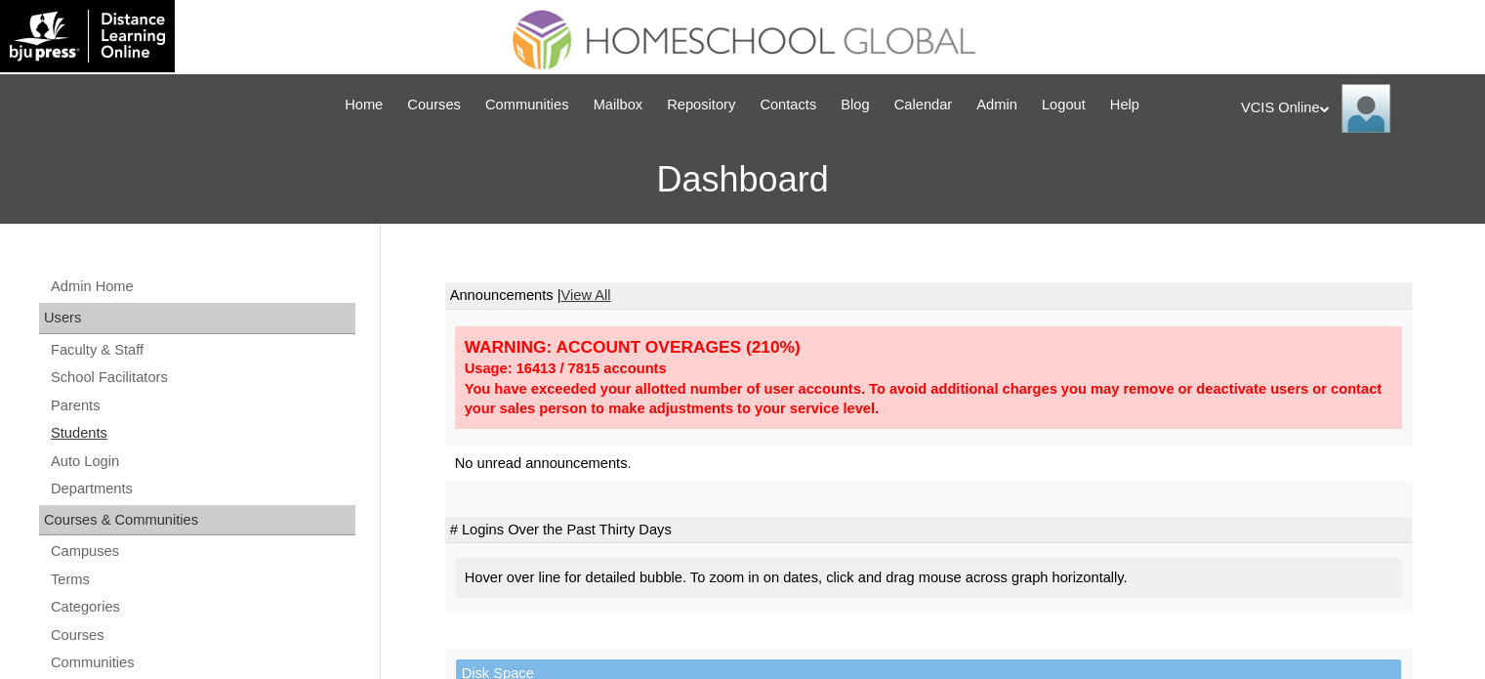
click at [78, 432] on link "Students" at bounding box center [202, 433] width 307 height 24
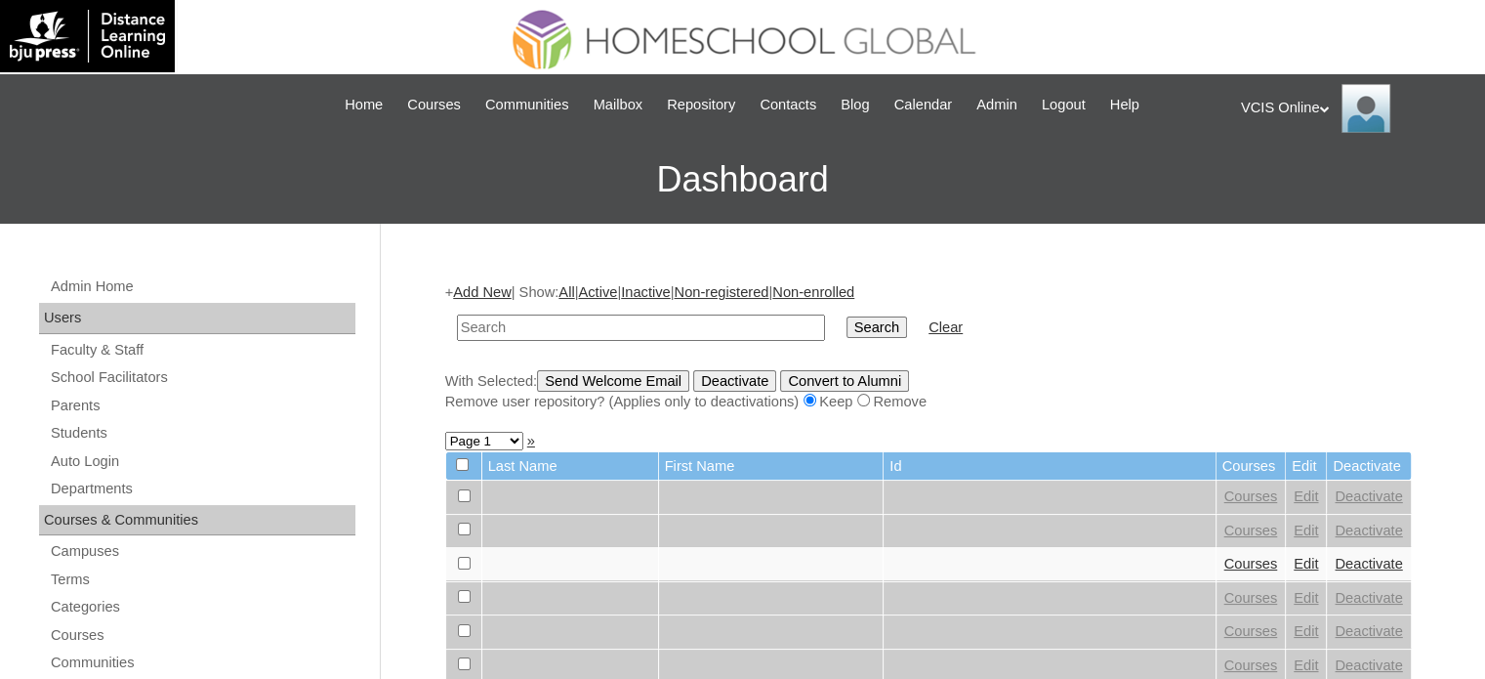
click at [629, 335] on input "text" at bounding box center [641, 327] width 368 height 26
paste input "VCIS016-4C-SA2025"
click at [503, 323] on input "VCIS016-4C-SA2025" at bounding box center [641, 327] width 368 height 26
type input "VCIS015-4C-SA2025"
click at [847, 316] on input "Search" at bounding box center [877, 326] width 61 height 21
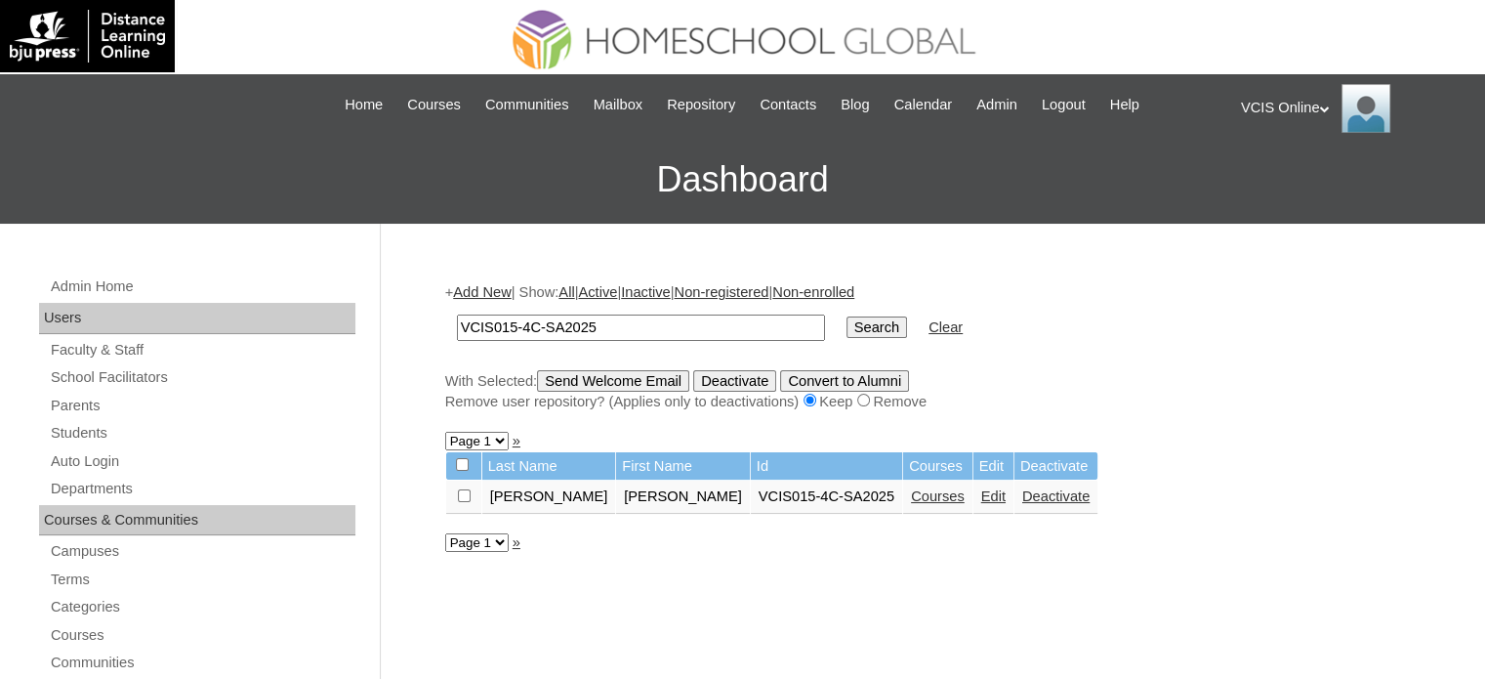
click at [911, 495] on link "Courses" at bounding box center [938, 496] width 54 height 16
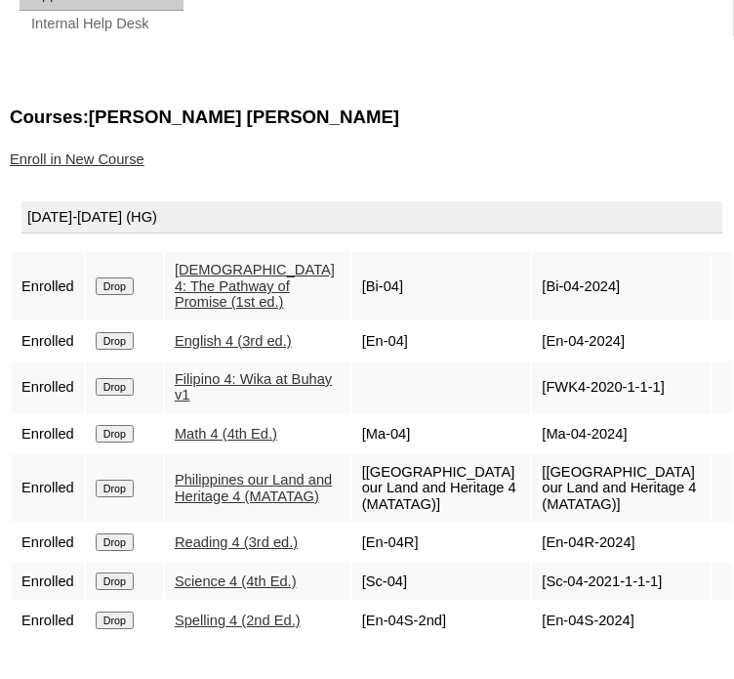
scroll to position [1639, 0]
drag, startPoint x: 610, startPoint y: 363, endPoint x: 544, endPoint y: 357, distance: 66.7
click at [544, 357] on td "[En-04-2024]" at bounding box center [621, 340] width 179 height 37
copy td "En-04-2024]"
drag, startPoint x: 652, startPoint y: 411, endPoint x: 545, endPoint y: 413, distance: 107.4
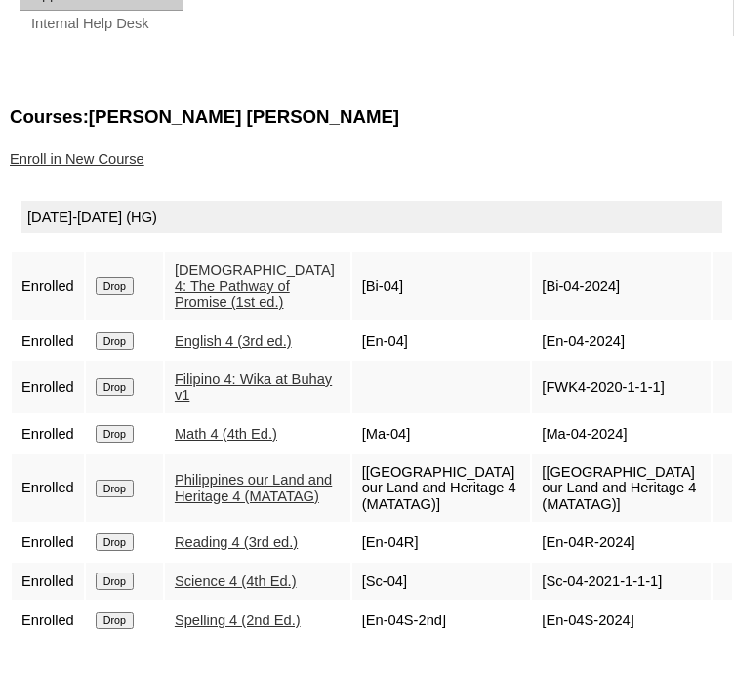
click at [545, 413] on td "[FWK4-2020-1-1-1]" at bounding box center [621, 387] width 179 height 52
copy td "FWK4-2020-1-1-1"
drag, startPoint x: 612, startPoint y: 448, endPoint x: 547, endPoint y: 448, distance: 65.4
click at [547, 448] on td "[Ma-04-2024]" at bounding box center [621, 433] width 179 height 37
drag, startPoint x: 547, startPoint y: 448, endPoint x: 621, endPoint y: 439, distance: 74.7
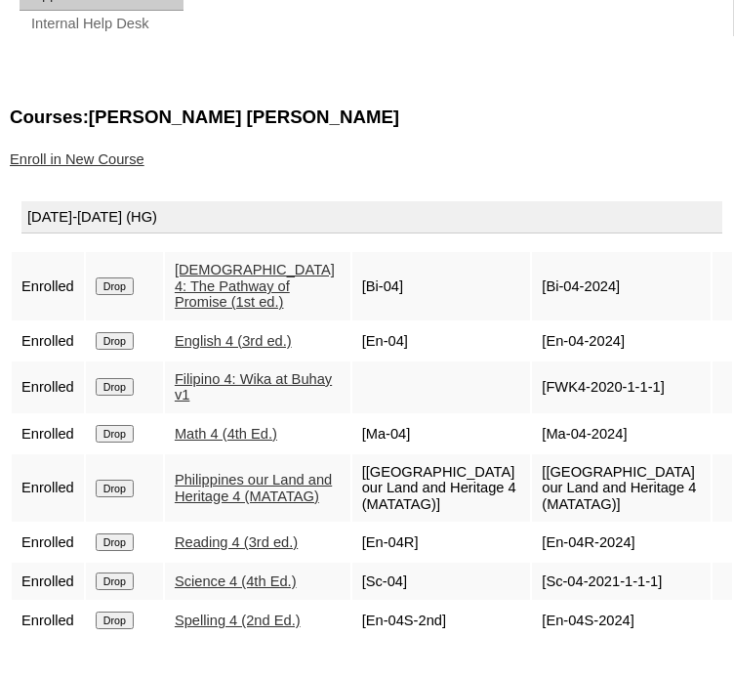
click at [547, 450] on td "[Ma-04-2024]" at bounding box center [621, 433] width 179 height 37
click at [605, 452] on td "[Ma-04-2024]" at bounding box center [621, 433] width 179 height 37
drag, startPoint x: 615, startPoint y: 456, endPoint x: 542, endPoint y: 454, distance: 73.3
click at [542, 452] on td "[Ma-04-2024]" at bounding box center [621, 433] width 179 height 37
copy td "Ma-04-2024"
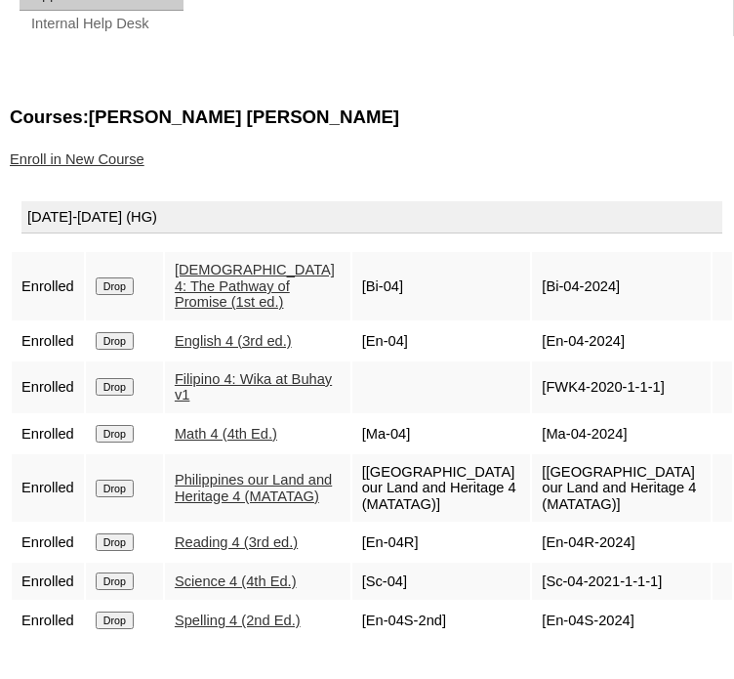
drag, startPoint x: 680, startPoint y: 503, endPoint x: 552, endPoint y: 486, distance: 129.0
click at [543, 490] on td "[[GEOGRAPHIC_DATA] our Land and Heritage 4 (MATATAG)]" at bounding box center [621, 488] width 179 height 68
copy td "Philippines our Land and Heritage 4 (MATATAG)"
drag, startPoint x: 627, startPoint y: 551, endPoint x: 547, endPoint y: 565, distance: 81.4
click at [547, 565] on tbody "[DATE]-[DATE] (HG) Enrolled Drop [DEMOGRAPHIC_DATA] 4: The Pathway of Promise (…" at bounding box center [372, 415] width 721 height 448
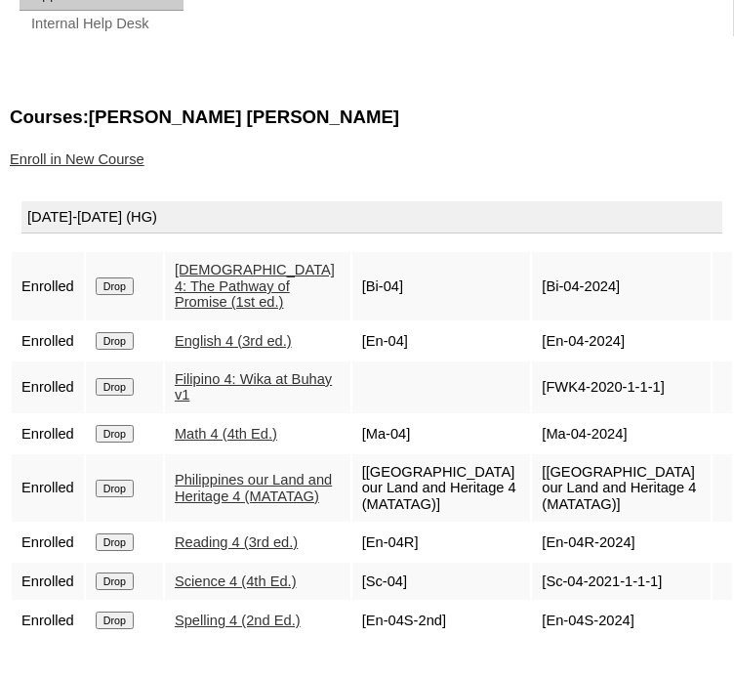
click at [541, 542] on td "[En-04R-2024]" at bounding box center [621, 541] width 179 height 37
copy td "En-04R-2024]"
drag, startPoint x: 647, startPoint y: 585, endPoint x: 542, endPoint y: 584, distance: 105.5
click at [542, 584] on td "[Sc-04-2021-1-1-1]" at bounding box center [621, 580] width 179 height 37
copy td "Sc-04-2021-1-1-1"
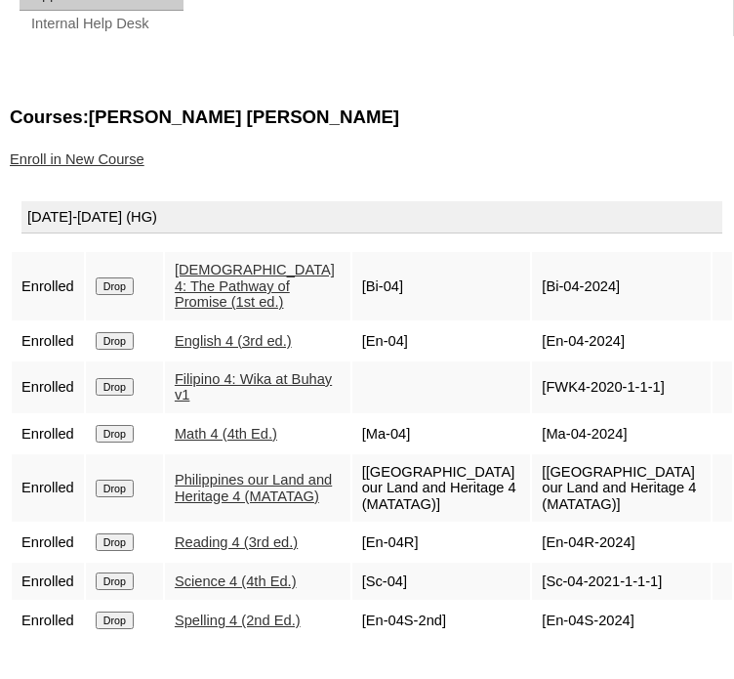
drag, startPoint x: 621, startPoint y: 621, endPoint x: 543, endPoint y: 628, distance: 78.4
click at [543, 628] on td "[En-04S-2024]" at bounding box center [621, 620] width 179 height 37
copy td "En-04S-2024"
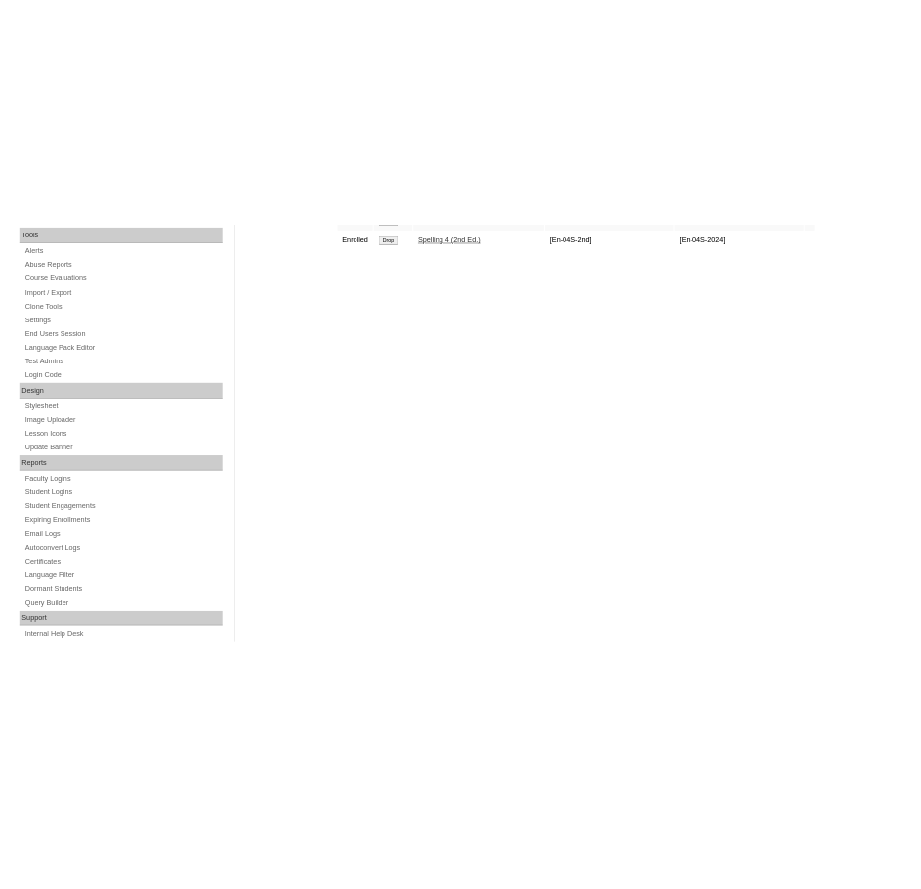
scroll to position [726, 0]
